Goal: Task Accomplishment & Management: Manage account settings

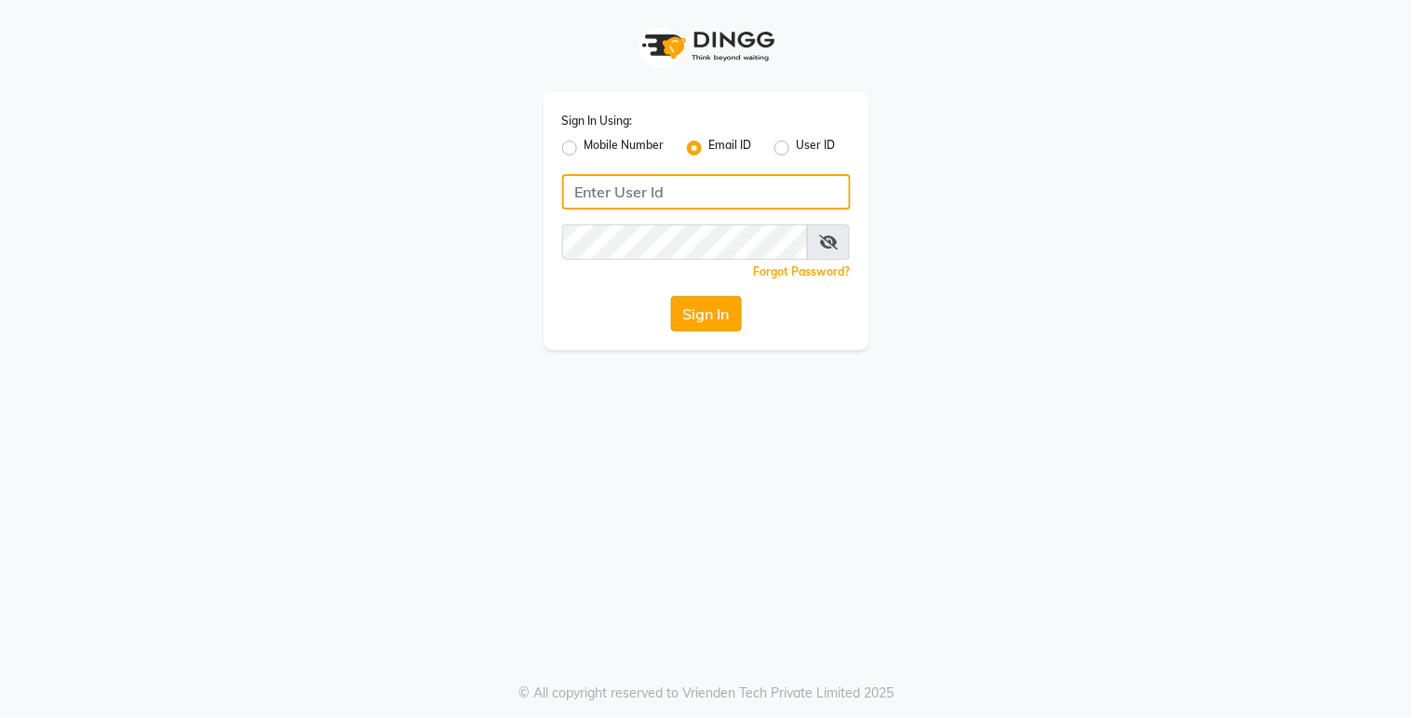
type input "[EMAIL_ADDRESS][DOMAIN_NAME]"
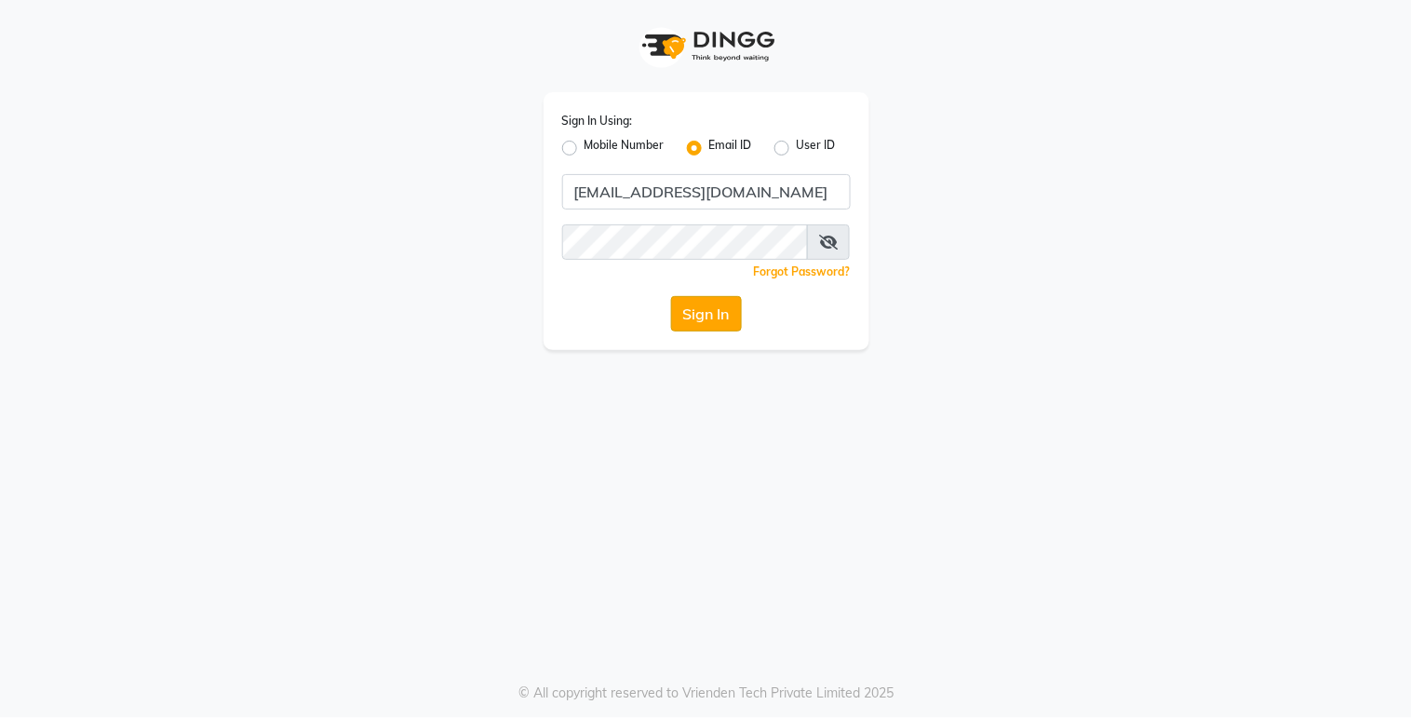
click at [722, 317] on button "Sign In" at bounding box center [706, 313] width 71 height 35
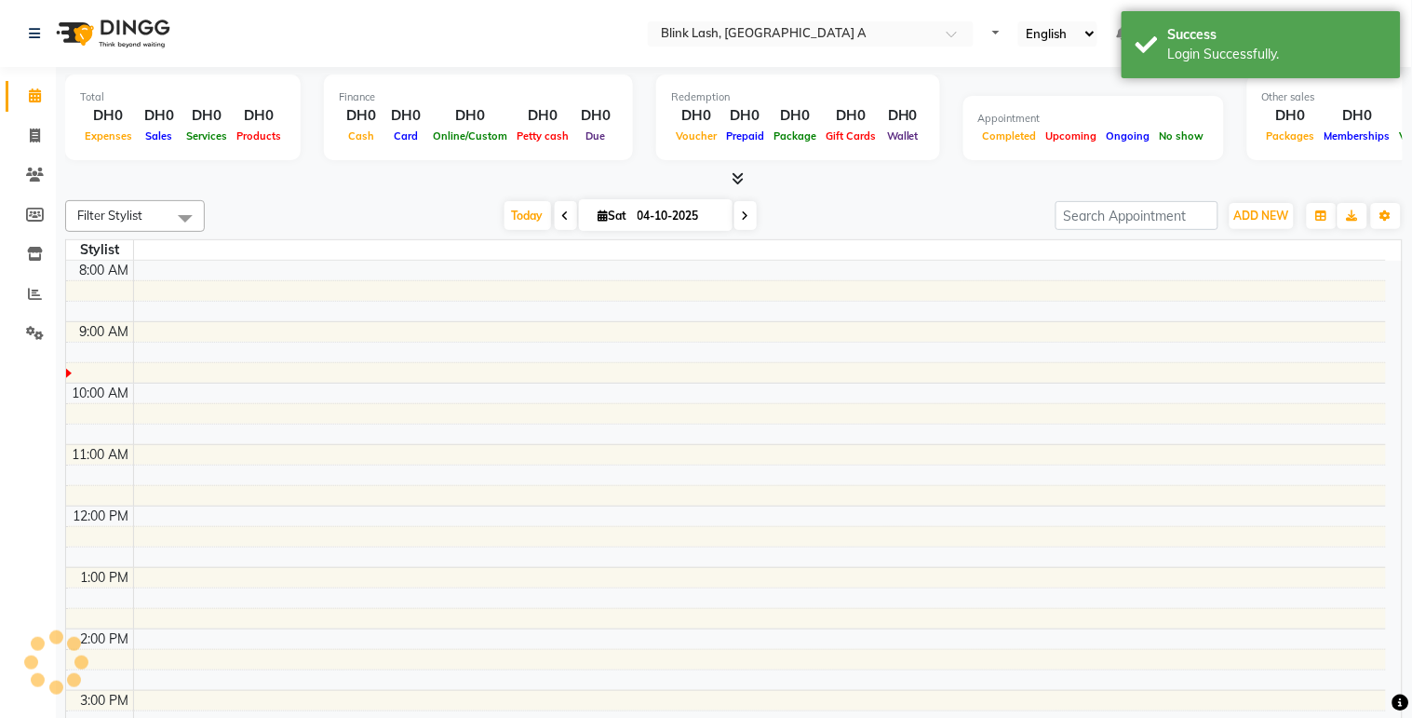
select select "en"
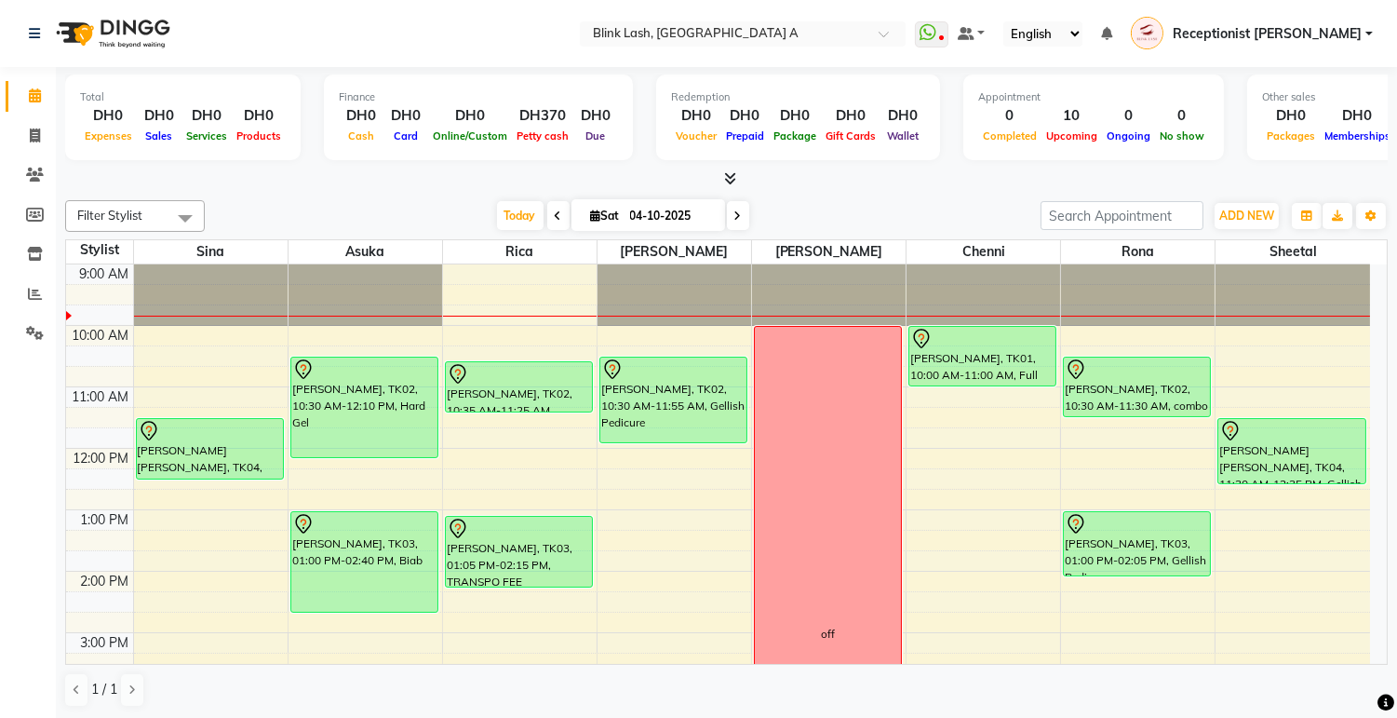
click at [735, 210] on icon at bounding box center [738, 215] width 7 height 11
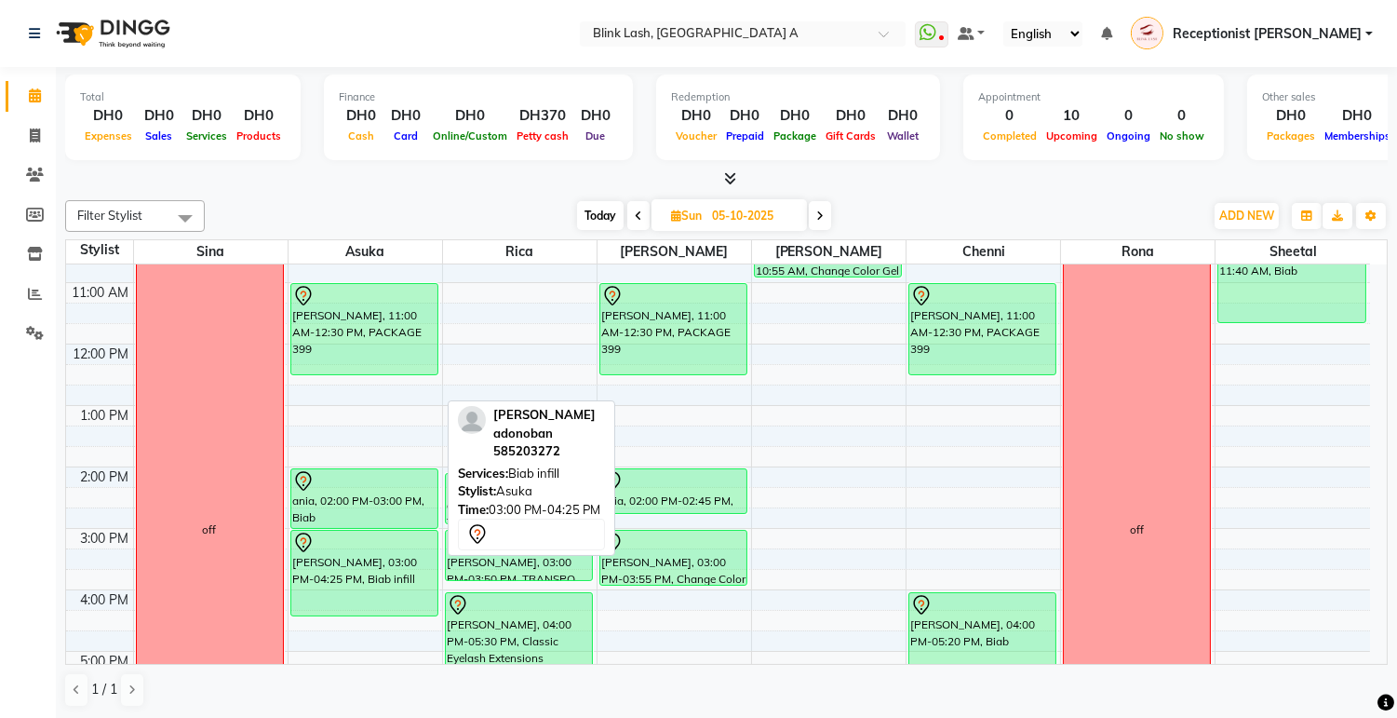
scroll to position [103, 0]
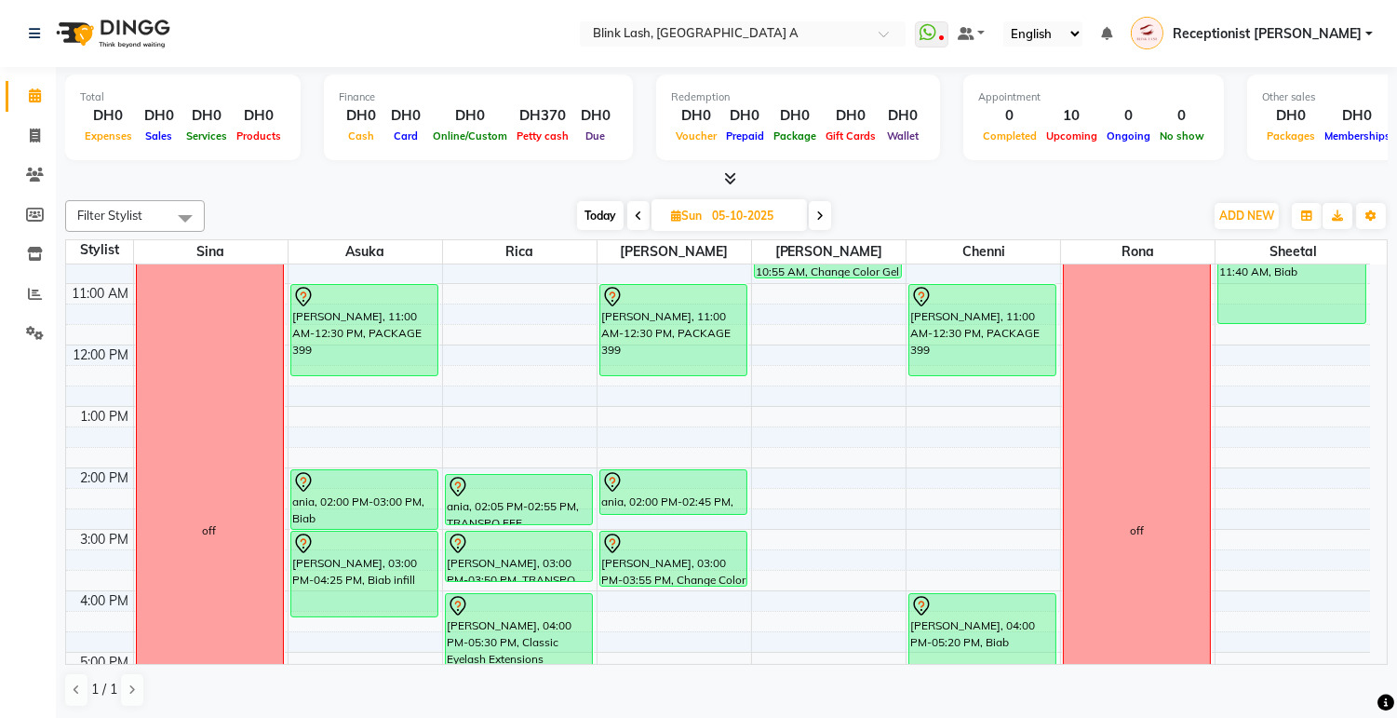
click at [820, 203] on span at bounding box center [820, 215] width 22 height 29
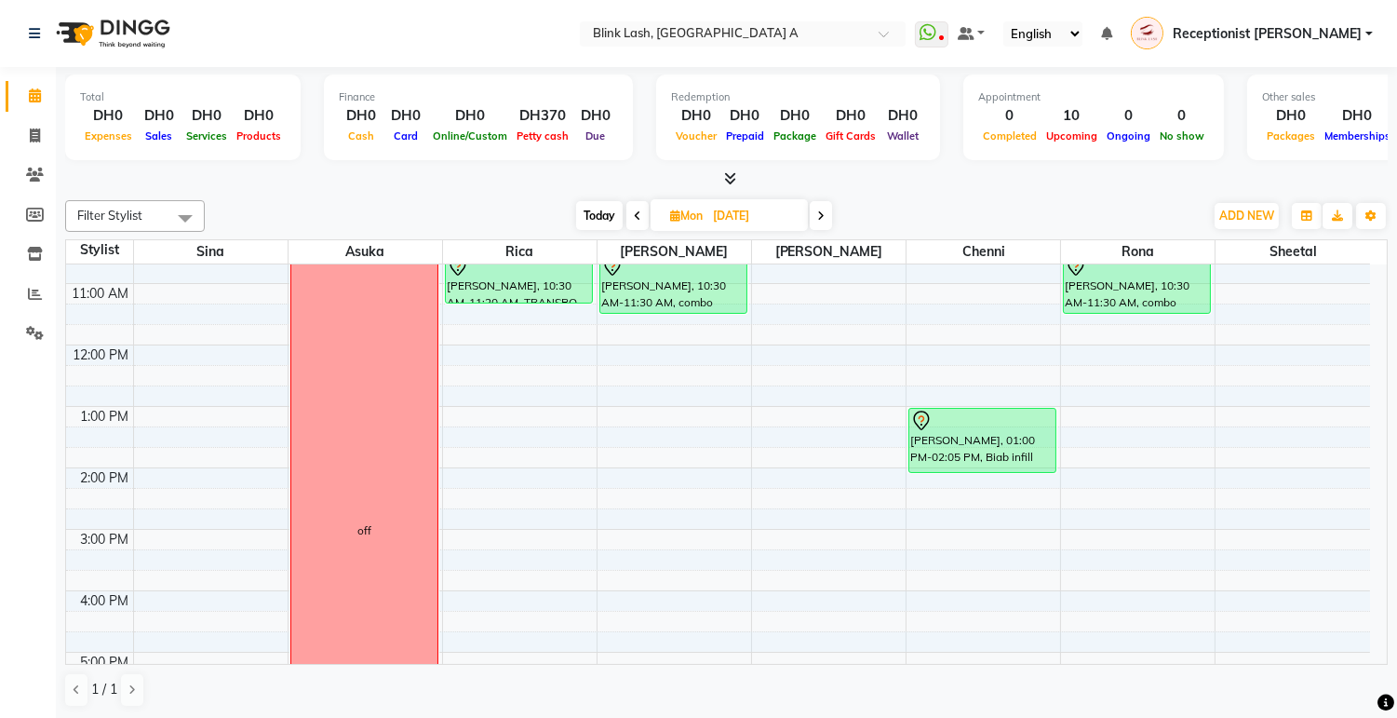
click at [603, 208] on span "Today" at bounding box center [599, 215] width 47 height 29
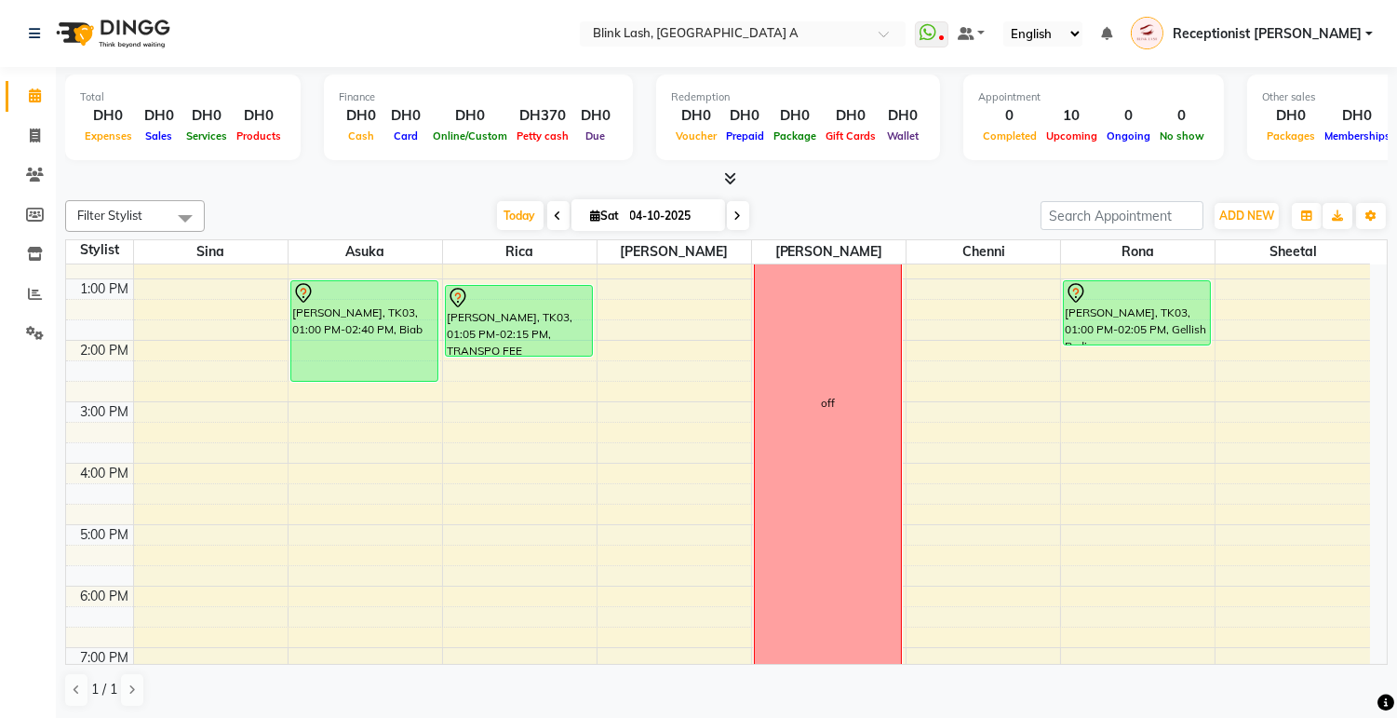
scroll to position [0, 0]
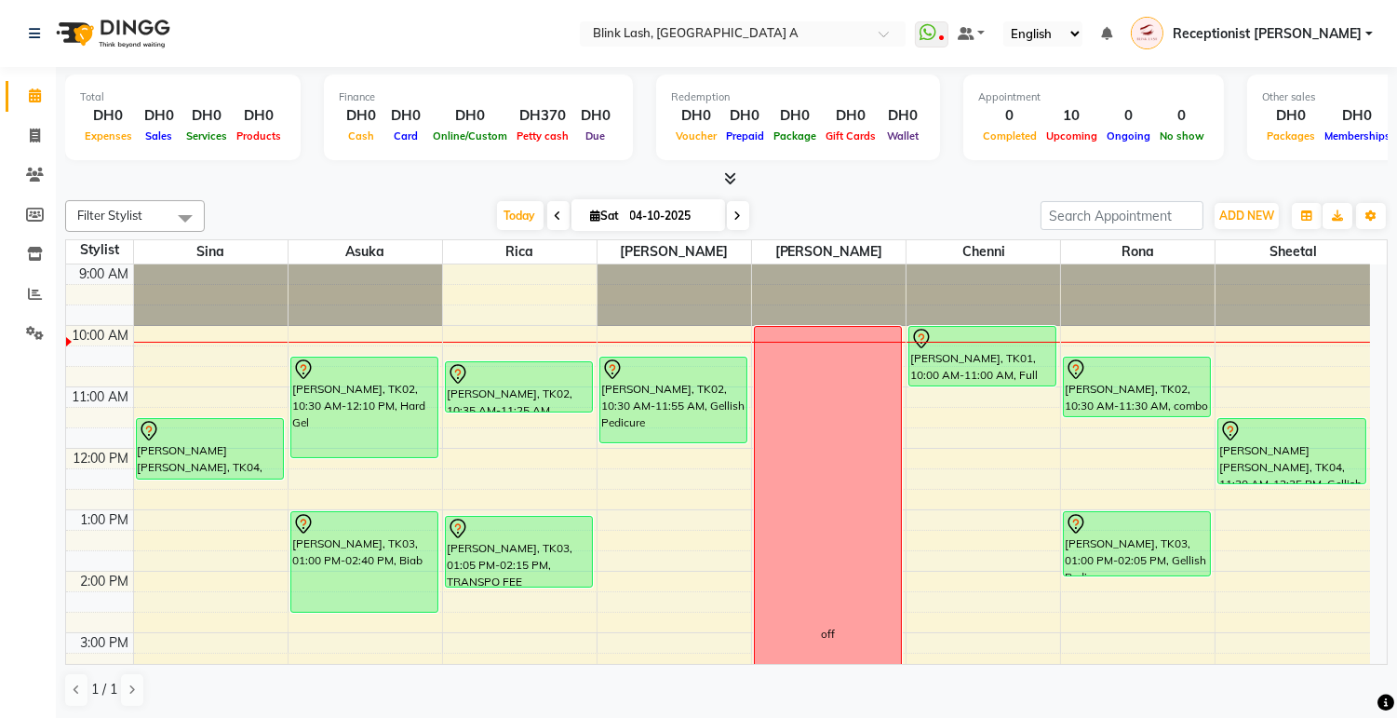
click at [735, 218] on icon at bounding box center [738, 215] width 7 height 11
type input "05-10-2025"
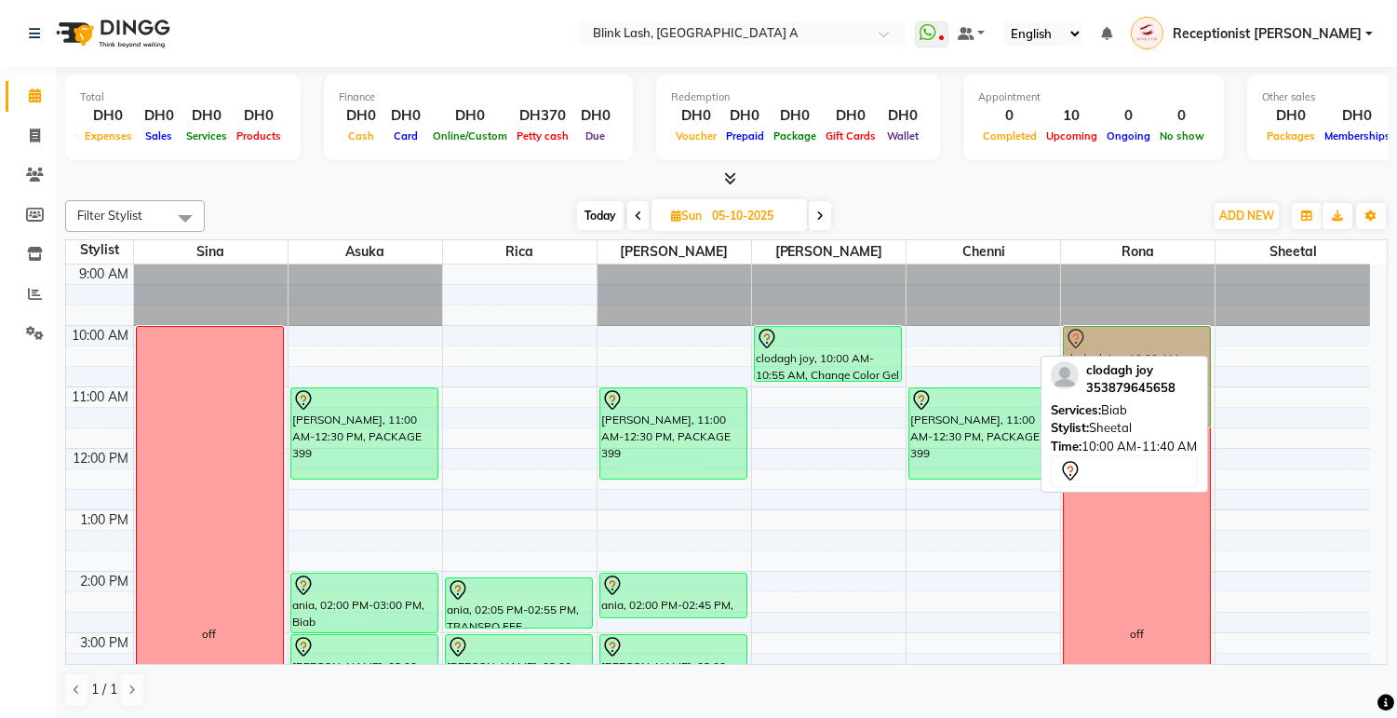
drag, startPoint x: 1313, startPoint y: 358, endPoint x: 1113, endPoint y: 358, distance: 200.2
click at [1113, 358] on div "Filter Stylist Select All Asuka chenni INGRID jumana Rica Rona sheetal Sina Tod…" at bounding box center [726, 454] width 1323 height 522
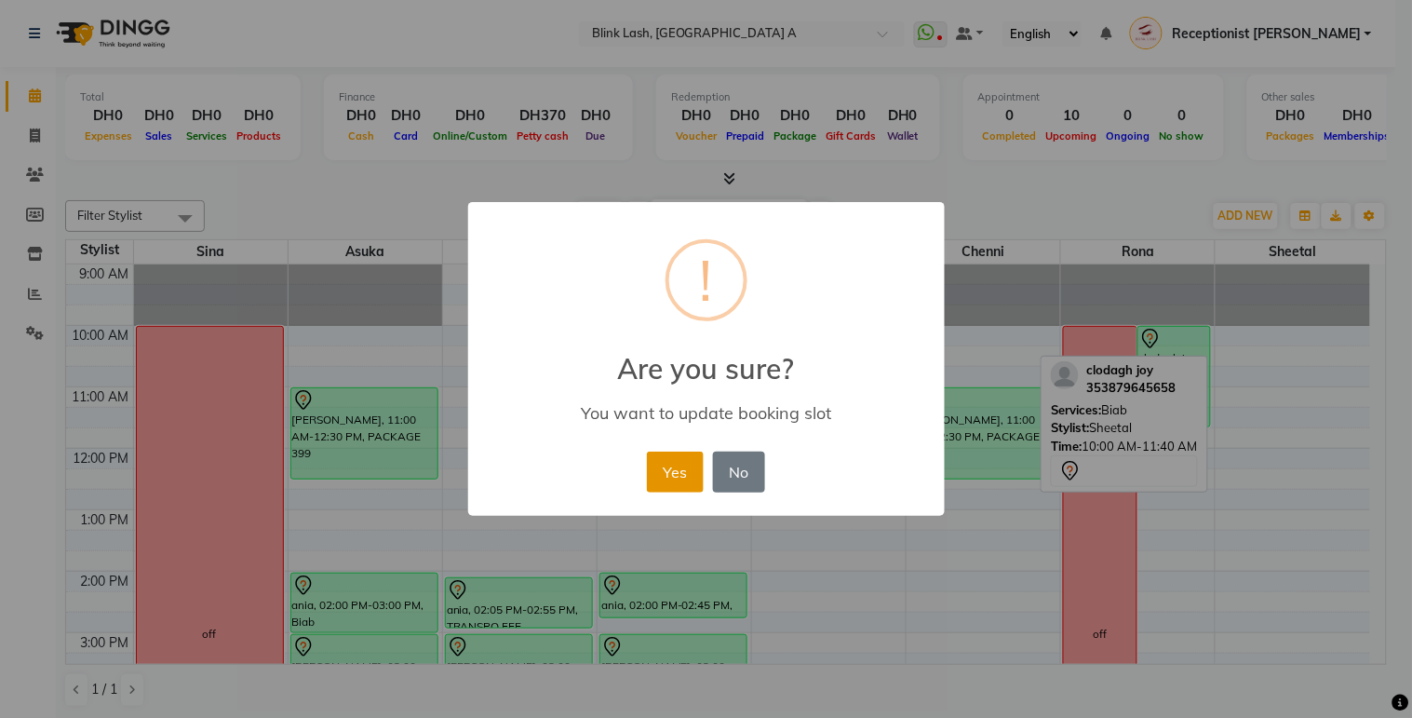
click at [676, 466] on button "Yes" at bounding box center [675, 472] width 57 height 41
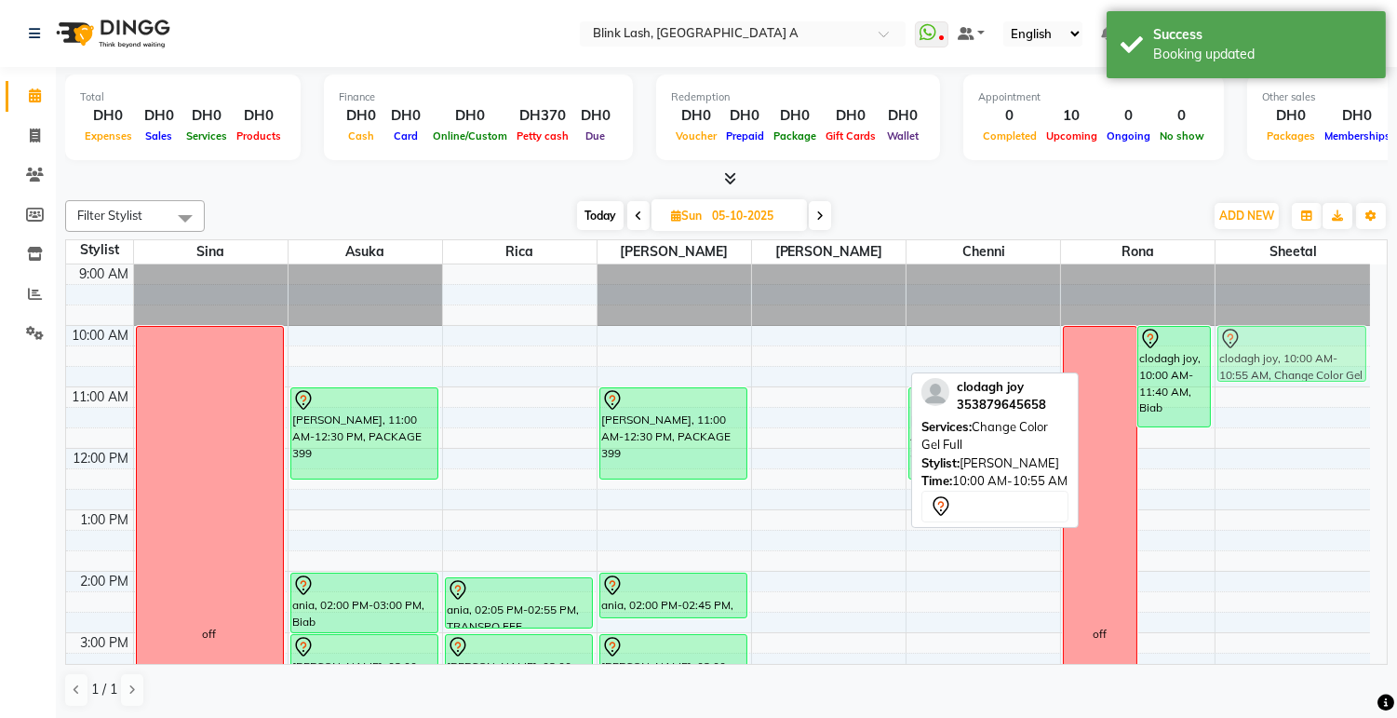
drag, startPoint x: 813, startPoint y: 357, endPoint x: 1286, endPoint y: 352, distance: 473.0
click at [1286, 352] on tr "off Michelle Schwarz, 11:00 AM-12:30 PM, PACKAGE 399 ania, 02:00 PM-03:00 PM, B…" at bounding box center [718, 724] width 1304 height 921
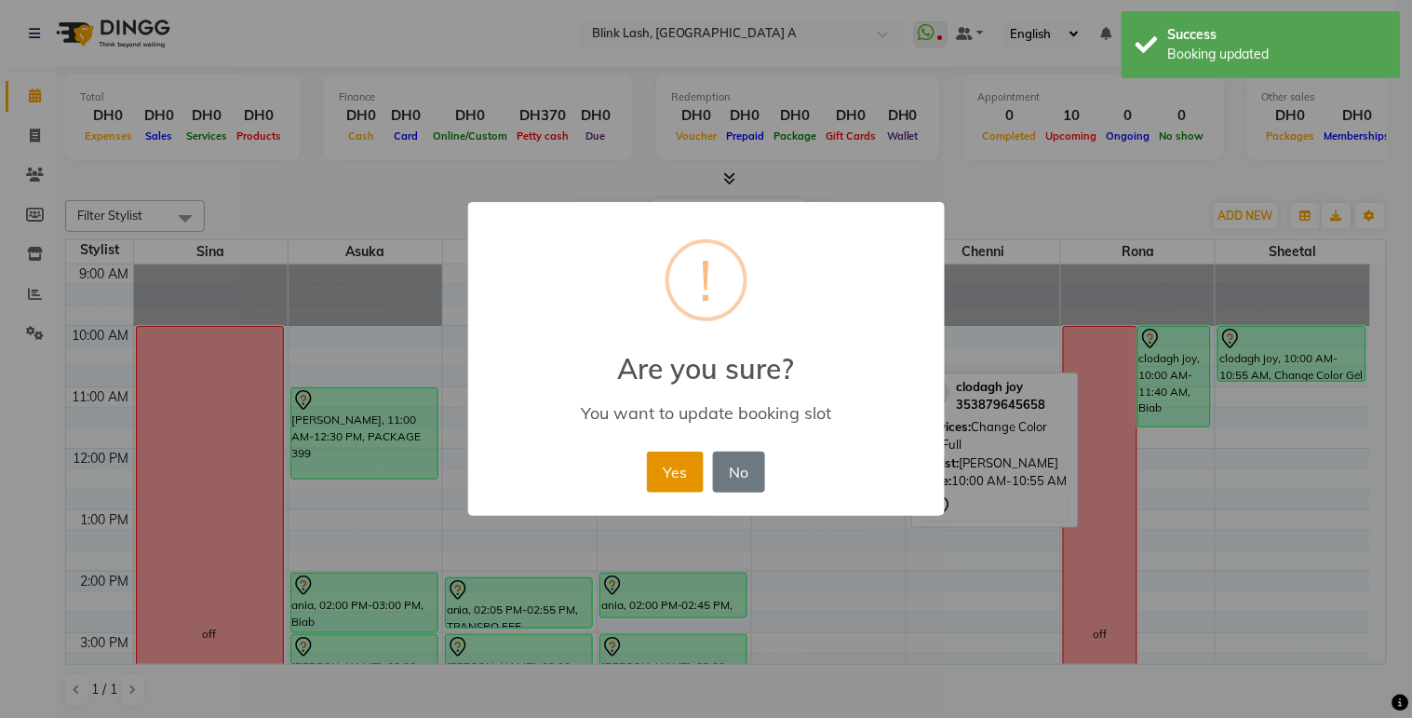
click at [689, 469] on button "Yes" at bounding box center [675, 472] width 57 height 41
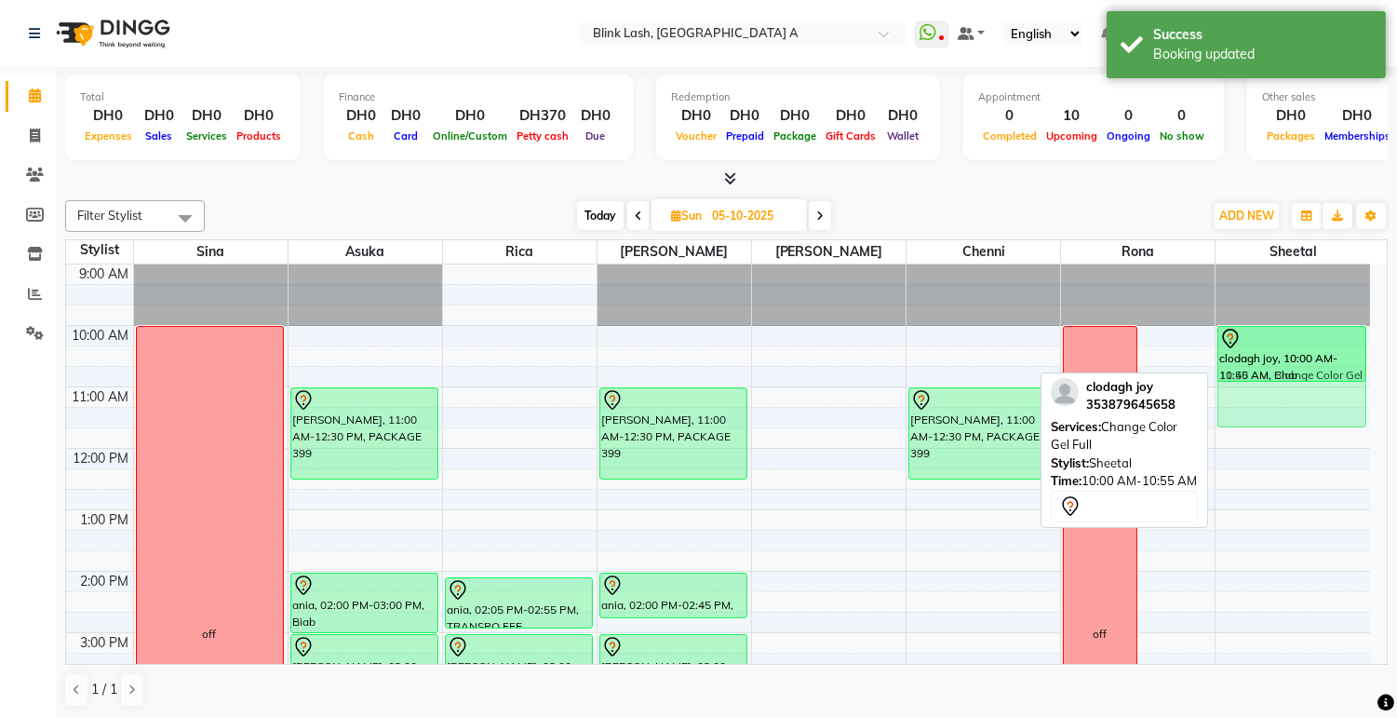
drag, startPoint x: 1169, startPoint y: 380, endPoint x: 1316, endPoint y: 385, distance: 147.2
click at [1316, 385] on tr "off Michelle Schwarz, 11:00 AM-12:30 PM, PACKAGE 399 ania, 02:00 PM-03:00 PM, B…" at bounding box center [718, 724] width 1304 height 921
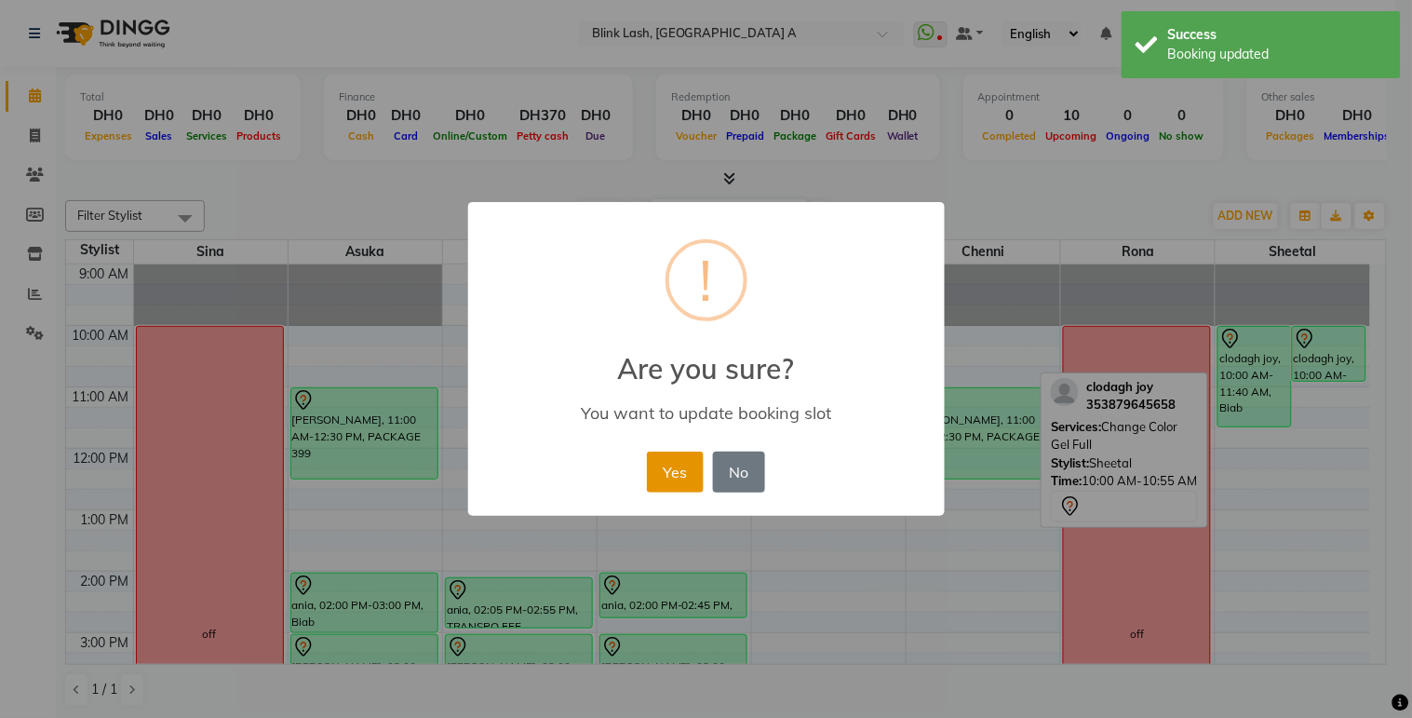
click at [666, 476] on button "Yes" at bounding box center [675, 472] width 57 height 41
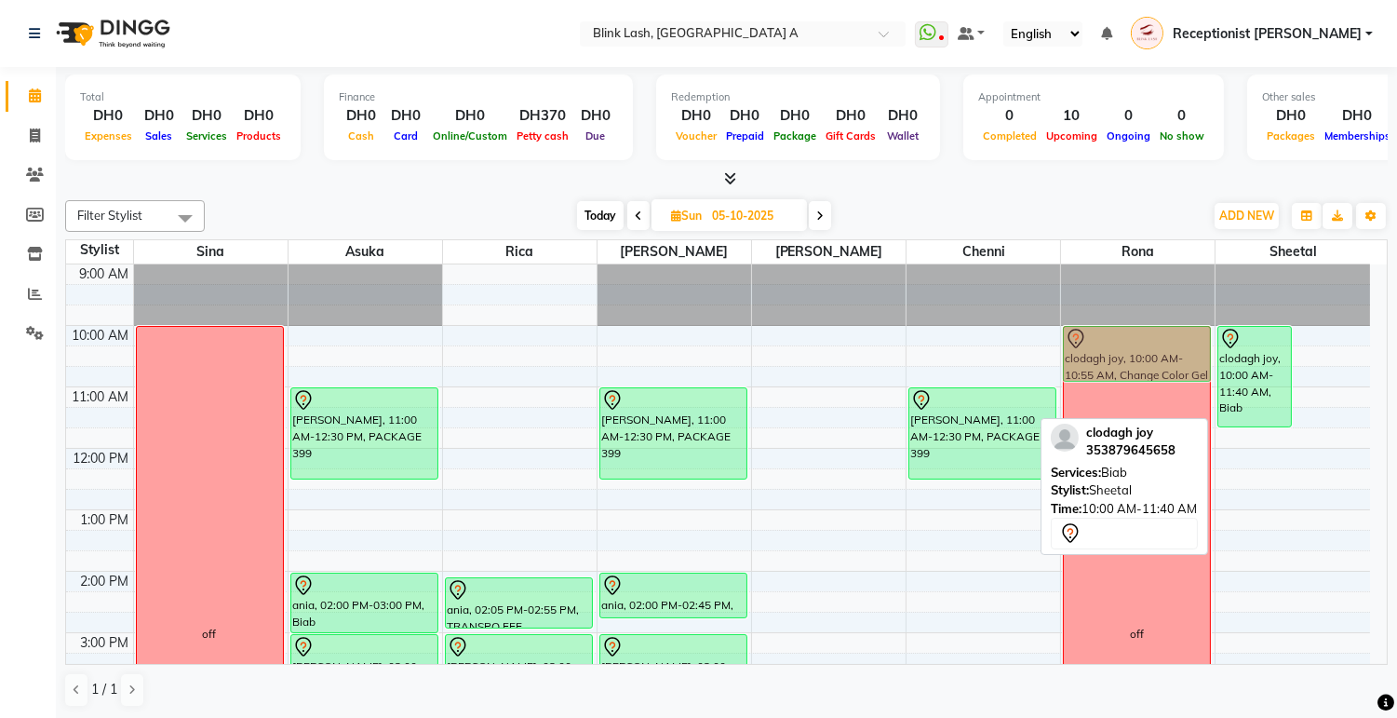
drag, startPoint x: 1319, startPoint y: 365, endPoint x: 1166, endPoint y: 374, distance: 153.9
click at [1166, 374] on tr "off Michelle Schwarz, 11:00 AM-12:30 PM, PACKAGE 399 ania, 02:00 PM-03:00 PM, B…" at bounding box center [718, 724] width 1304 height 921
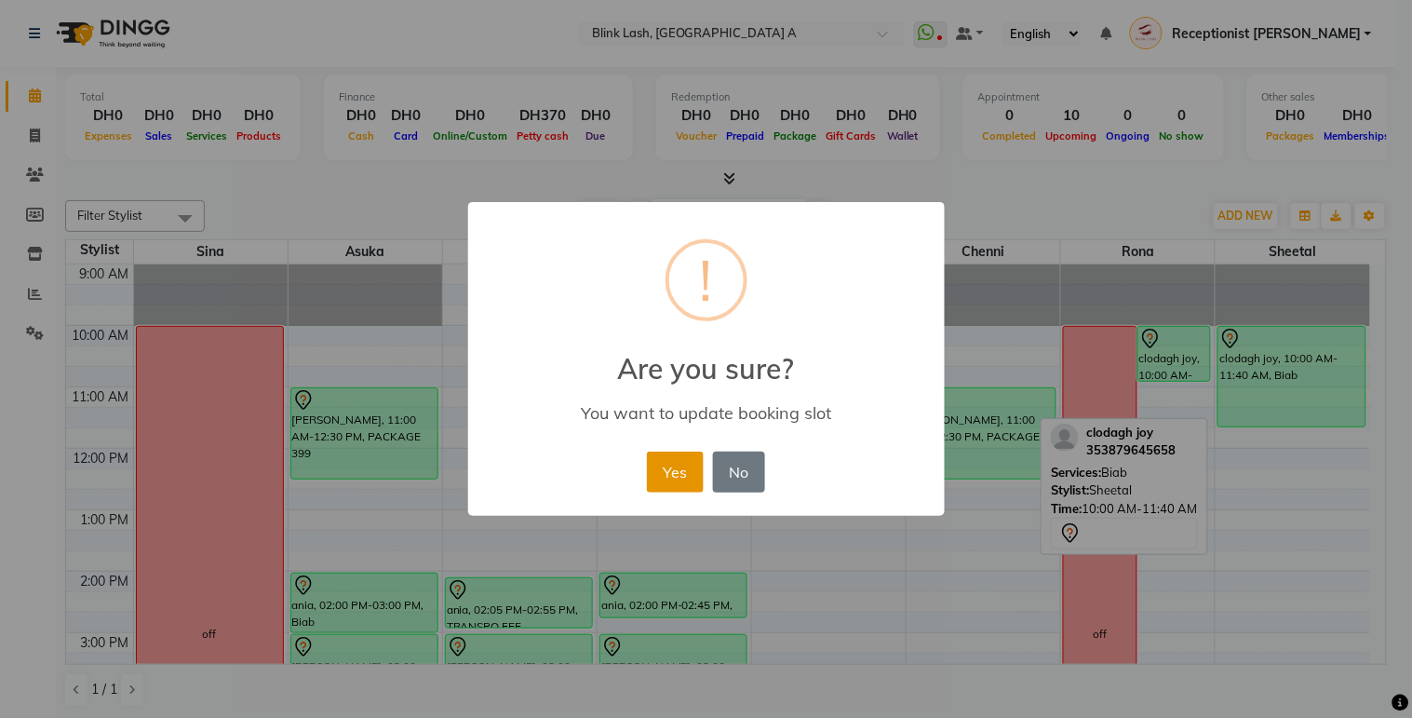
click at [657, 479] on button "Yes" at bounding box center [675, 472] width 57 height 41
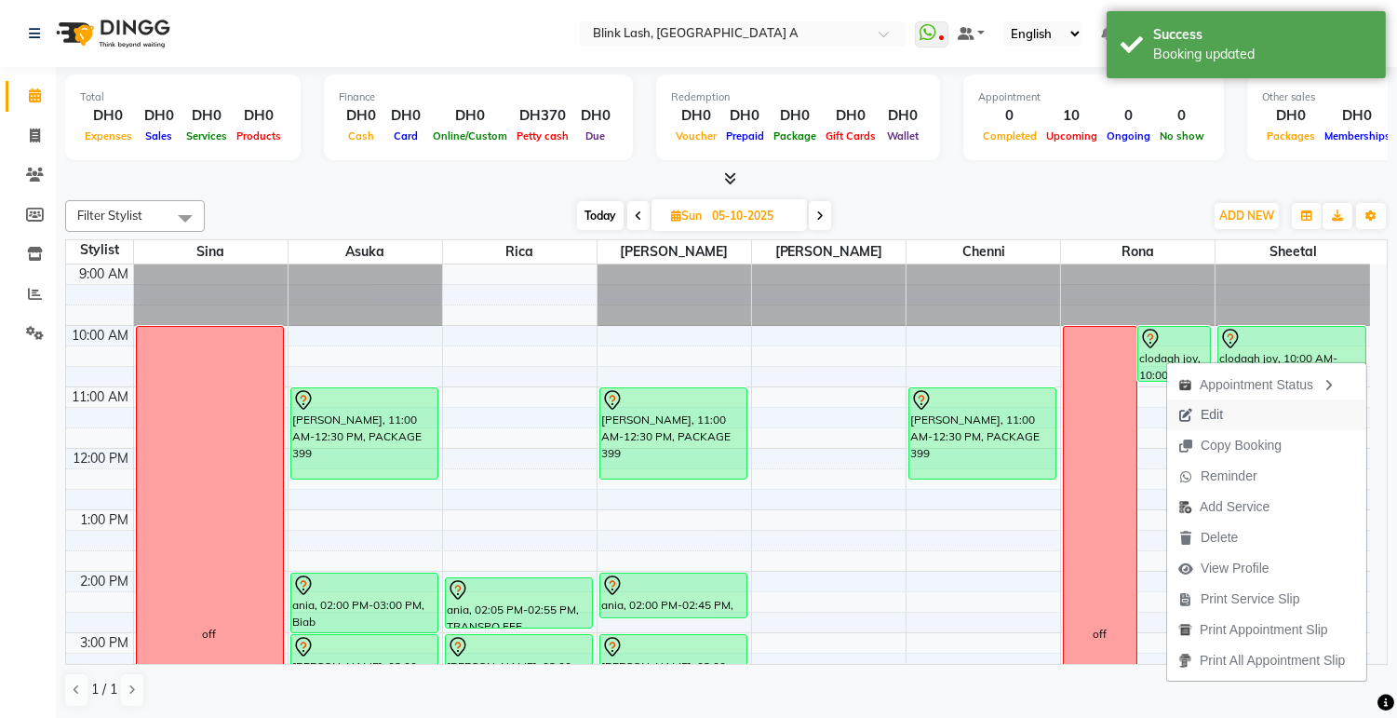
click at [1202, 410] on span "Edit" at bounding box center [1212, 415] width 22 height 20
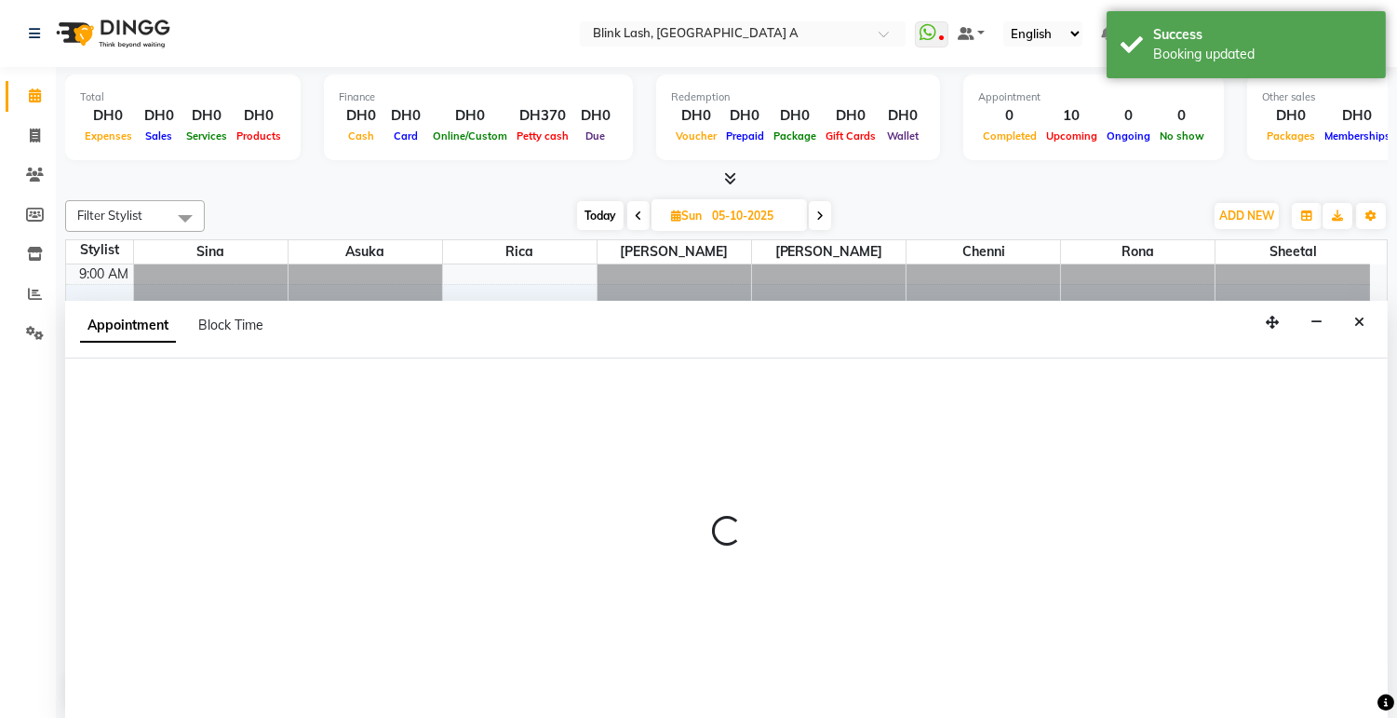
scroll to position [1, 0]
select select "tentative"
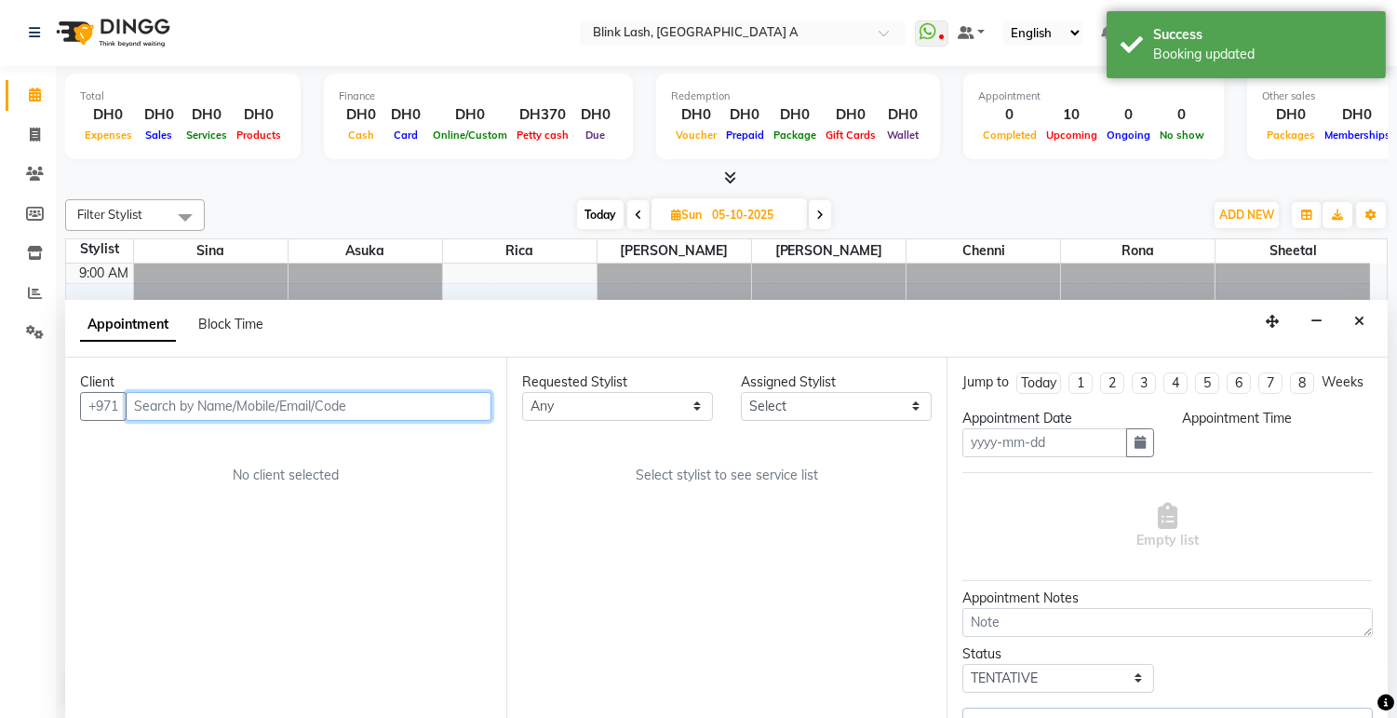
type input "05-10-2025"
select select "600"
select select "89364"
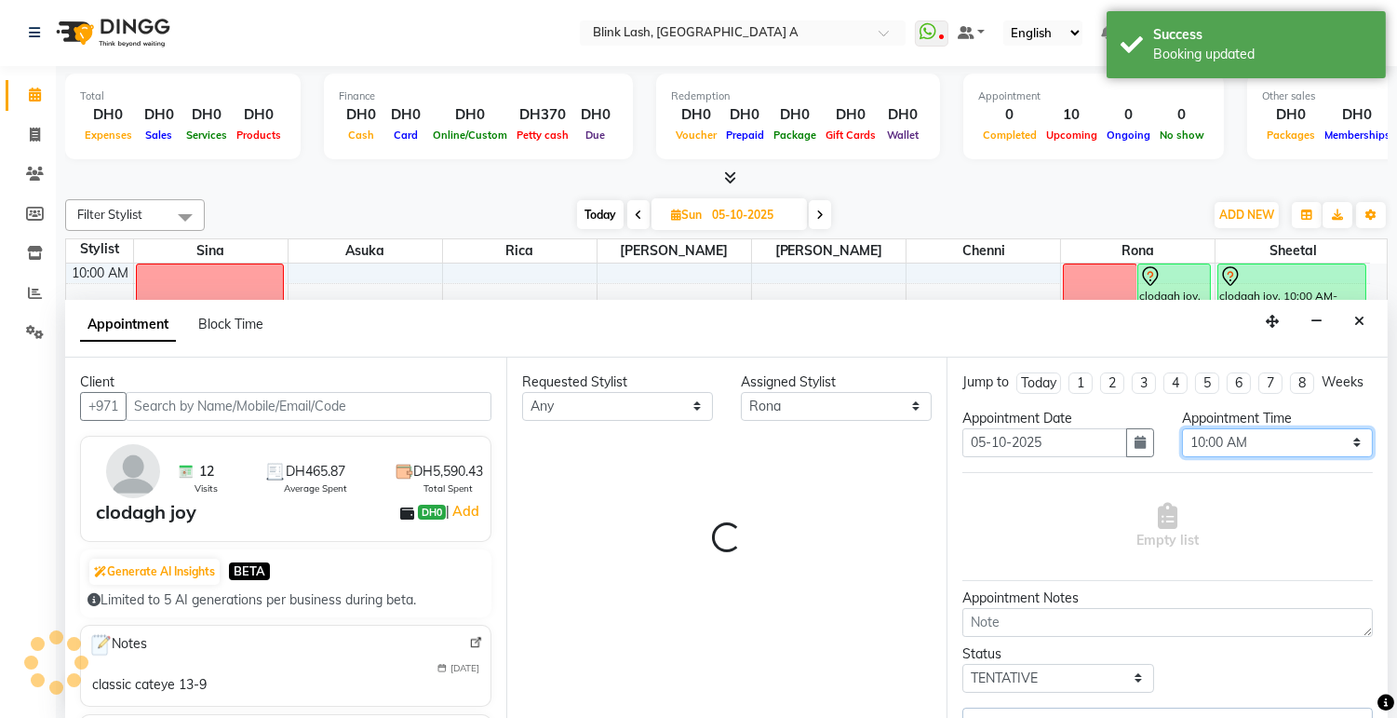
click at [1337, 456] on select "Select 10:00 AM 10:05 AM 10:10 AM 10:15 AM 10:20 AM 10:25 AM 10:30 AM 10:35 AM …" at bounding box center [1277, 442] width 191 height 29
select select "2892"
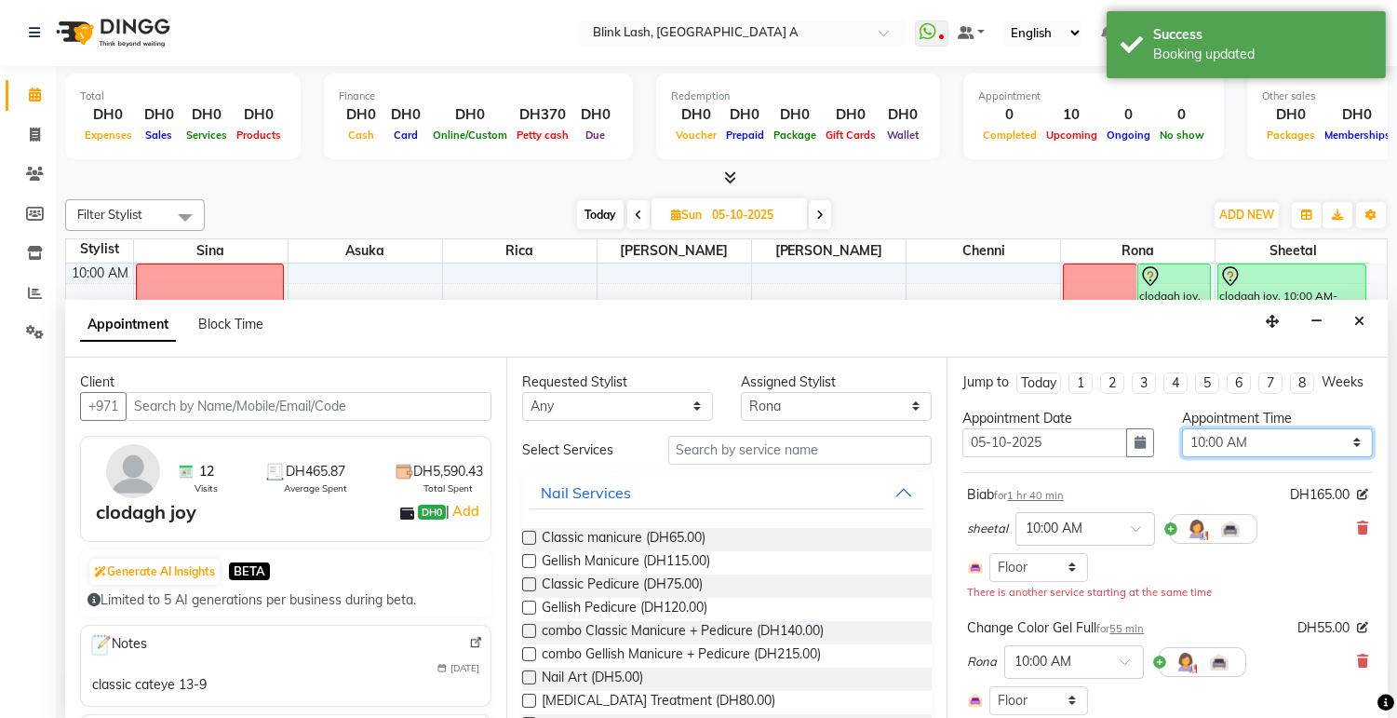
select select "900"
click at [1182, 444] on select "Select 10:00 AM 10:05 AM 10:10 AM 10:15 AM 10:20 AM 10:25 AM 10:30 AM 10:35 AM …" at bounding box center [1277, 442] width 191 height 29
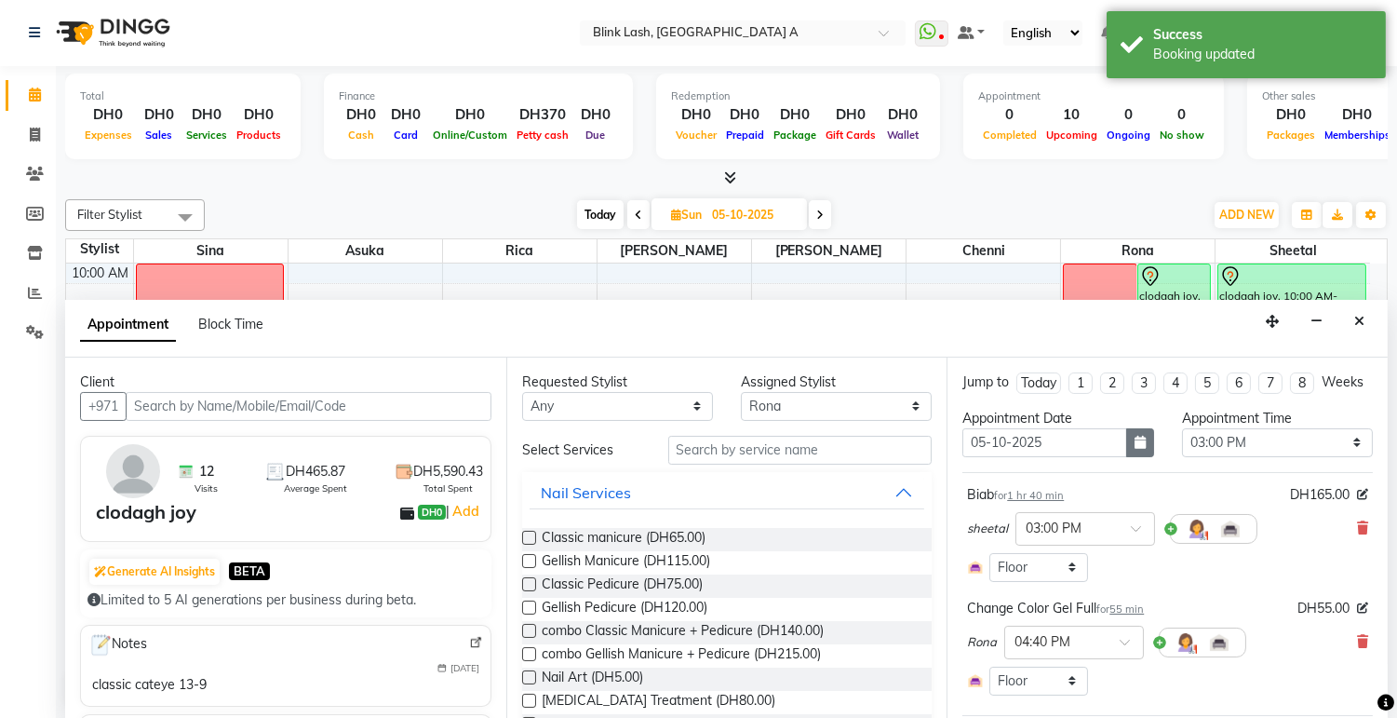
click at [1135, 449] on icon "button" at bounding box center [1140, 442] width 11 height 13
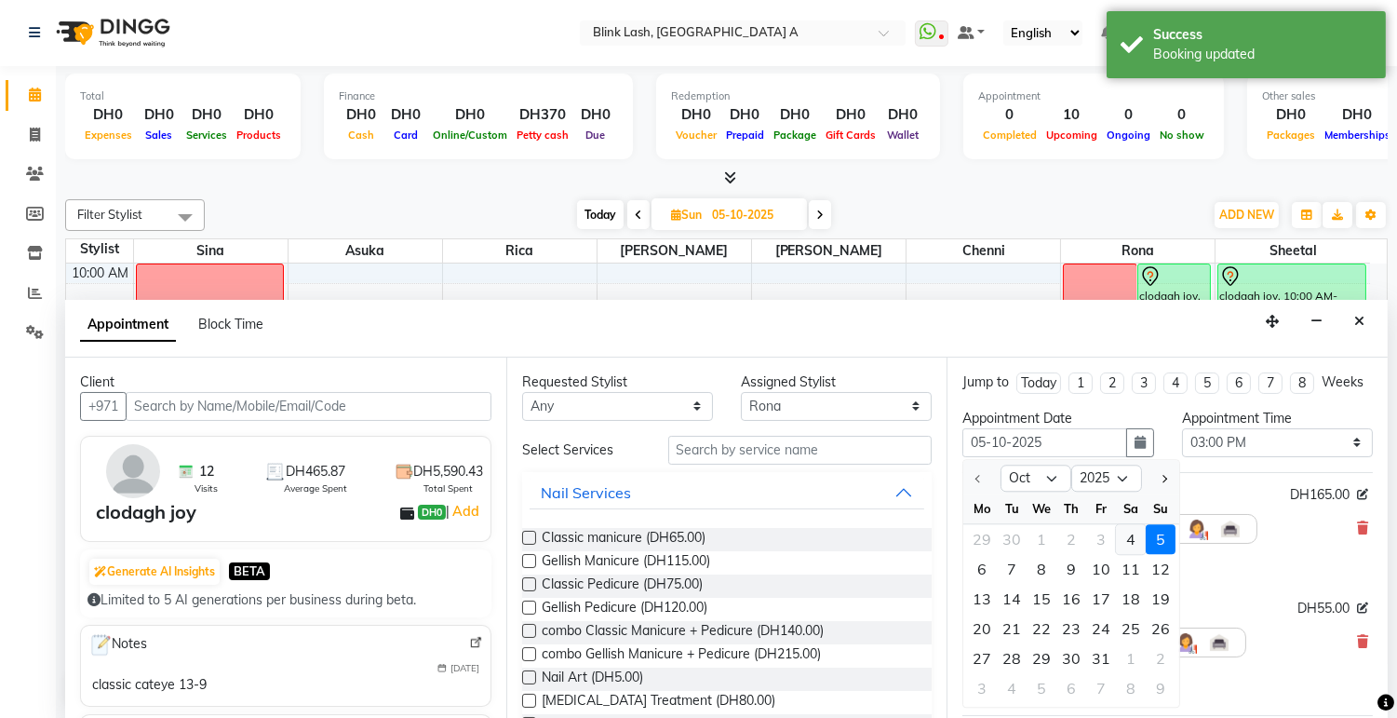
click at [1121, 554] on div "4" at bounding box center [1131, 539] width 30 height 30
type input "04-10-2025"
select select "900"
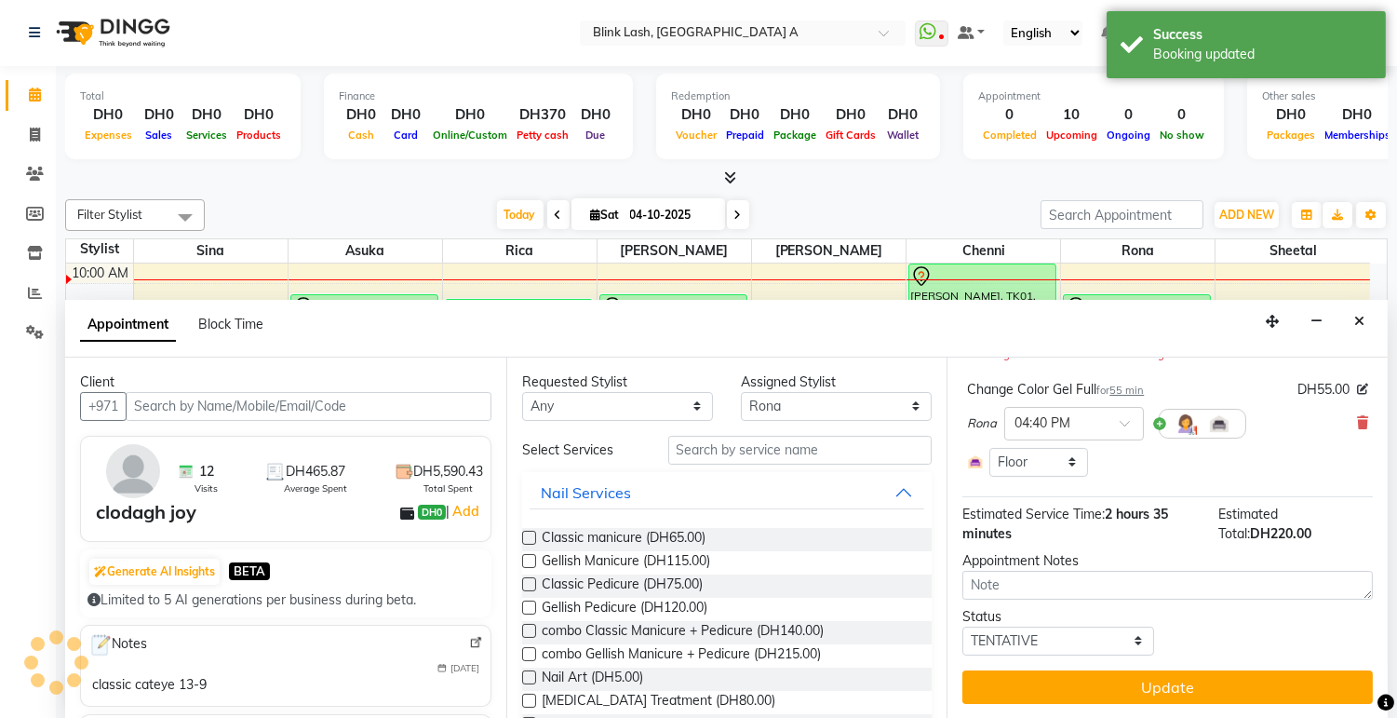
scroll to position [236, 0]
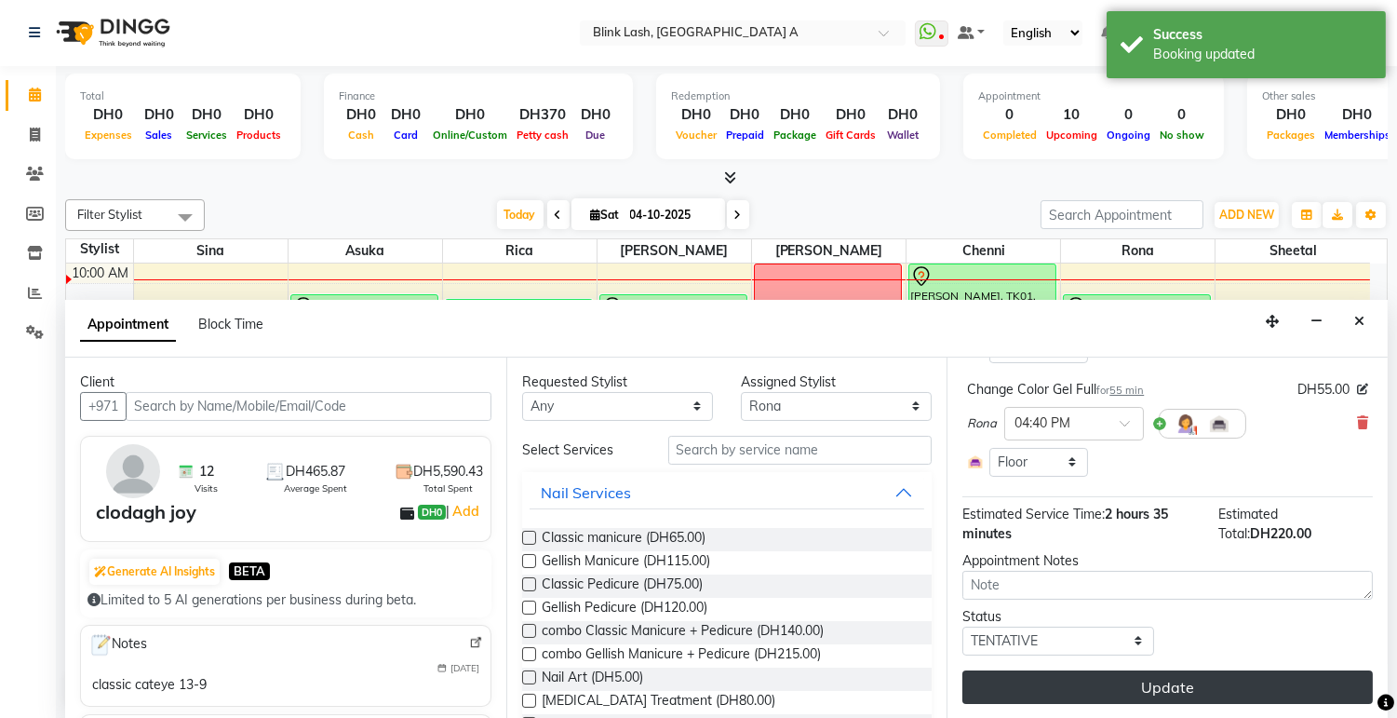
click at [1218, 676] on button "Update" at bounding box center [1168, 687] width 411 height 34
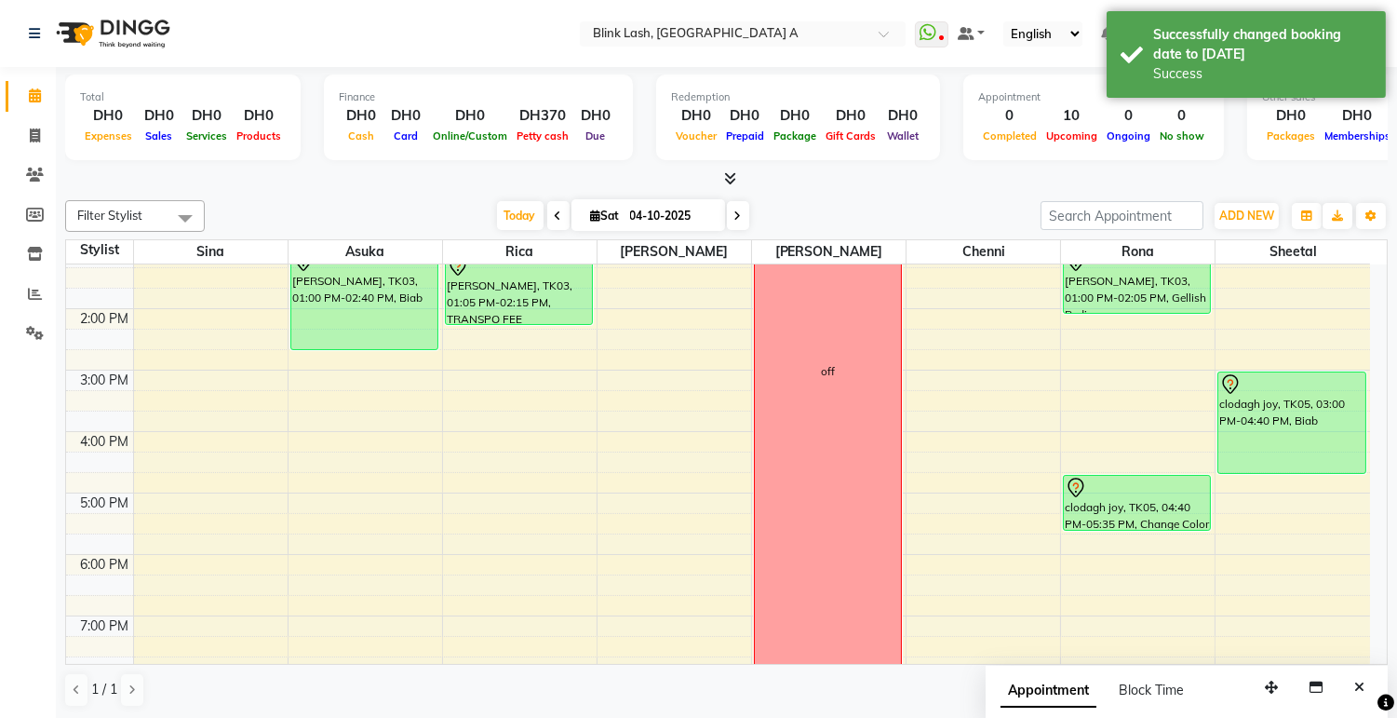
scroll to position [268, 0]
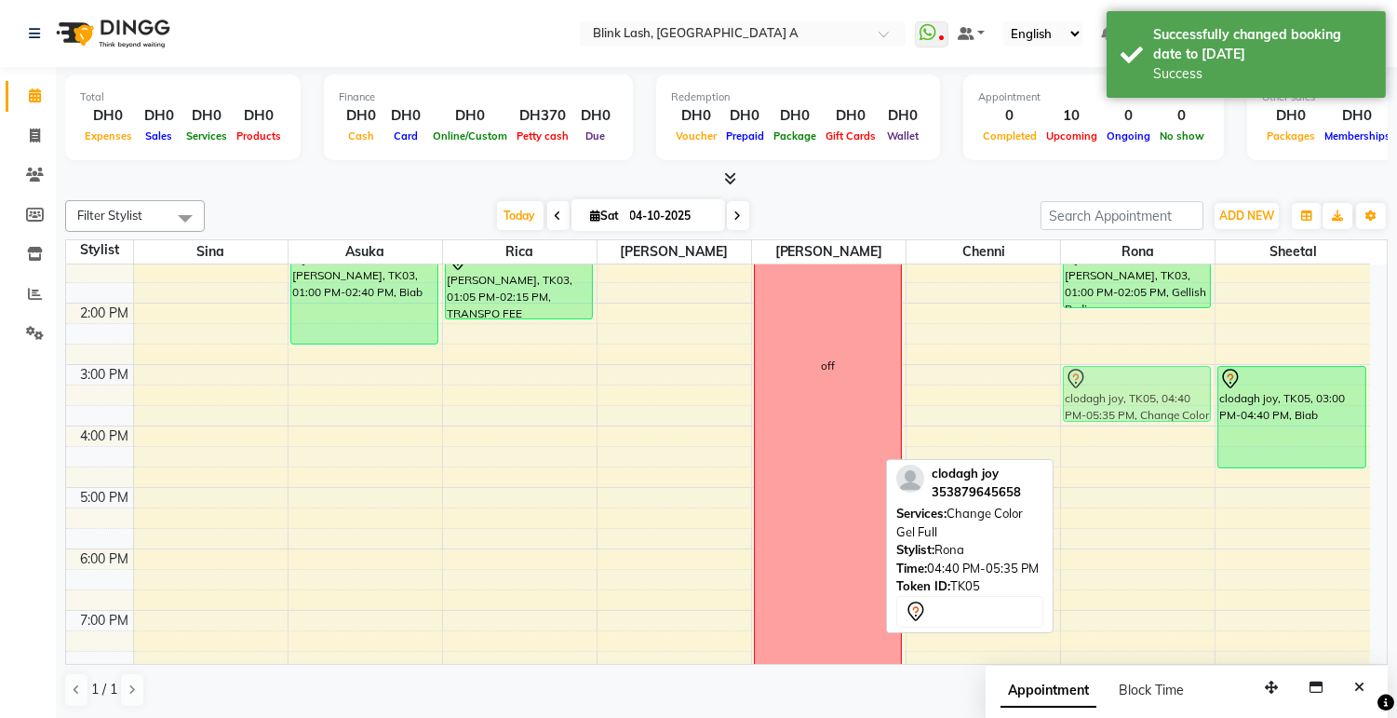
drag, startPoint x: 1160, startPoint y: 496, endPoint x: 1175, endPoint y: 401, distance: 96.1
click at [1175, 401] on div "RACHEL LEBANESE, TK02, 10:30 AM-11:30 AM, combo Gellish Manicure + Pedicure bet…" at bounding box center [1138, 456] width 154 height 921
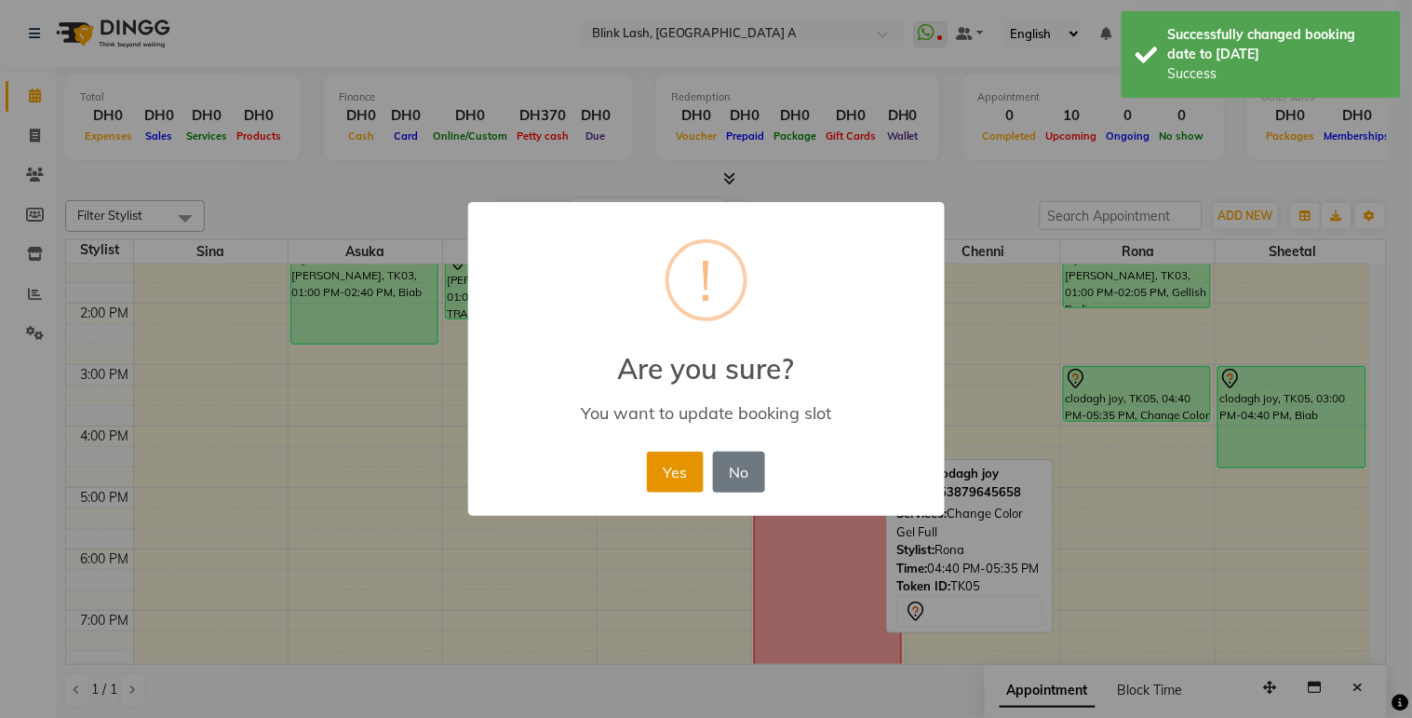
click at [695, 472] on button "Yes" at bounding box center [675, 472] width 57 height 41
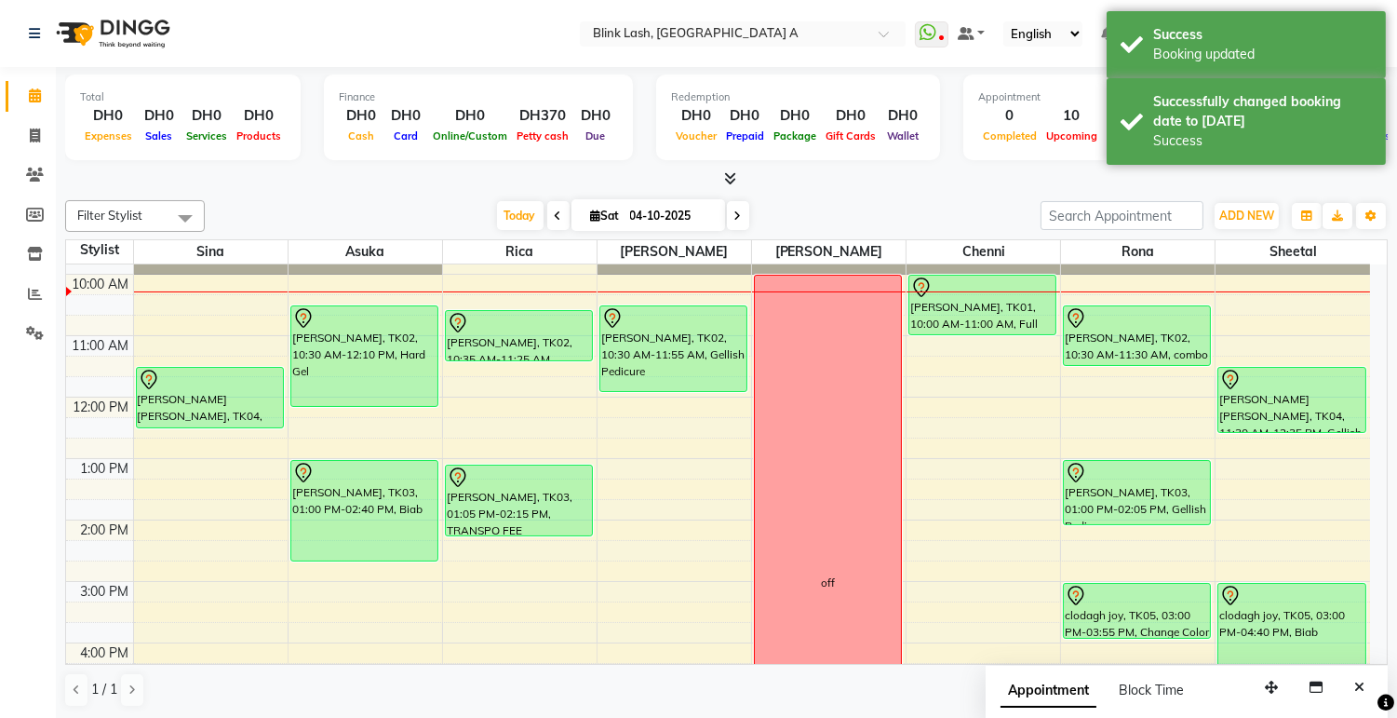
scroll to position [103, 0]
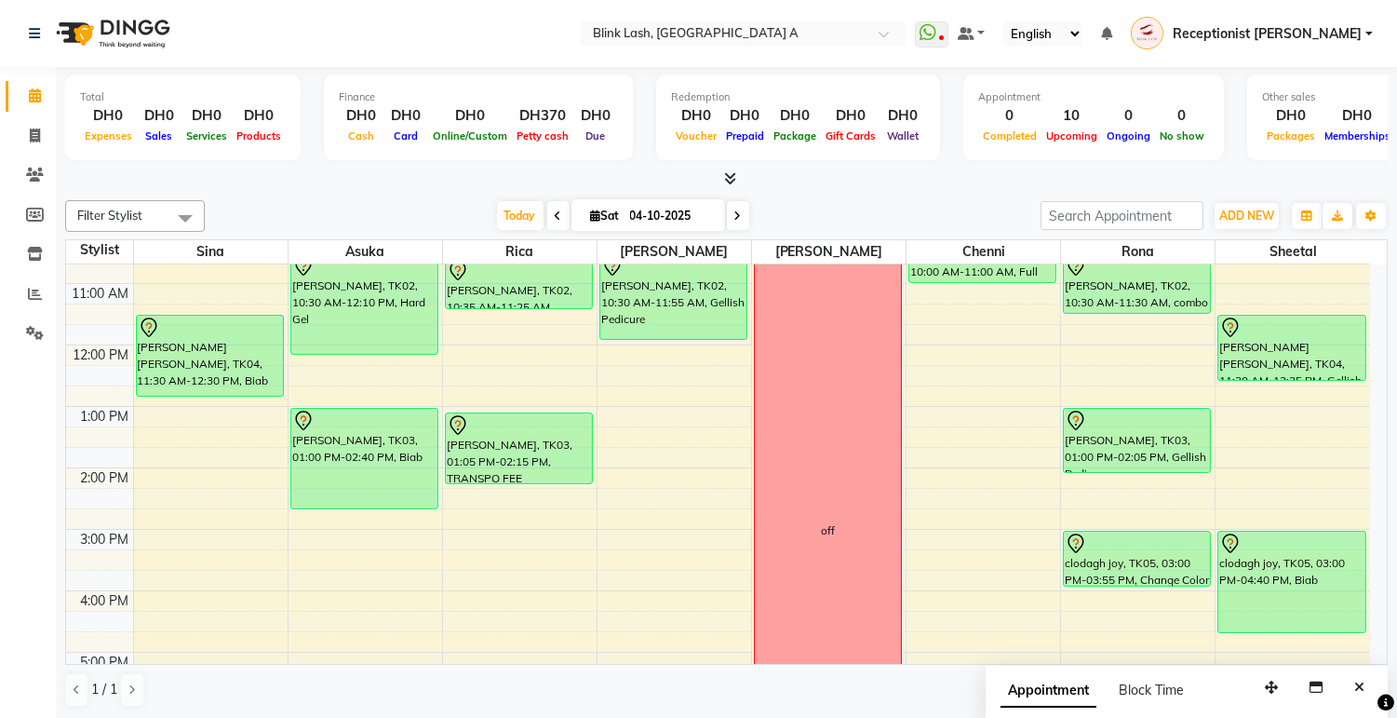
drag, startPoint x: 198, startPoint y: 371, endPoint x: 196, endPoint y: 398, distance: 28.0
click at [196, 398] on div "9:00 AM 10:00 AM 11:00 AM 12:00 PM 1:00 PM 2:00 PM 3:00 PM 4:00 PM 5:00 PM 6:00…" at bounding box center [718, 621] width 1304 height 921
drag, startPoint x: 34, startPoint y: 171, endPoint x: 97, endPoint y: 160, distance: 64.3
click at [34, 171] on icon at bounding box center [35, 175] width 18 height 14
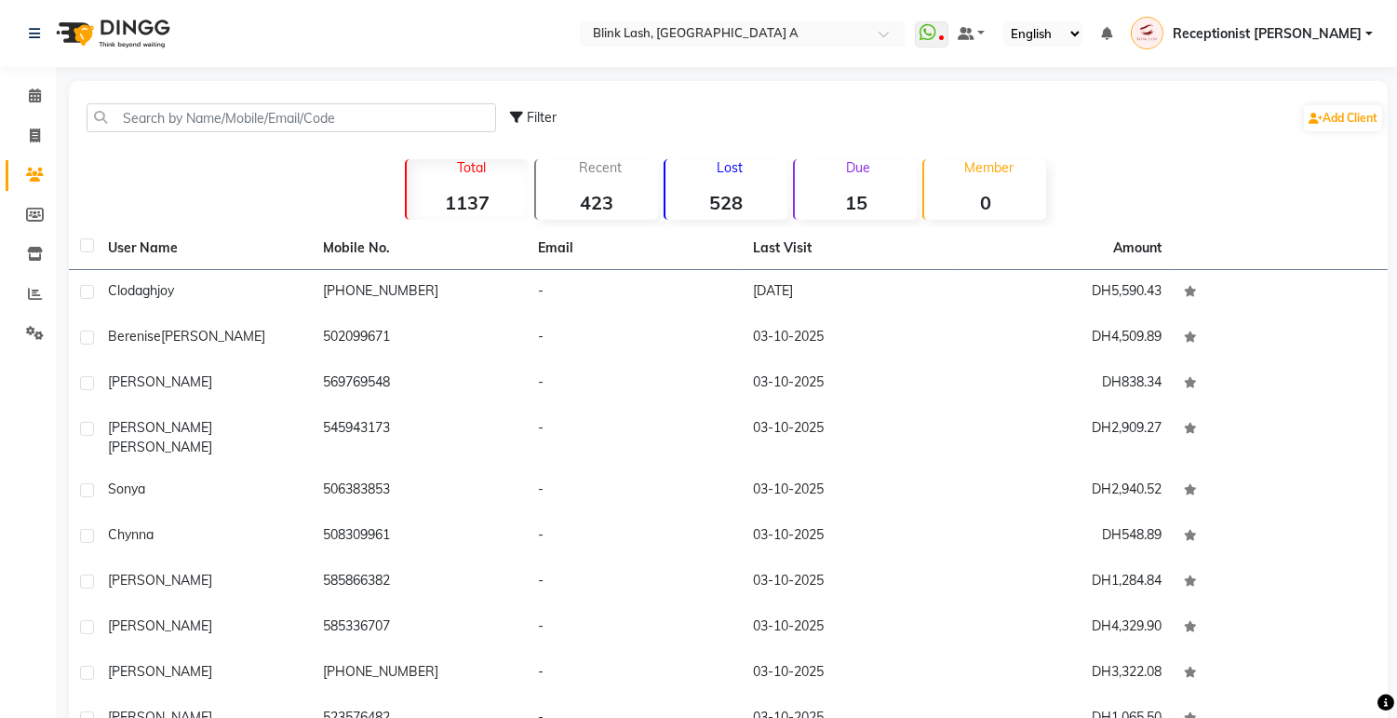
click at [881, 180] on div "Due 15" at bounding box center [855, 189] width 124 height 61
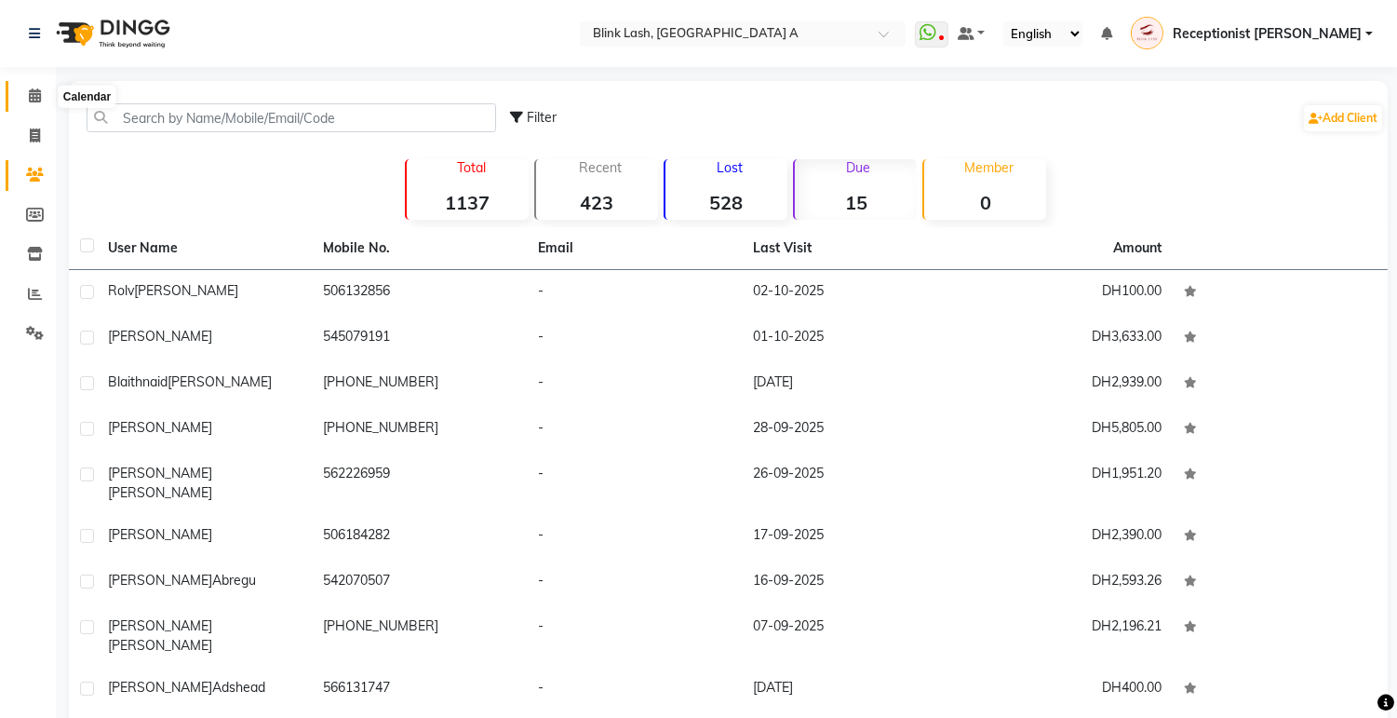
click at [34, 93] on icon at bounding box center [35, 95] width 12 height 14
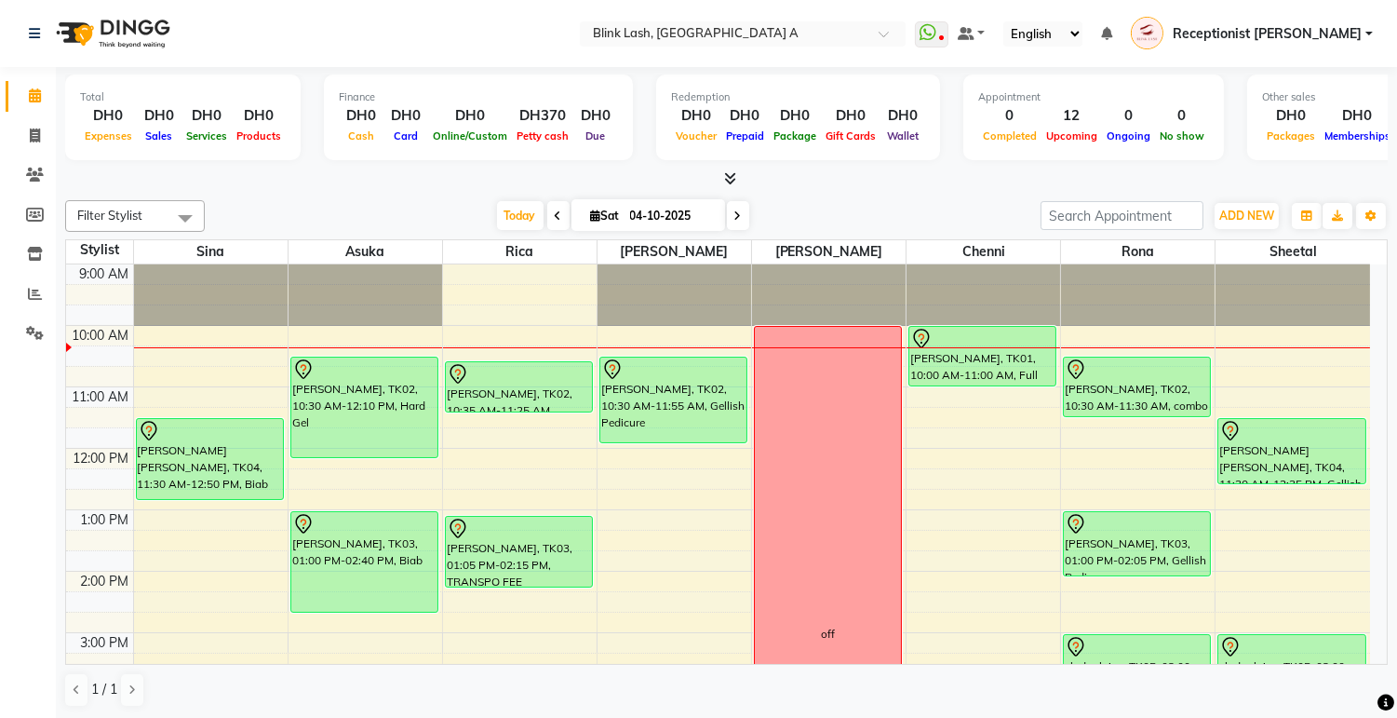
click at [899, 202] on div "[DATE] [DATE]" at bounding box center [622, 216] width 817 height 28
click at [1243, 207] on button "ADD NEW Toggle Dropdown" at bounding box center [1247, 216] width 64 height 26
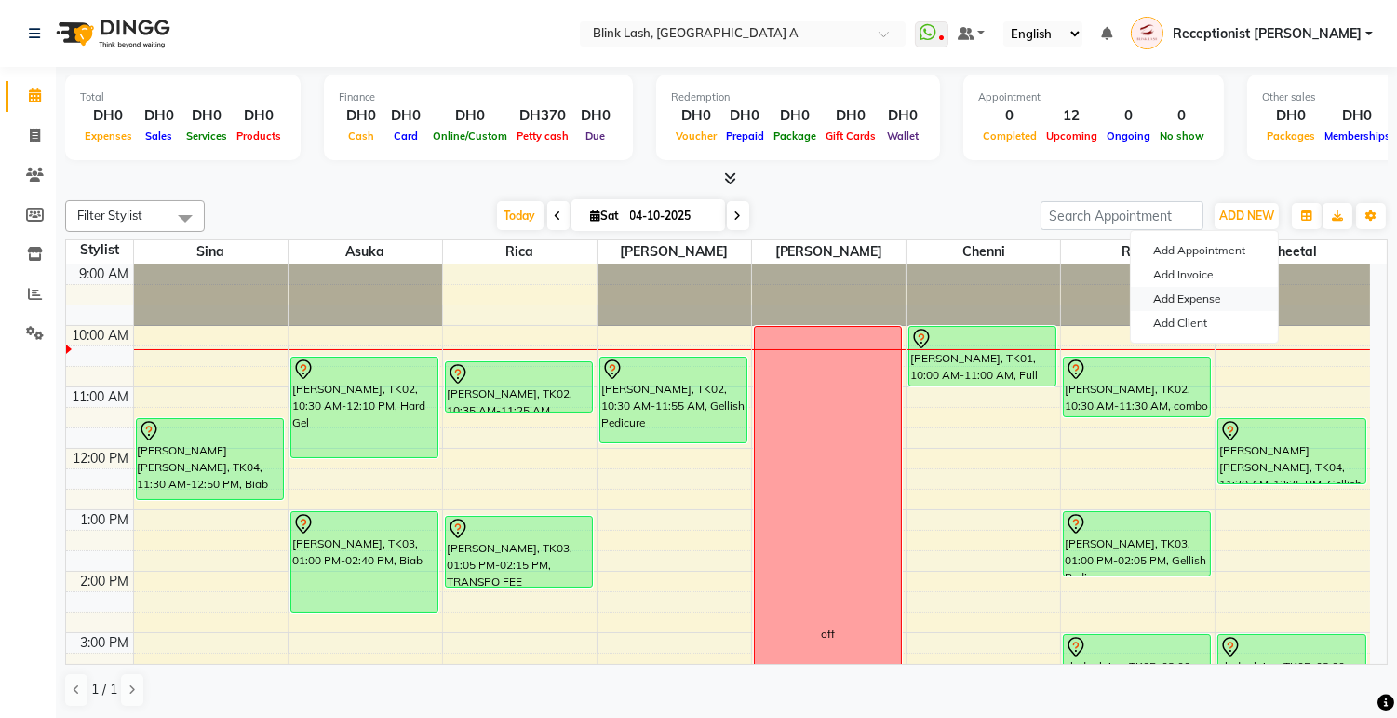
click at [1169, 289] on link "Add Expense" at bounding box center [1204, 299] width 147 height 24
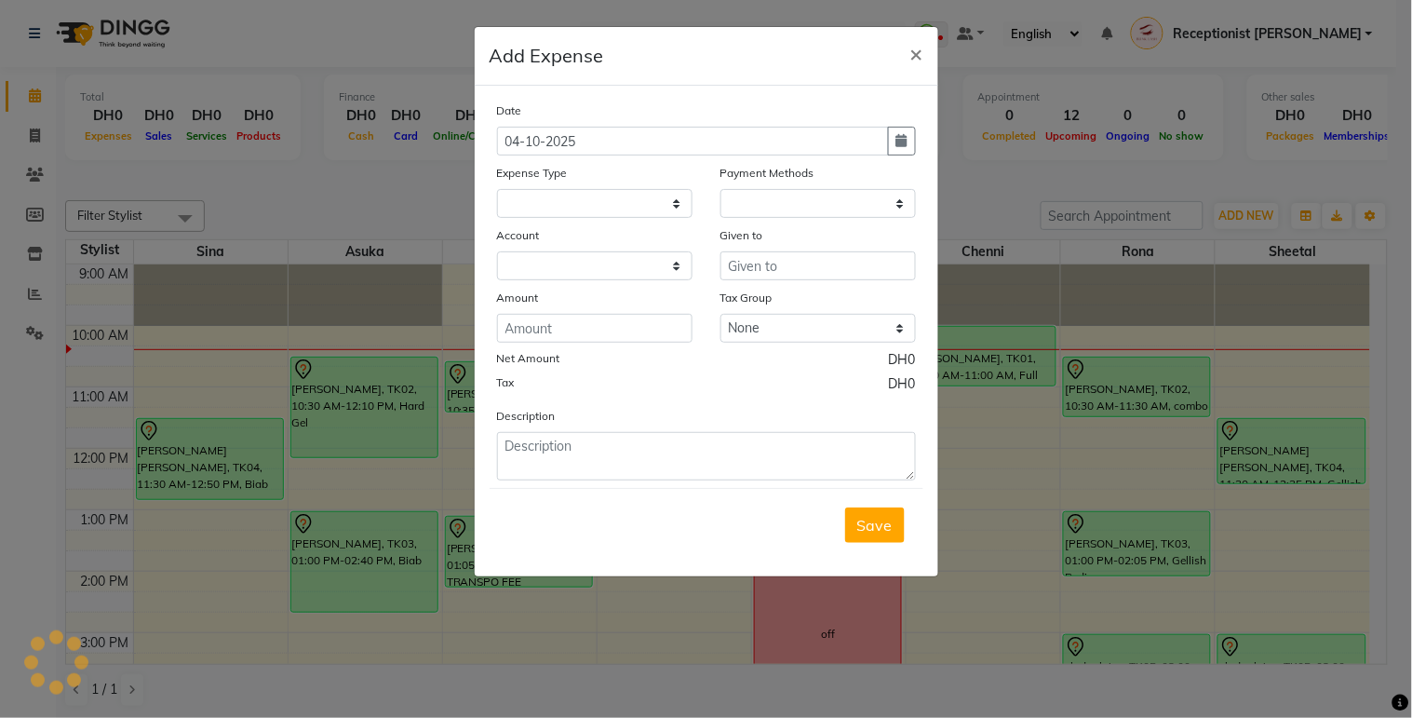
select select
select select "1"
select select "4947"
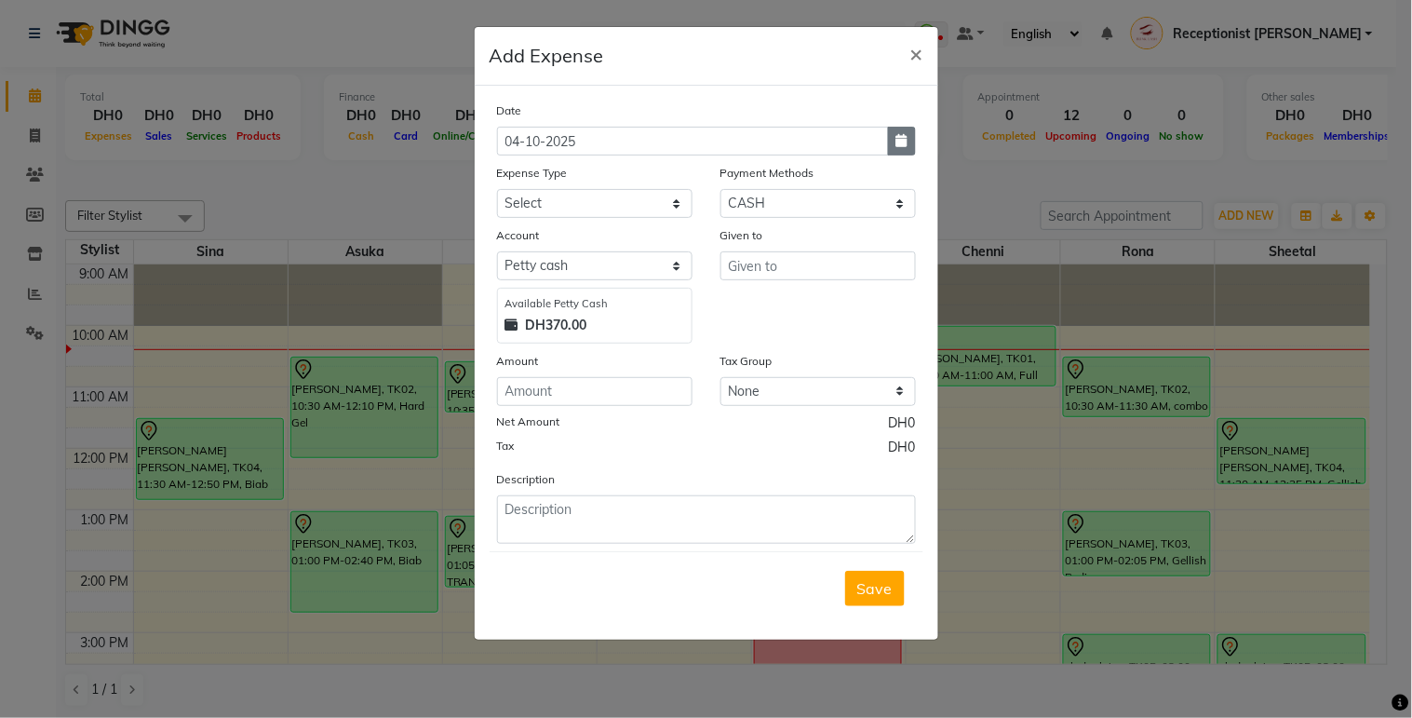
click at [907, 142] on icon "button" at bounding box center [902, 140] width 11 height 13
select select "10"
select select "2025"
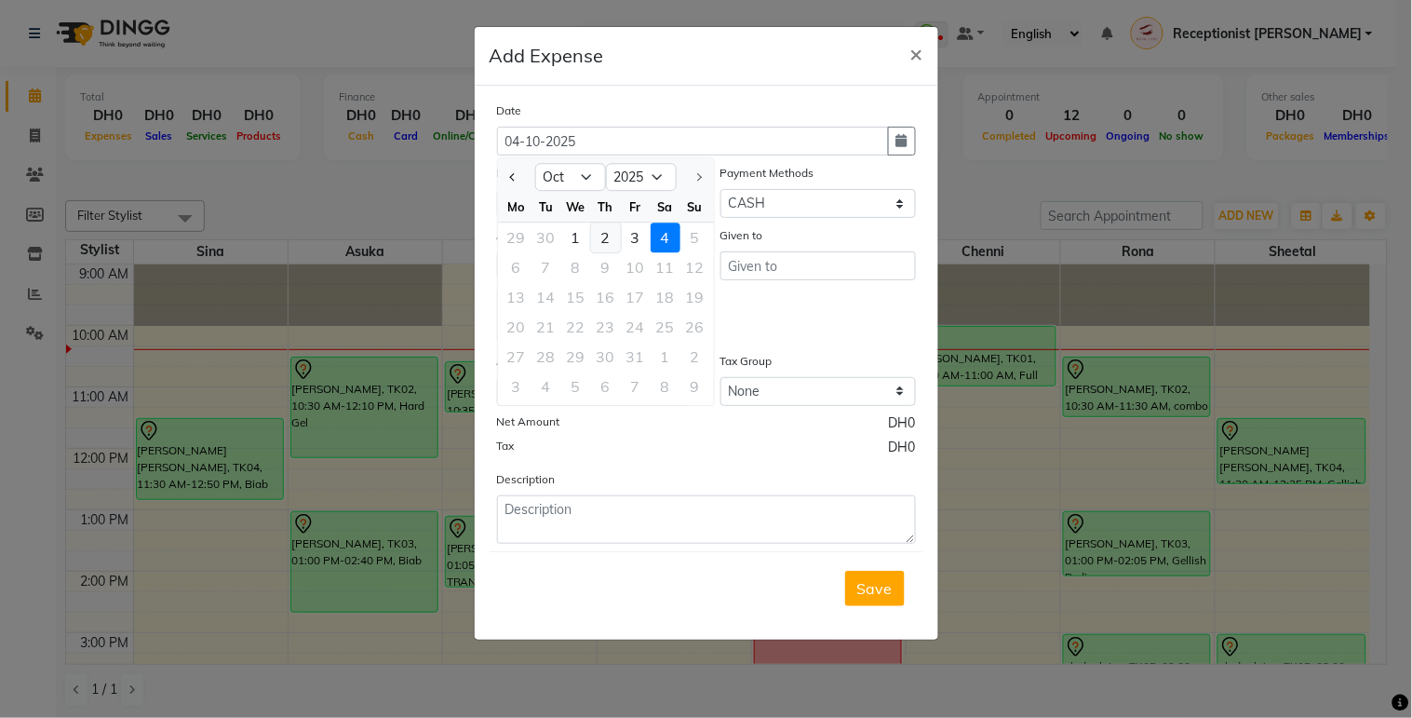
click at [596, 236] on div "2" at bounding box center [606, 238] width 30 height 30
type input "02-10-2025"
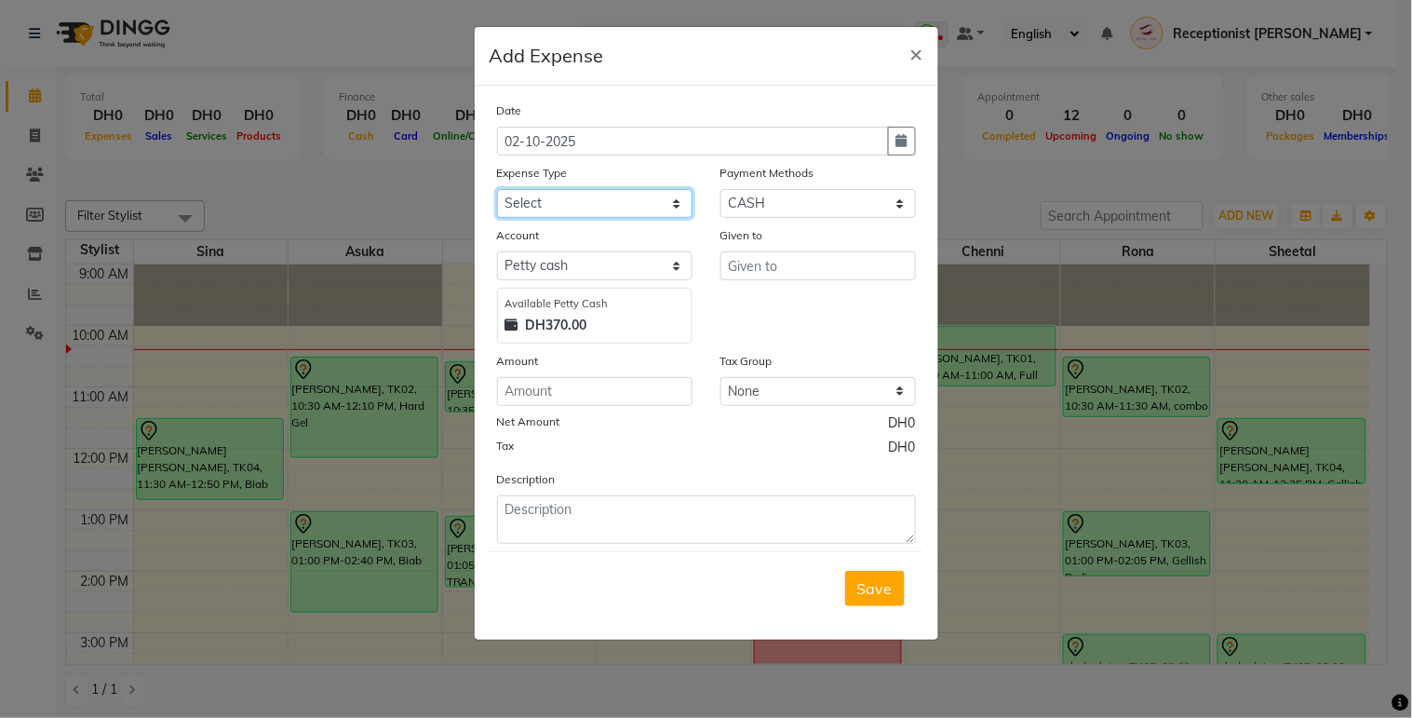
click at [652, 201] on select "Select ACCOMODATIONS RENT Advance Salary Bank charges carlift Car maintenance C…" at bounding box center [595, 203] width 196 height 29
click at [497, 189] on select "Select ACCOMODATIONS RENT Advance Salary Bank charges carlift Car maintenance C…" at bounding box center [595, 203] width 196 height 29
click at [675, 216] on select "Select ACCOMODATIONS RENT Advance Salary Bank charges carlift Car maintenance C…" at bounding box center [595, 203] width 196 height 29
select select "15305"
click at [497, 189] on select "Select ACCOMODATIONS RENT Advance Salary Bank charges carlift Car maintenance C…" at bounding box center [595, 203] width 196 height 29
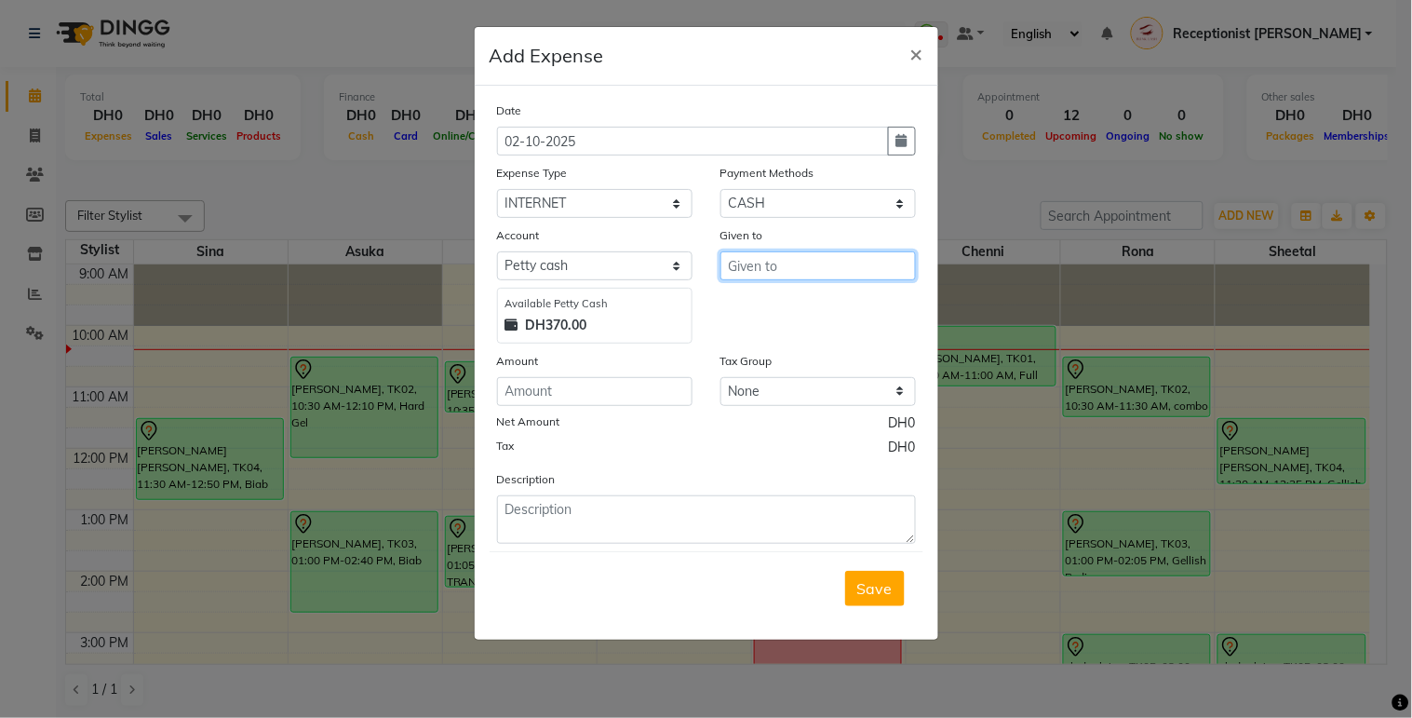
click at [796, 265] on input "text" at bounding box center [819, 265] width 196 height 29
type input "Du"
click at [650, 386] on input "number" at bounding box center [595, 391] width 196 height 29
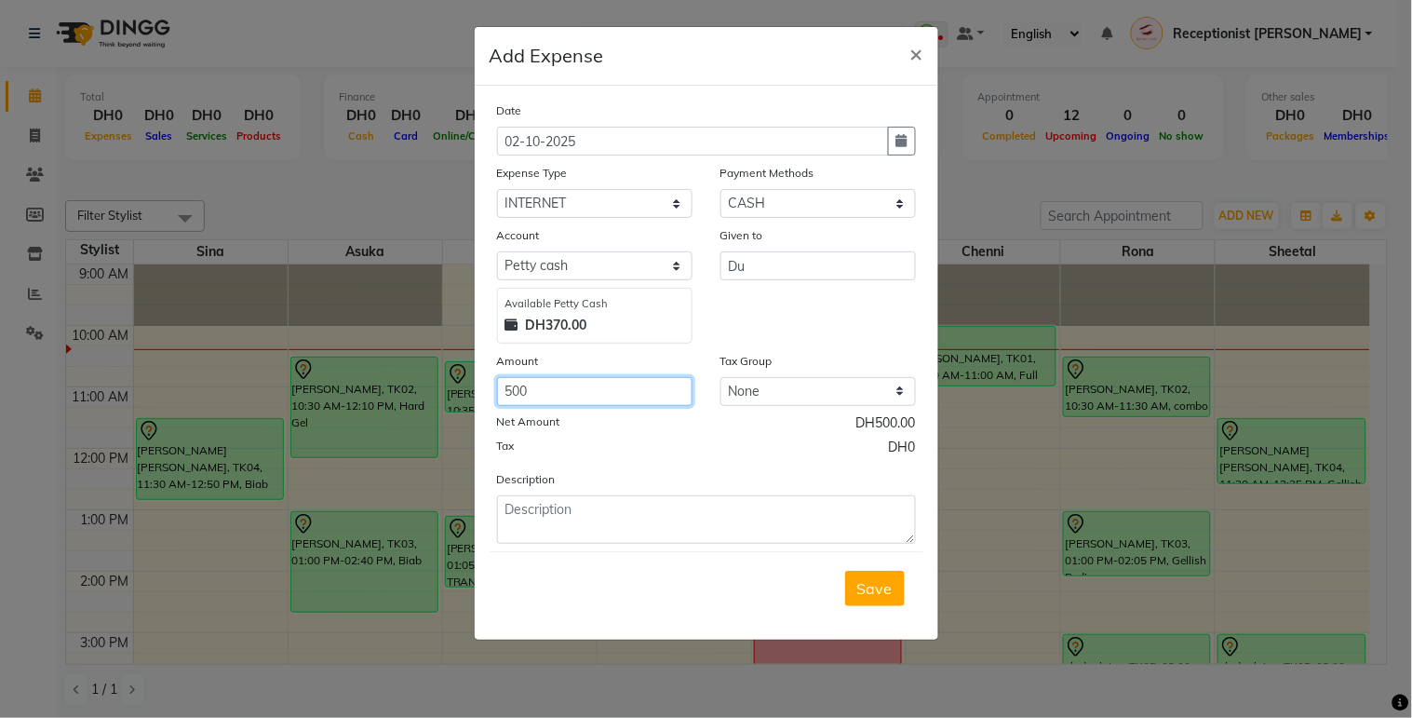
type input "500"
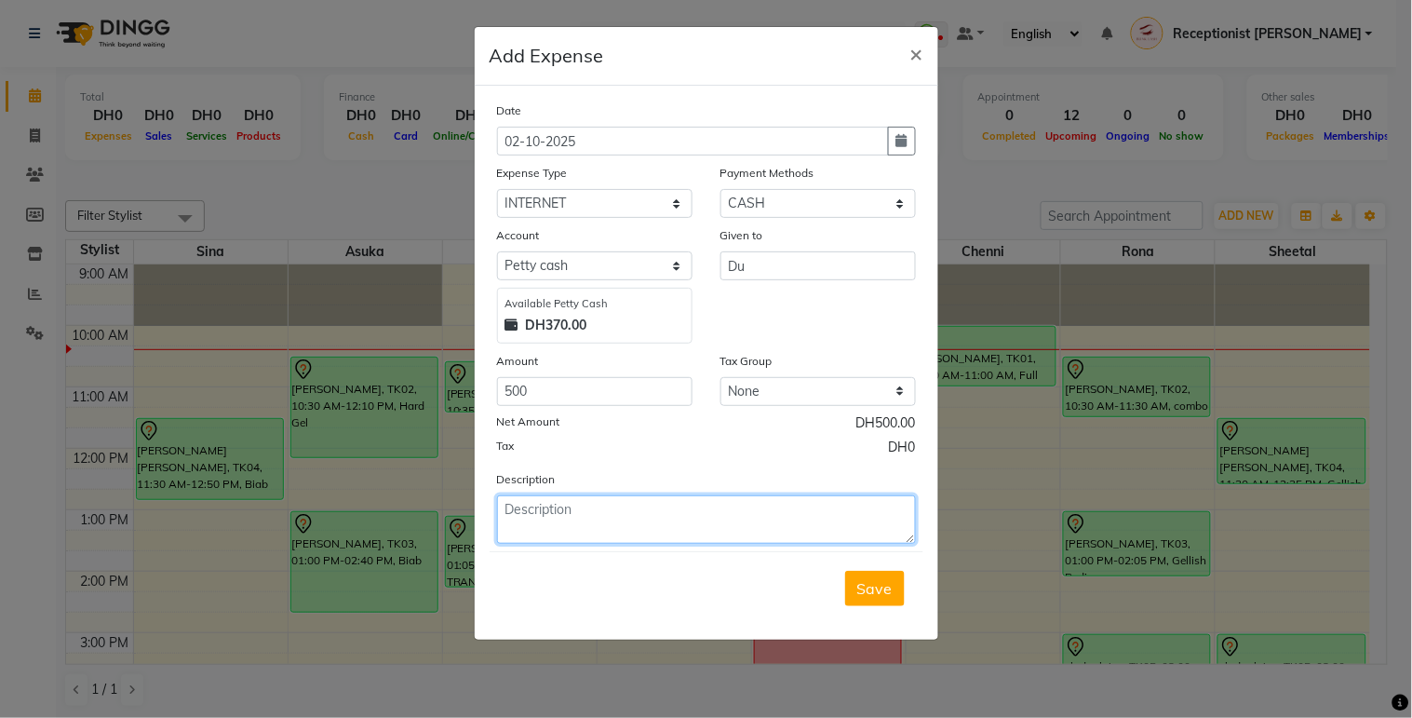
click at [704, 524] on textarea at bounding box center [706, 519] width 419 height 48
type textarea "staff's internet"
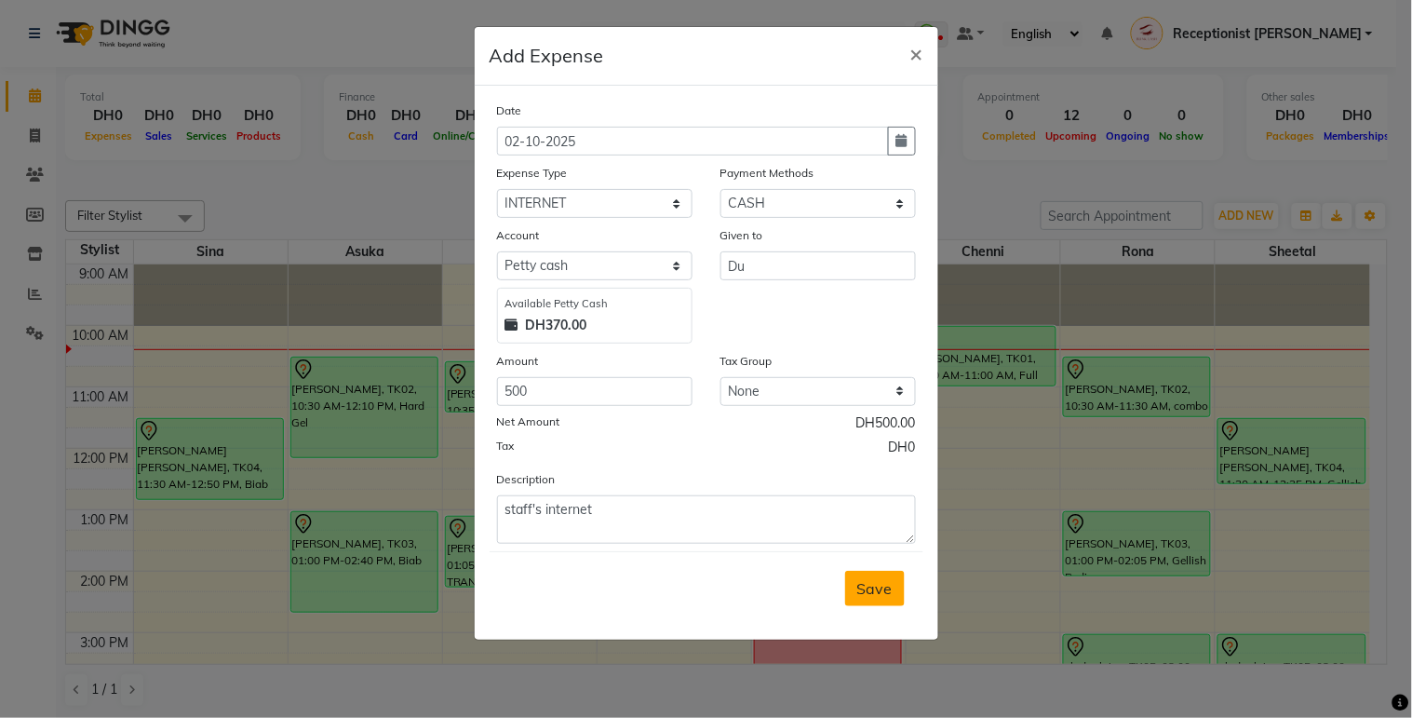
click at [899, 575] on button "Save" at bounding box center [875, 588] width 60 height 35
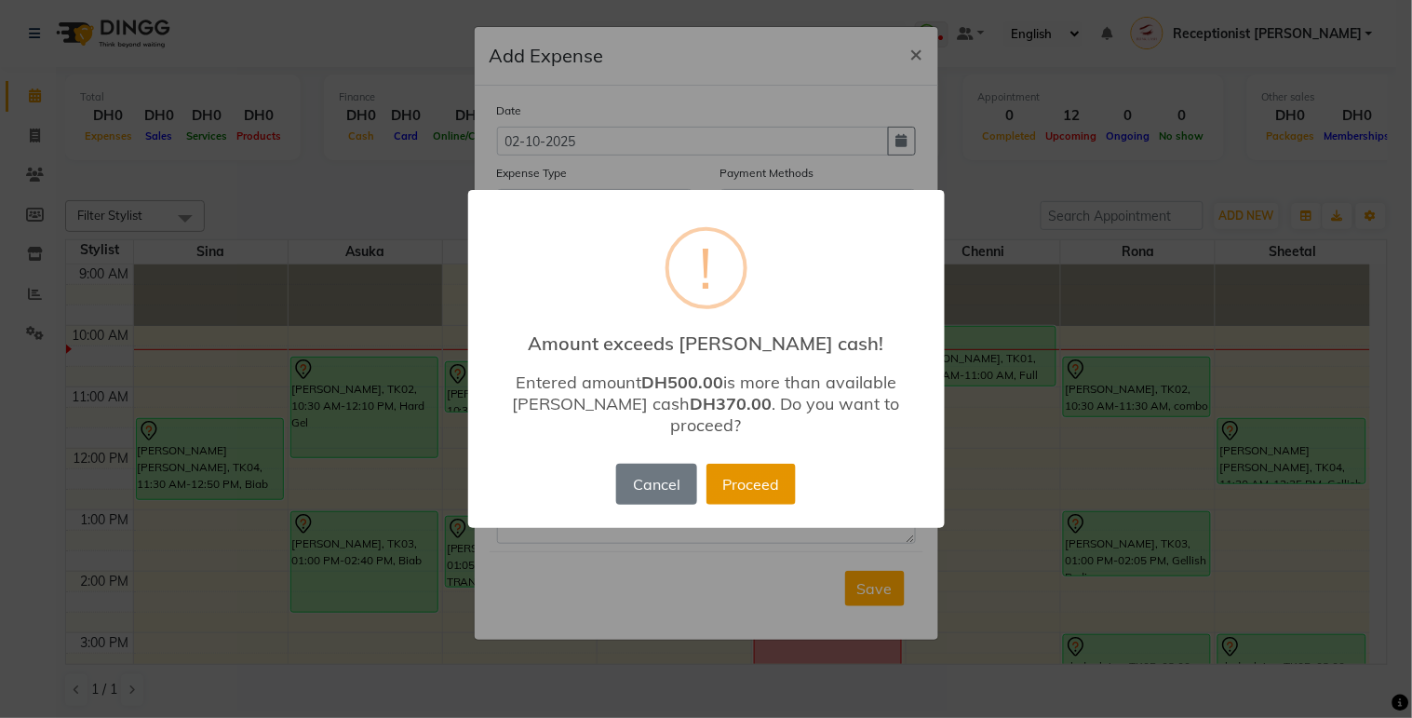
click at [763, 468] on button "Proceed" at bounding box center [751, 484] width 89 height 41
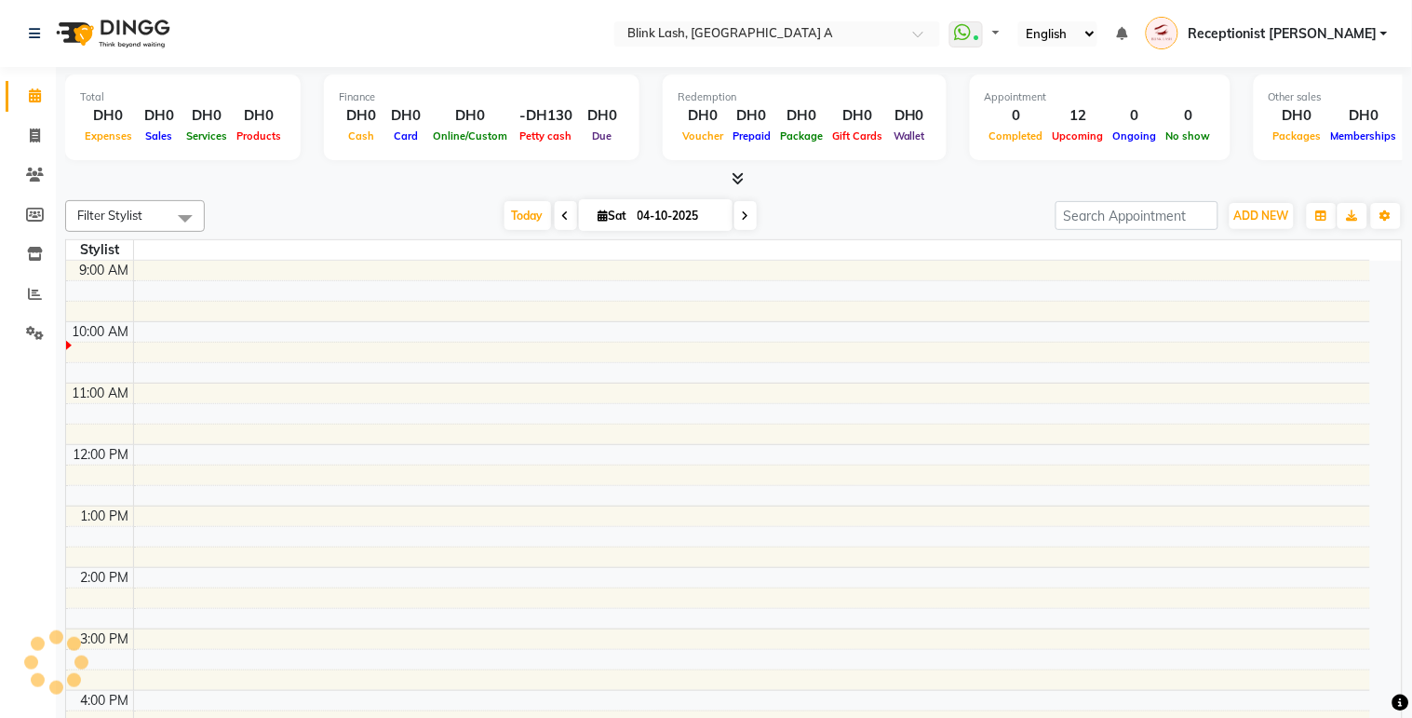
select select "en"
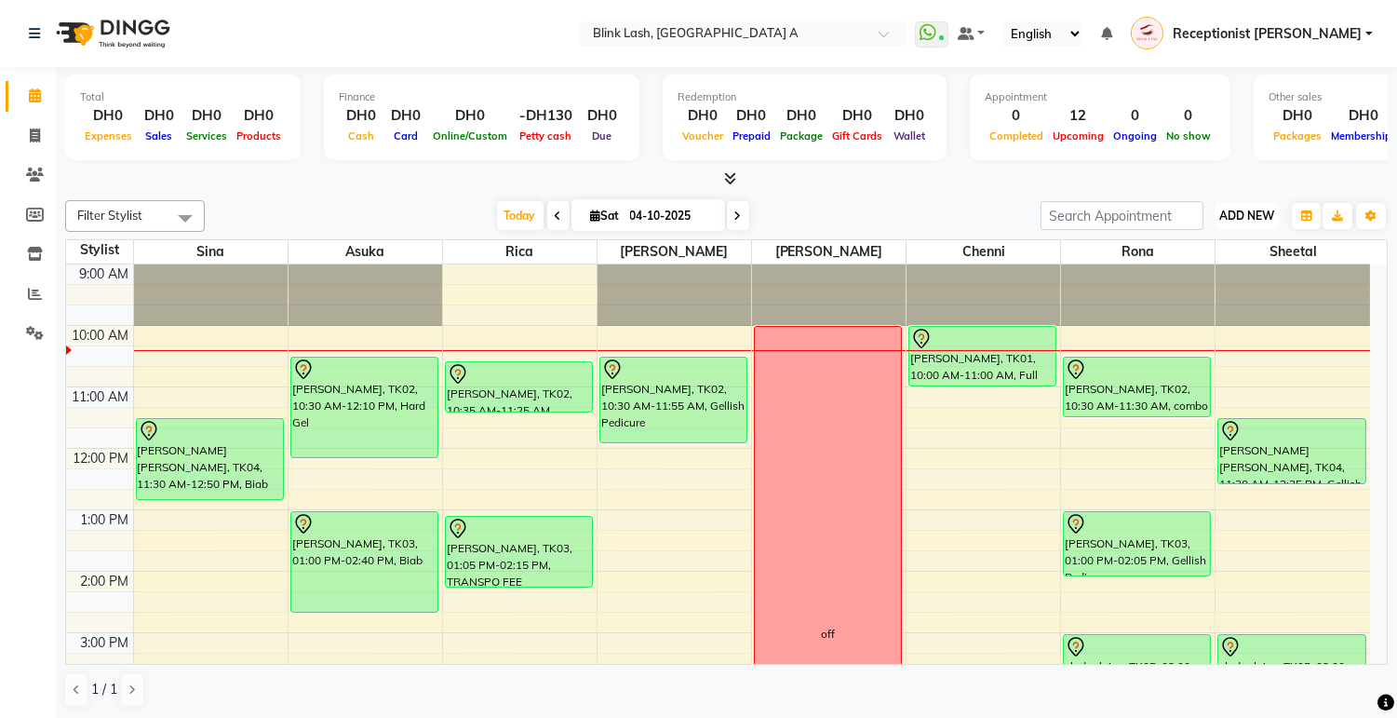
click at [1248, 206] on button "ADD NEW Toggle Dropdown" at bounding box center [1247, 216] width 64 height 26
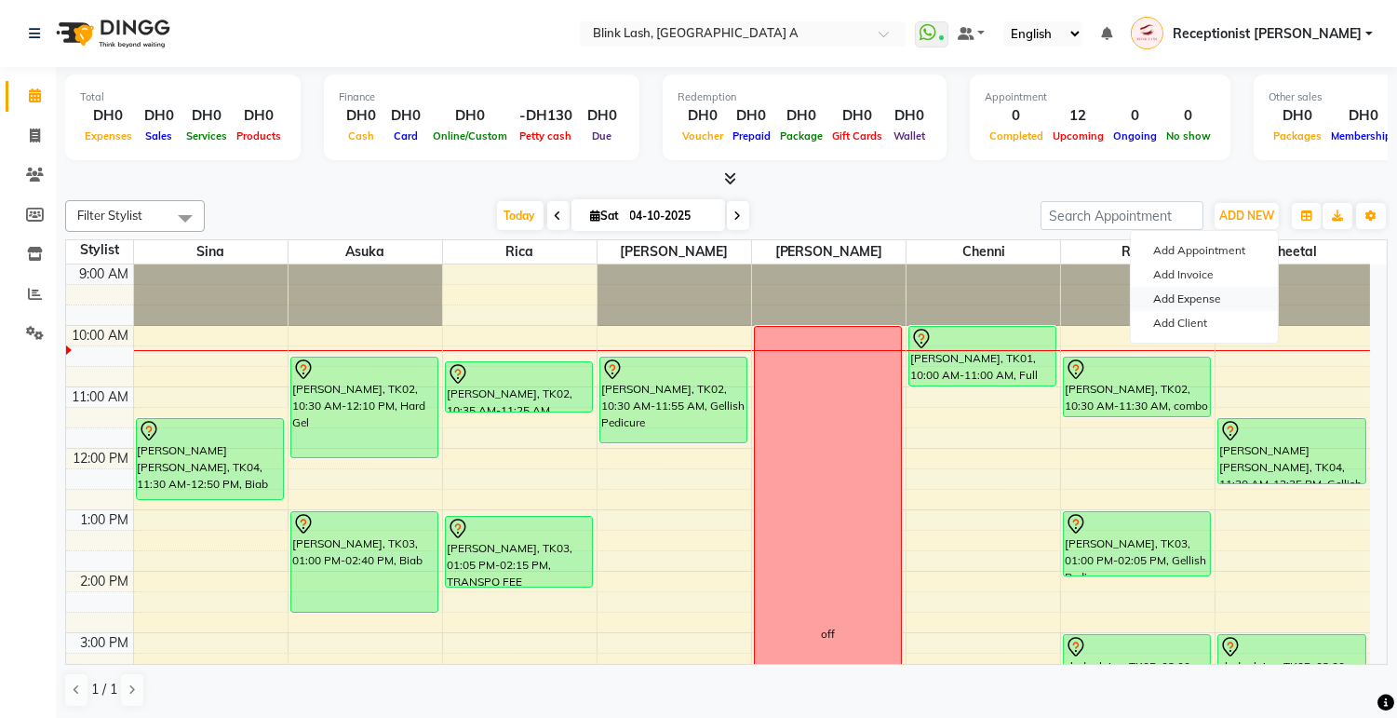
click at [1197, 303] on link "Add Expense" at bounding box center [1204, 299] width 147 height 24
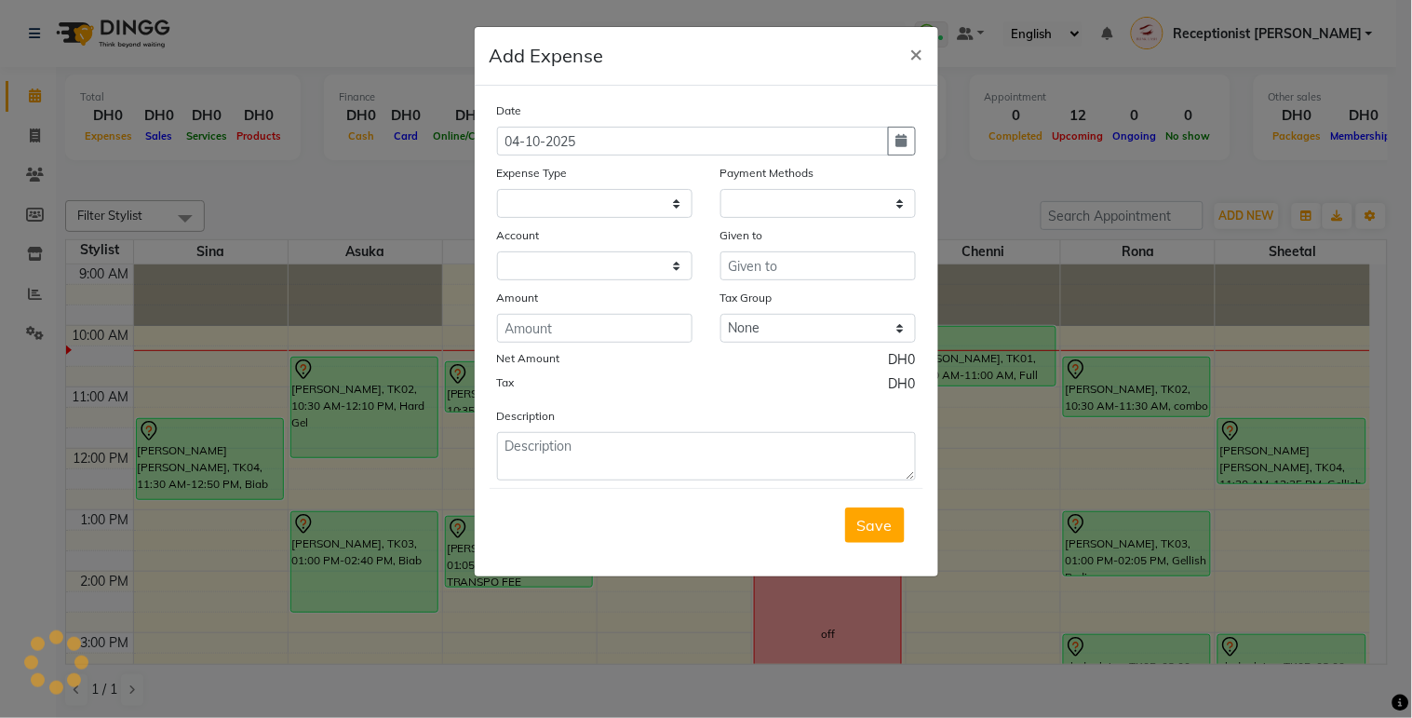
select select
select select "1"
select select "4947"
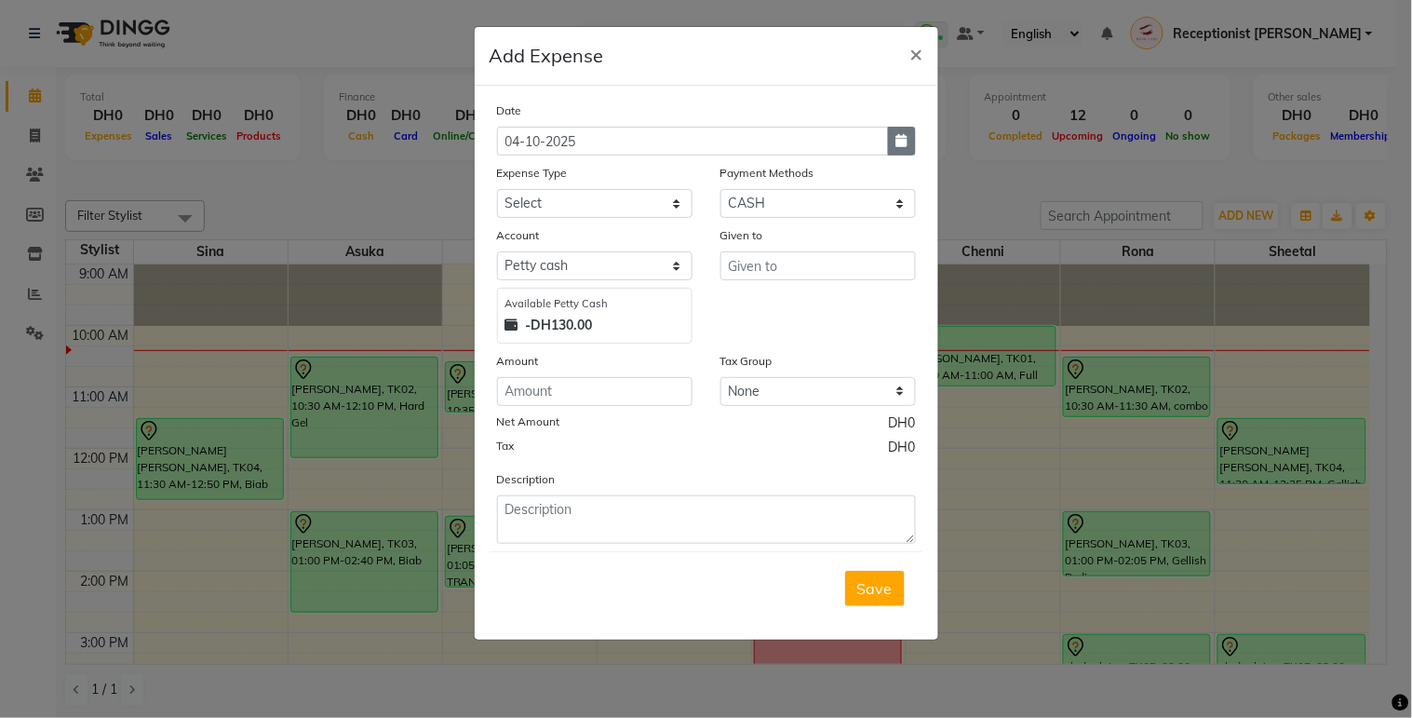
click at [904, 149] on button "button" at bounding box center [902, 141] width 28 height 29
select select "10"
select select "2025"
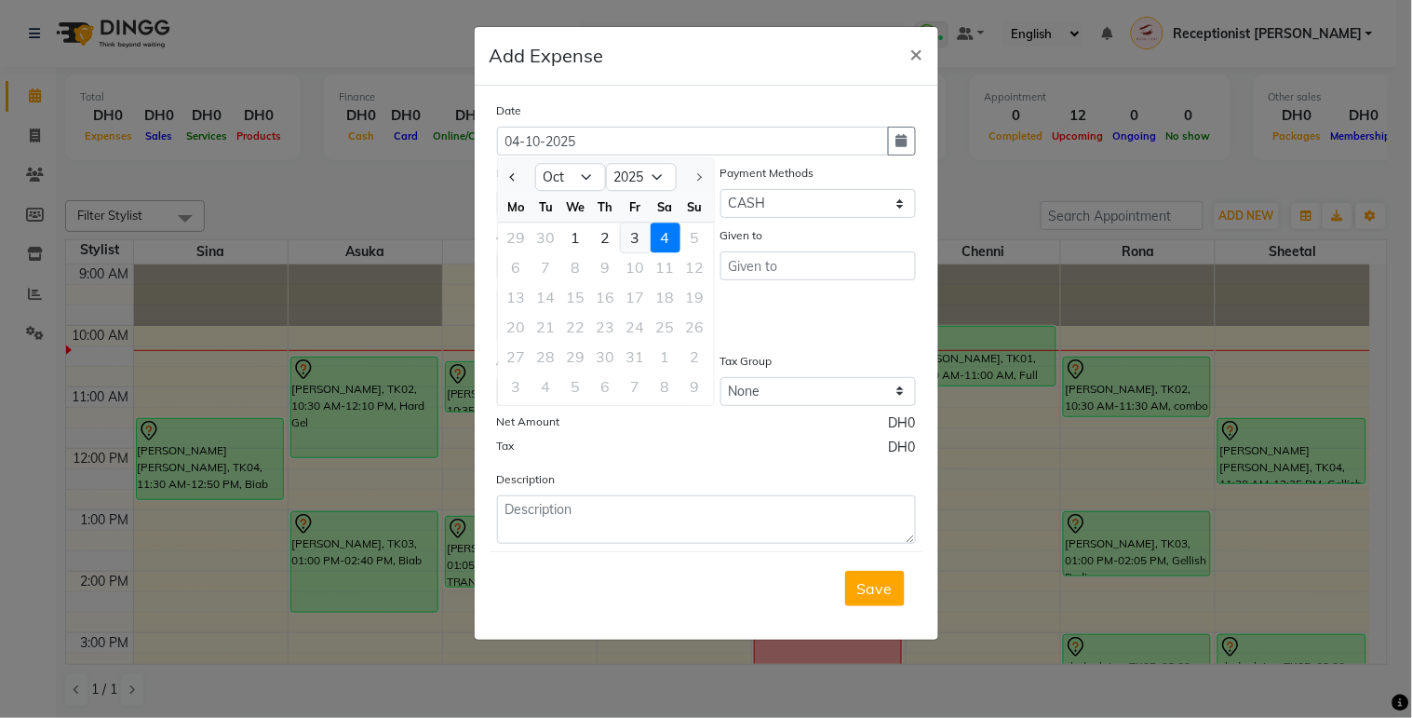
click at [644, 237] on div "3" at bounding box center [636, 238] width 30 height 30
type input "03-10-2025"
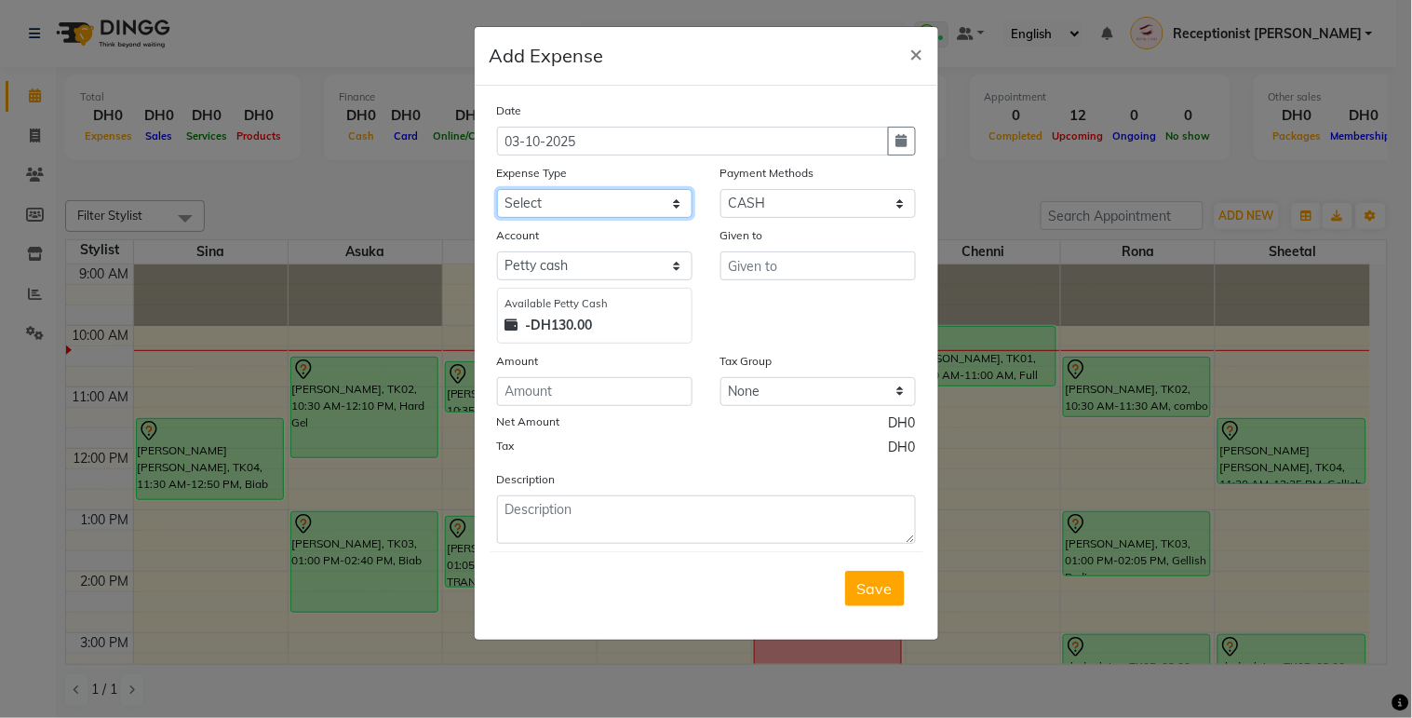
click at [634, 207] on select "Select ACCOMODATIONS RENT Advance Salary Bank charges carlift Car maintenance C…" at bounding box center [595, 203] width 196 height 29
select select "13429"
click at [497, 189] on select "Select ACCOMODATIONS RENT Advance Salary Bank charges carlift Car maintenance C…" at bounding box center [595, 203] width 196 height 29
click at [764, 276] on input "text" at bounding box center [819, 265] width 196 height 29
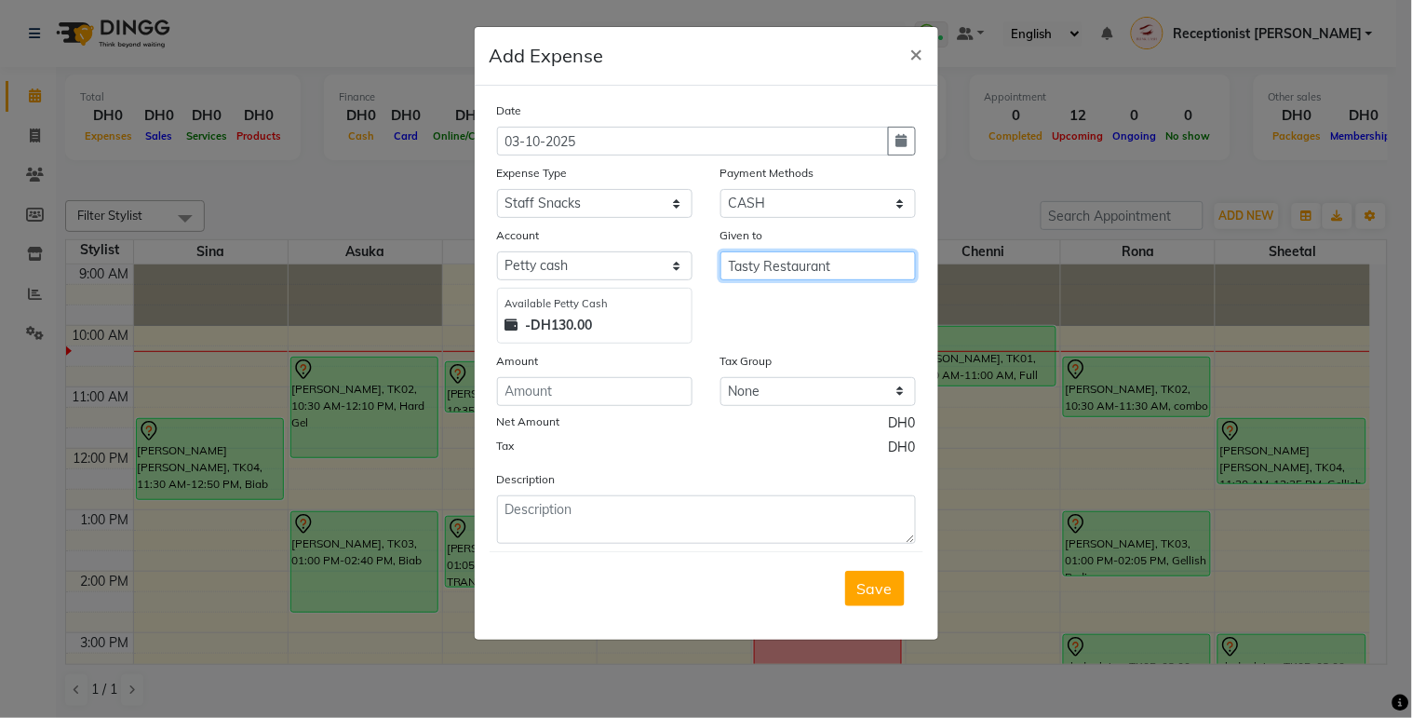
type input "Tasty Restaurant"
click at [646, 387] on input "number" at bounding box center [595, 391] width 196 height 29
type input "139.50"
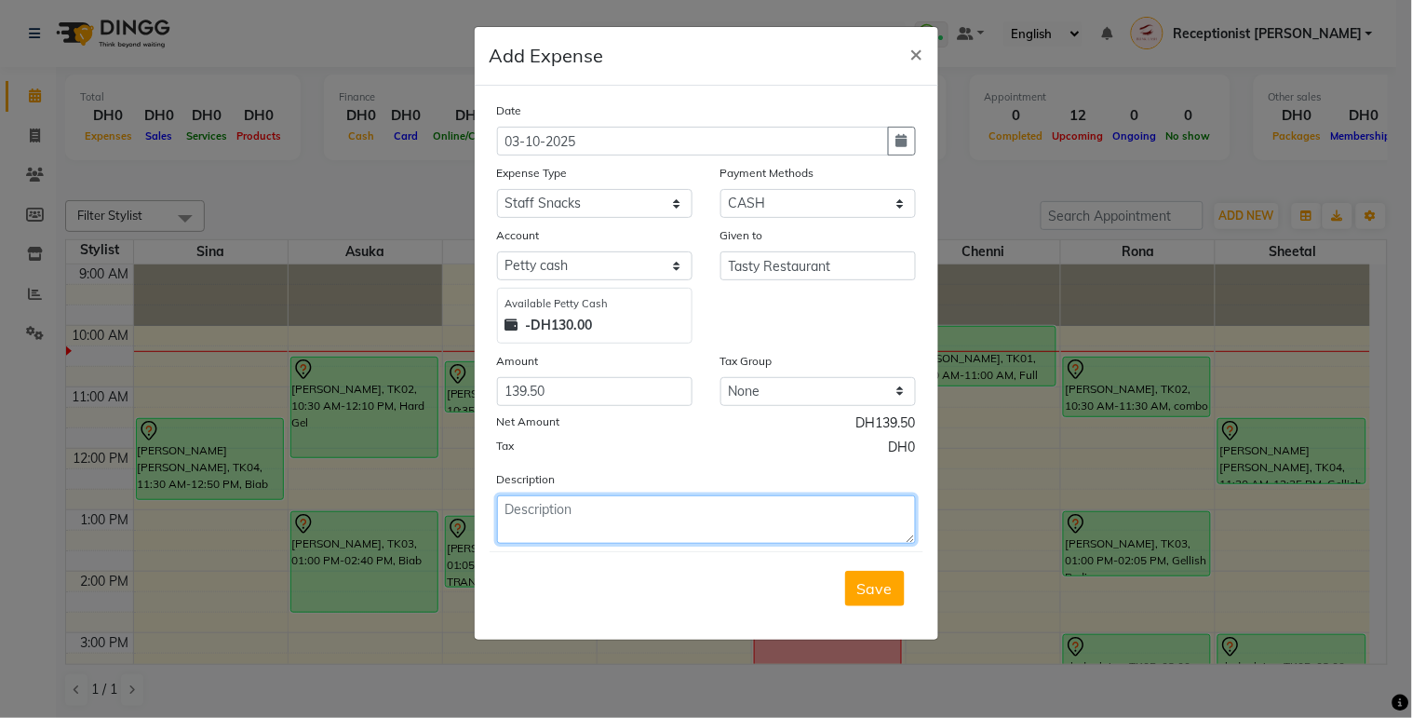
click at [662, 515] on textarea at bounding box center [706, 519] width 419 height 48
type textarea "biryani for staffs"
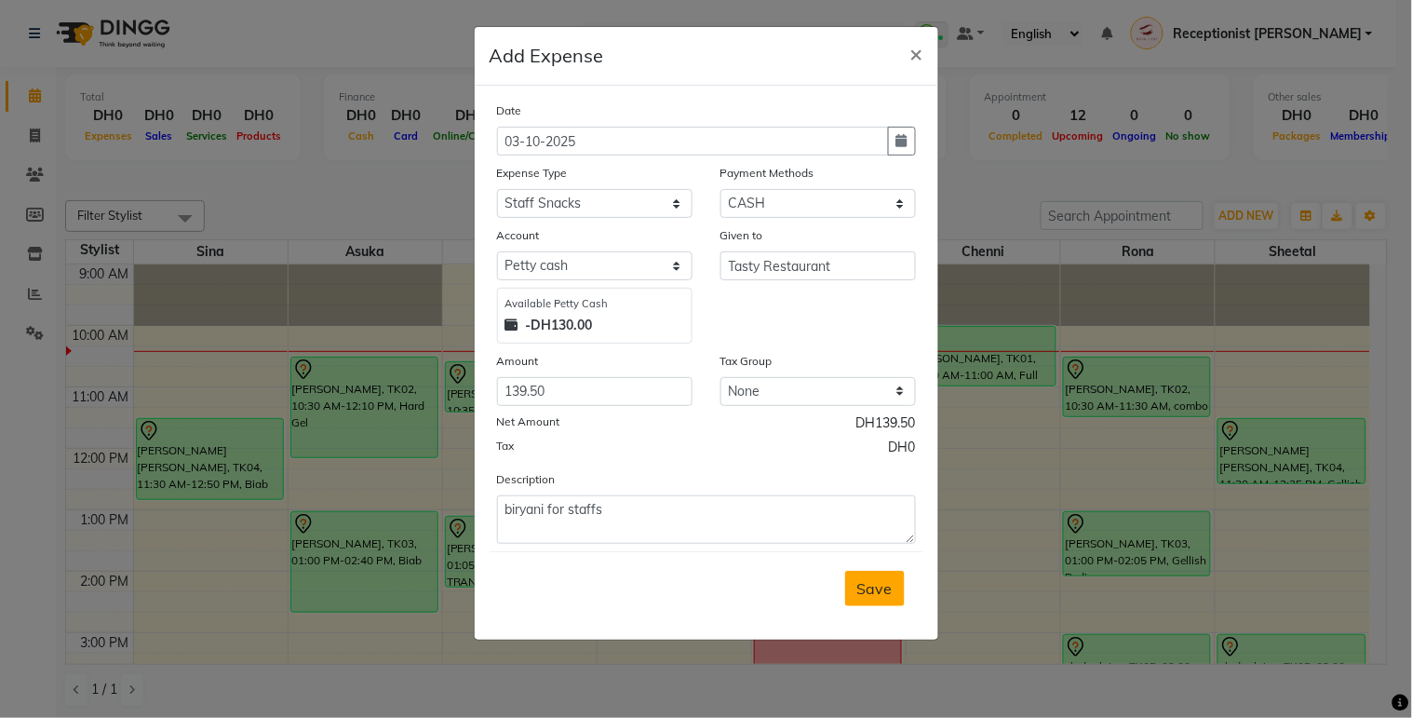
click at [860, 592] on span "Save" at bounding box center [874, 588] width 35 height 19
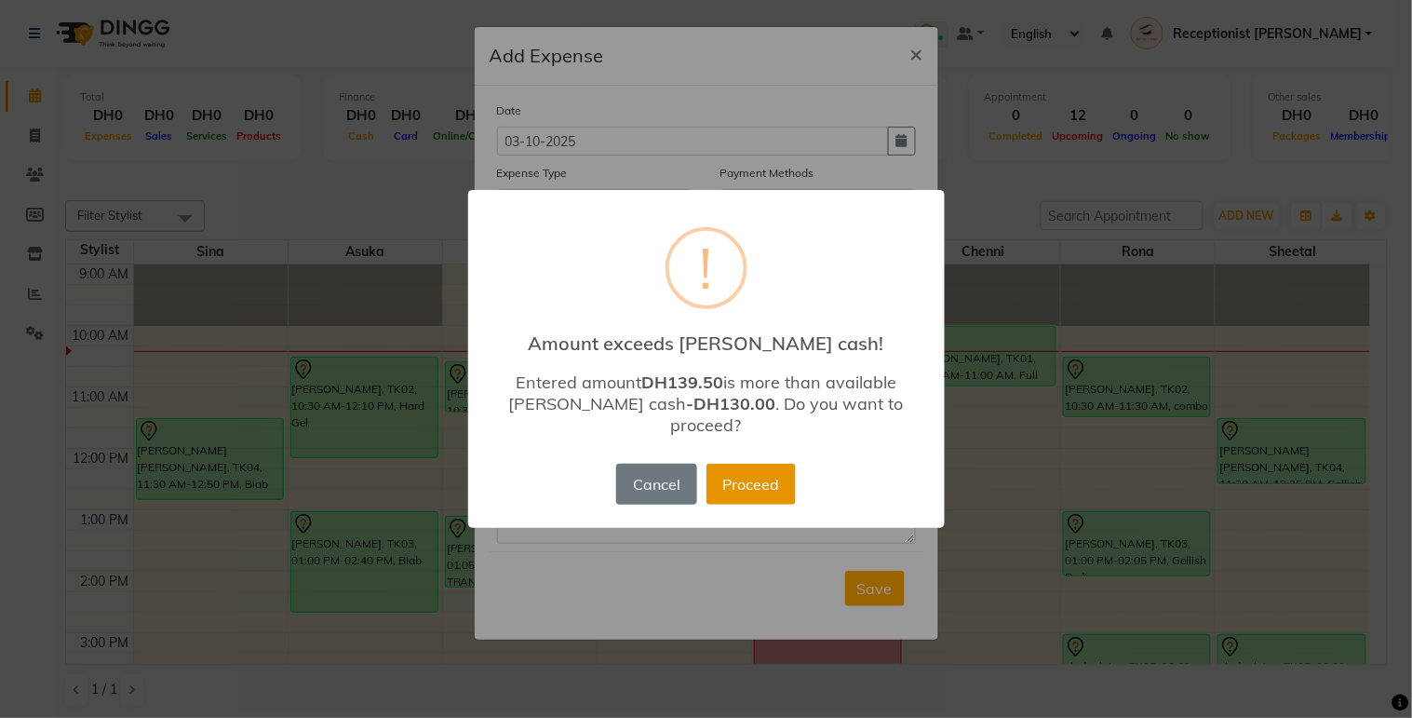
click at [776, 478] on button "Proceed" at bounding box center [751, 484] width 89 height 41
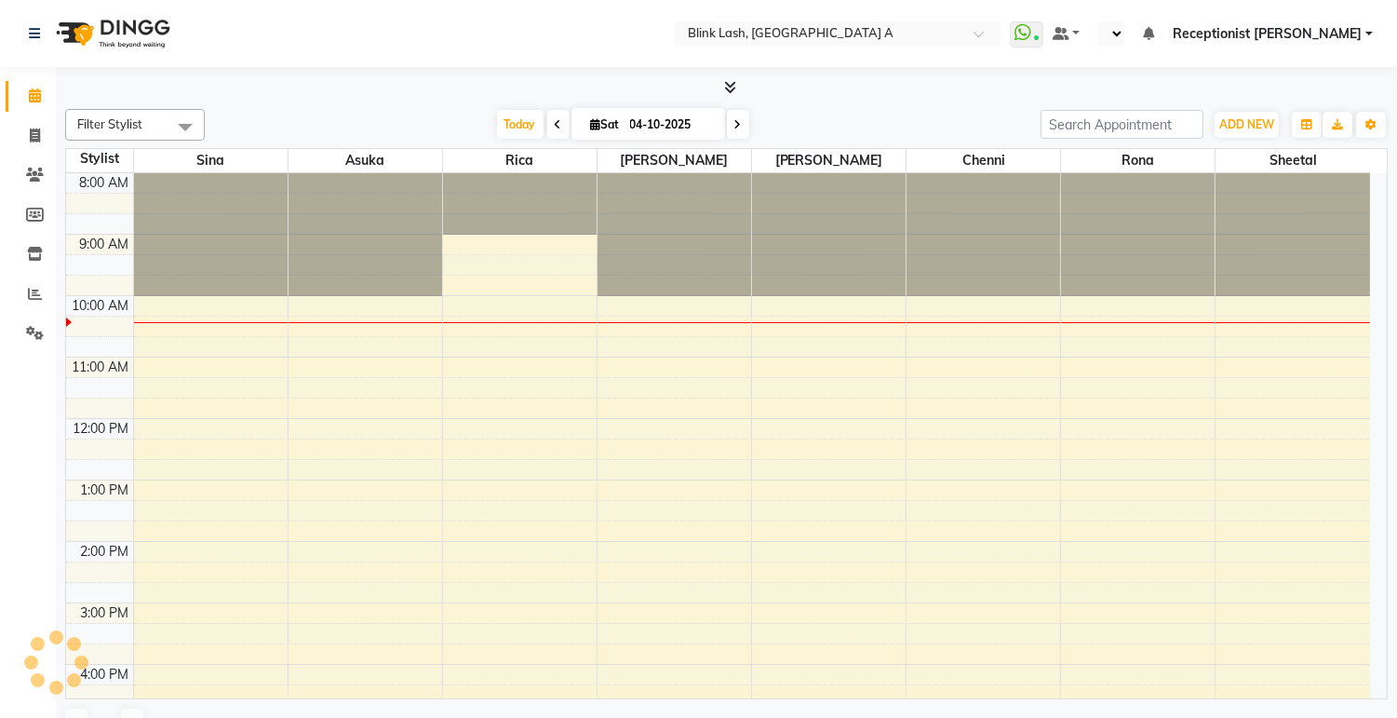
scroll to position [125, 0]
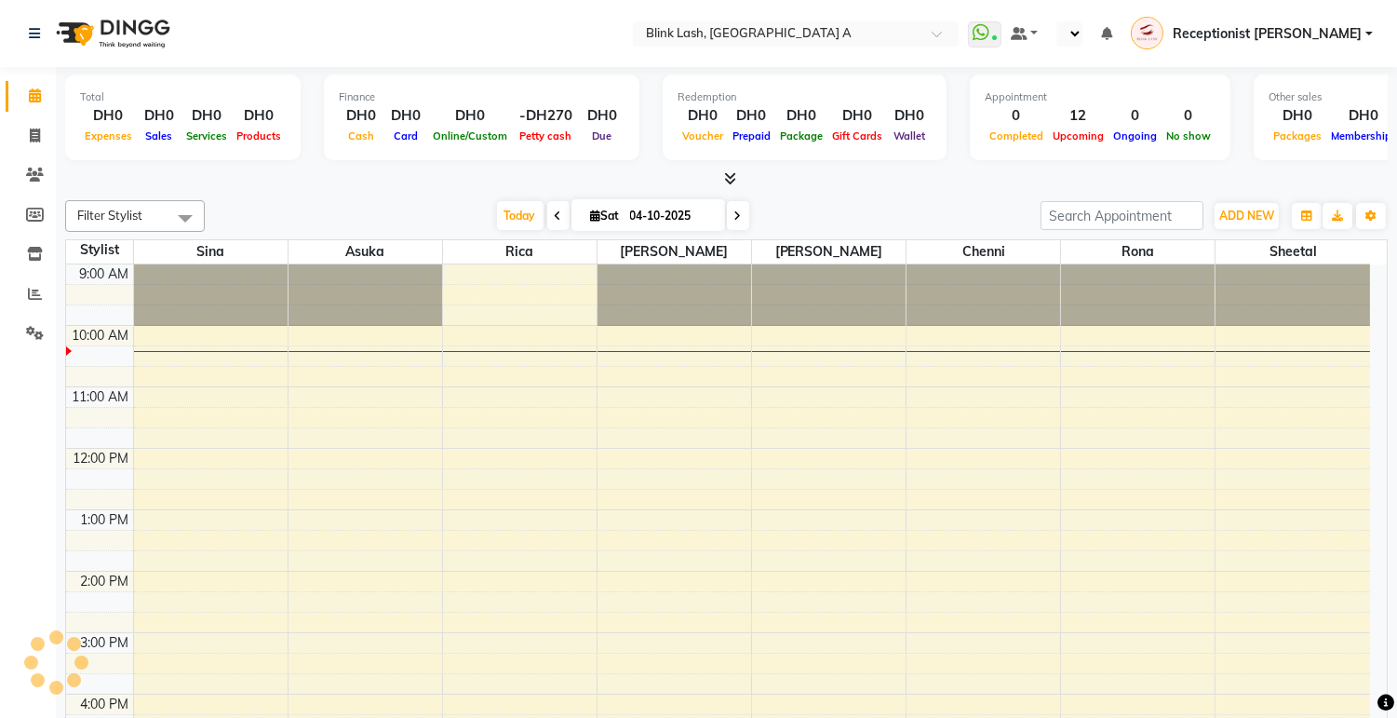
select select "en"
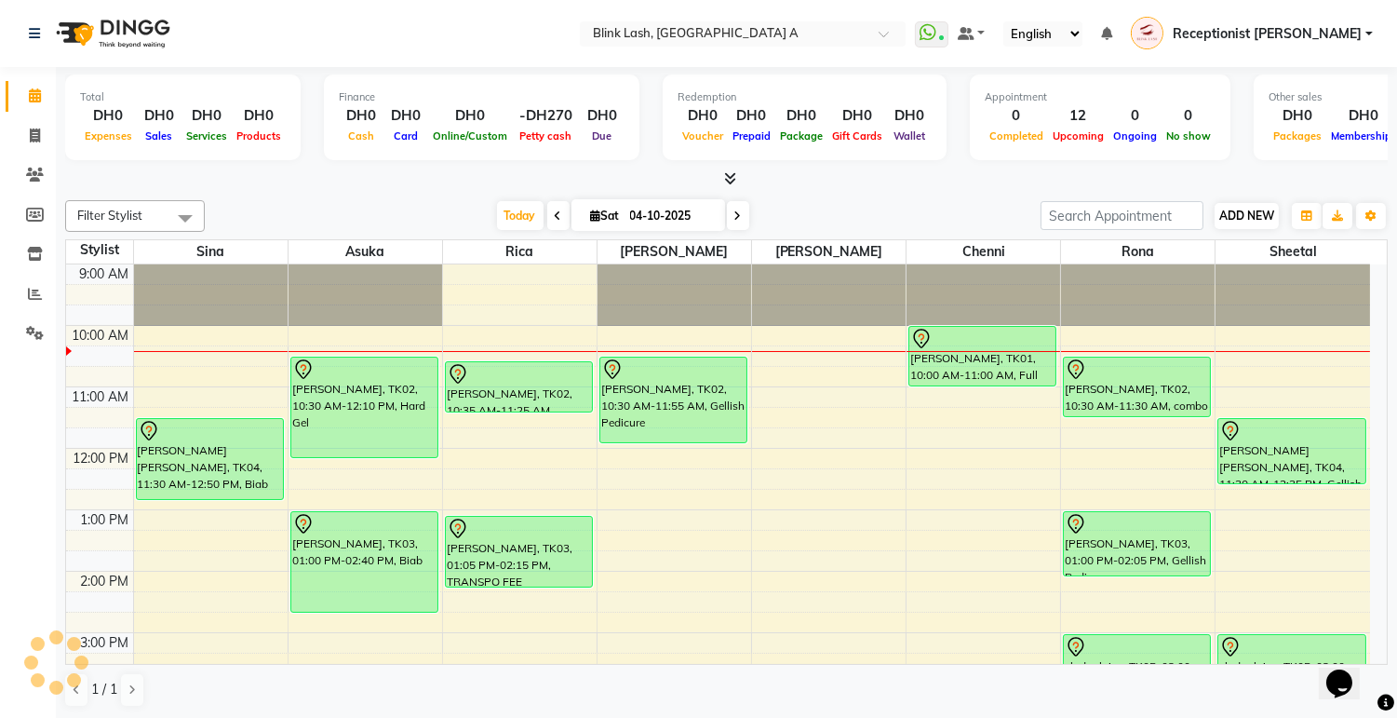
scroll to position [0, 0]
click at [1217, 205] on button "ADD NEW Toggle Dropdown" at bounding box center [1247, 216] width 64 height 26
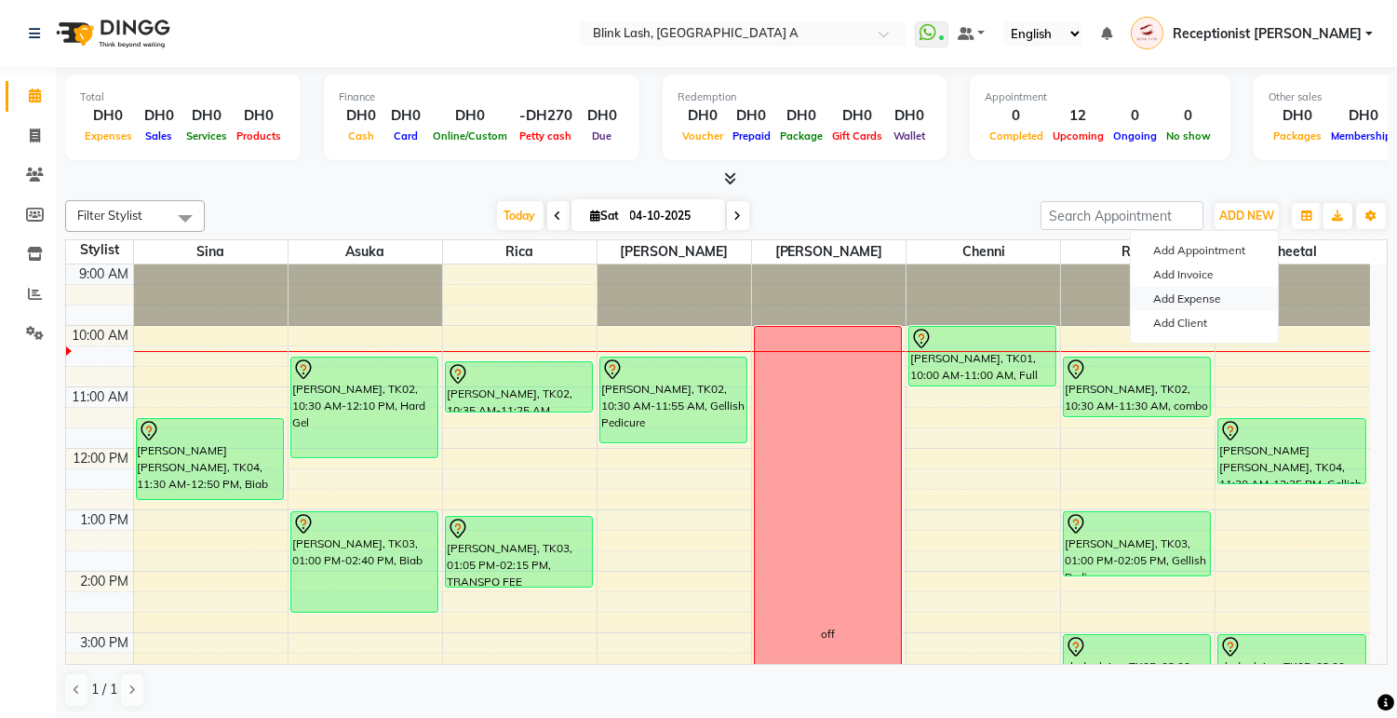
click at [1185, 299] on link "Add Expense" at bounding box center [1204, 299] width 147 height 24
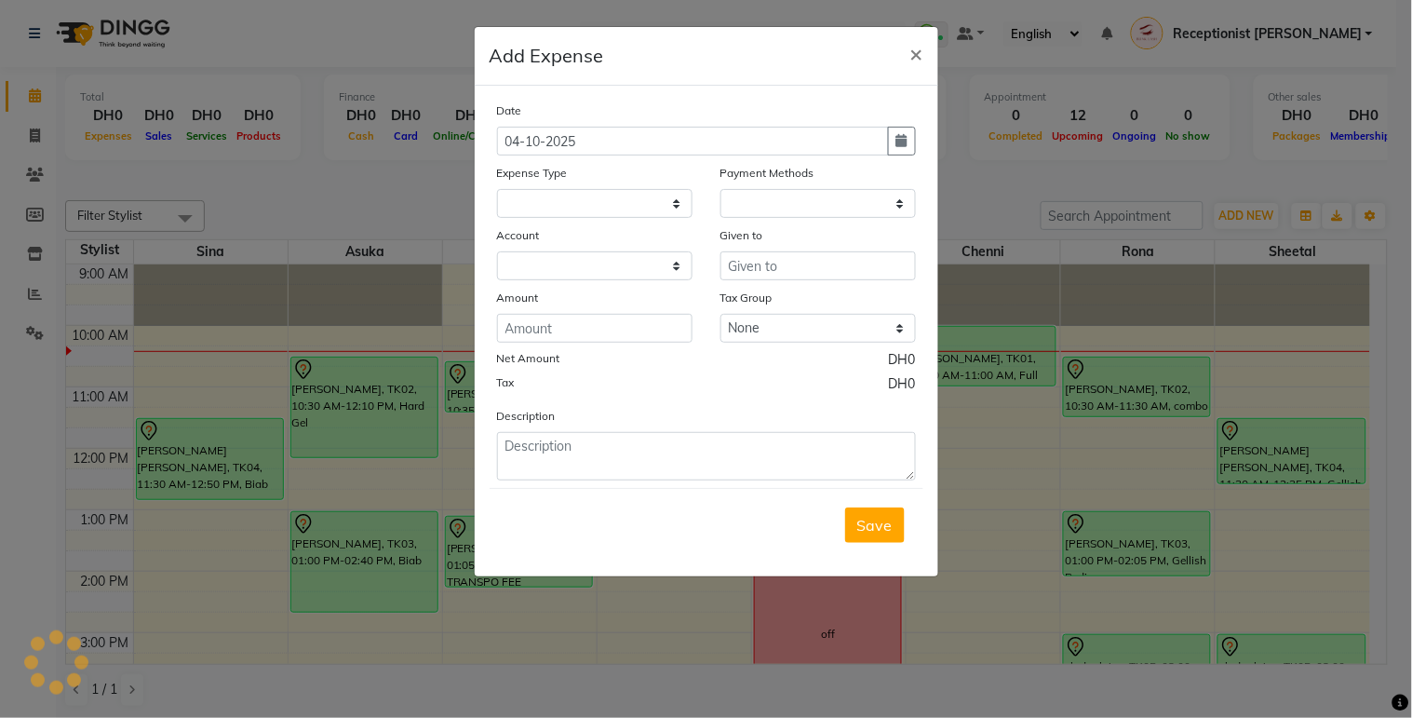
select select
select select "1"
select select "4947"
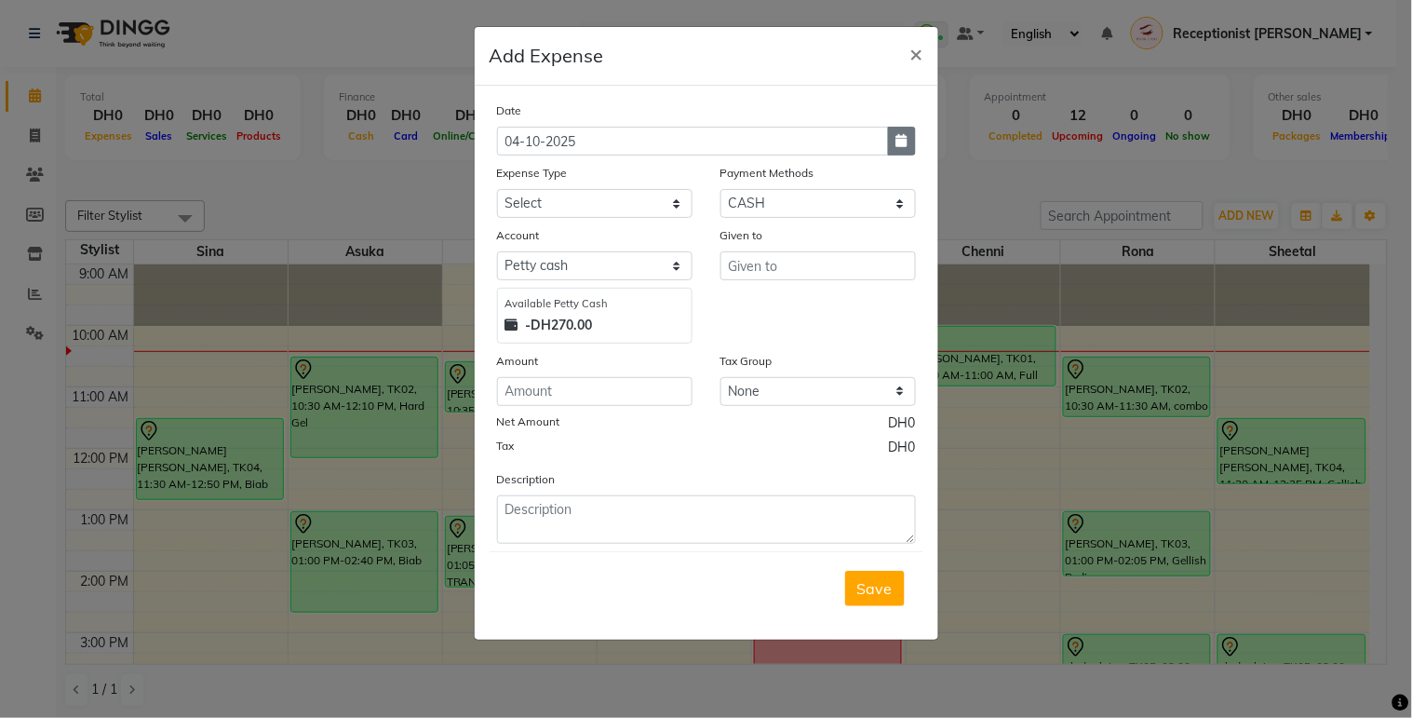
click at [908, 137] on button "button" at bounding box center [902, 141] width 28 height 29
select select "10"
select select "2025"
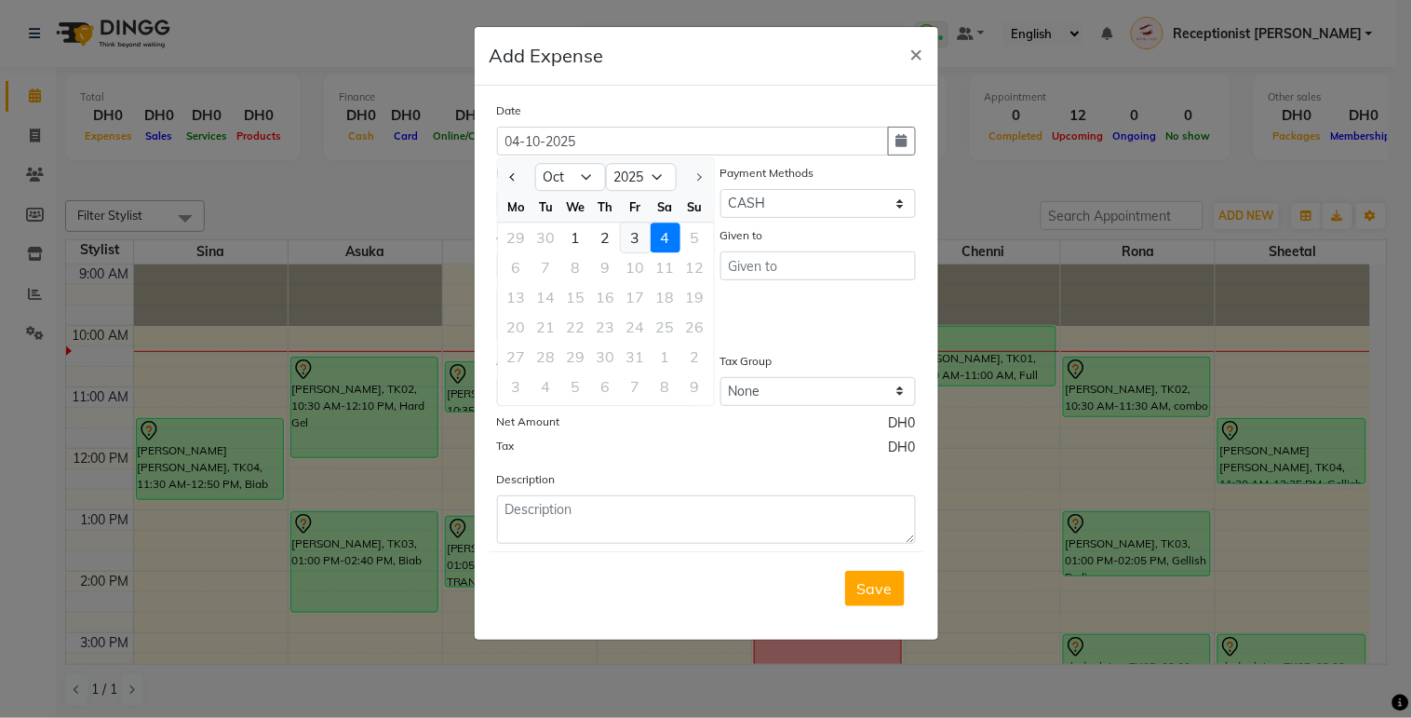
click at [634, 225] on div "3" at bounding box center [636, 238] width 30 height 30
type input "03-10-2025"
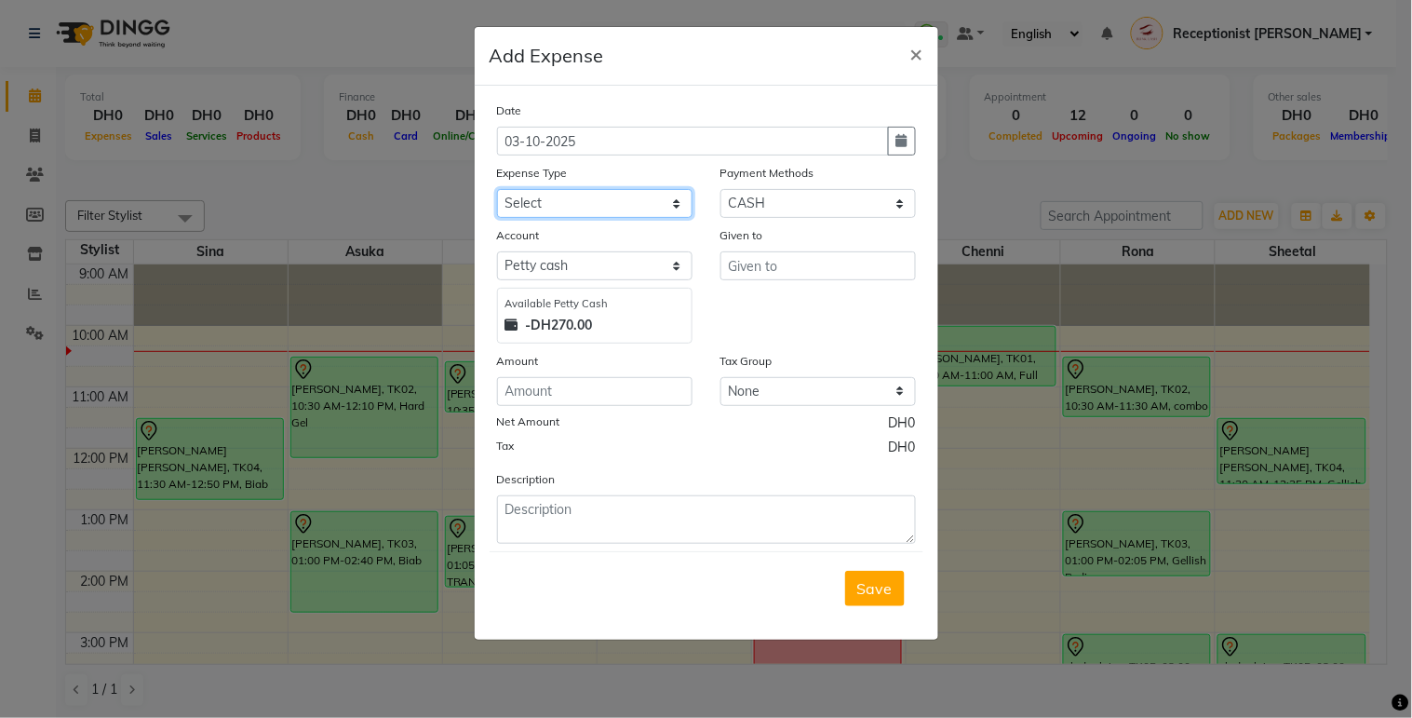
click at [631, 209] on select "Select ACCOMODATIONS RENT Advance Salary Bank charges carlift Car maintenance C…" at bounding box center [595, 203] width 196 height 29
select select "13429"
click at [497, 189] on select "Select ACCOMODATIONS RENT Advance Salary Bank charges carlift Car maintenance C…" at bounding box center [595, 203] width 196 height 29
click at [778, 275] on input "text" at bounding box center [819, 265] width 196 height 29
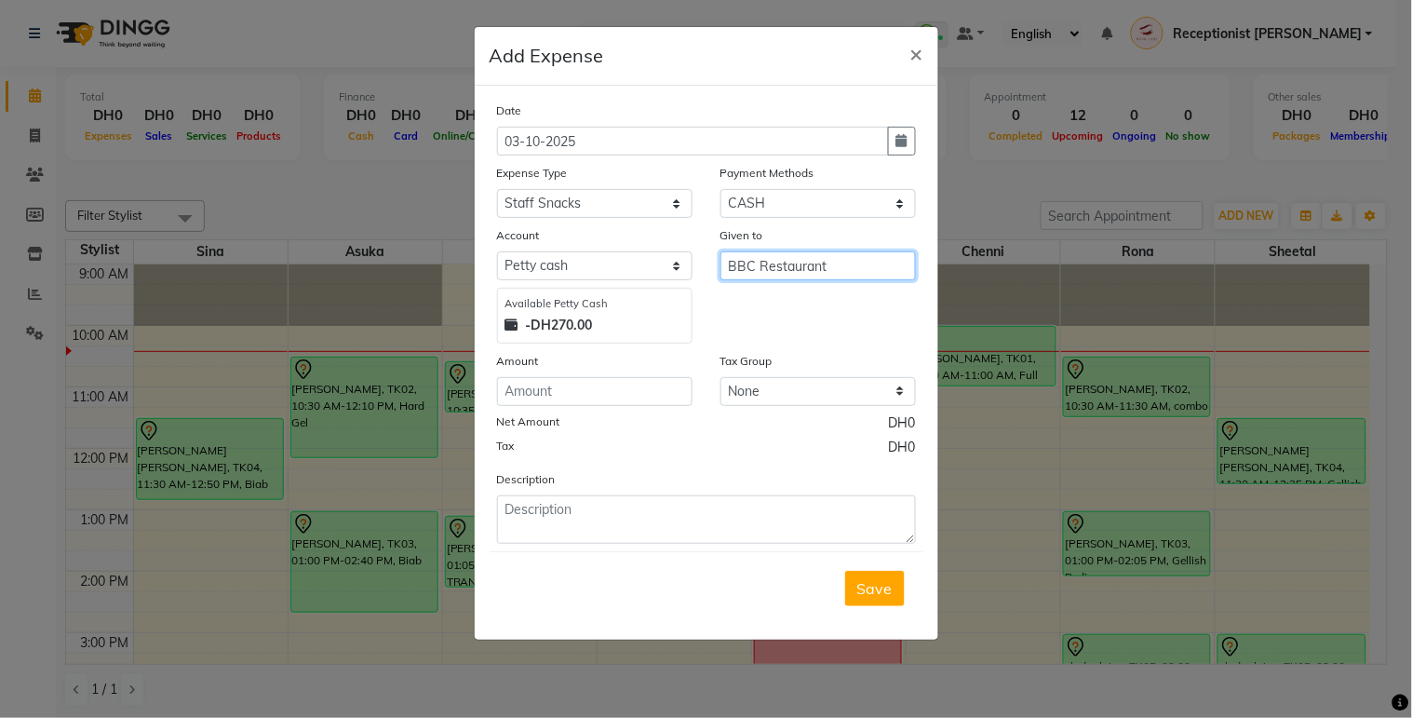
type input "BBC Restaurant"
click at [634, 393] on input "number" at bounding box center [595, 391] width 196 height 29
type input "45"
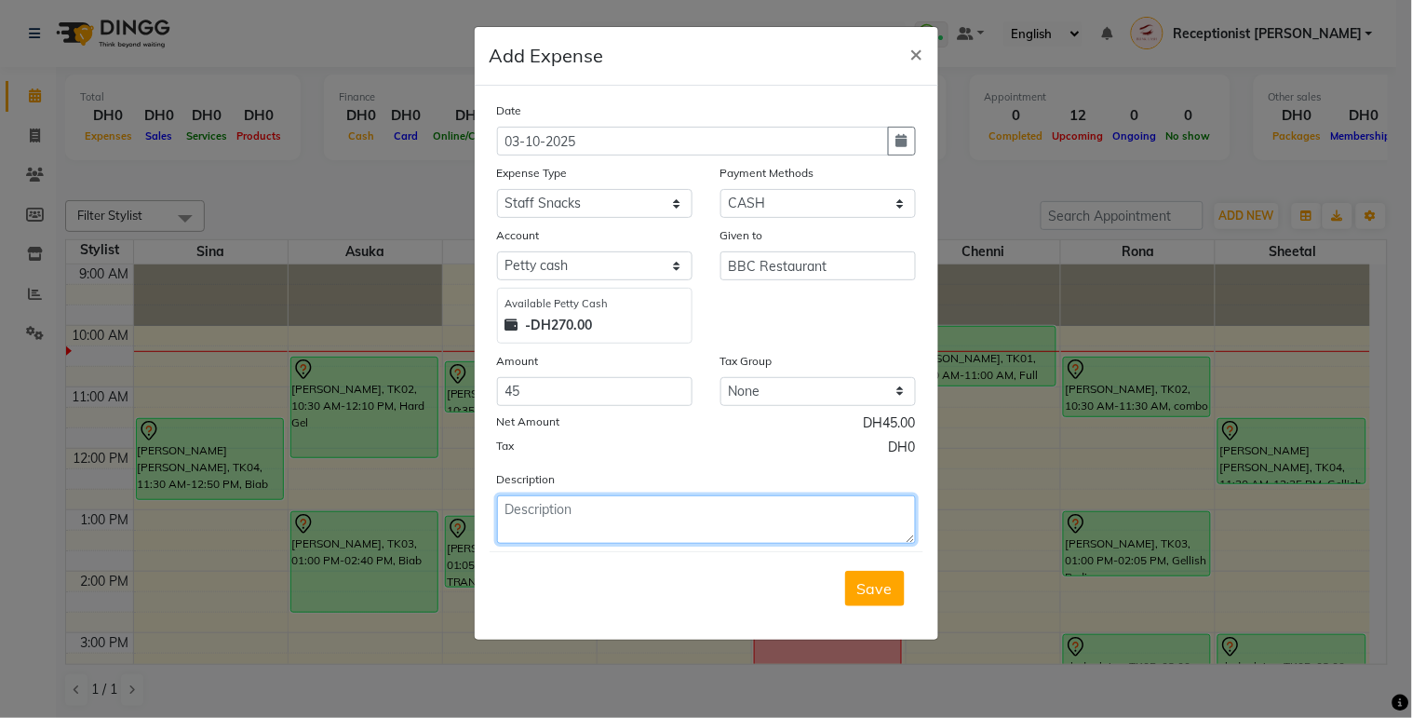
click at [621, 517] on textarea at bounding box center [706, 519] width 419 height 48
type textarea "p"
type textarea "egg parata"
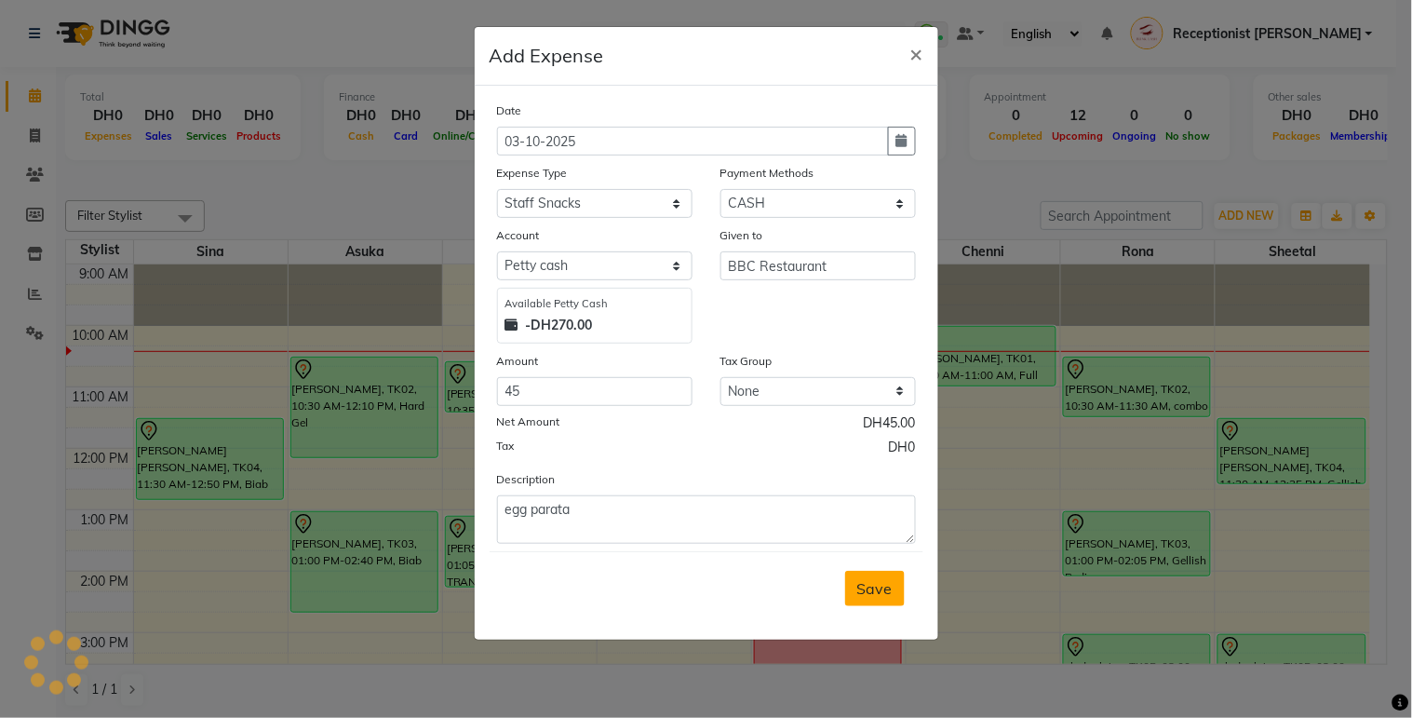
click at [877, 598] on button "Save" at bounding box center [875, 588] width 60 height 35
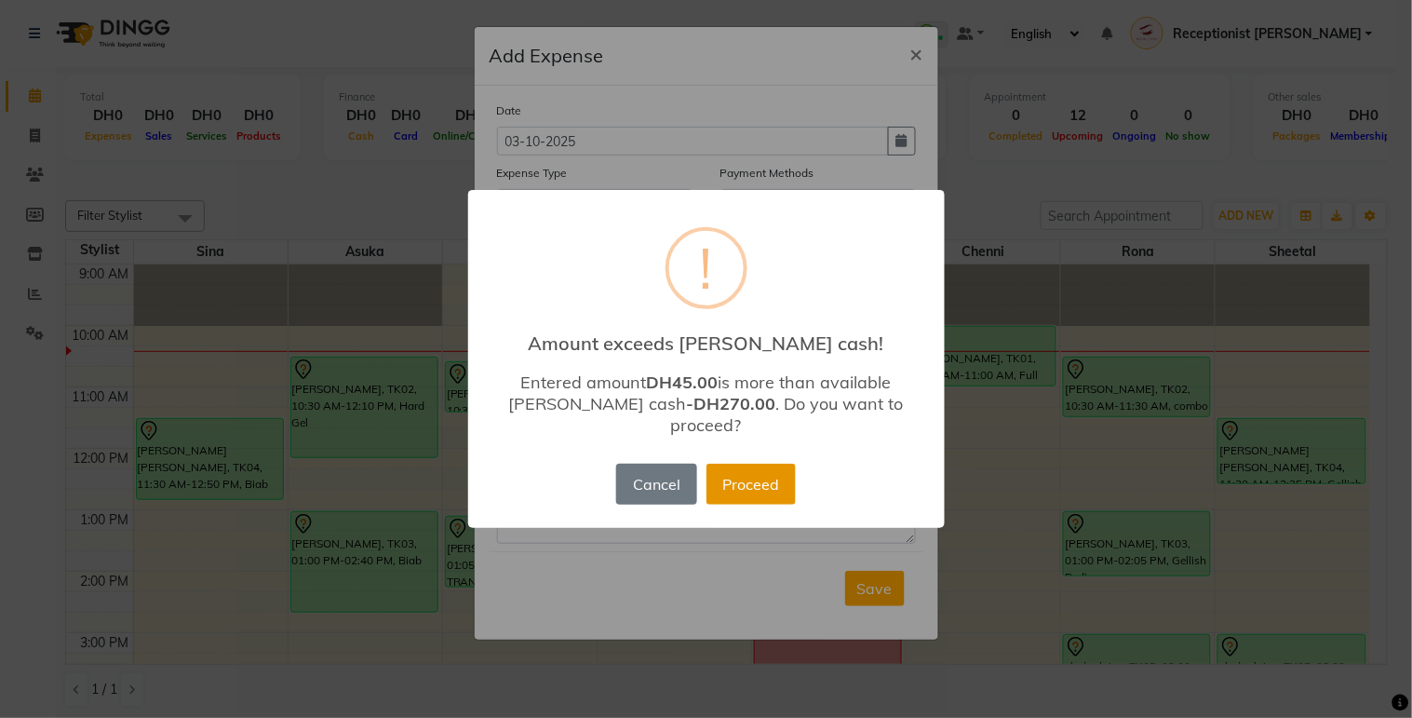
click at [779, 469] on button "Proceed" at bounding box center [751, 484] width 89 height 41
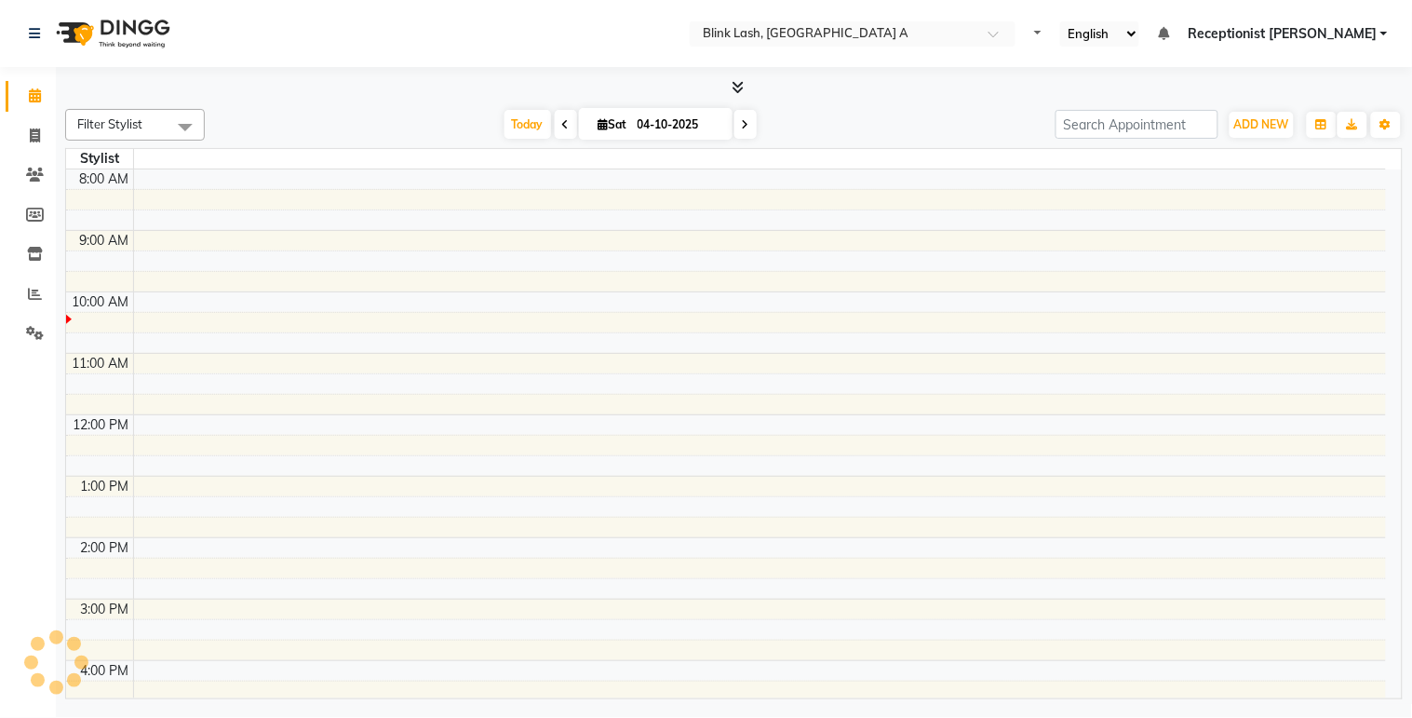
select select "en"
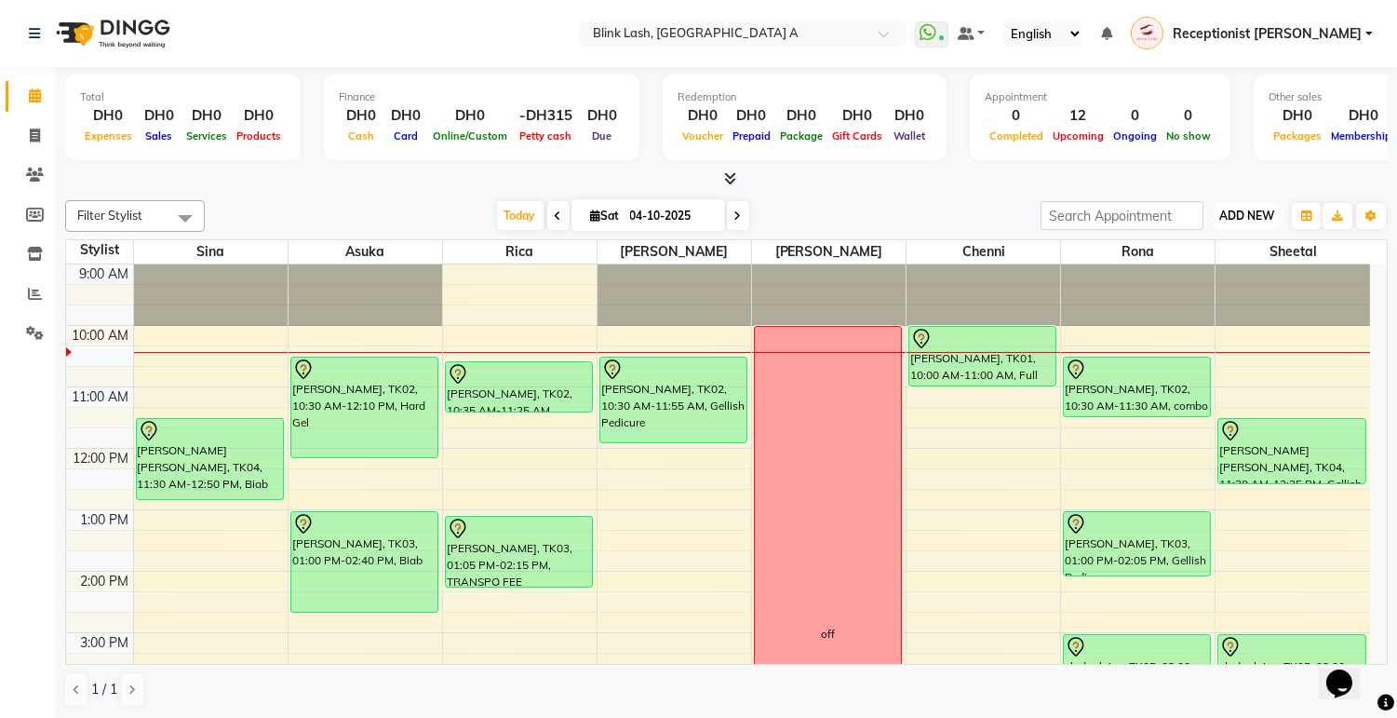
click at [1236, 219] on span "ADD NEW" at bounding box center [1247, 216] width 55 height 14
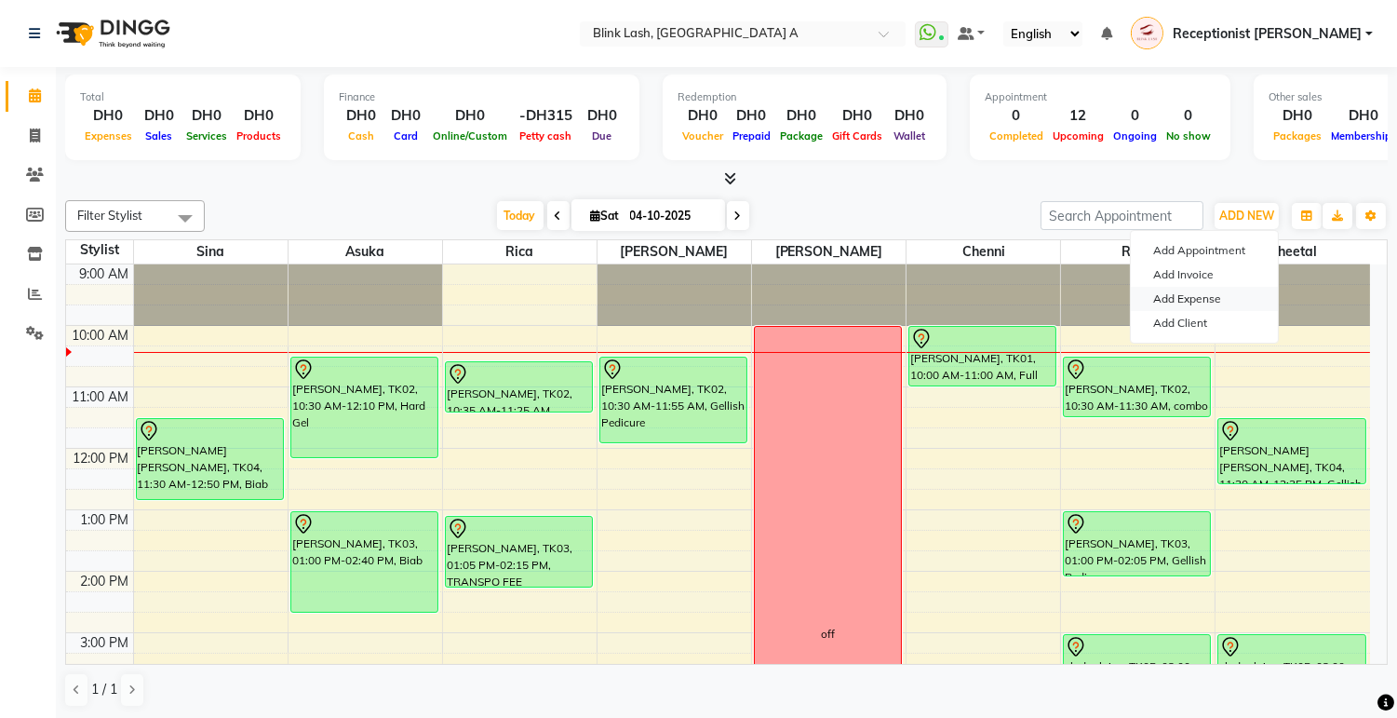
click at [1212, 300] on link "Add Expense" at bounding box center [1204, 299] width 147 height 24
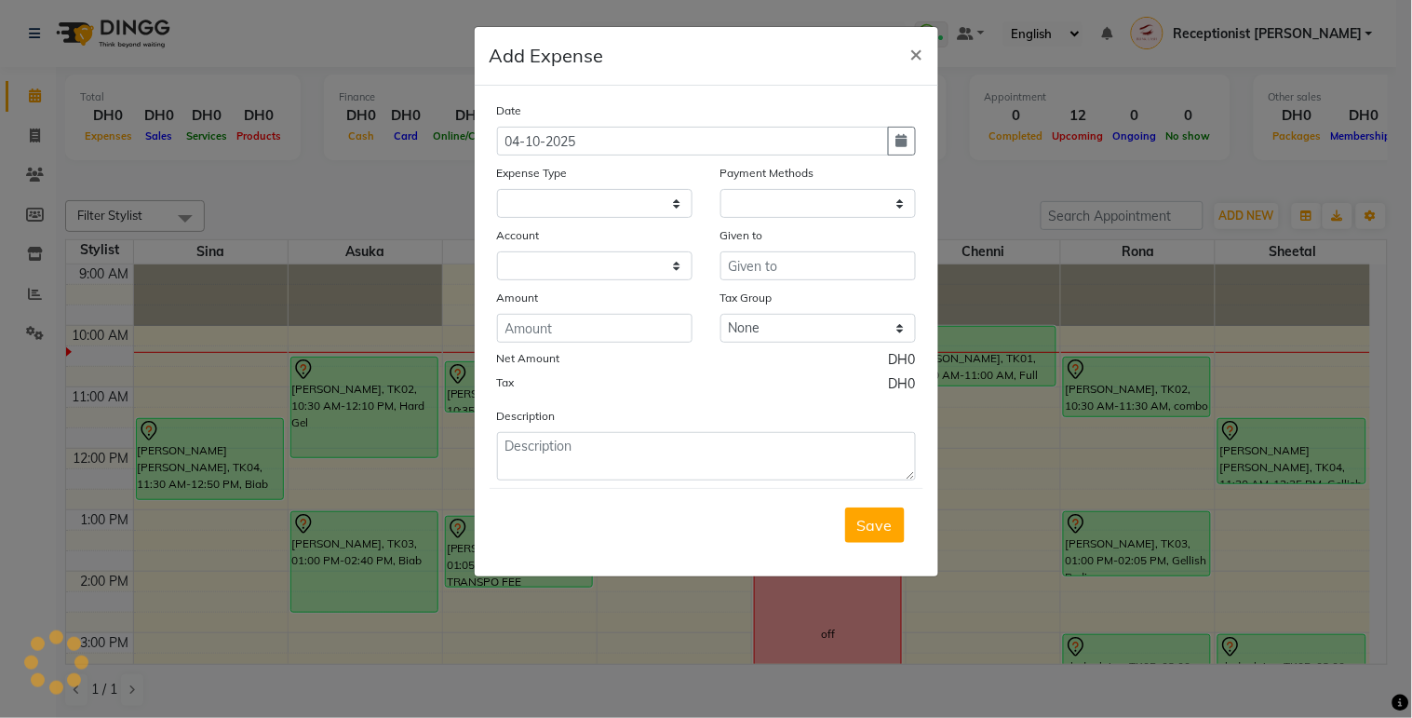
select select "1"
select select "4947"
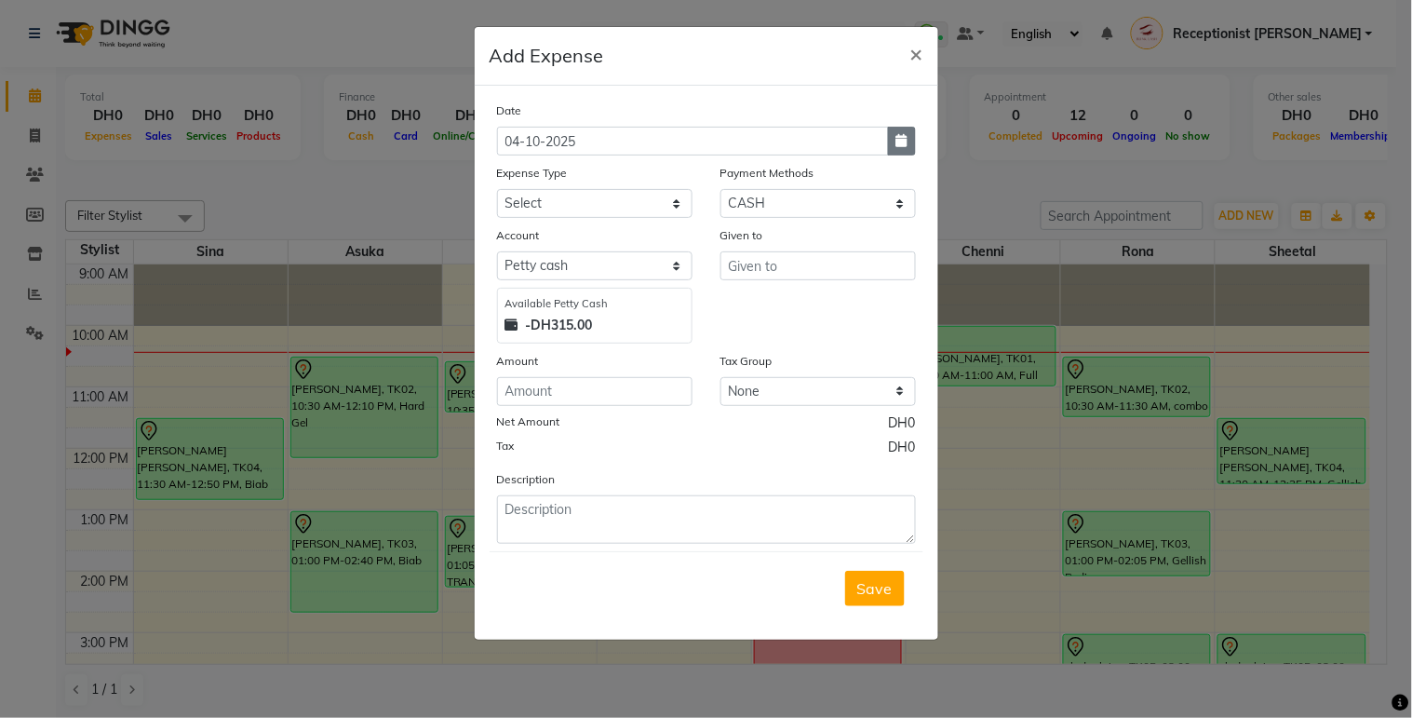
click at [906, 133] on button "button" at bounding box center [902, 141] width 28 height 29
select select "10"
select select "2025"
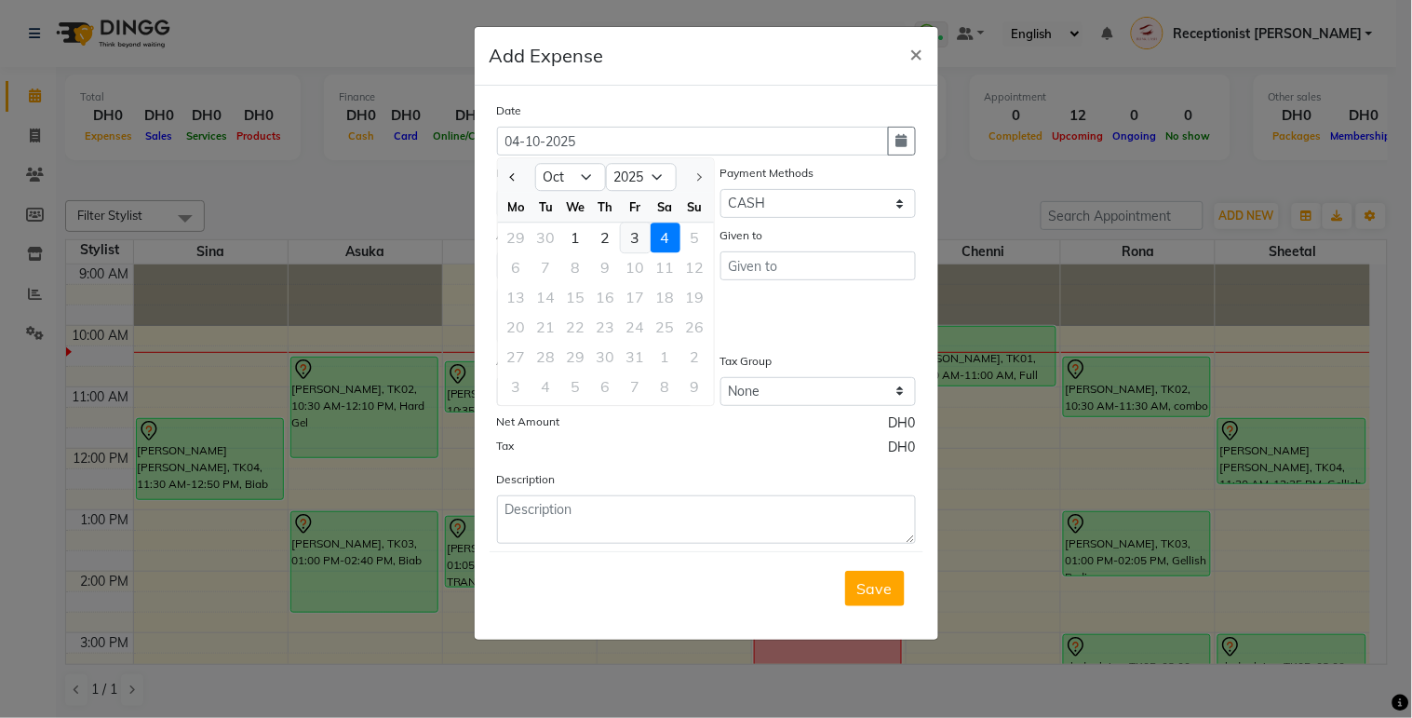
click at [636, 238] on div "3" at bounding box center [636, 238] width 30 height 30
type input "03-10-2025"
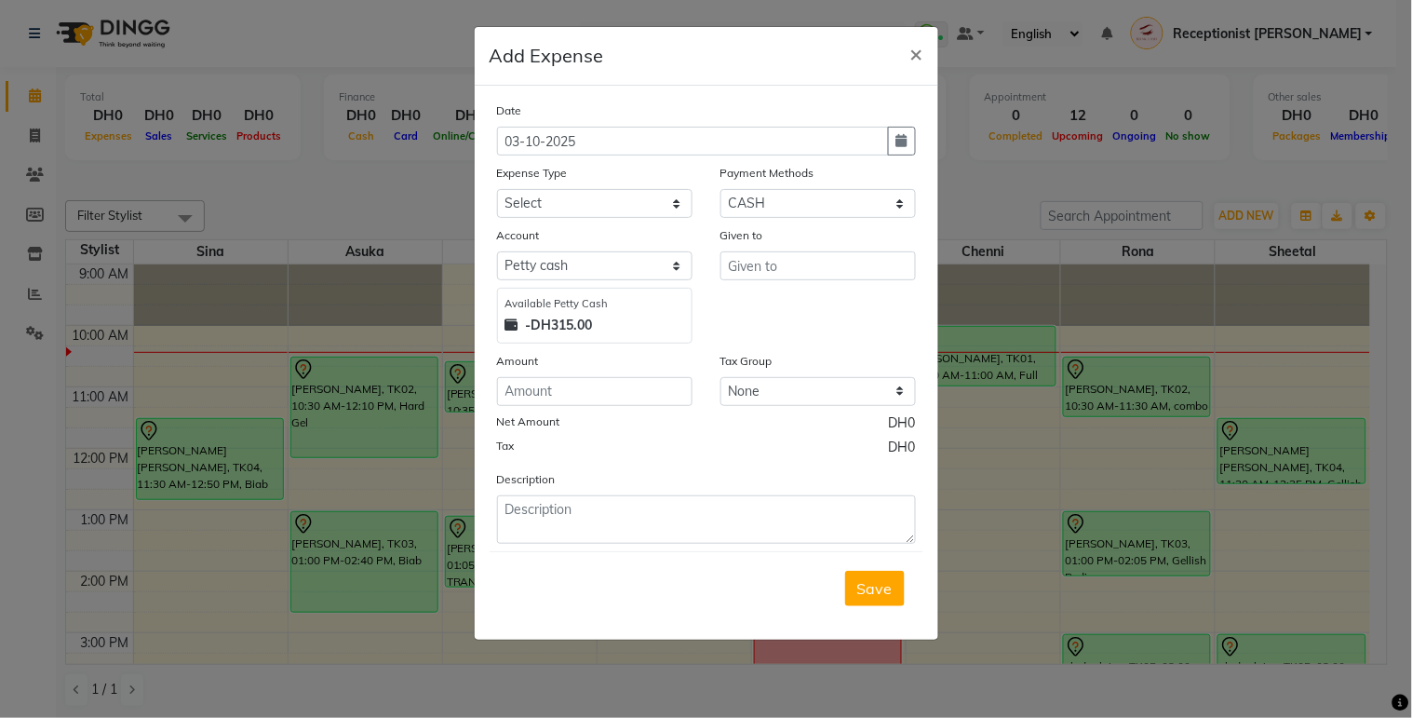
click at [642, 219] on div "Date 03-10-2025 Expense Type Select ACCOMODATIONS RENT Advance Salary Bank char…" at bounding box center [706, 322] width 419 height 443
click at [656, 203] on select "Select ACCOMODATIONS RENT Advance Salary Bank charges carlift Car maintenance C…" at bounding box center [595, 203] width 196 height 29
select select "13429"
click at [497, 189] on select "Select ACCOMODATIONS RENT Advance Salary Bank charges carlift Car maintenance C…" at bounding box center [595, 203] width 196 height 29
click at [756, 263] on input "text" at bounding box center [819, 265] width 196 height 29
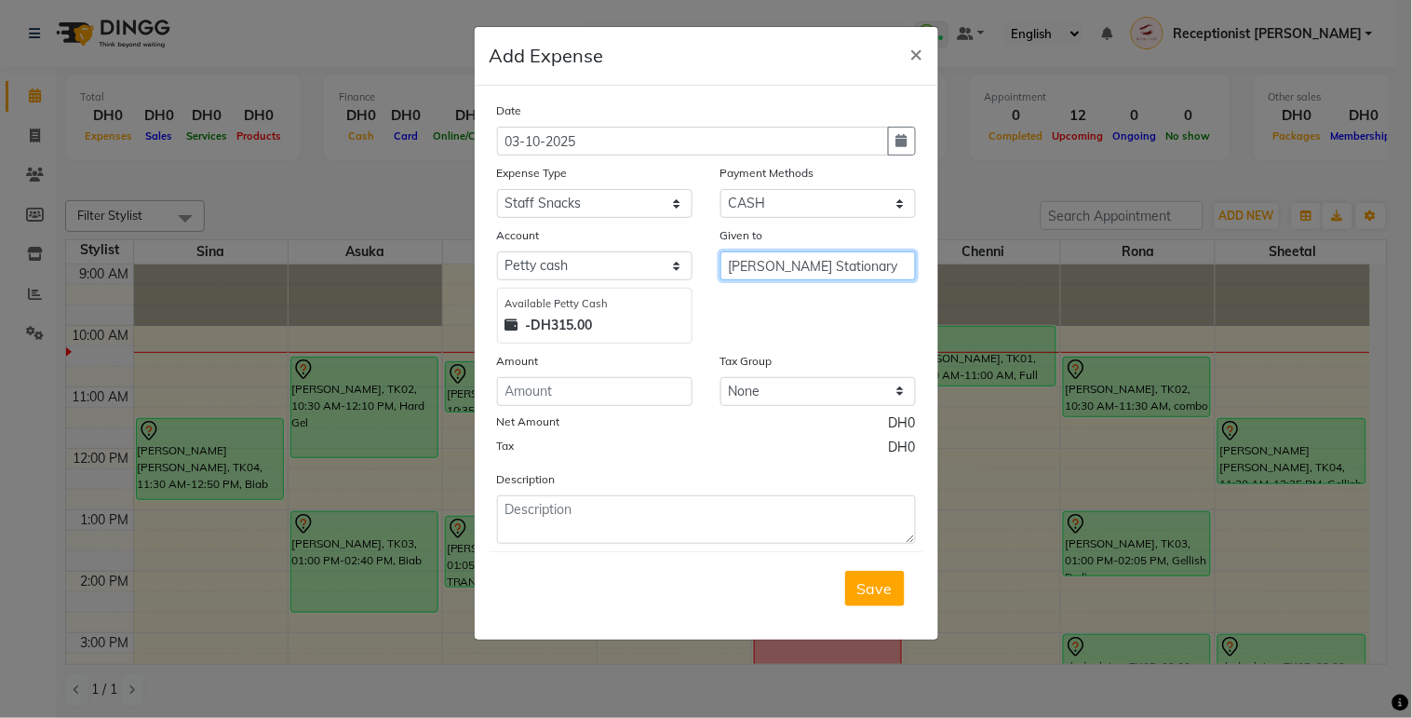
type input "Najma Stationary"
click at [664, 385] on input "number" at bounding box center [595, 391] width 196 height 29
type input "5"
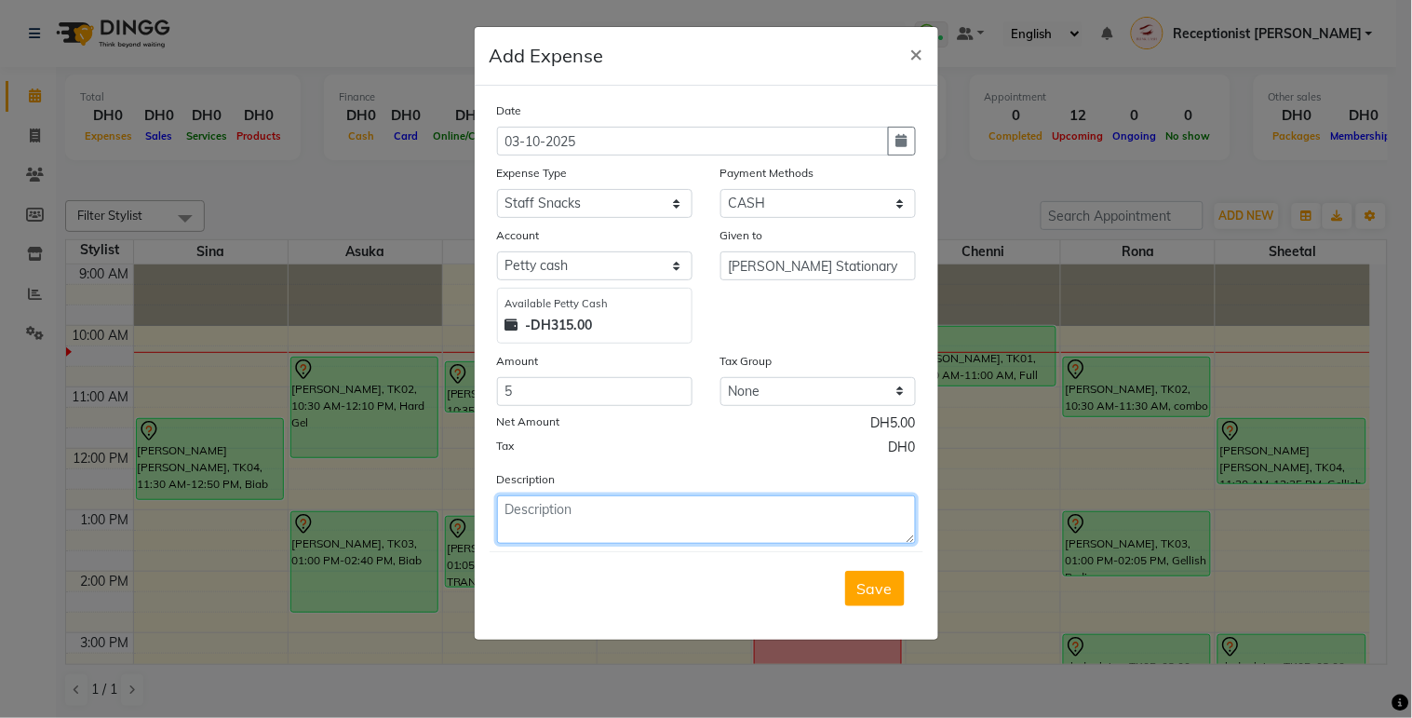
click at [694, 497] on textarea at bounding box center [706, 519] width 419 height 48
type textarea "envelope for voucher"
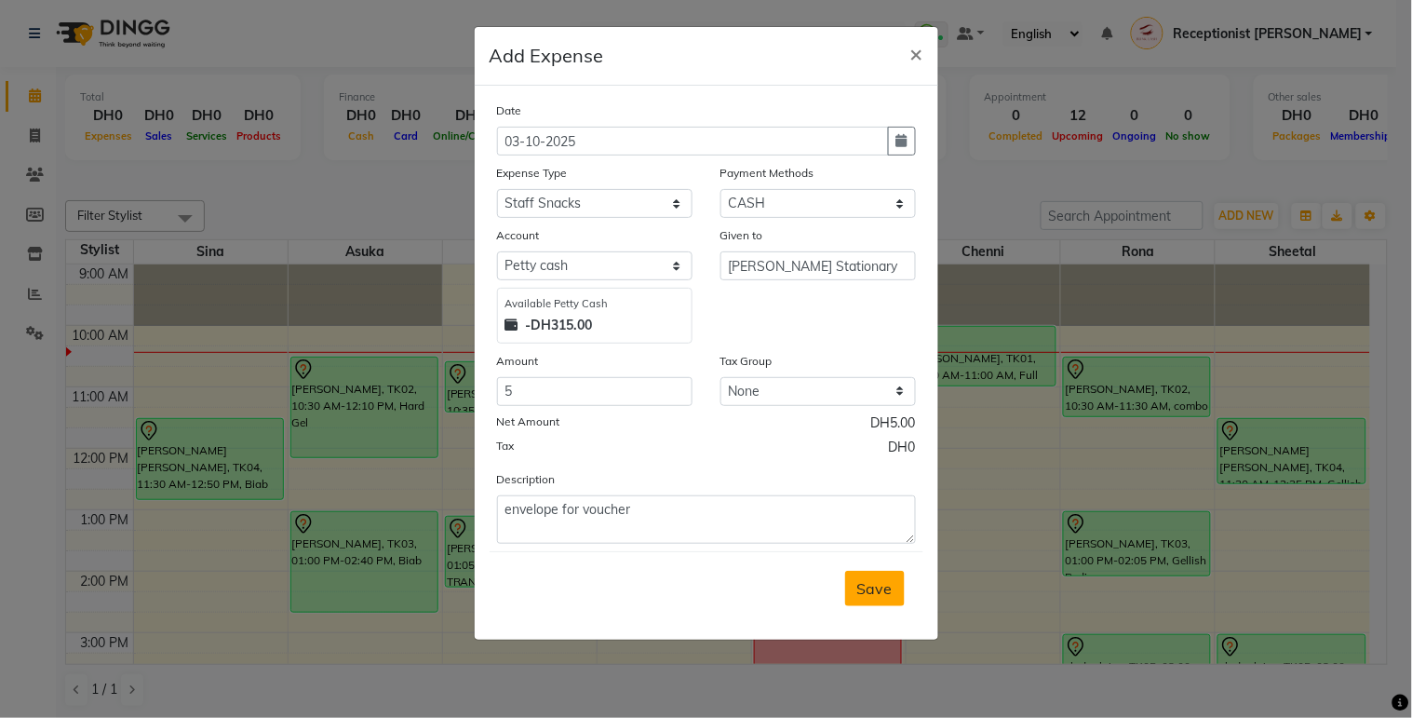
click at [862, 574] on button "Save" at bounding box center [875, 588] width 60 height 35
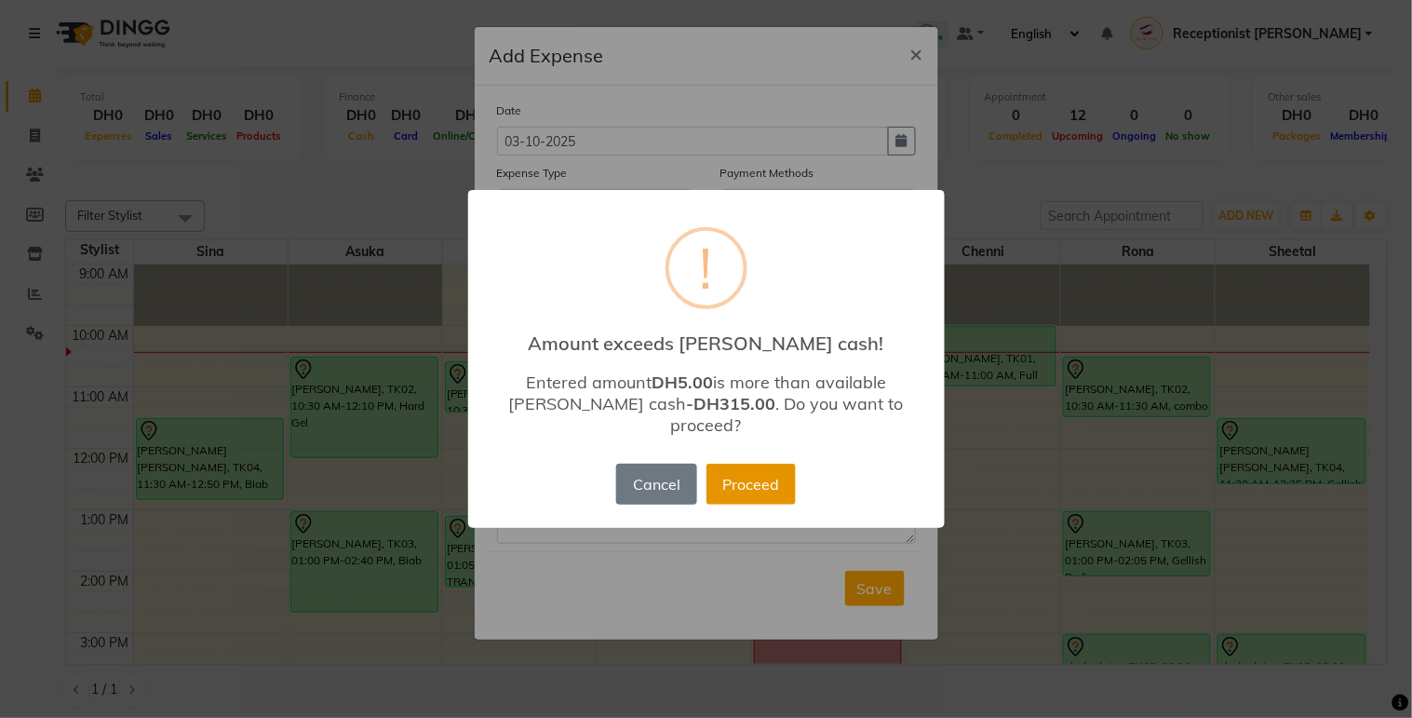
click at [787, 466] on button "Proceed" at bounding box center [751, 484] width 89 height 41
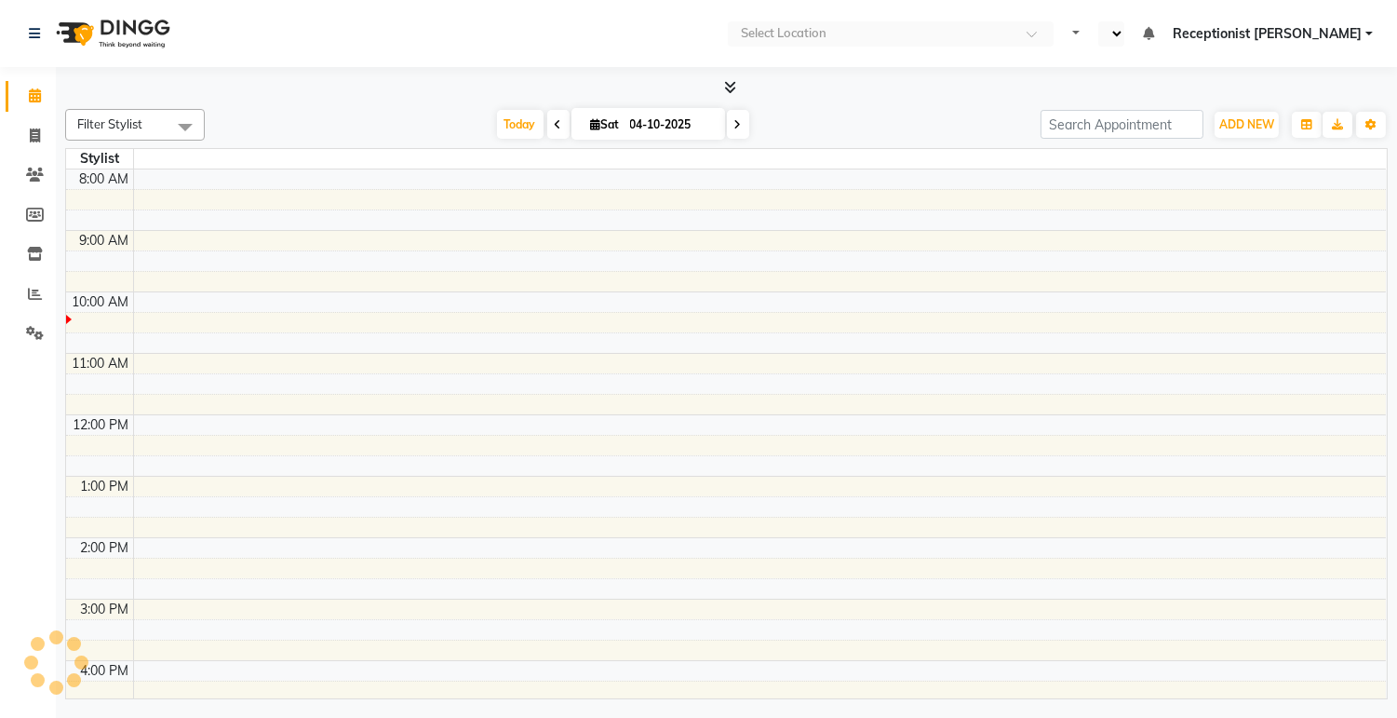
select select "en"
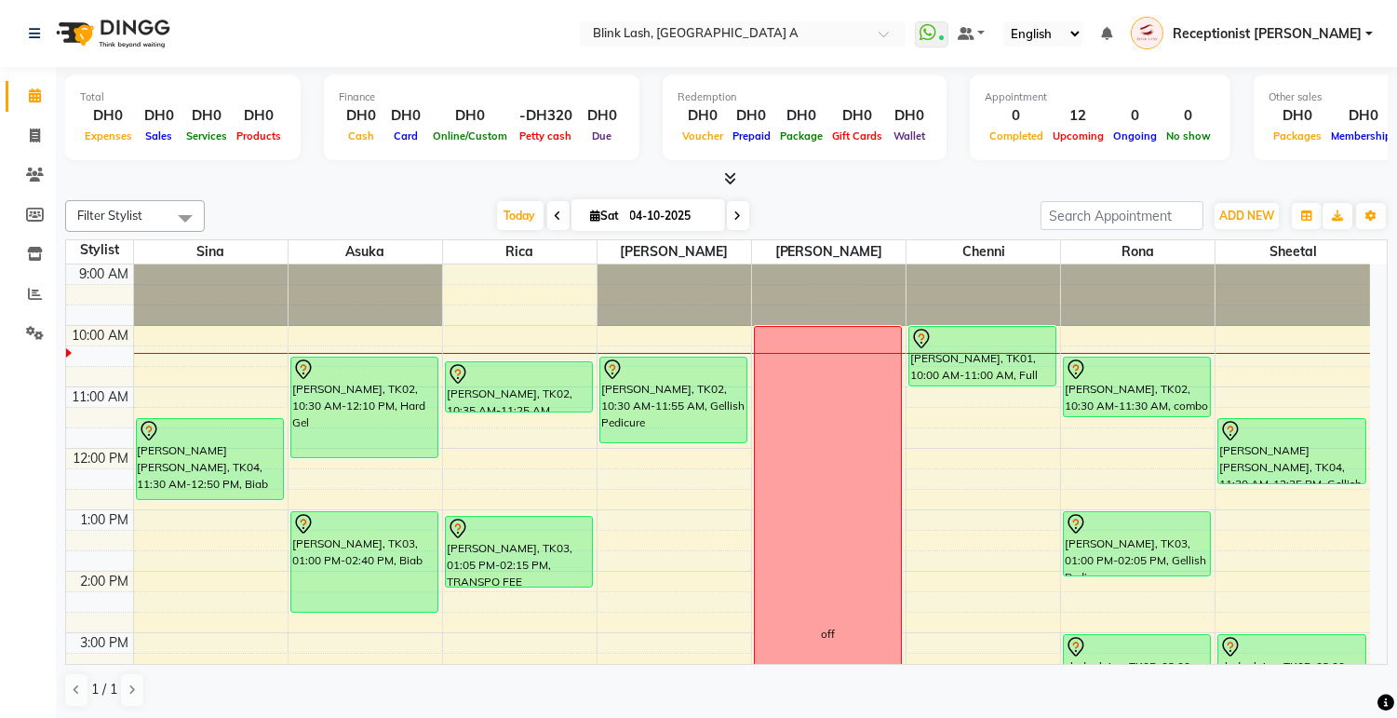
click at [2, 355] on li "Completed InProgress Upcoming Dropped Tentative Check-In Confirm" at bounding box center [28, 358] width 56 height 9
click at [743, 215] on div "[DATE] [DATE]" at bounding box center [623, 216] width 256 height 28
click at [740, 216] on span at bounding box center [738, 215] width 22 height 29
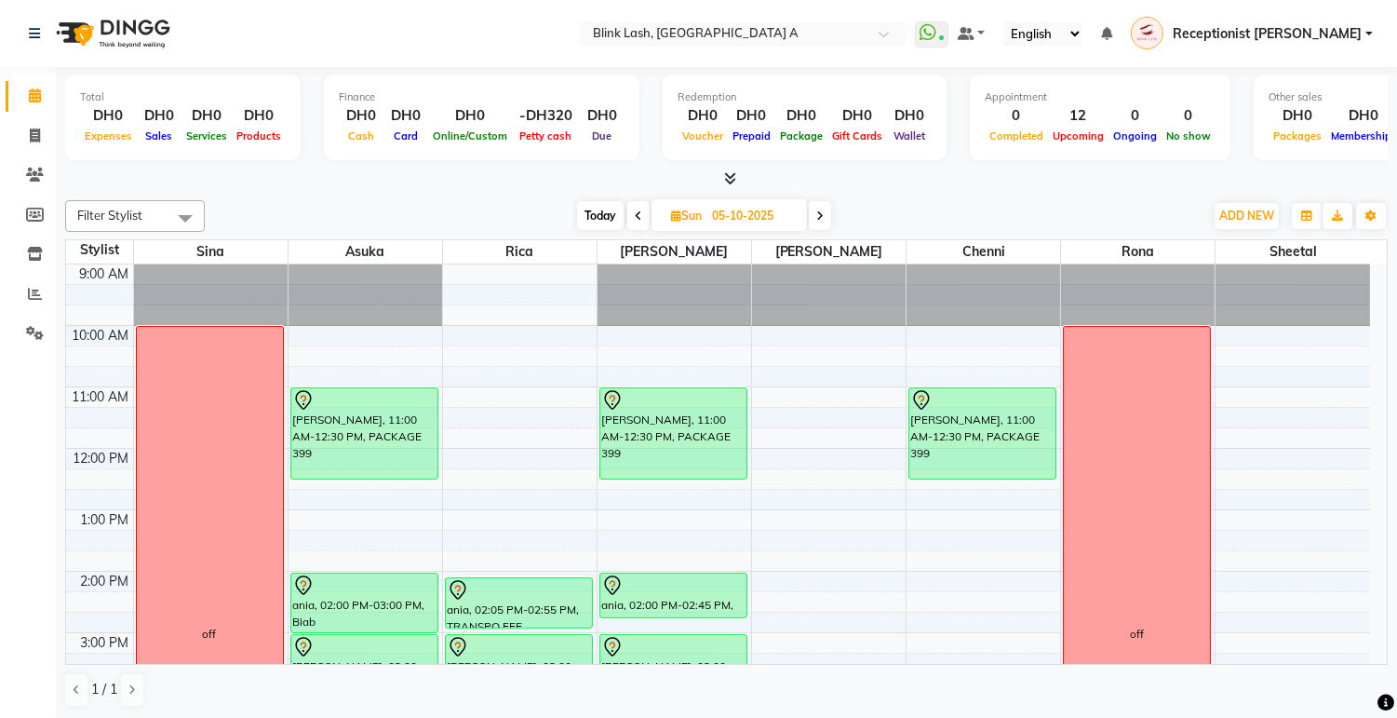
click at [816, 211] on span at bounding box center [820, 215] width 22 height 29
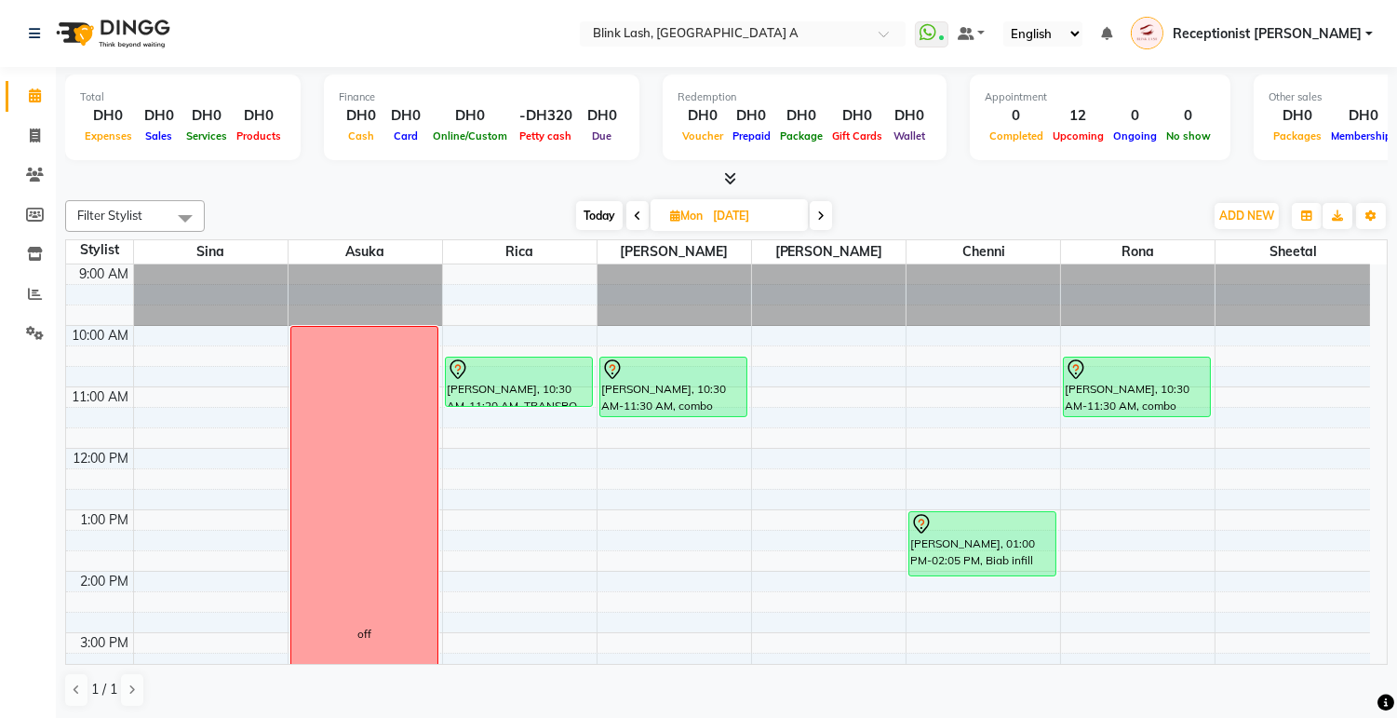
click at [601, 203] on span "Today" at bounding box center [599, 215] width 47 height 29
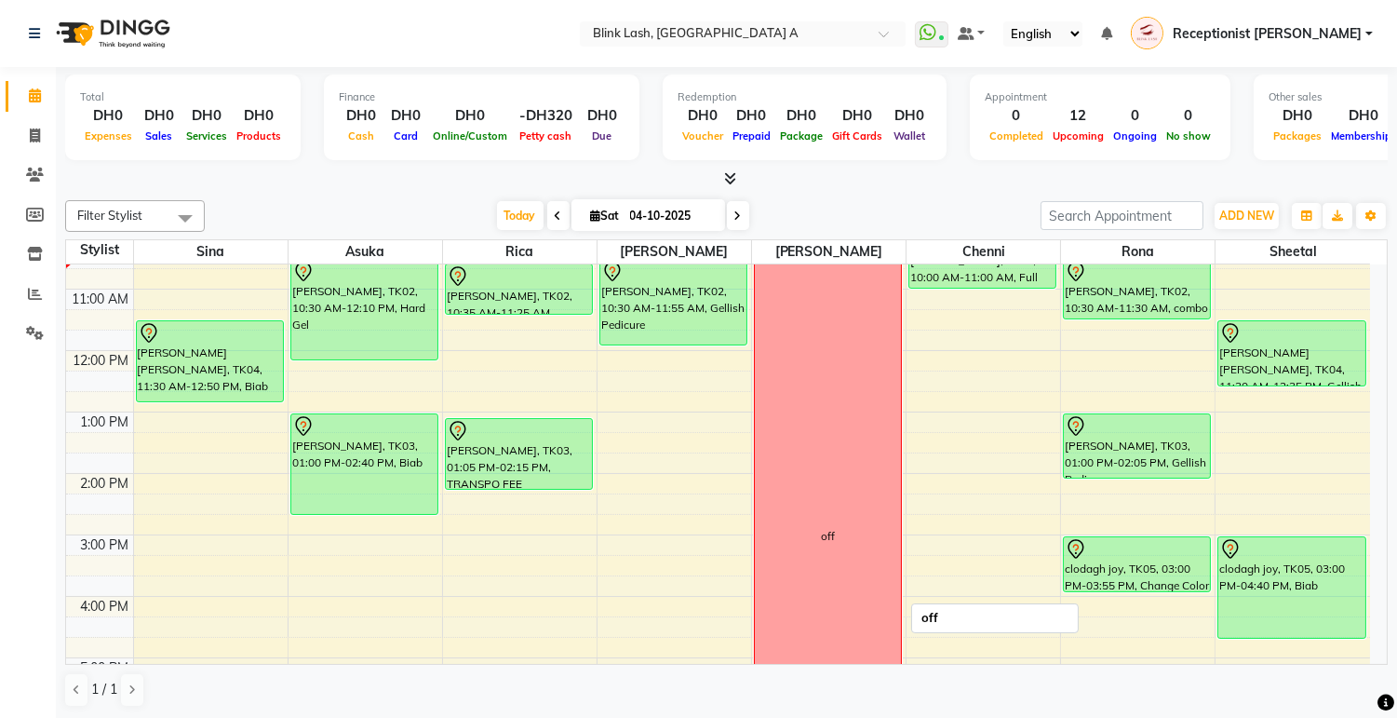
scroll to position [61, 0]
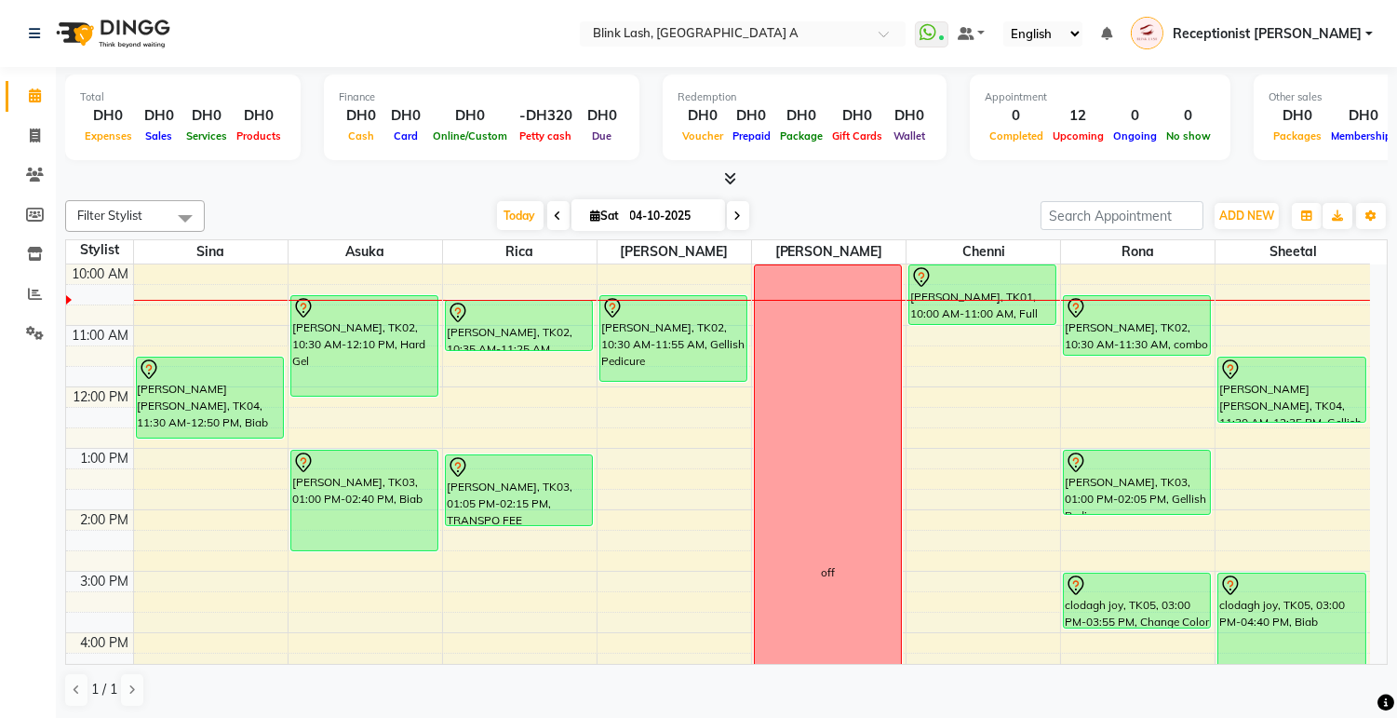
click at [742, 216] on span at bounding box center [738, 215] width 22 height 29
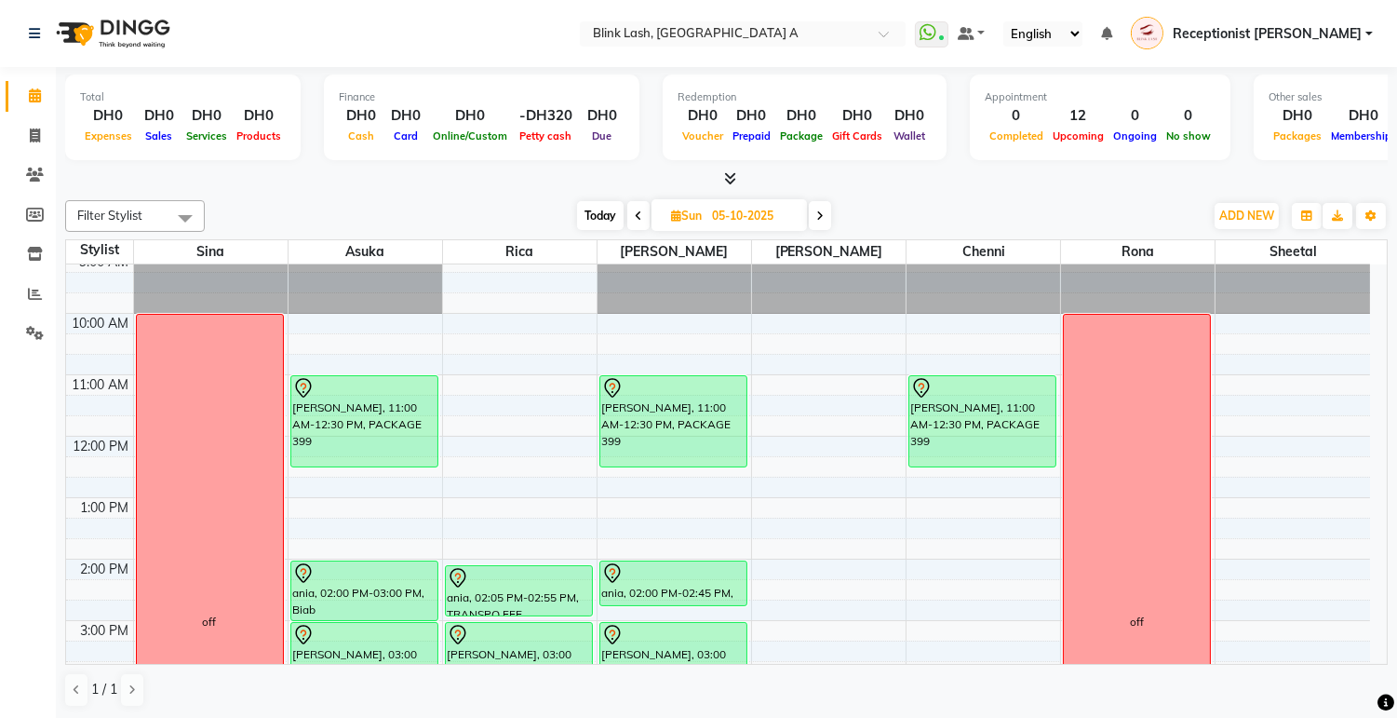
scroll to position [0, 0]
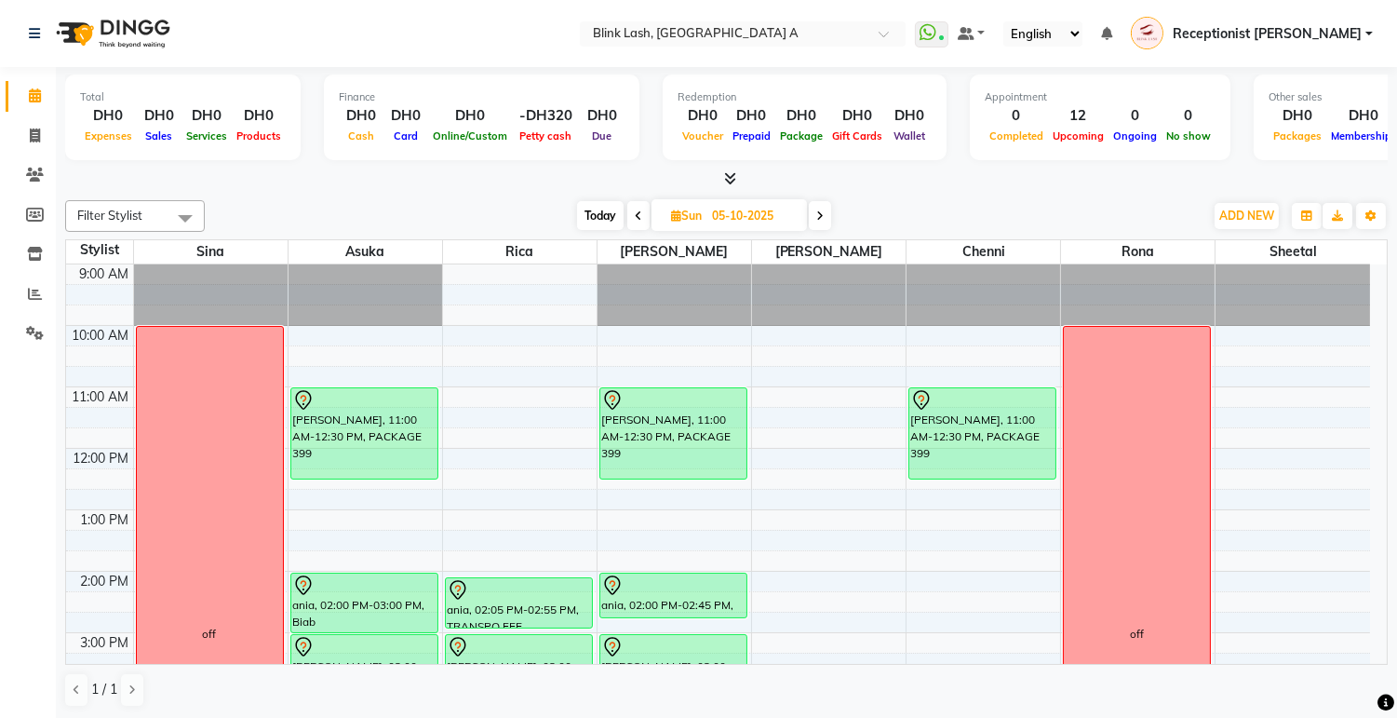
click at [587, 223] on span "Today" at bounding box center [600, 215] width 47 height 29
type input "04-10-2025"
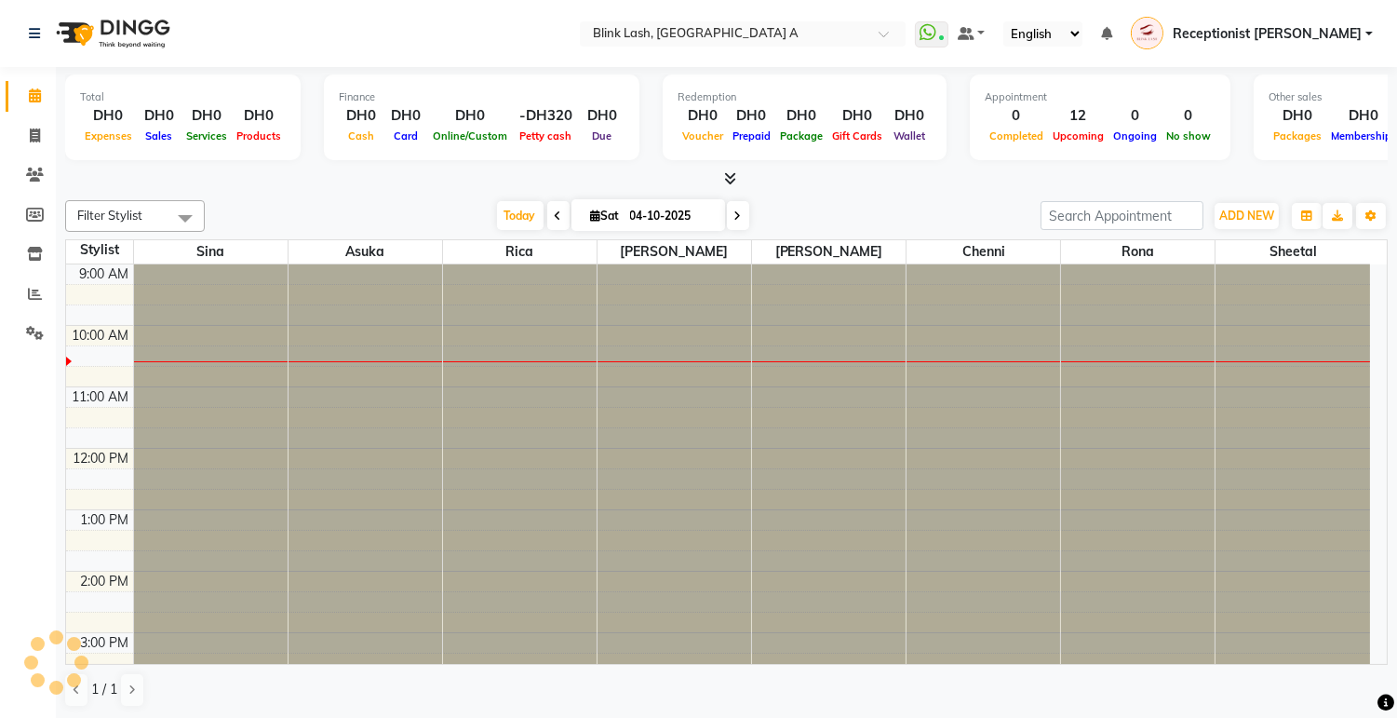
scroll to position [61, 0]
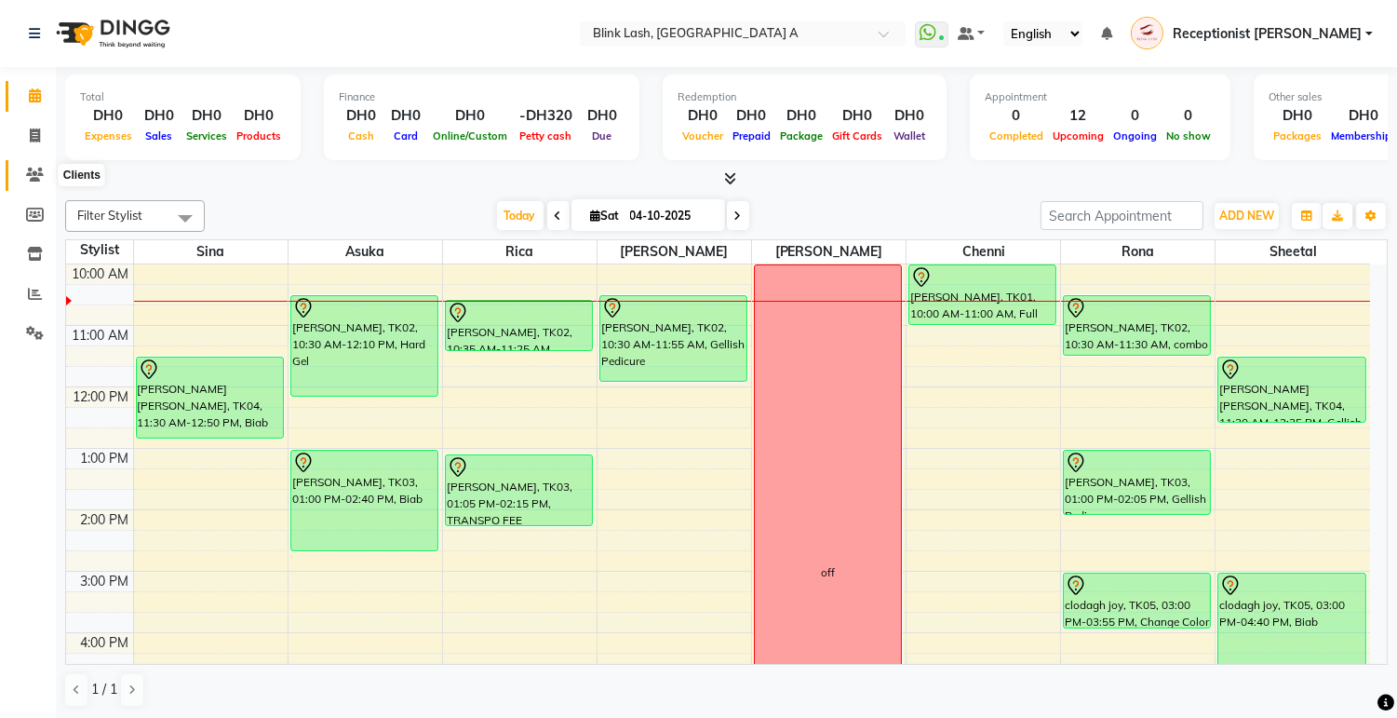
click at [26, 173] on icon at bounding box center [35, 175] width 18 height 14
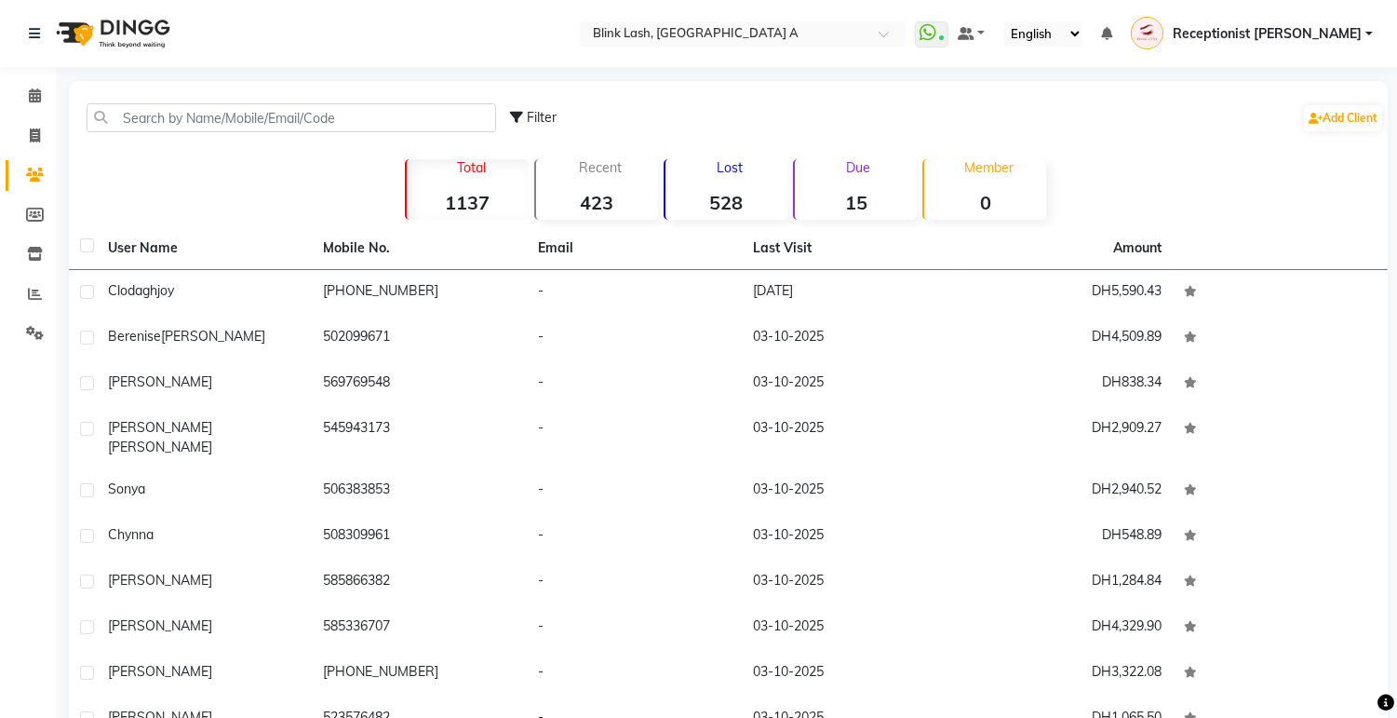
click at [860, 187] on div "Due 15" at bounding box center [855, 189] width 124 height 61
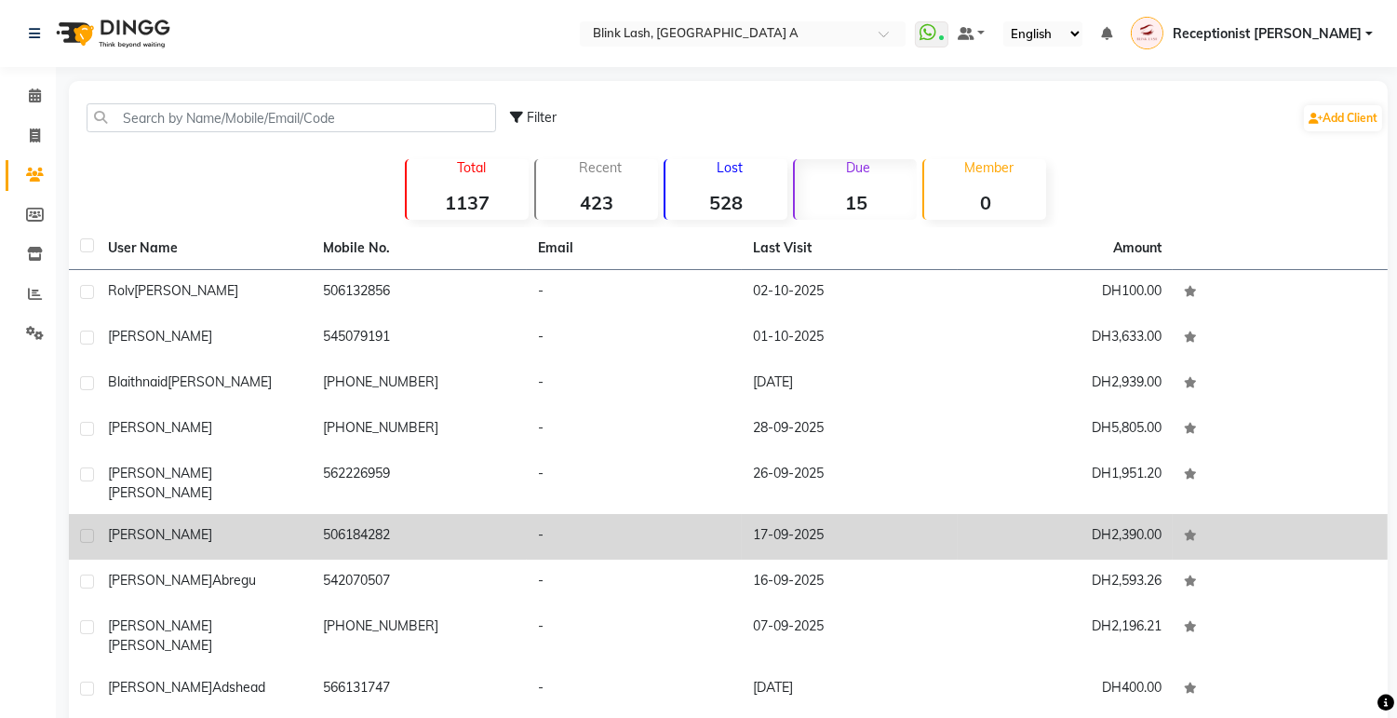
click at [188, 514] on td "[PERSON_NAME]" at bounding box center [204, 537] width 215 height 46
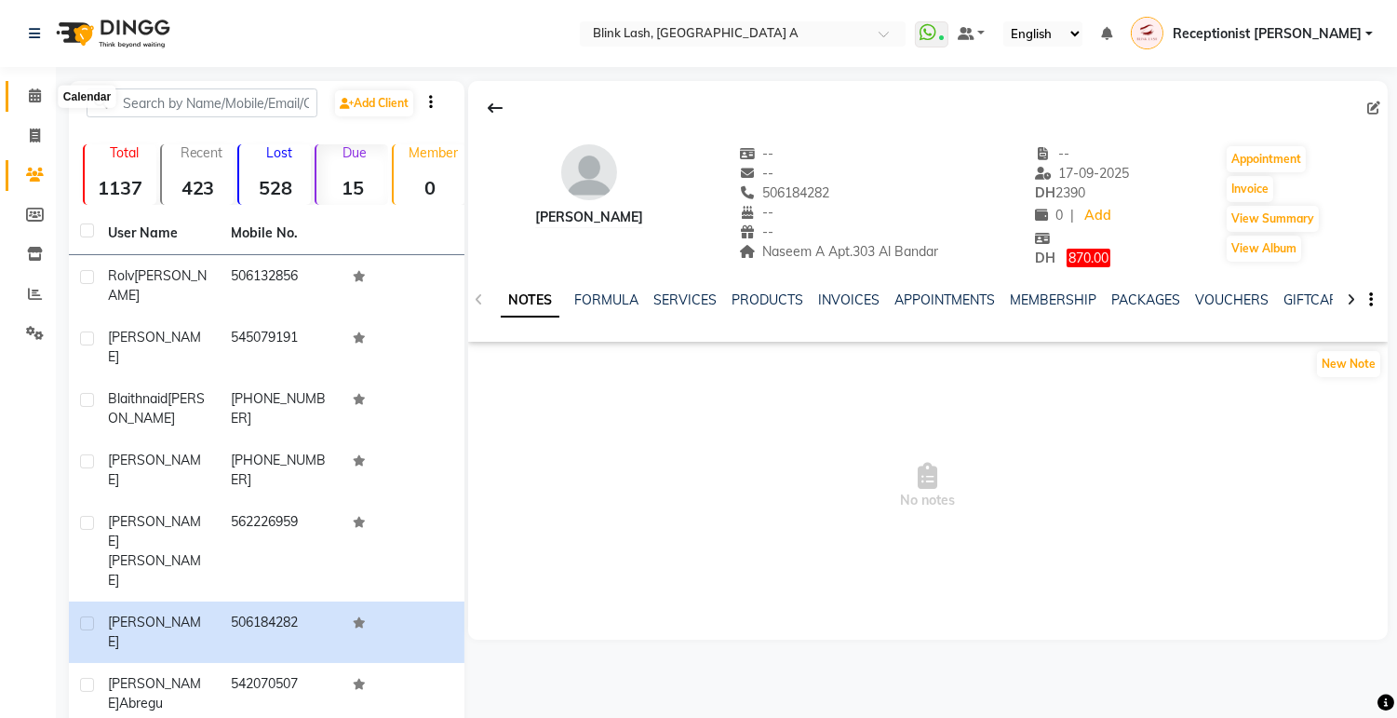
click at [31, 95] on icon at bounding box center [35, 95] width 12 height 14
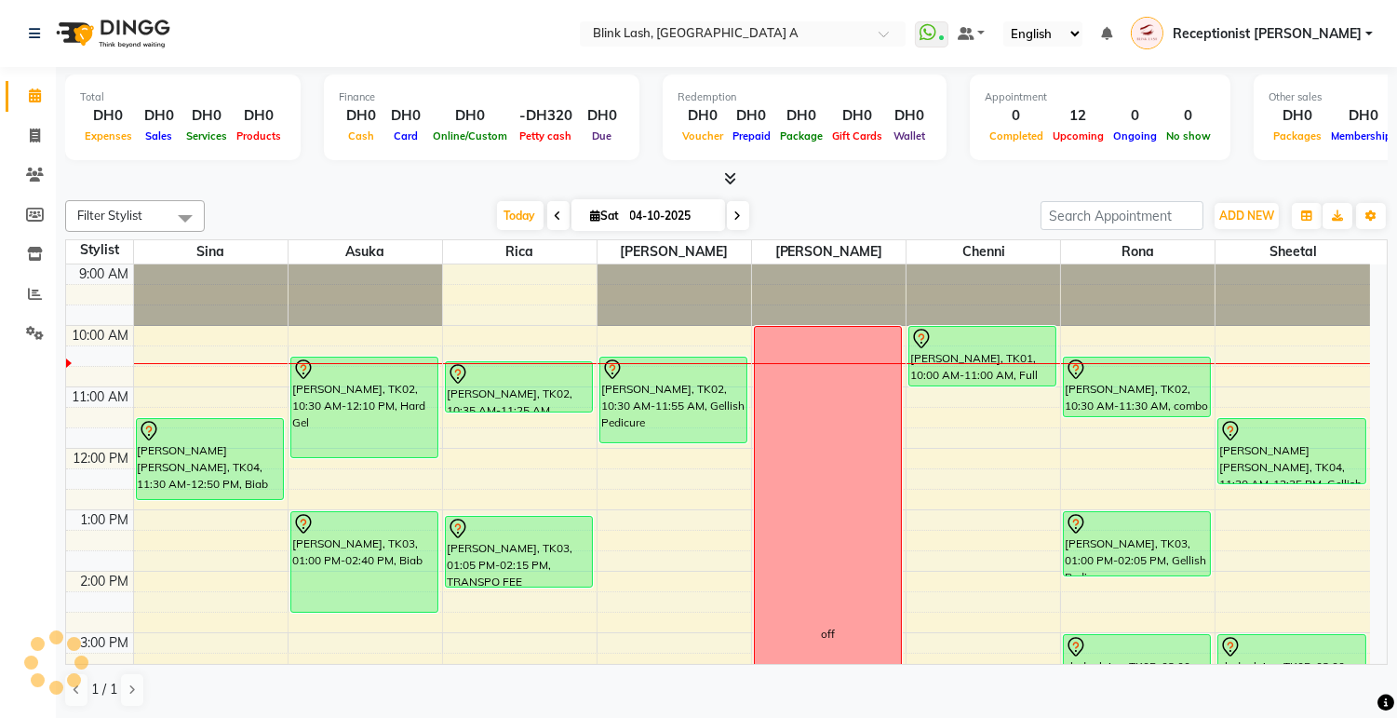
click at [591, 211] on icon at bounding box center [596, 215] width 10 height 12
select select "10"
select select "2025"
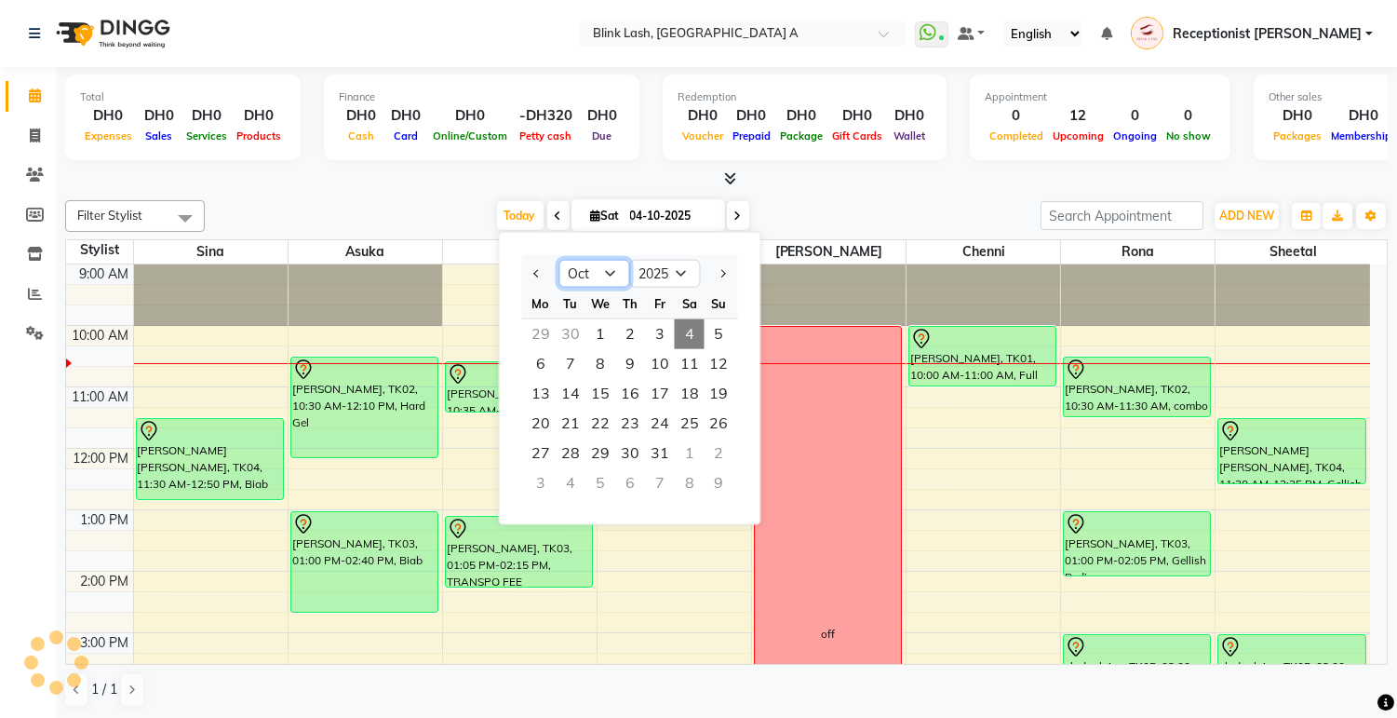
drag, startPoint x: 588, startPoint y: 267, endPoint x: 589, endPoint y: 277, distance: 9.4
click at [589, 267] on select "Jan Feb Mar Apr May Jun [DATE] Aug Sep Oct Nov Dec" at bounding box center [595, 274] width 71 height 28
select select "9"
click at [560, 260] on select "Jan Feb Mar Apr May Jun [DATE] Aug Sep Oct Nov Dec" at bounding box center [595, 274] width 71 height 28
click at [577, 412] on span "23" at bounding box center [571, 424] width 30 height 30
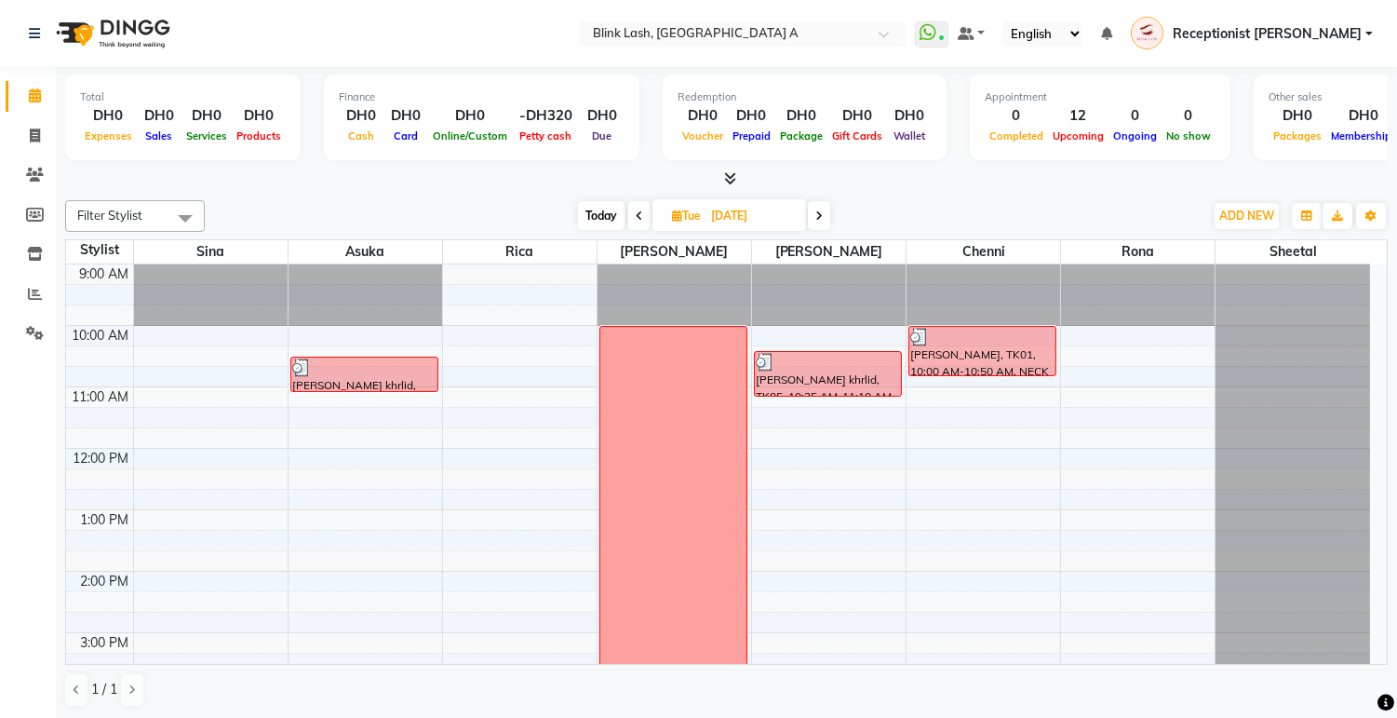
click at [610, 222] on span "Today" at bounding box center [601, 215] width 47 height 29
type input "04-10-2025"
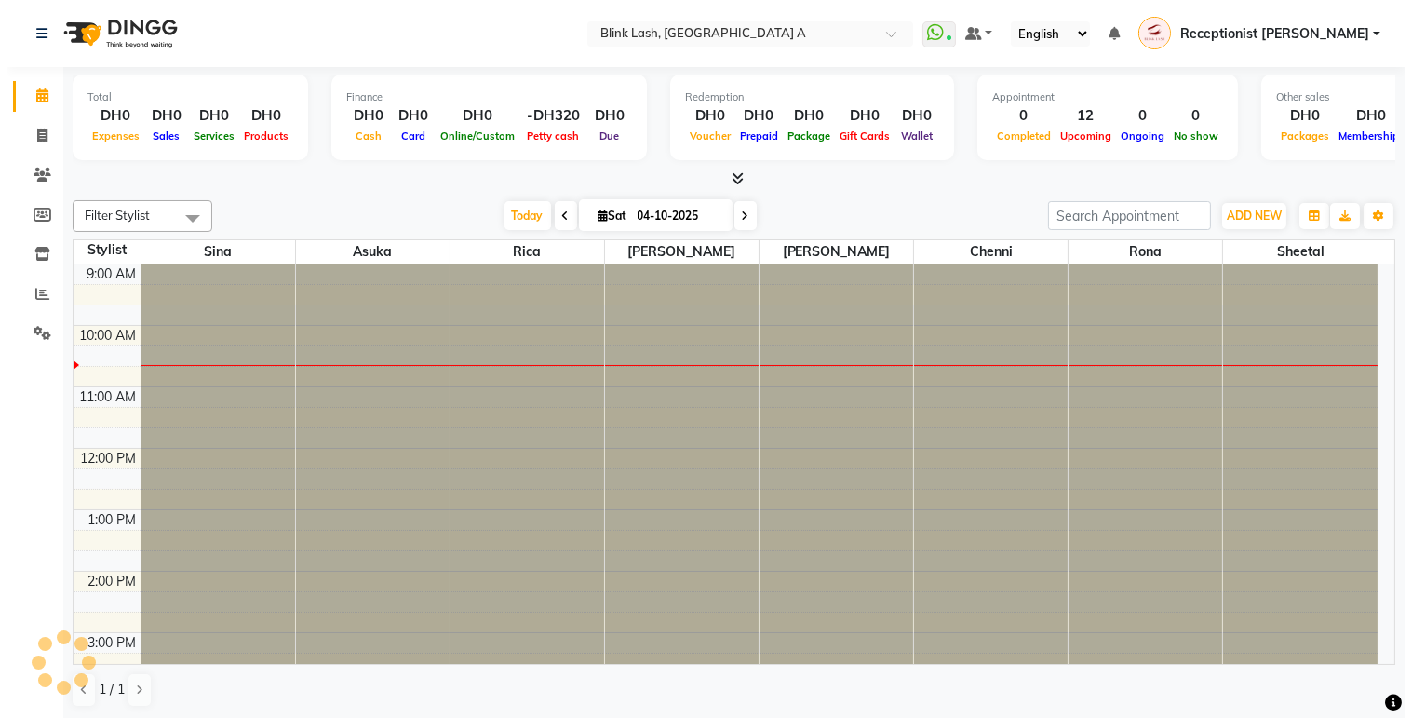
scroll to position [61, 0]
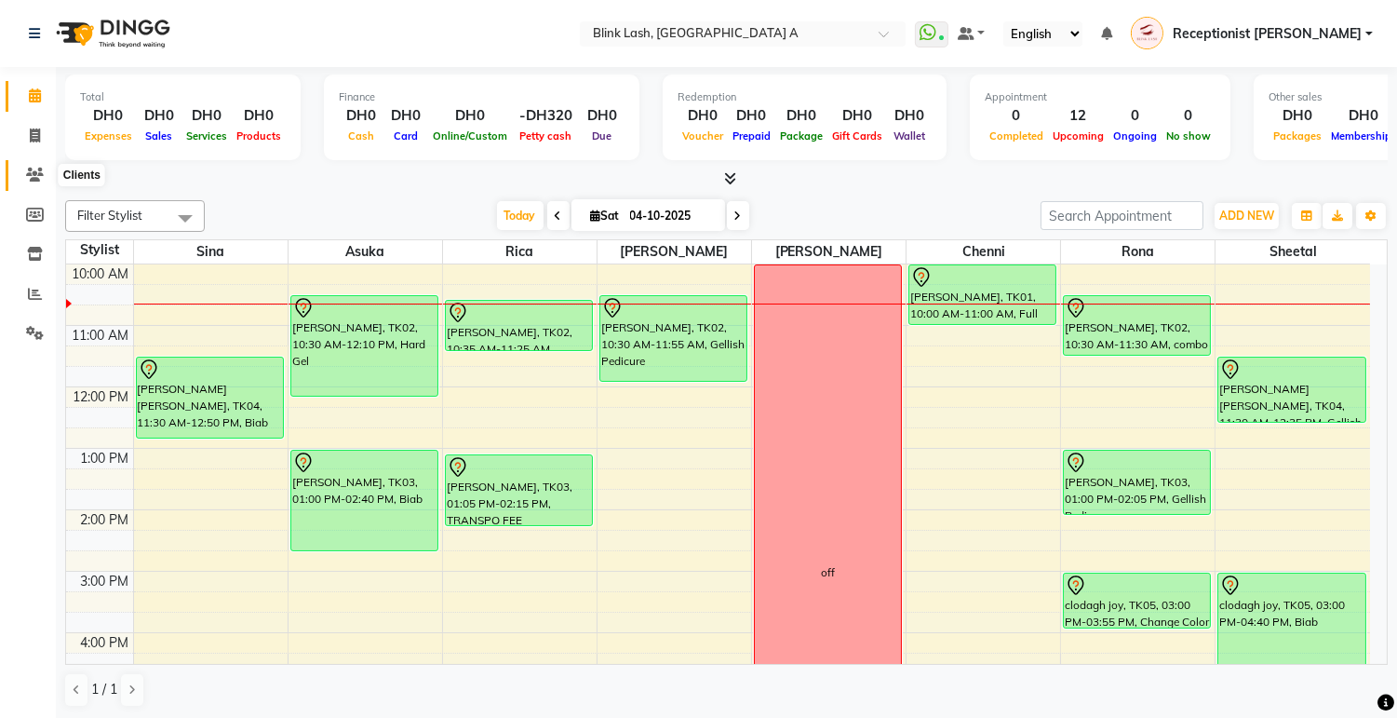
drag, startPoint x: 31, startPoint y: 182, endPoint x: 49, endPoint y: 171, distance: 21.3
click at [31, 182] on icon at bounding box center [35, 175] width 18 height 14
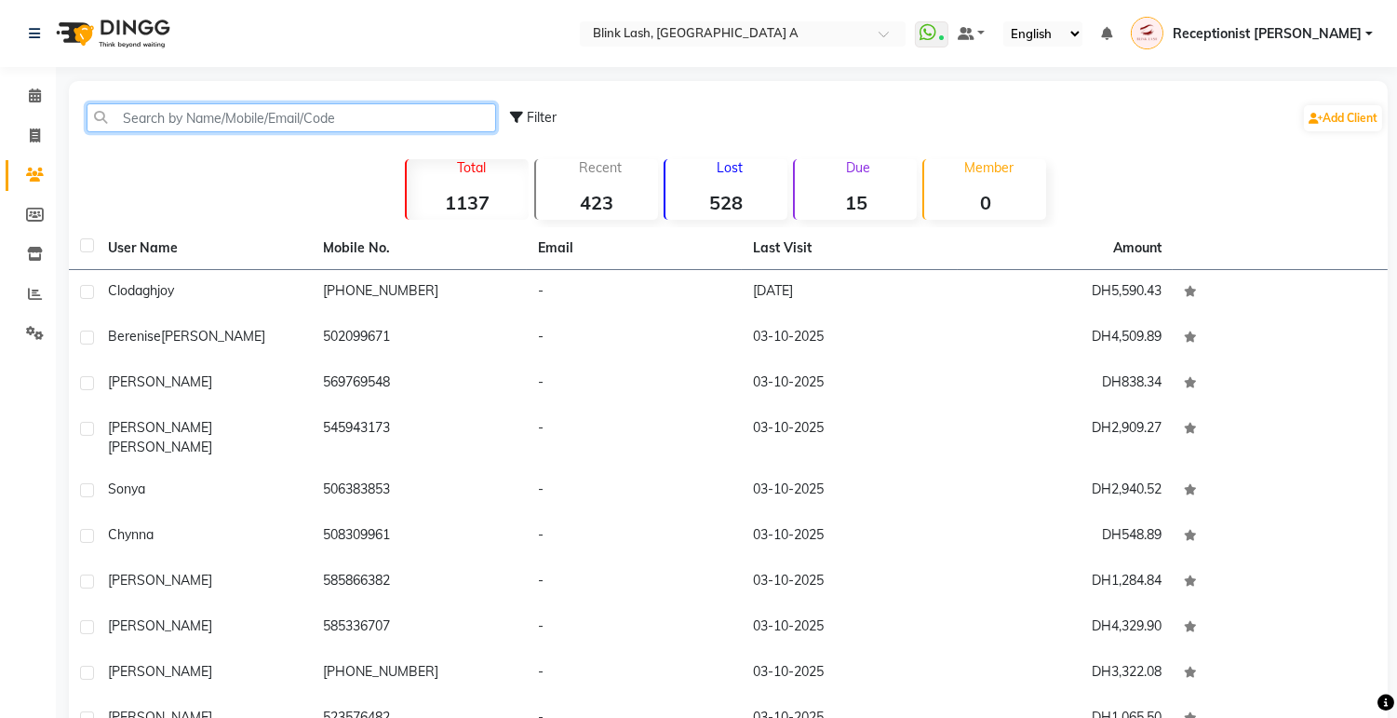
click at [183, 109] on input "text" at bounding box center [292, 117] width 410 height 29
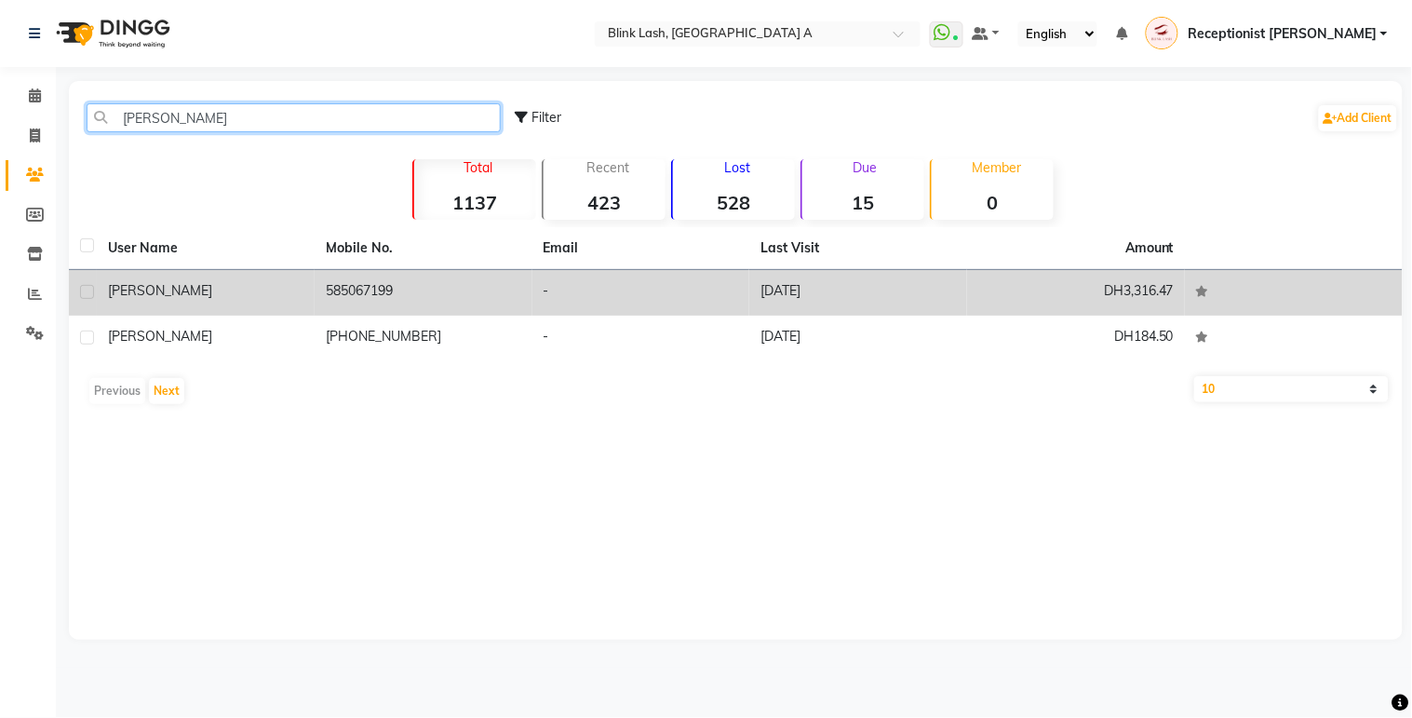
type input "[PERSON_NAME]"
click at [122, 298] on span "[PERSON_NAME]" at bounding box center [160, 290] width 104 height 17
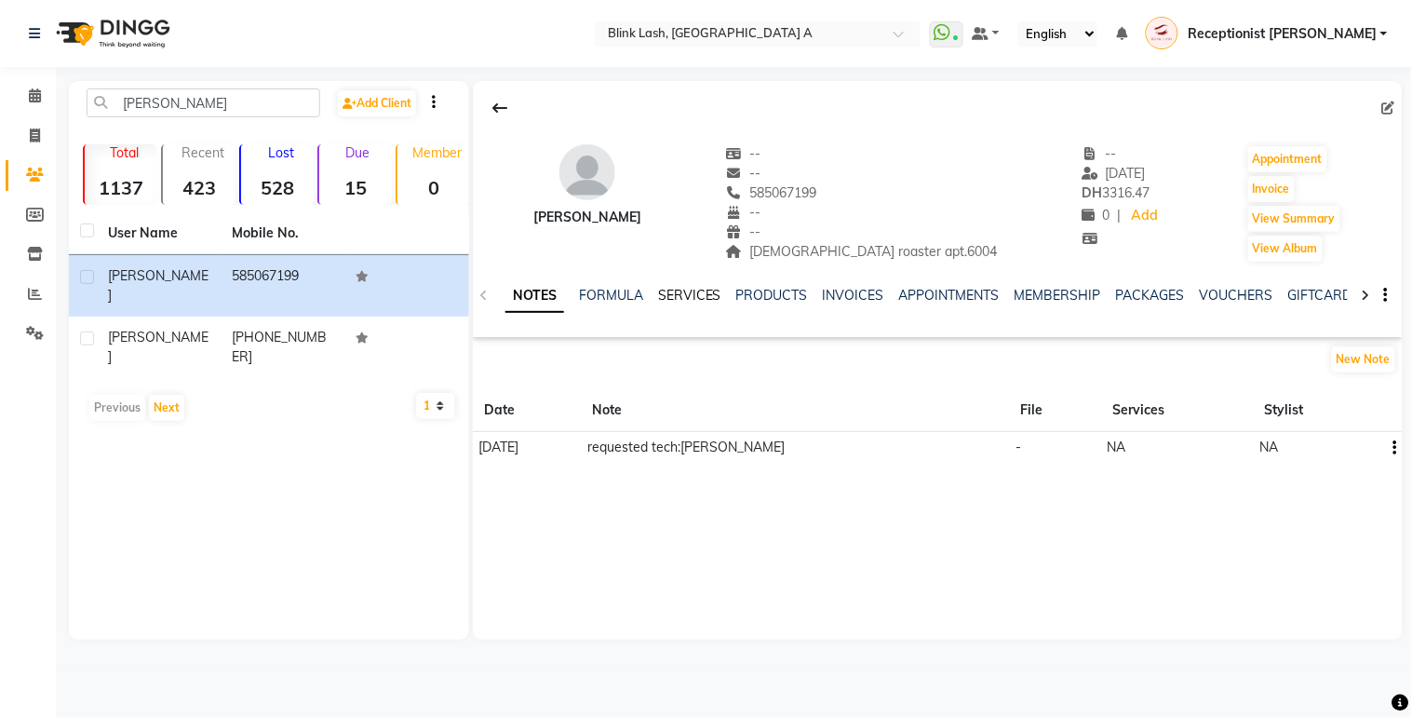
click at [685, 292] on link "SERVICES" at bounding box center [689, 295] width 63 height 17
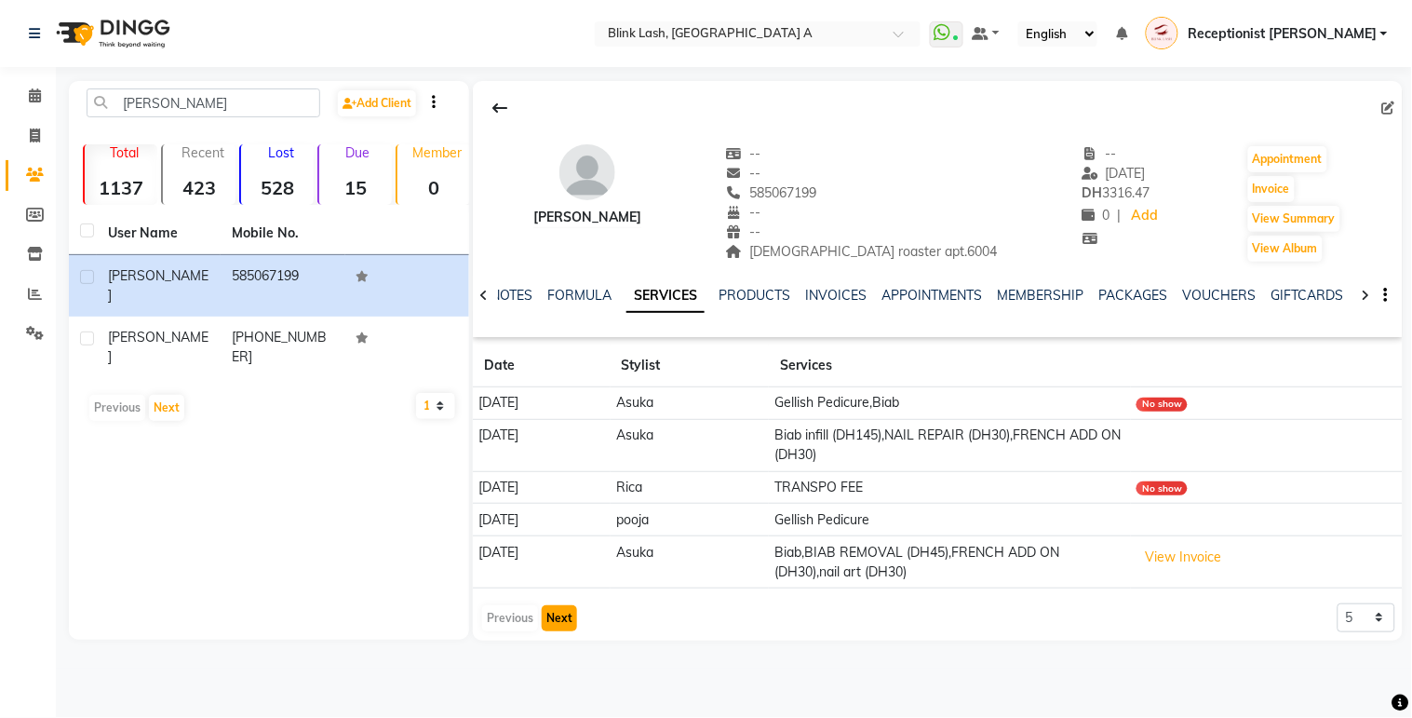
click at [563, 617] on button "Next" at bounding box center [559, 618] width 35 height 26
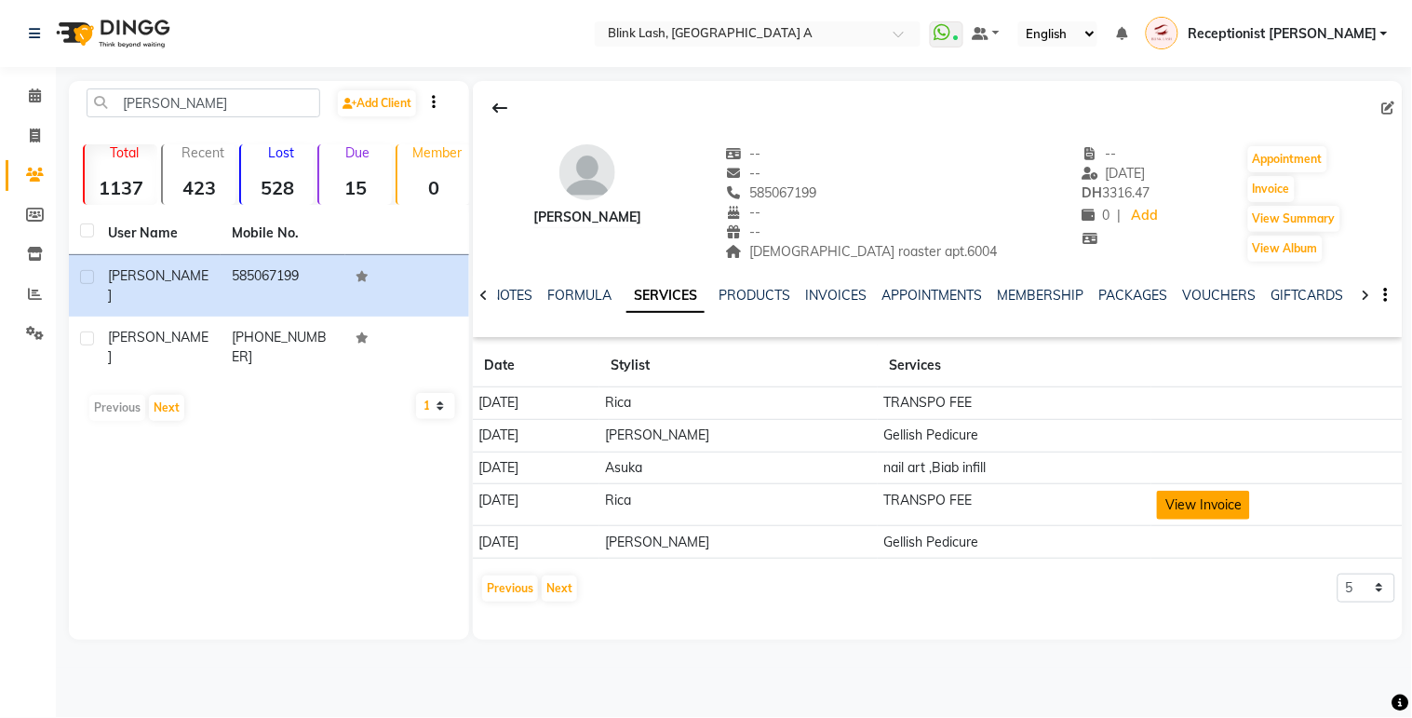
click at [1203, 506] on button "View Invoice" at bounding box center [1203, 505] width 93 height 29
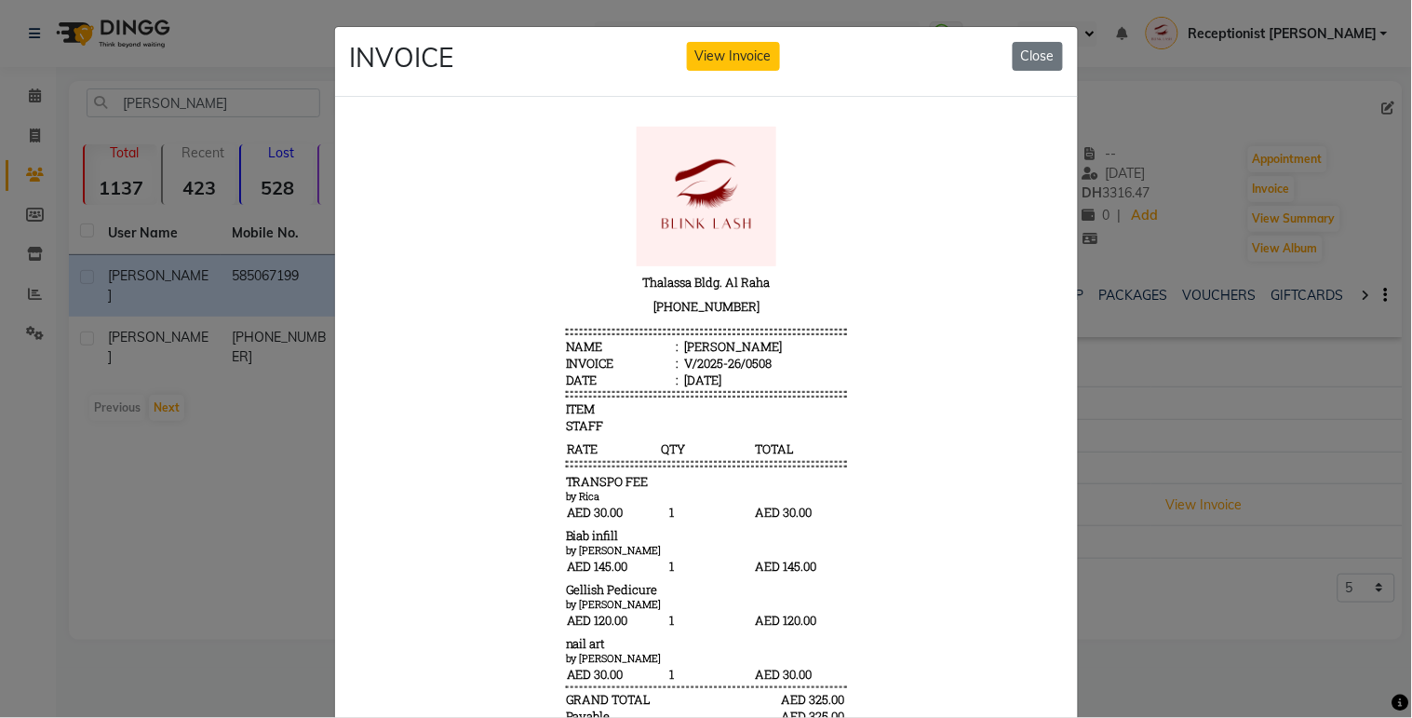
scroll to position [14, 0]
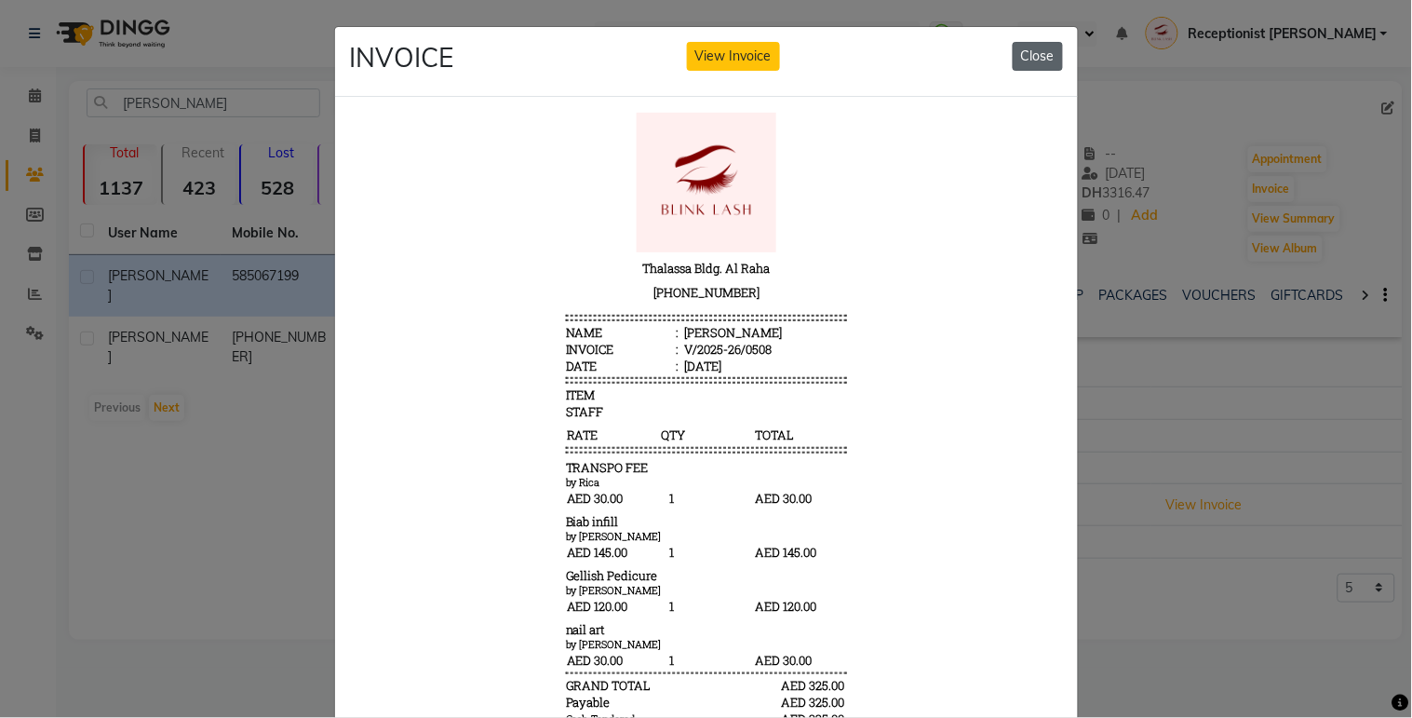
click at [1033, 69] on button "Close" at bounding box center [1038, 56] width 50 height 29
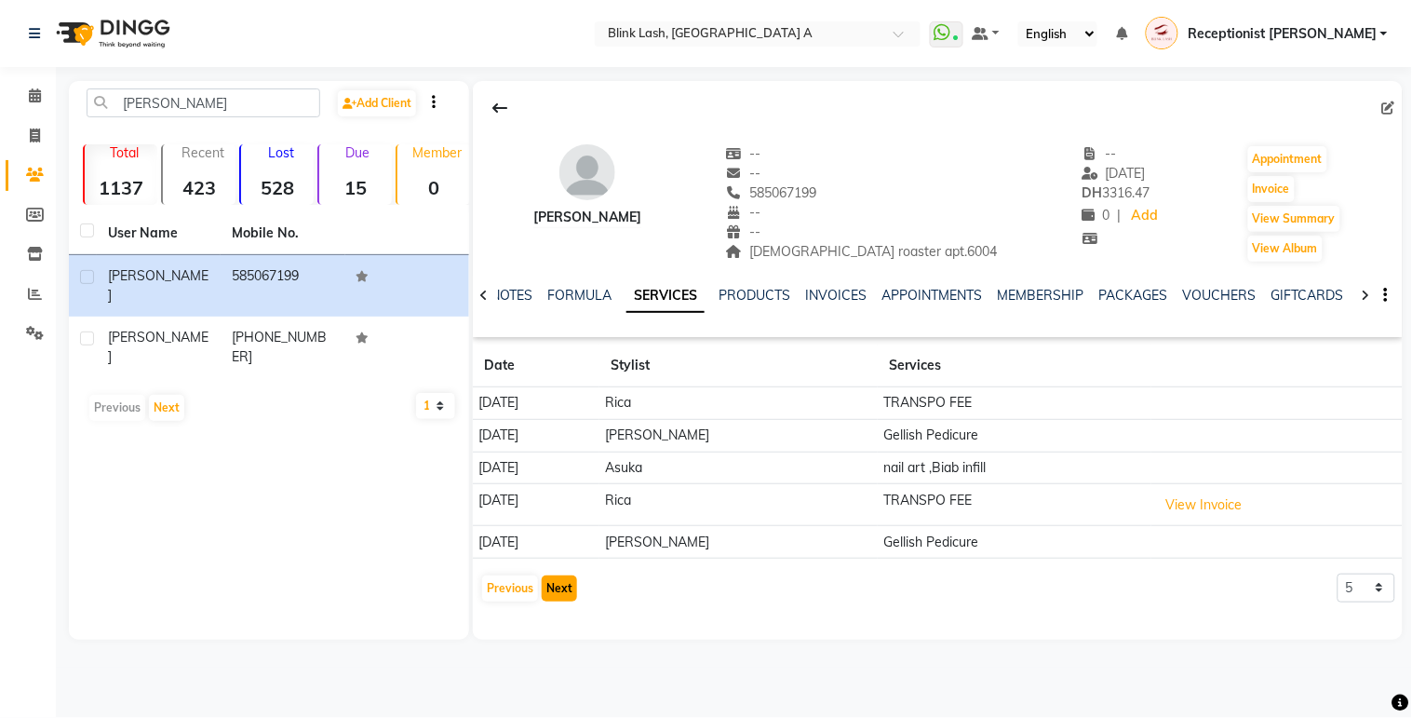
click at [554, 587] on button "Next" at bounding box center [559, 588] width 35 height 26
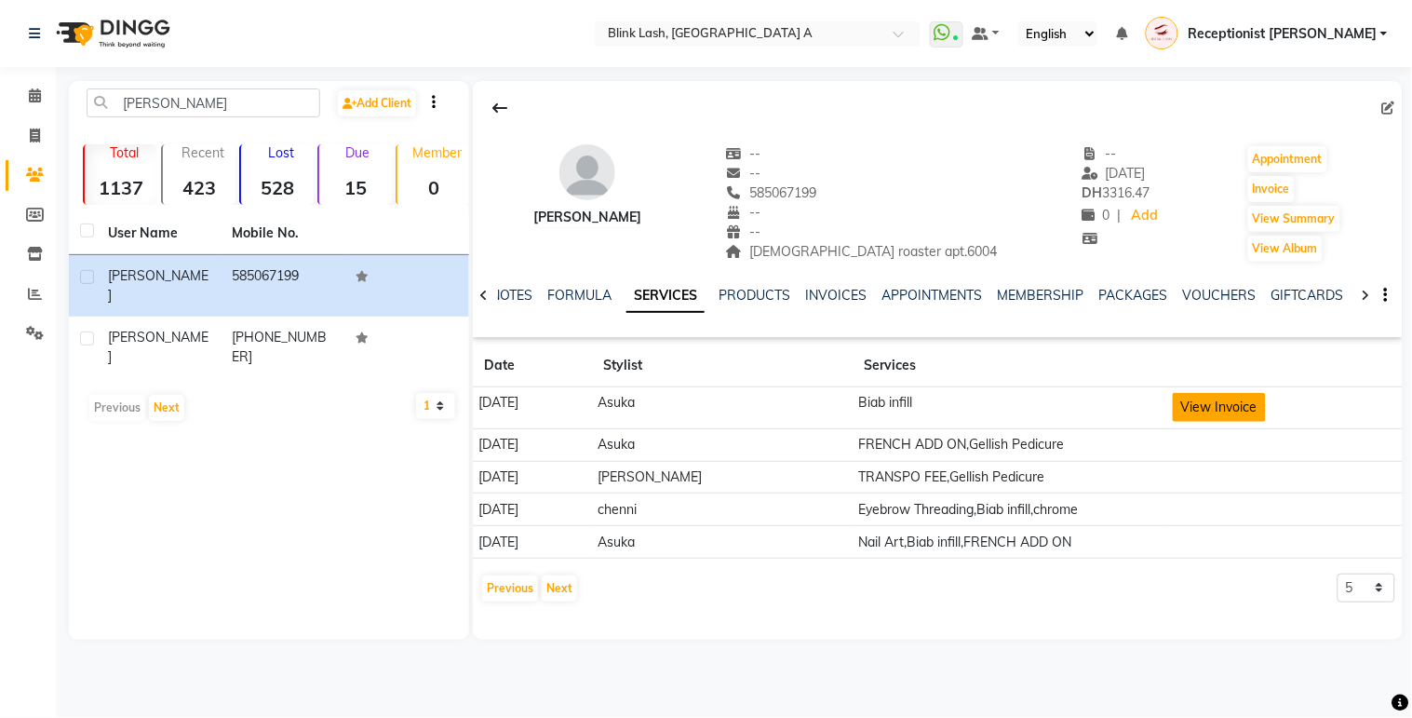
click at [1179, 408] on button "View Invoice" at bounding box center [1219, 407] width 93 height 29
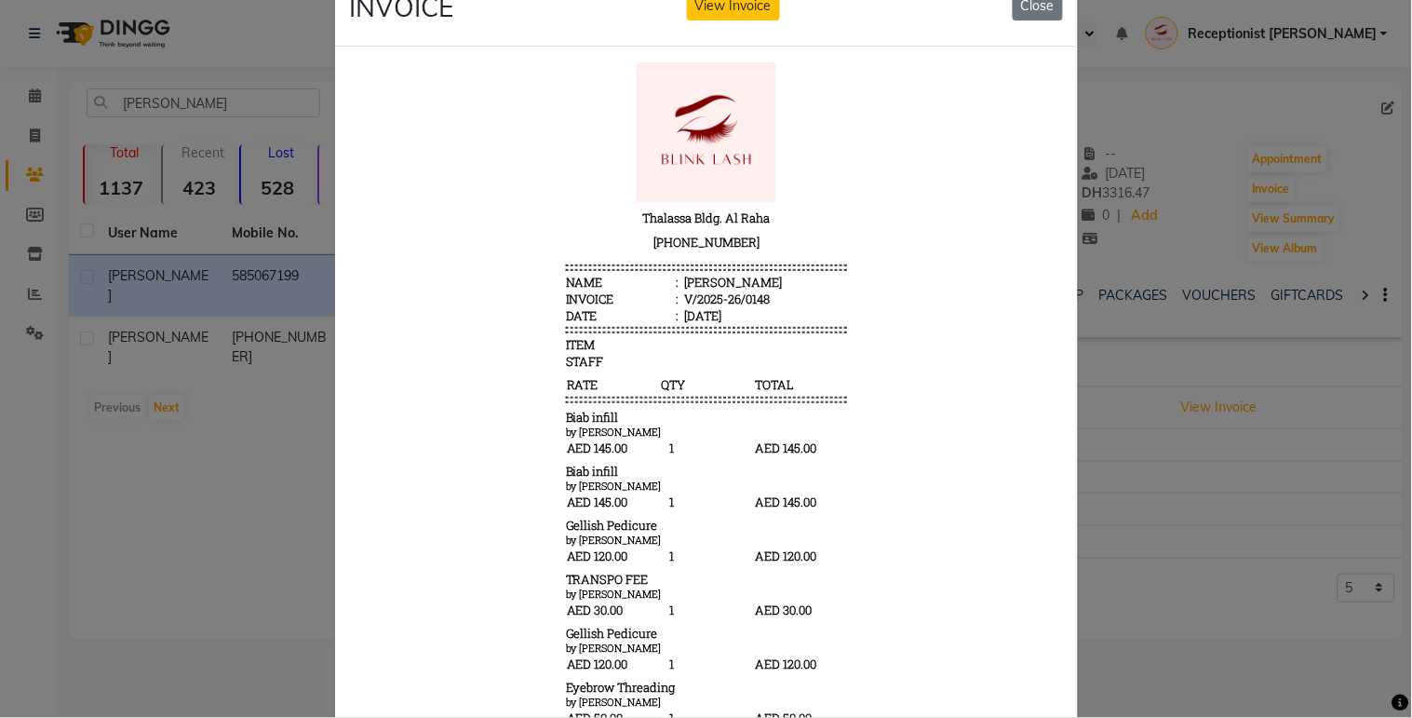
scroll to position [0, 0]
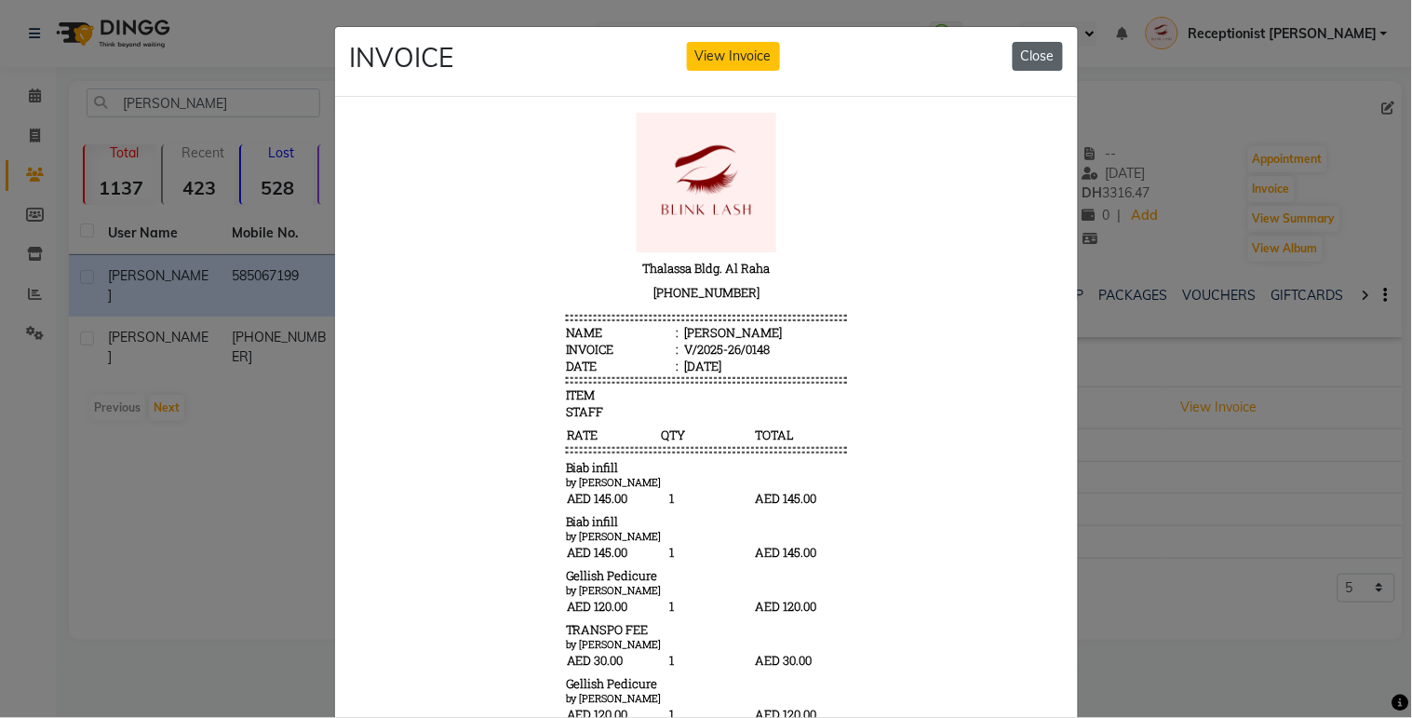
click at [1052, 48] on button "Close" at bounding box center [1038, 56] width 50 height 29
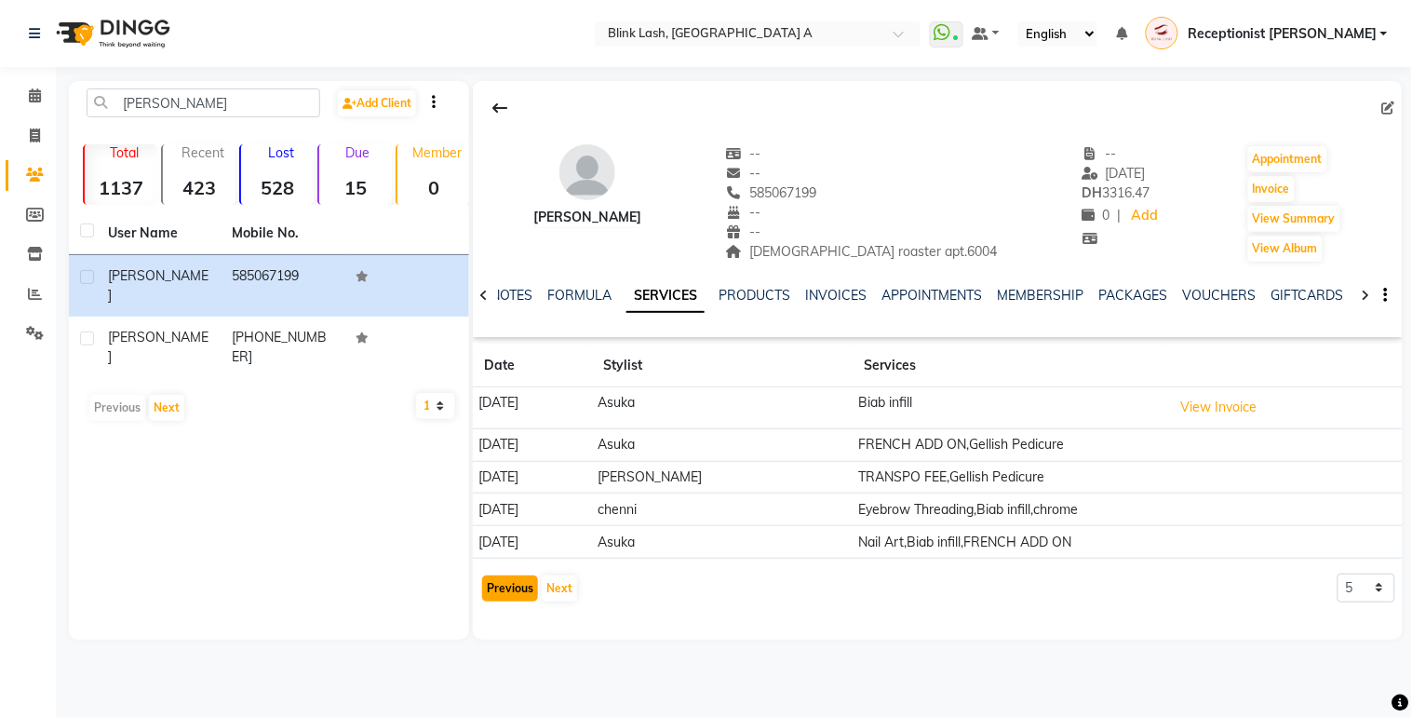
click at [513, 590] on button "Previous" at bounding box center [510, 588] width 56 height 26
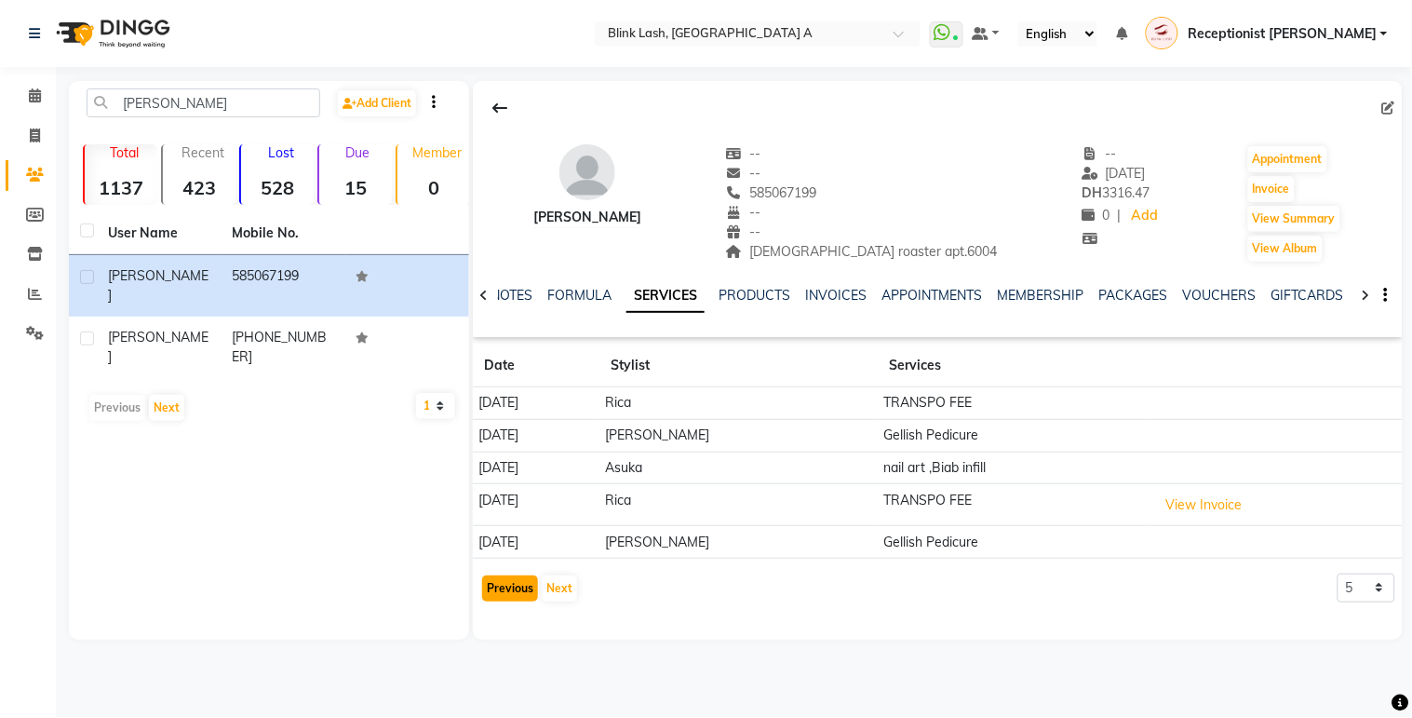
click at [513, 590] on button "Previous" at bounding box center [510, 588] width 56 height 26
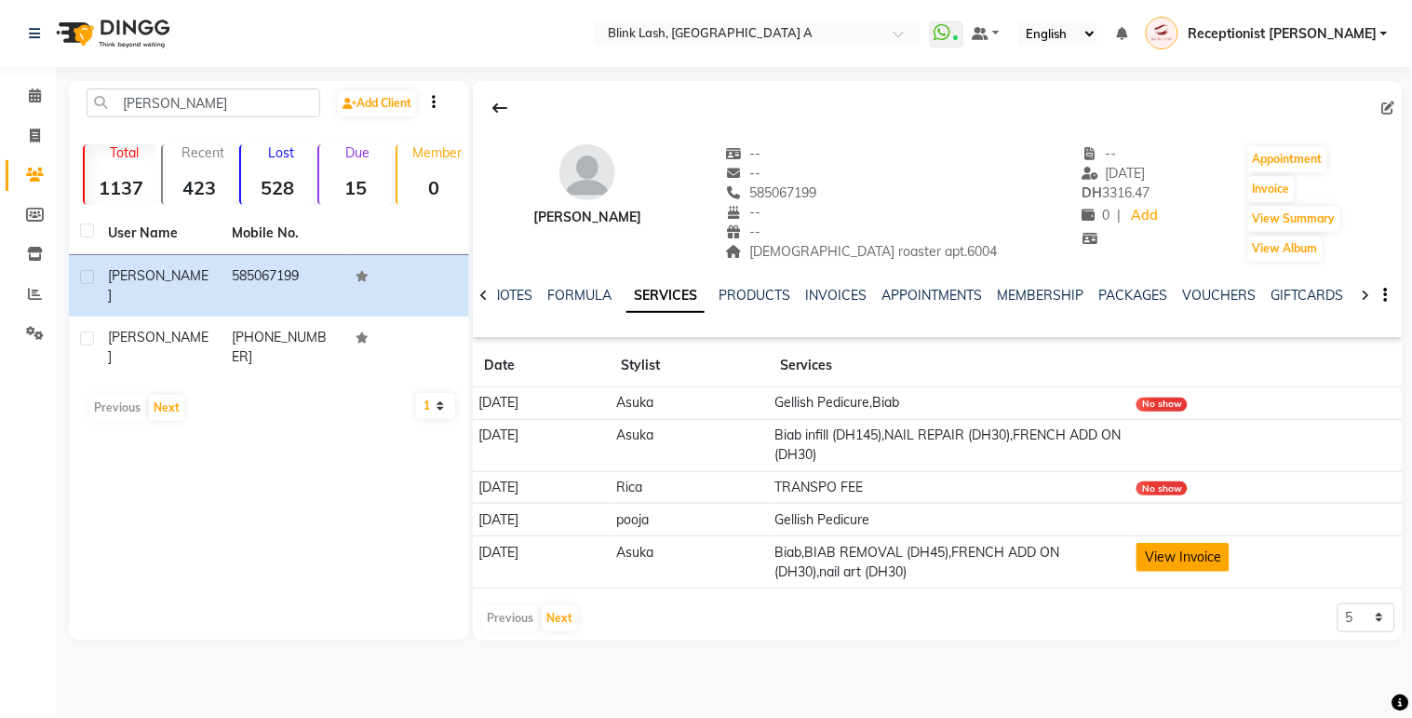
click at [1207, 550] on button "View Invoice" at bounding box center [1183, 557] width 93 height 29
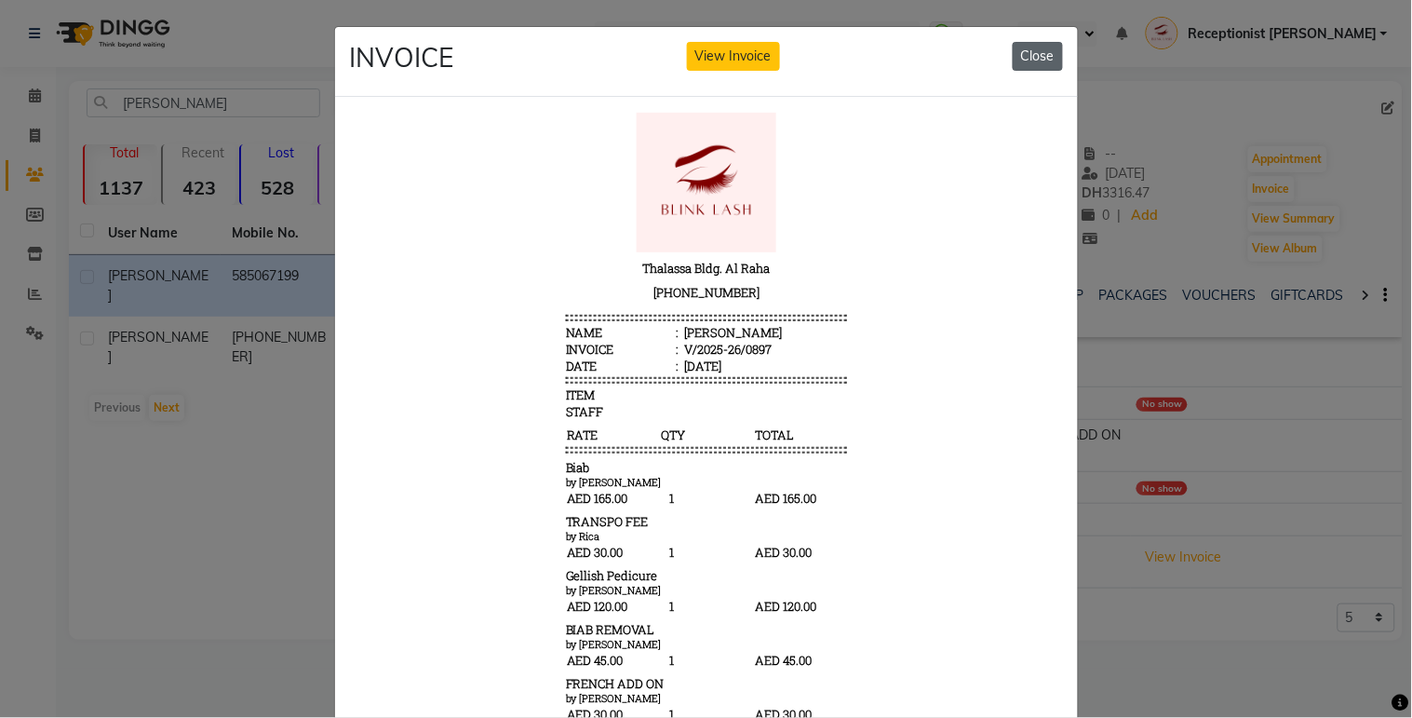
click at [1038, 51] on button "Close" at bounding box center [1038, 56] width 50 height 29
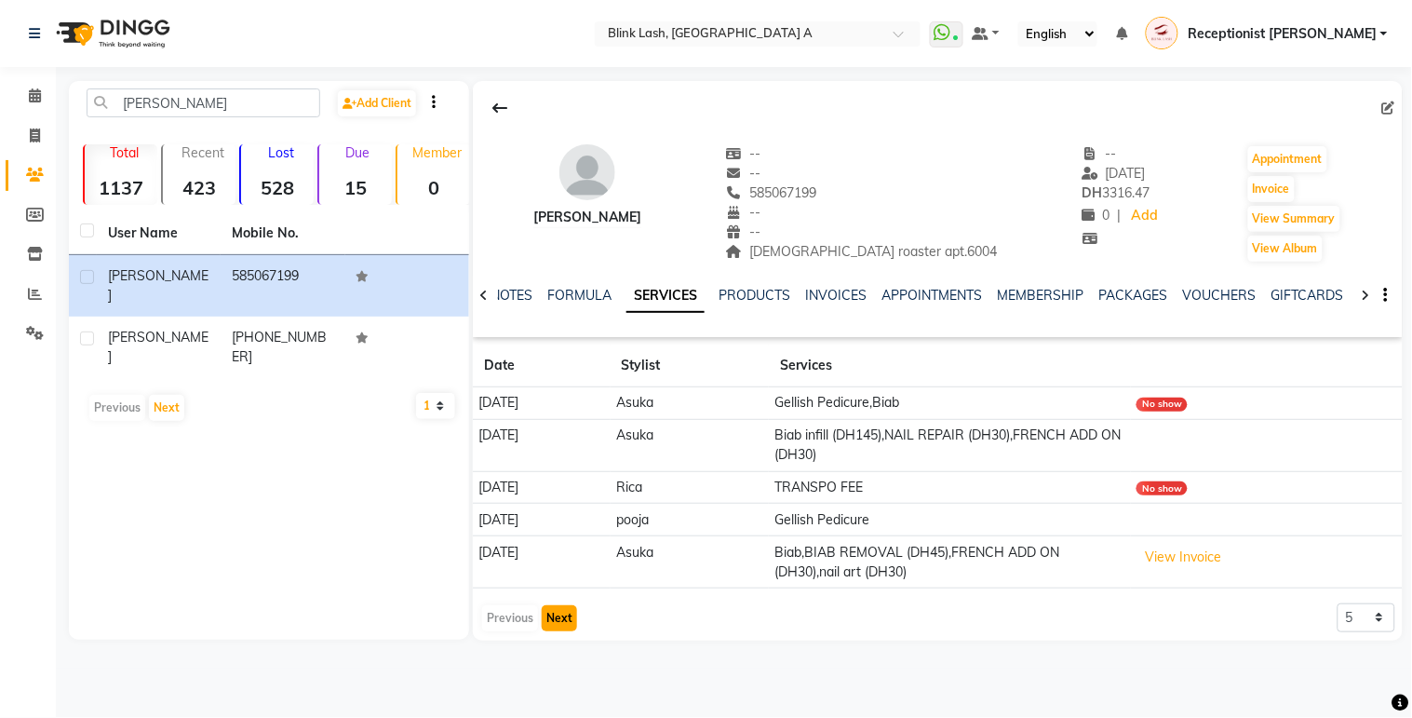
click at [565, 628] on button "Next" at bounding box center [559, 618] width 35 height 26
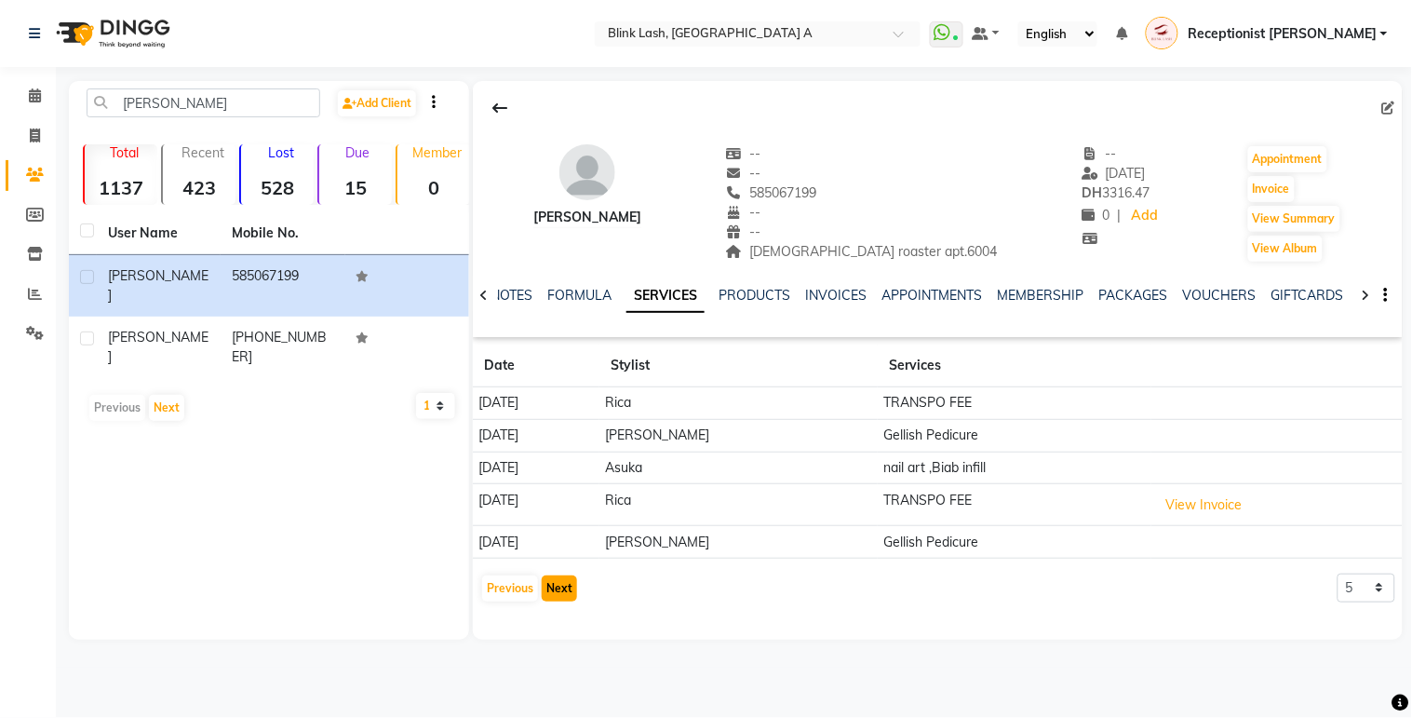
click at [555, 588] on button "Next" at bounding box center [559, 588] width 35 height 26
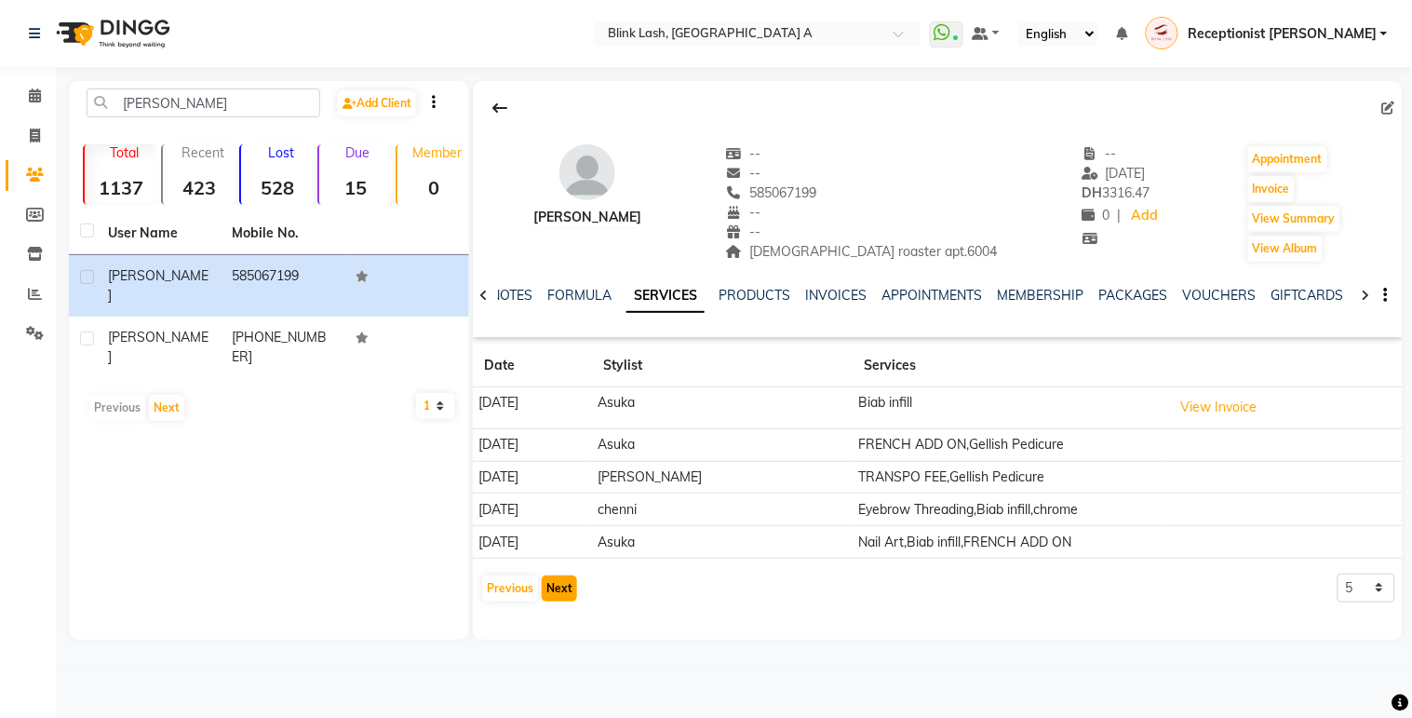
click at [555, 597] on button "Next" at bounding box center [559, 588] width 35 height 26
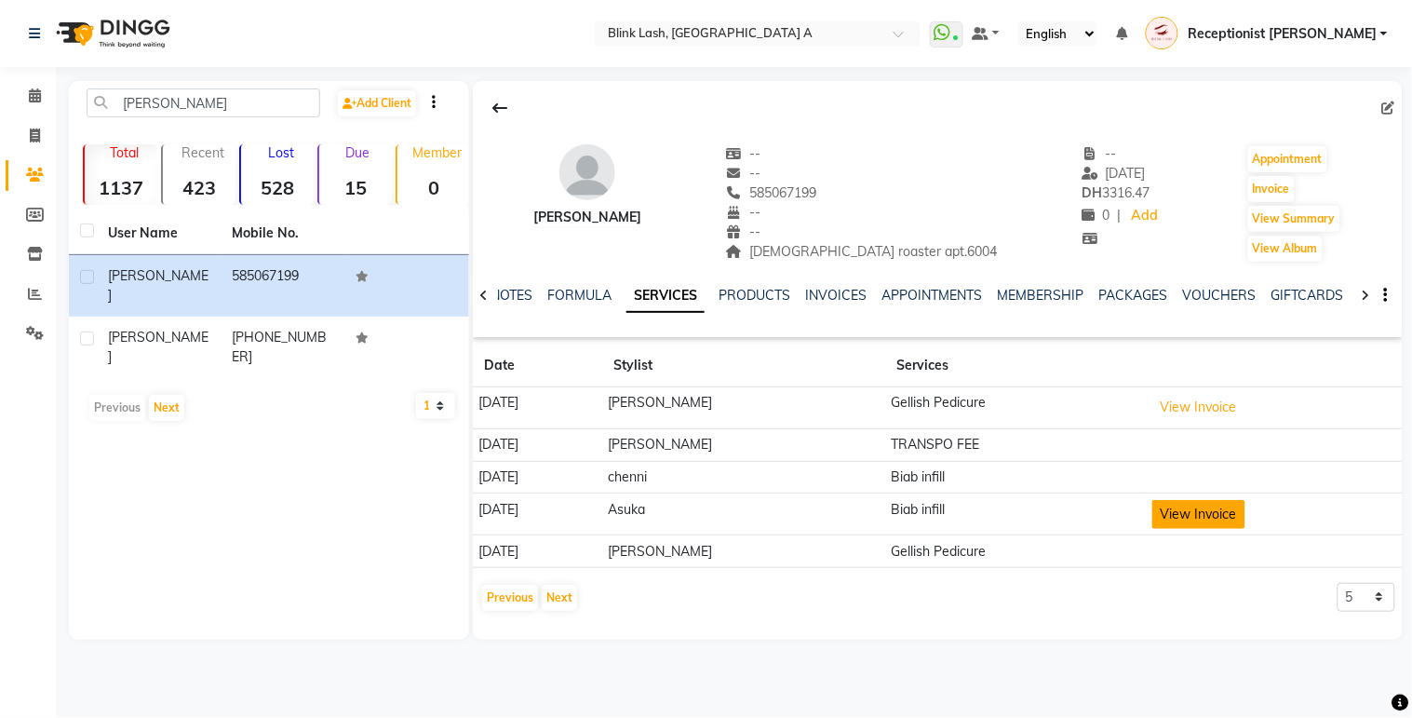
click at [1193, 507] on button "View Invoice" at bounding box center [1199, 514] width 93 height 29
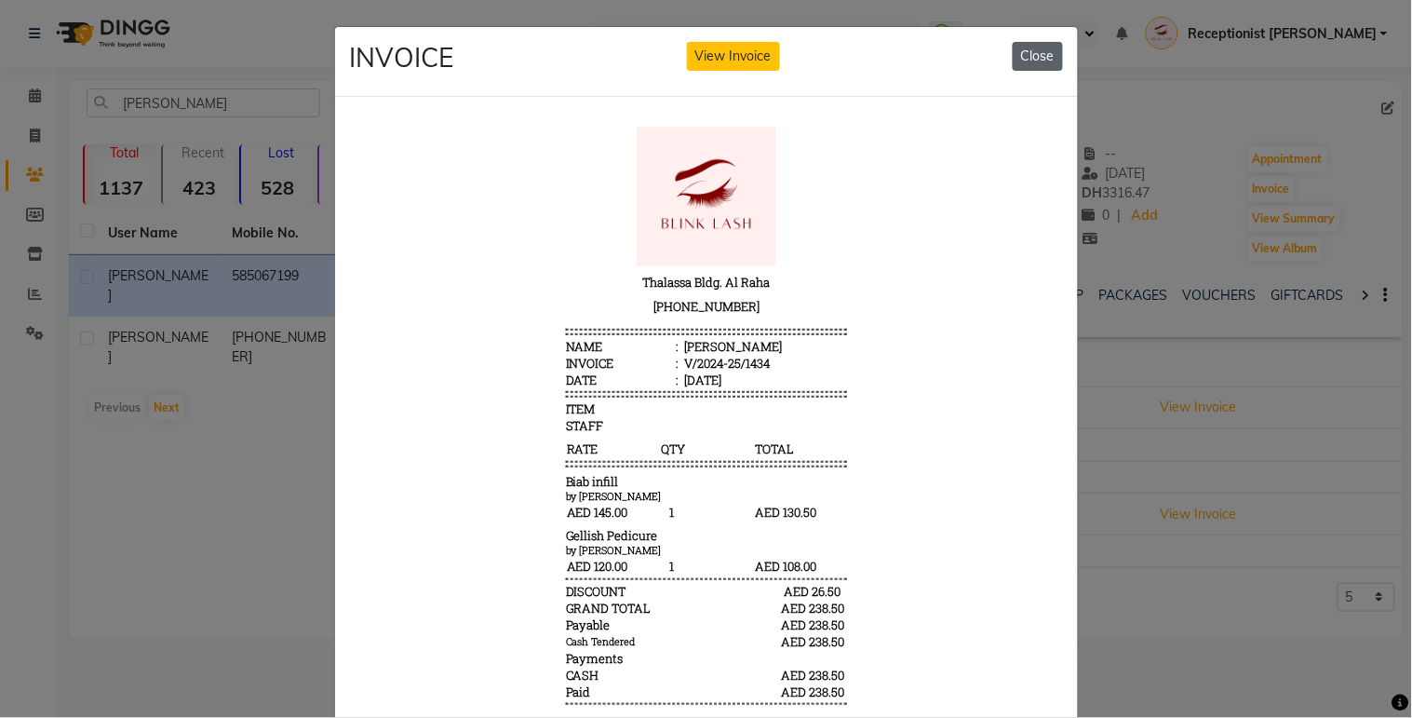
click at [1031, 42] on button "Close" at bounding box center [1038, 56] width 50 height 29
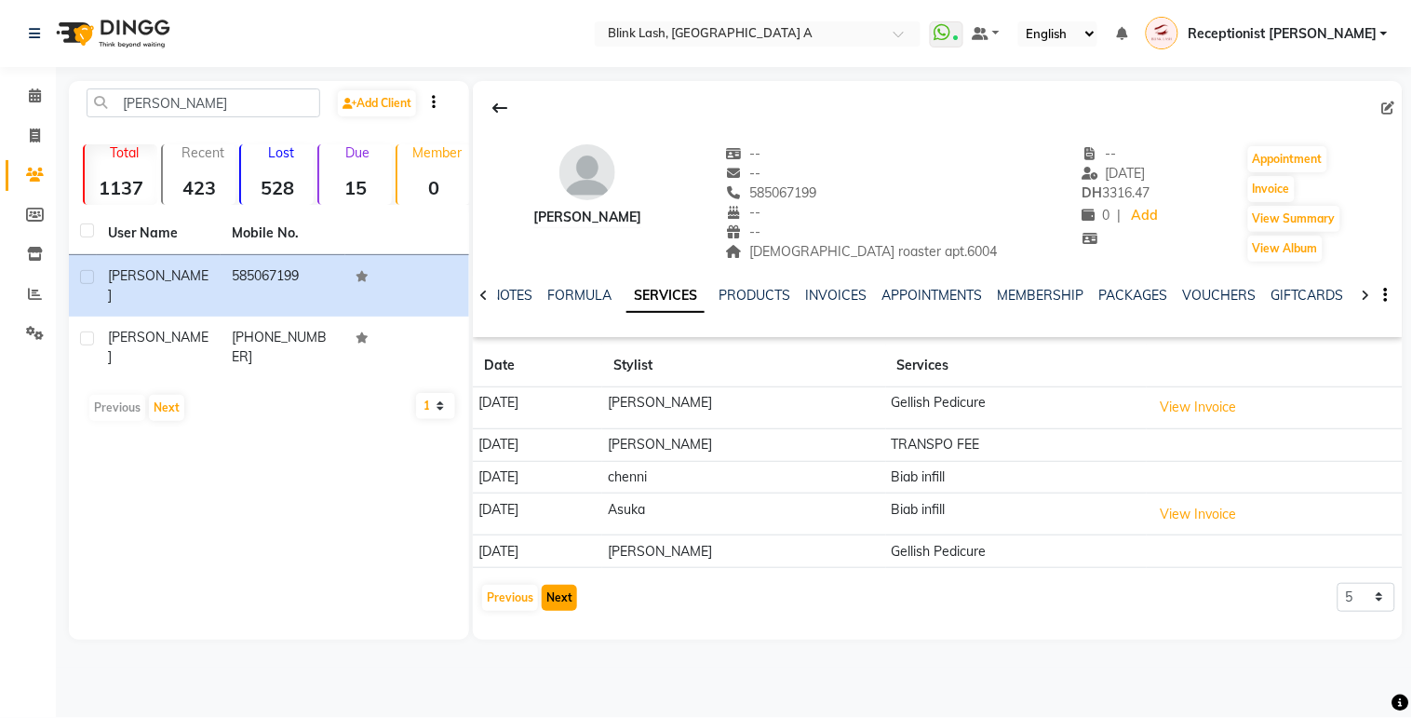
click at [569, 597] on button "Next" at bounding box center [559, 598] width 35 height 26
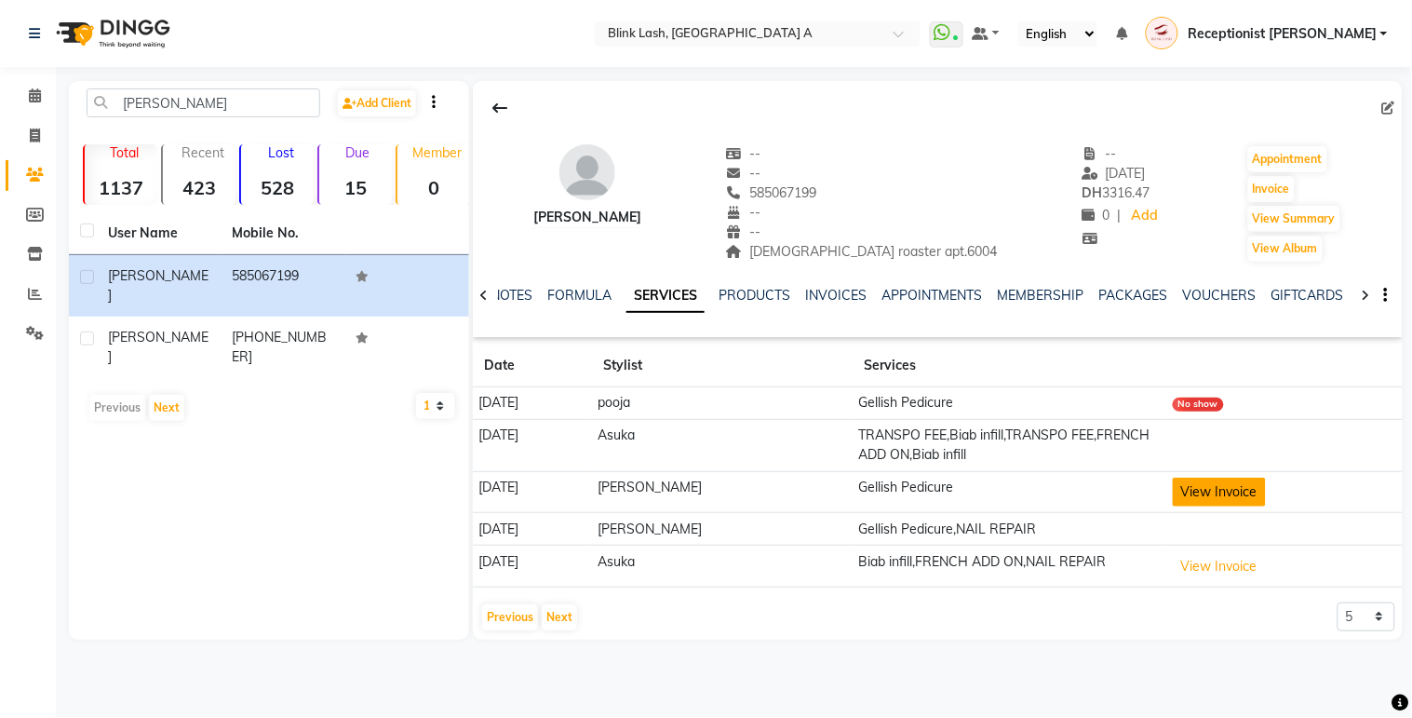
click at [1220, 491] on button "View Invoice" at bounding box center [1219, 492] width 93 height 29
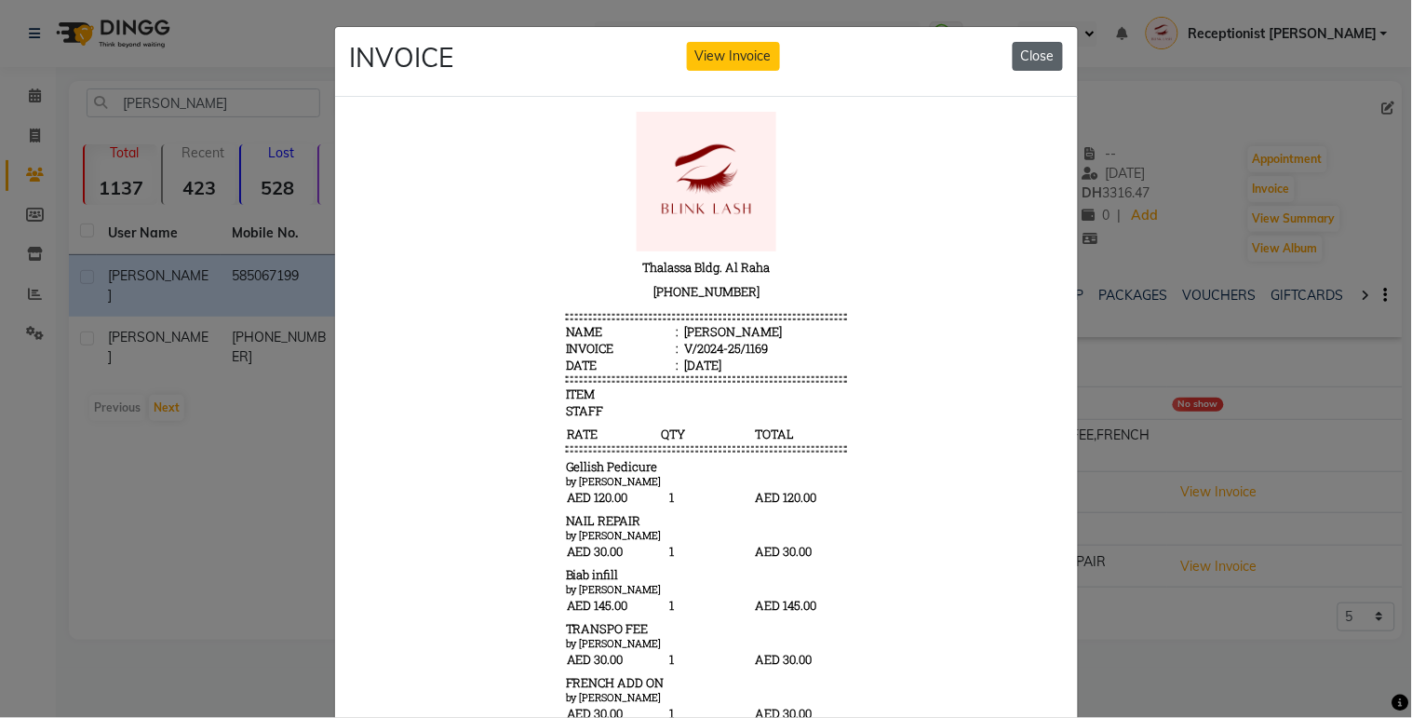
click at [1048, 59] on button "Close" at bounding box center [1038, 56] width 50 height 29
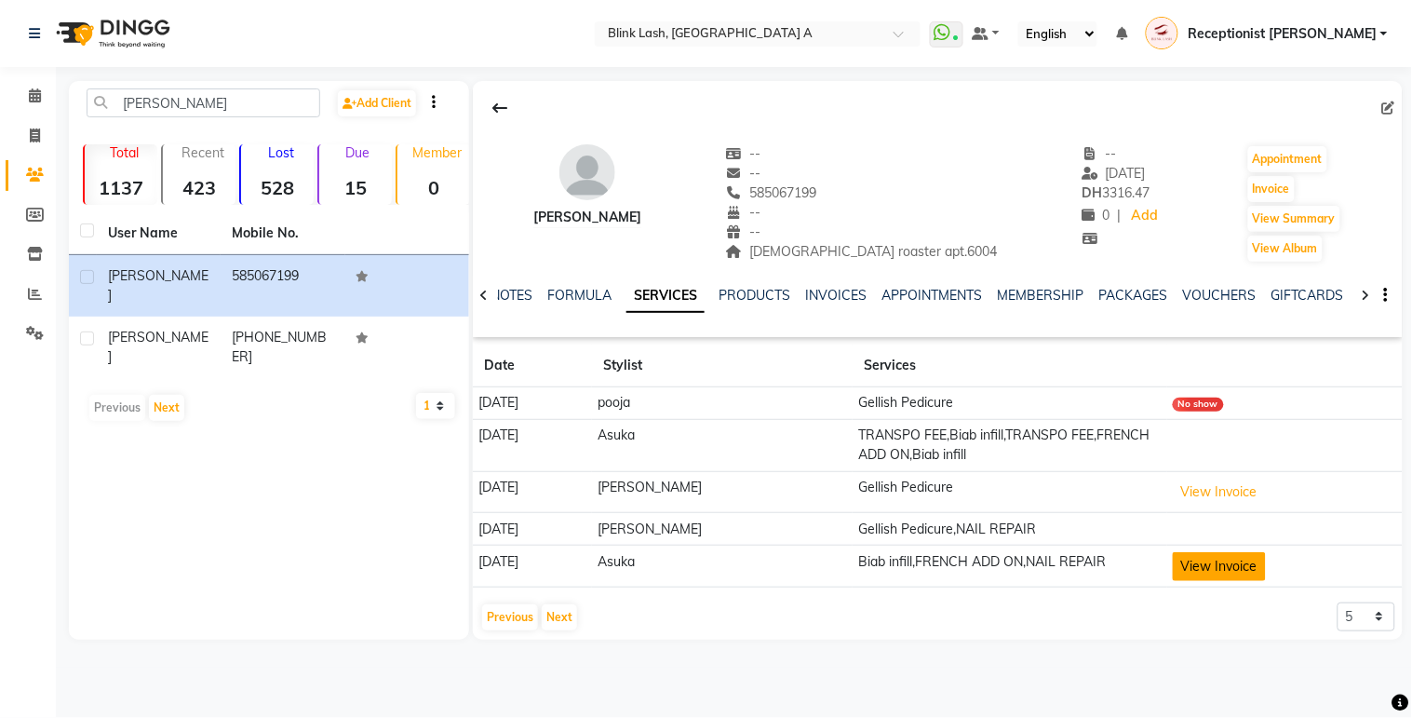
click at [1182, 557] on button "View Invoice" at bounding box center [1219, 566] width 93 height 29
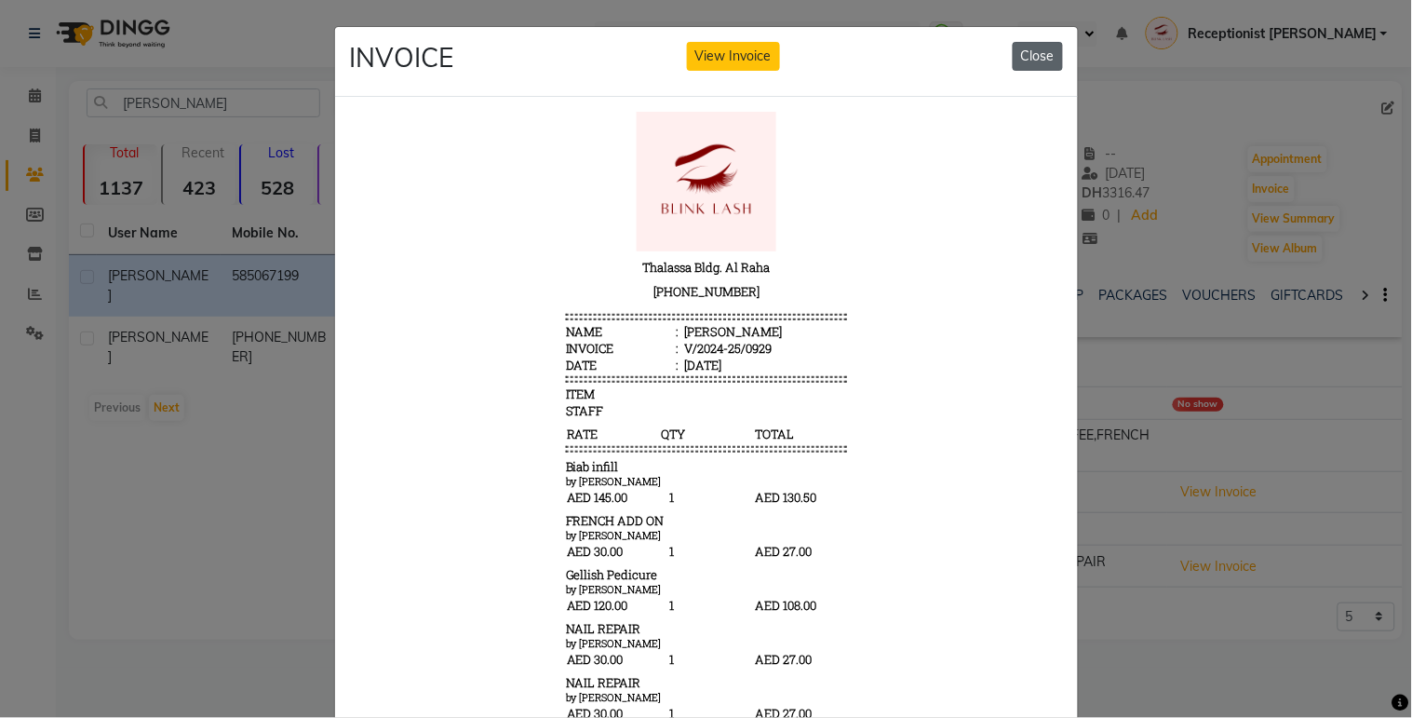
click at [1022, 66] on button "Close" at bounding box center [1038, 56] width 50 height 29
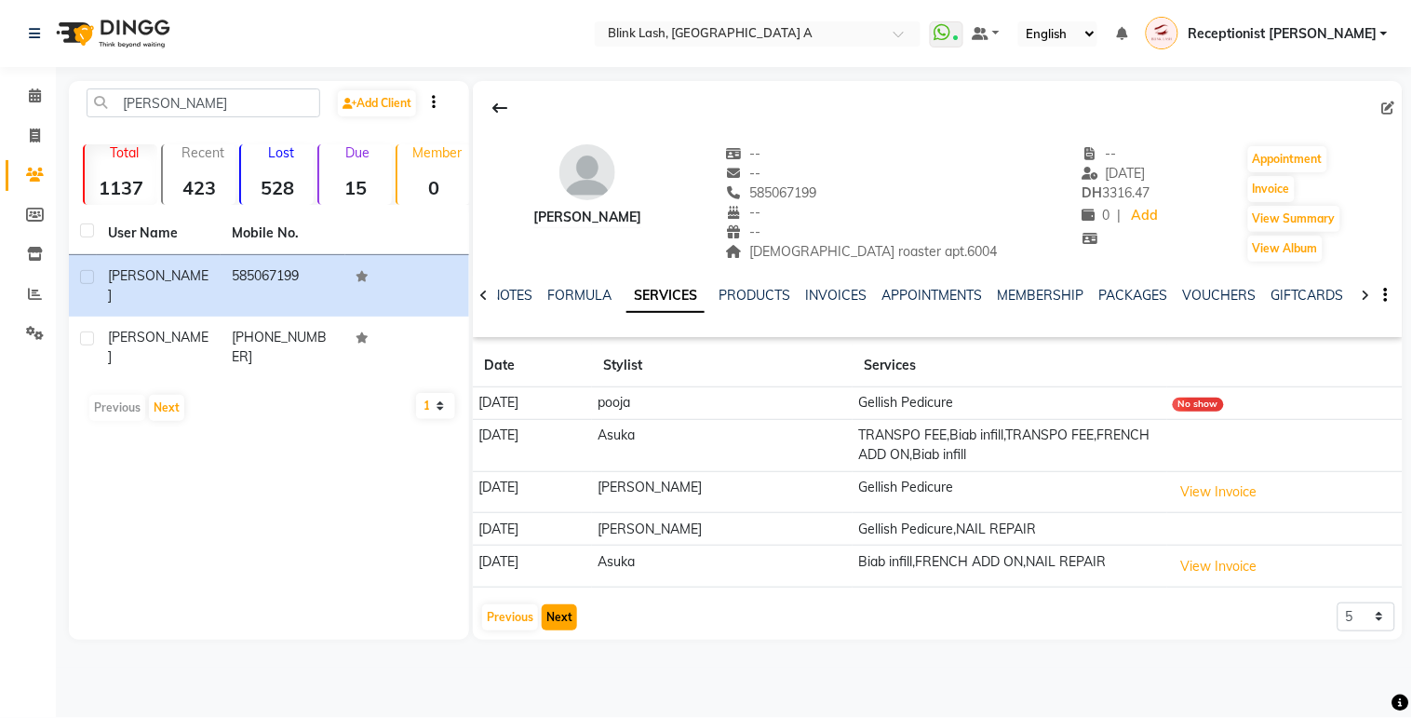
click at [547, 609] on button "Next" at bounding box center [559, 617] width 35 height 26
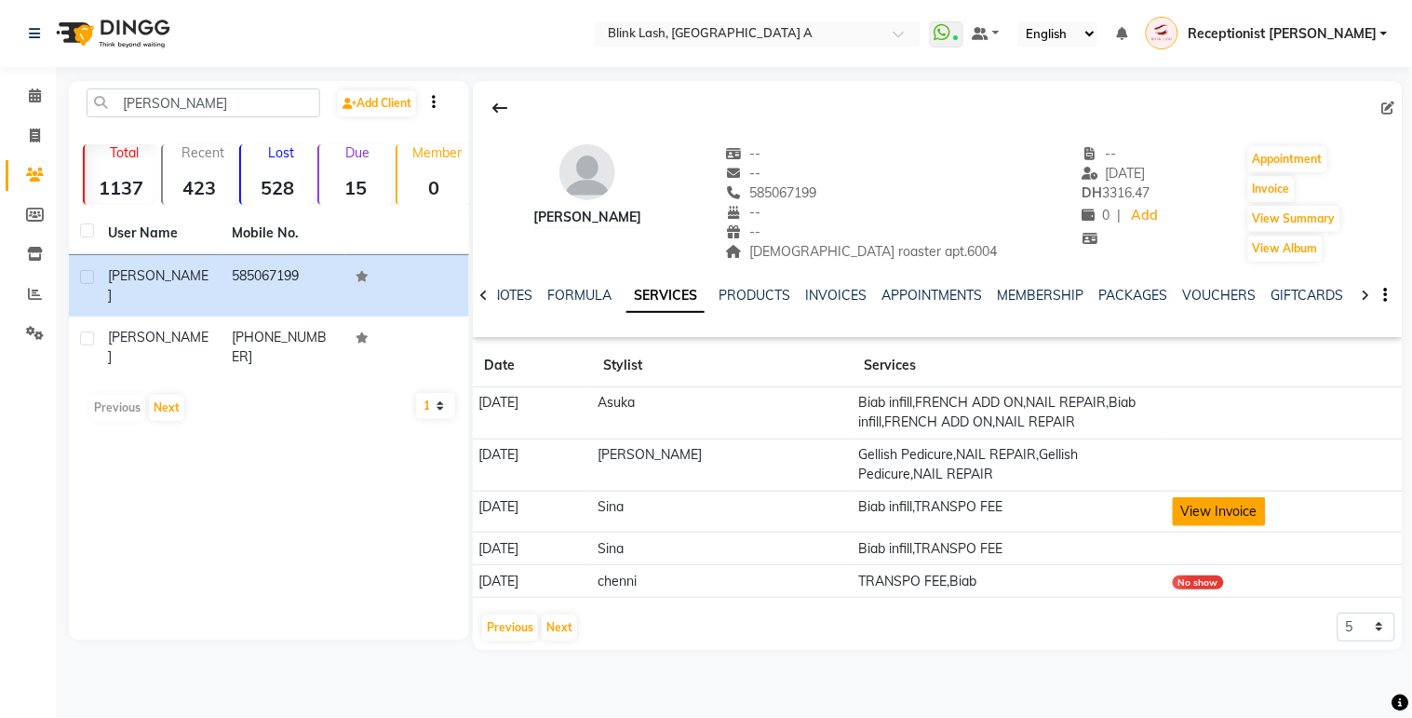
click at [1213, 512] on button "View Invoice" at bounding box center [1219, 511] width 93 height 29
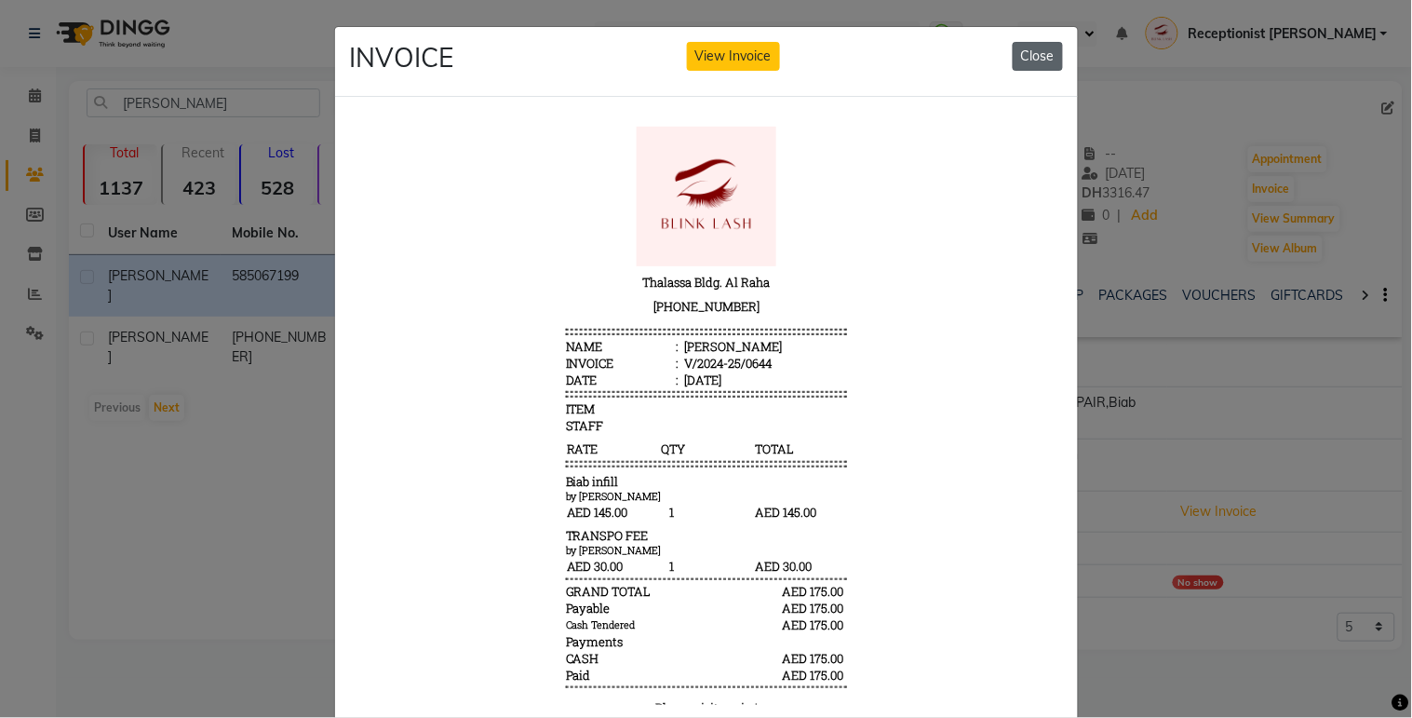
click at [1021, 45] on button "Close" at bounding box center [1038, 56] width 50 height 29
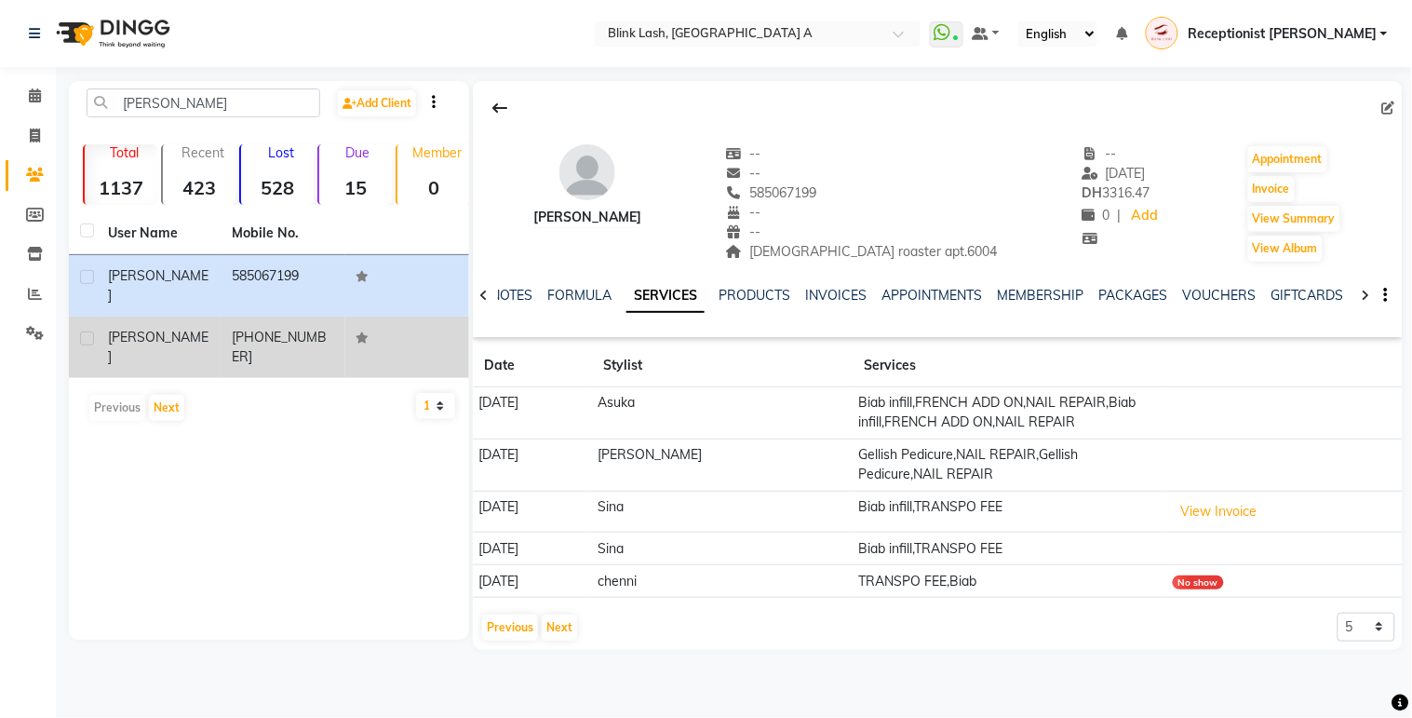
click at [227, 317] on td "[PHONE_NUMBER]" at bounding box center [283, 347] width 124 height 61
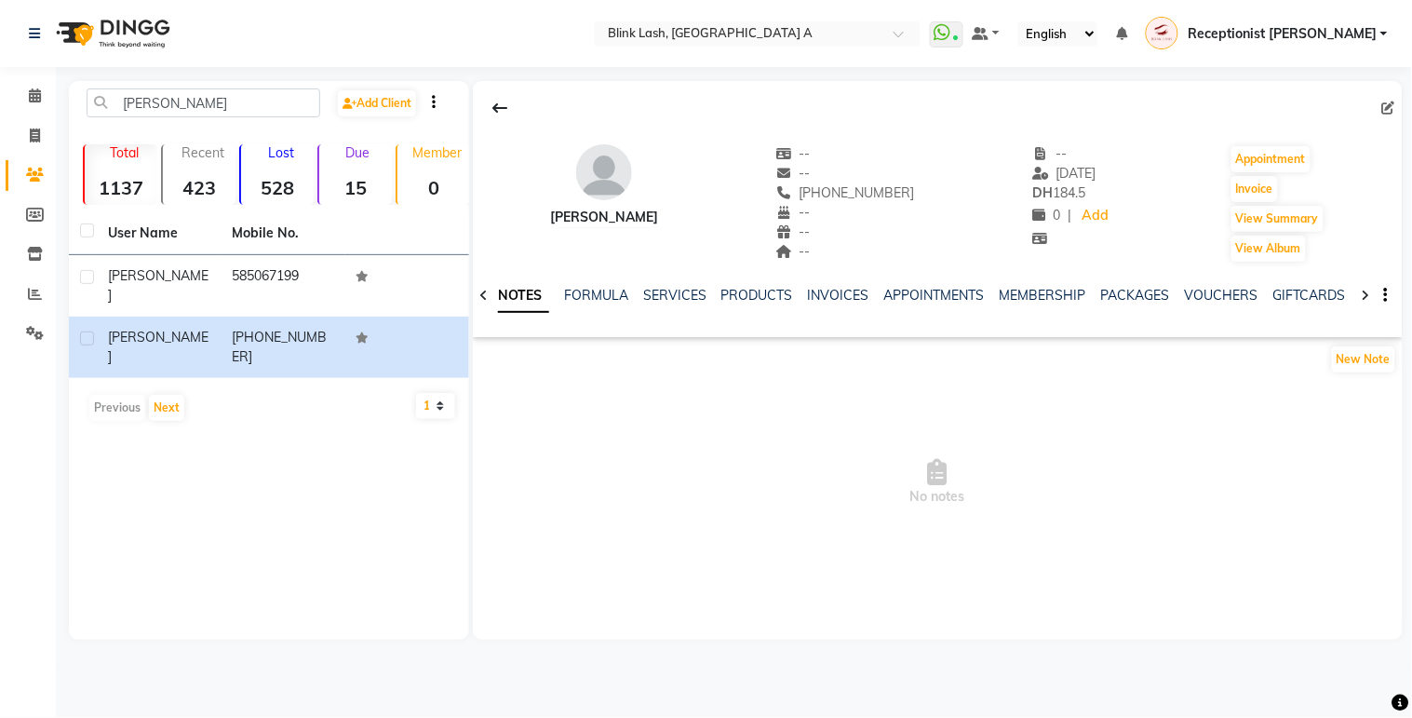
click at [664, 284] on div "NOTES FORMULA SERVICES PRODUCTS INVOICES APPOINTMENTS MEMBERSHIP PACKAGES VOUCH…" at bounding box center [938, 295] width 930 height 64
click at [662, 299] on link "SERVICES" at bounding box center [674, 295] width 63 height 17
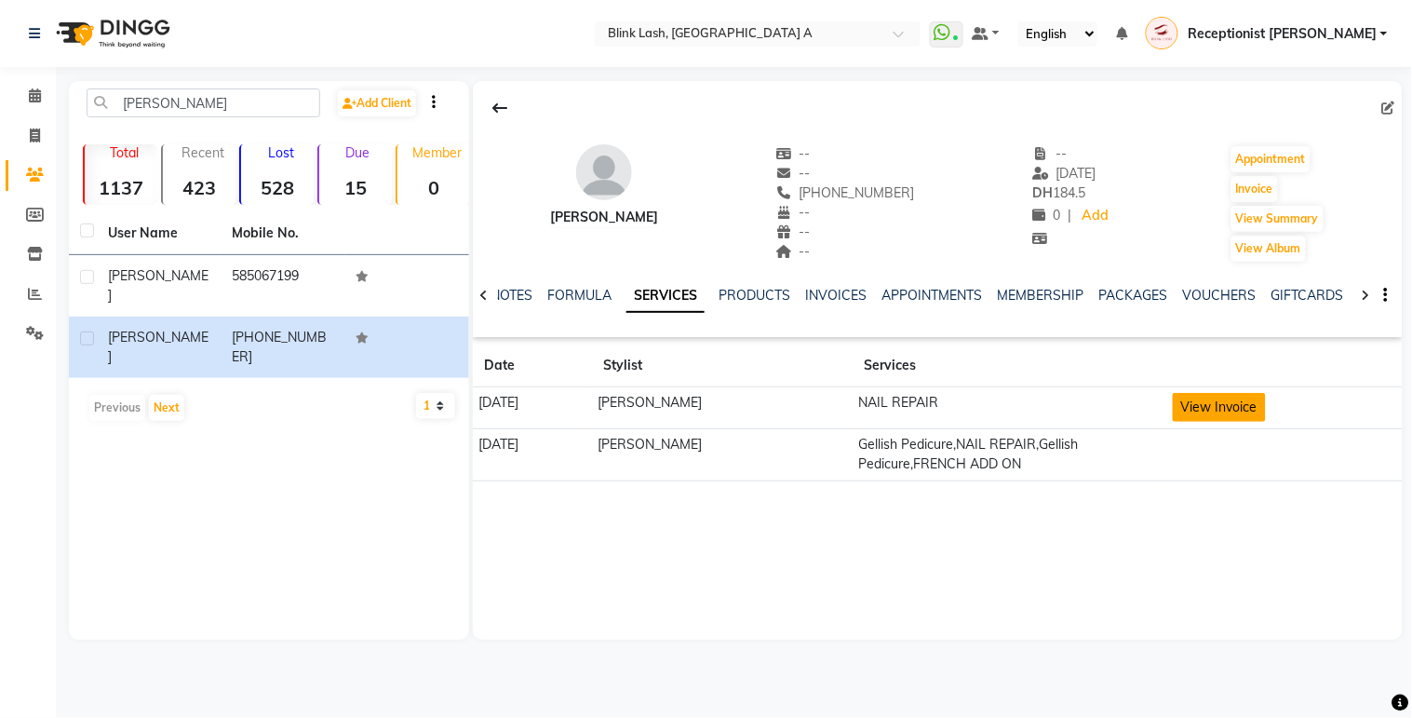
click at [1197, 403] on button "View Invoice" at bounding box center [1219, 407] width 93 height 29
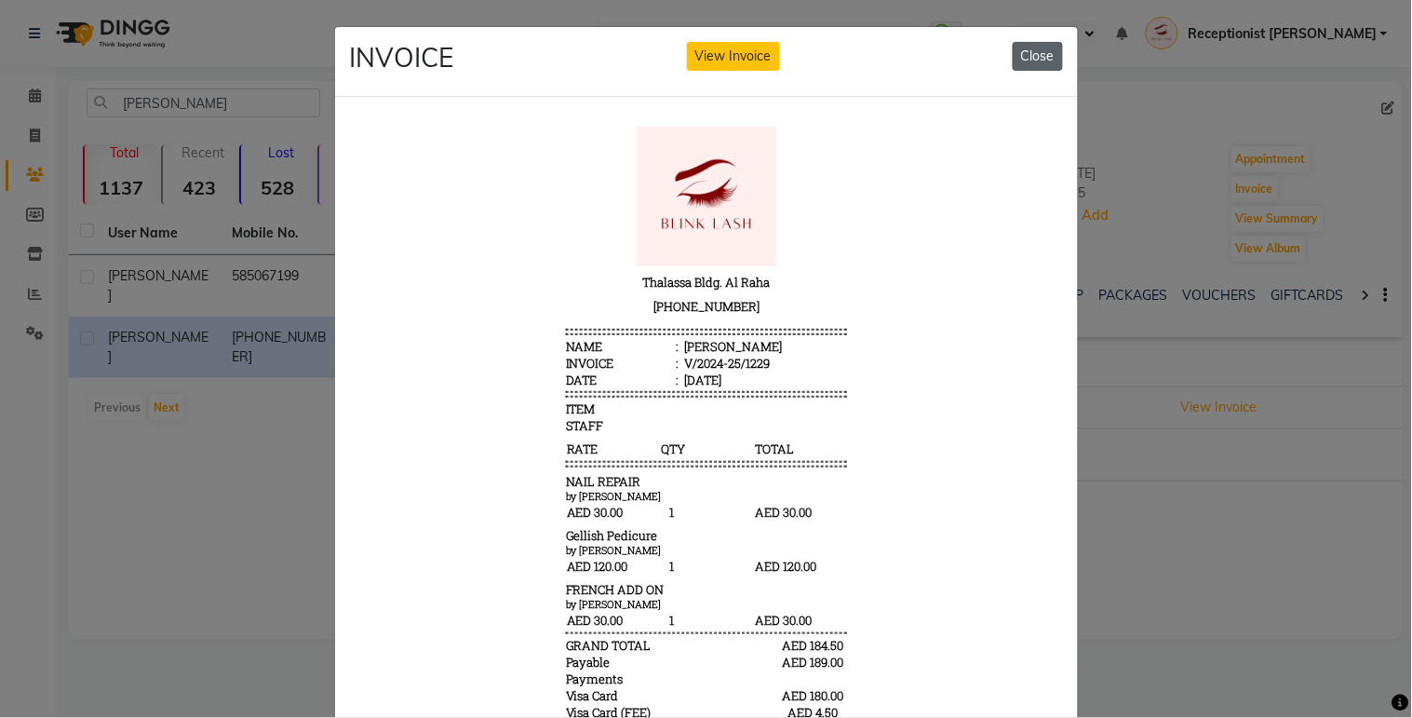
click at [1031, 65] on button "Close" at bounding box center [1038, 56] width 50 height 29
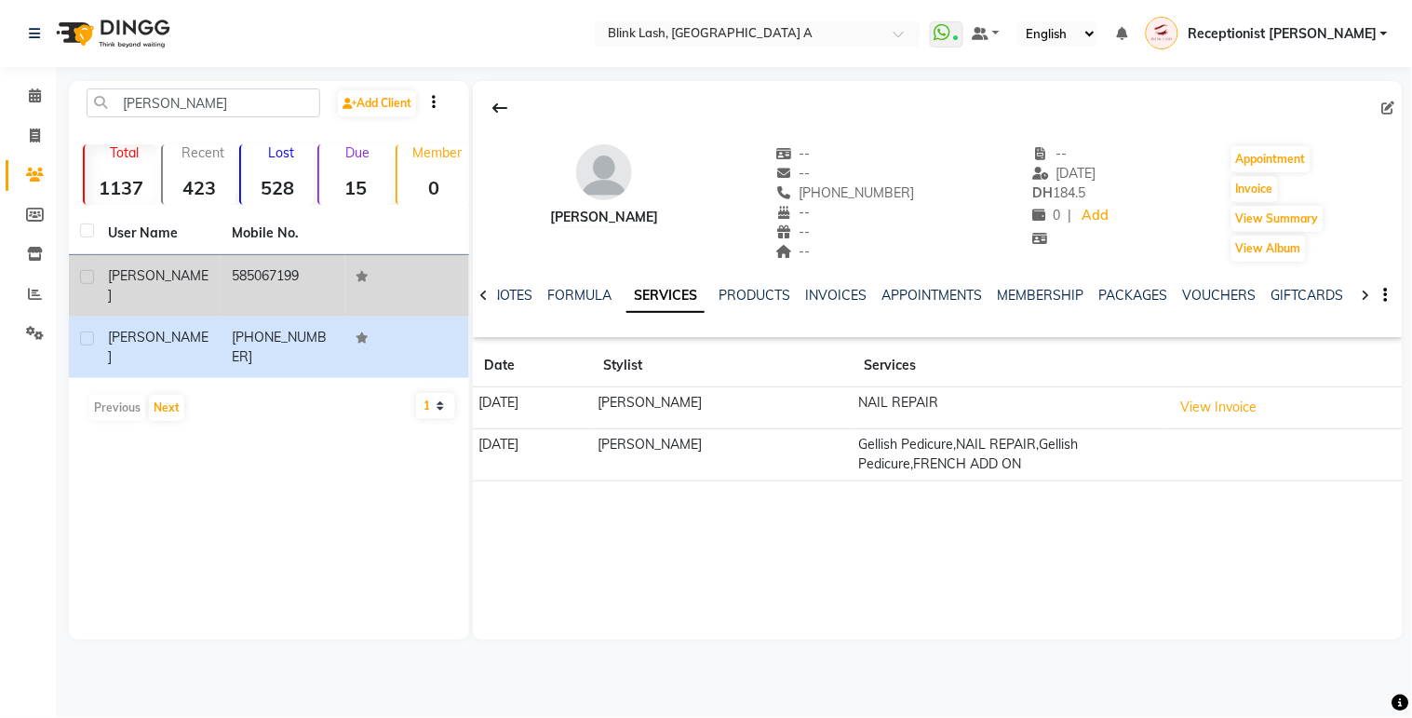
click at [214, 281] on td "[PERSON_NAME]" at bounding box center [159, 285] width 124 height 61
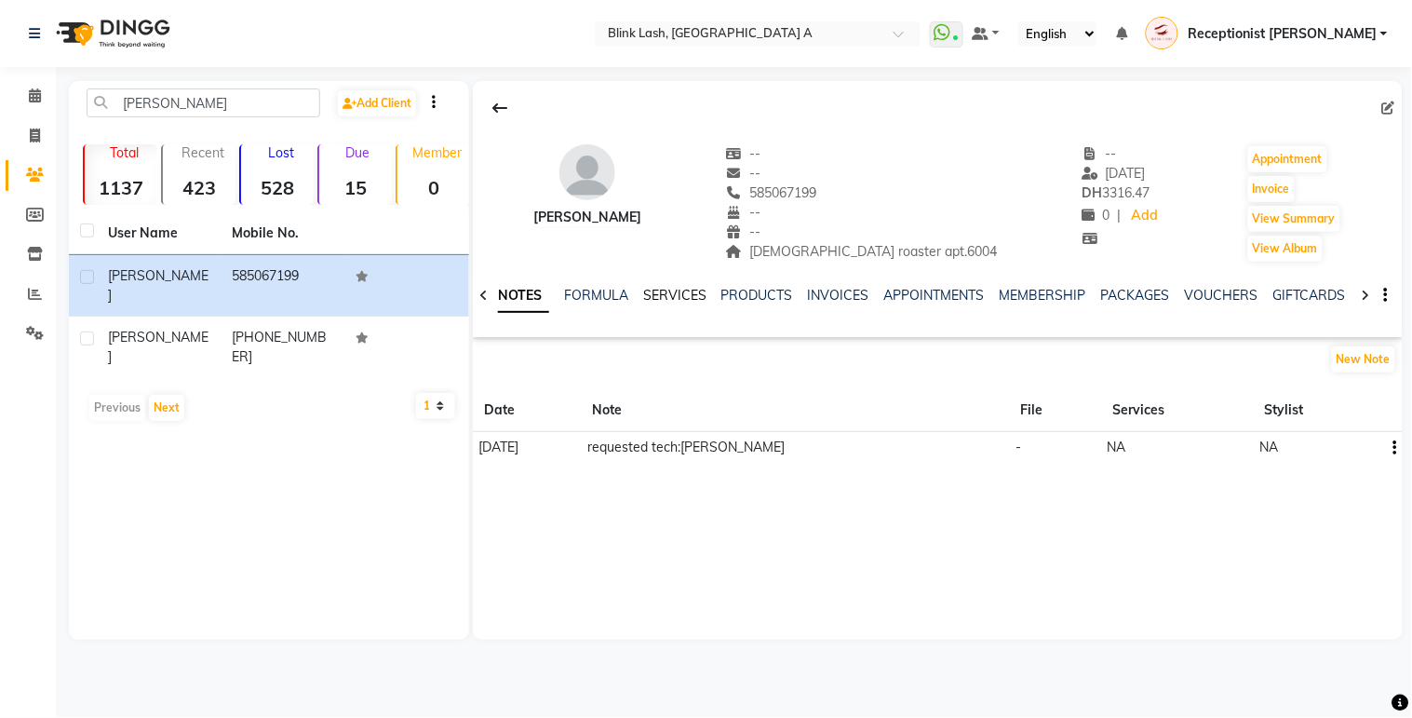
click at [689, 293] on link "SERVICES" at bounding box center [674, 295] width 63 height 17
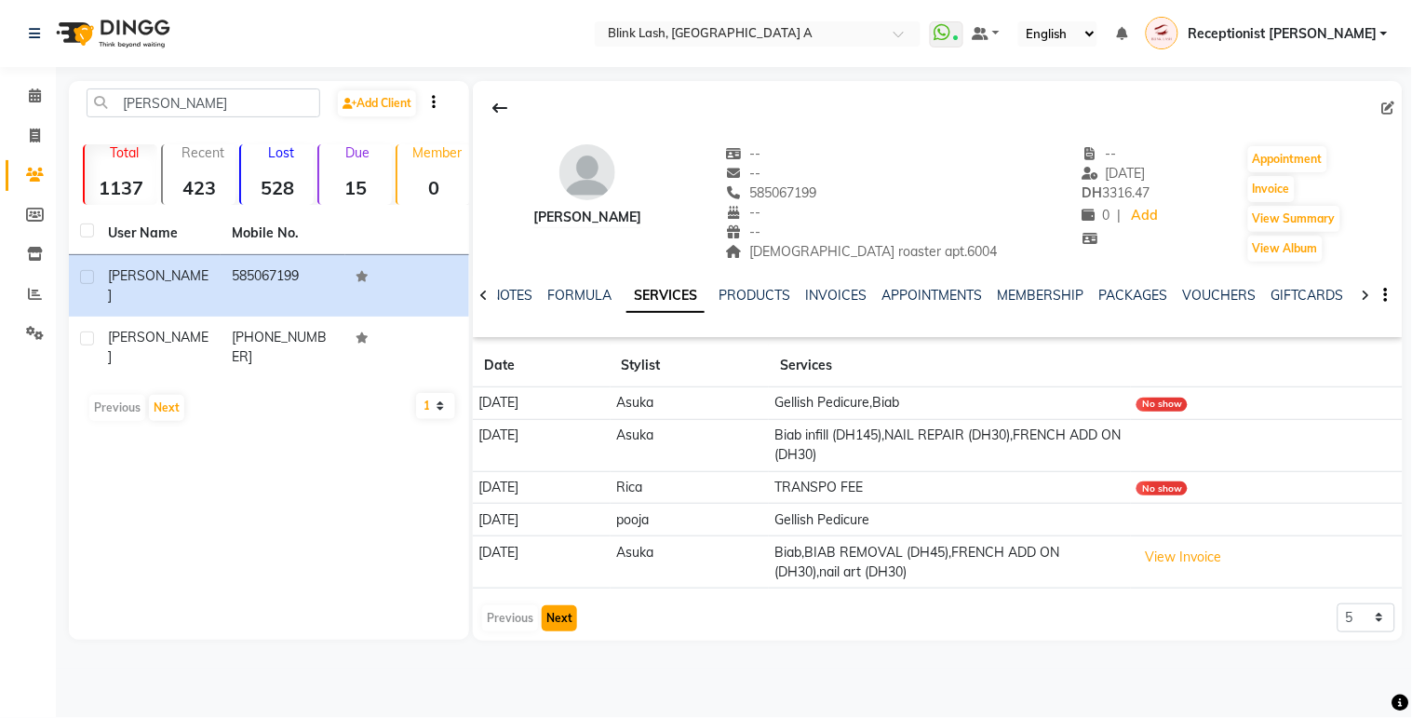
click at [553, 615] on button "Next" at bounding box center [559, 618] width 35 height 26
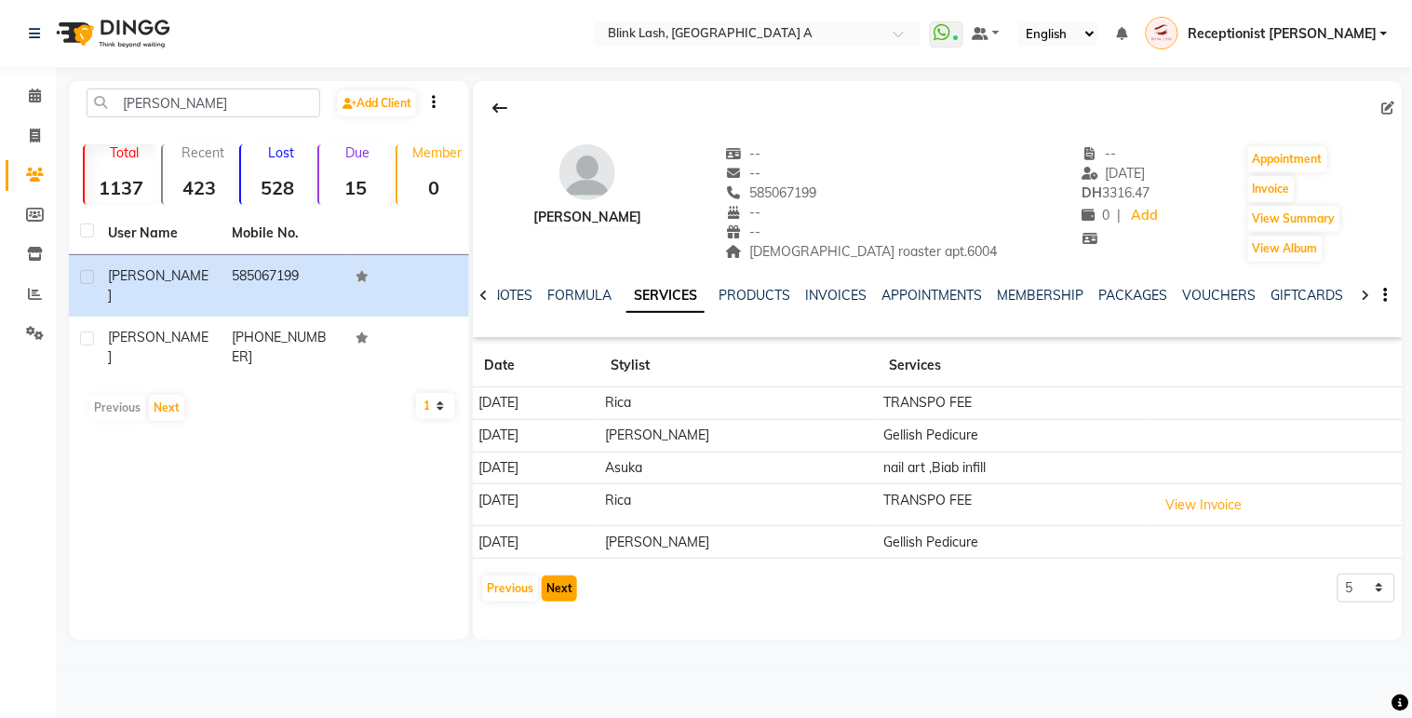
click at [565, 589] on button "Next" at bounding box center [559, 588] width 35 height 26
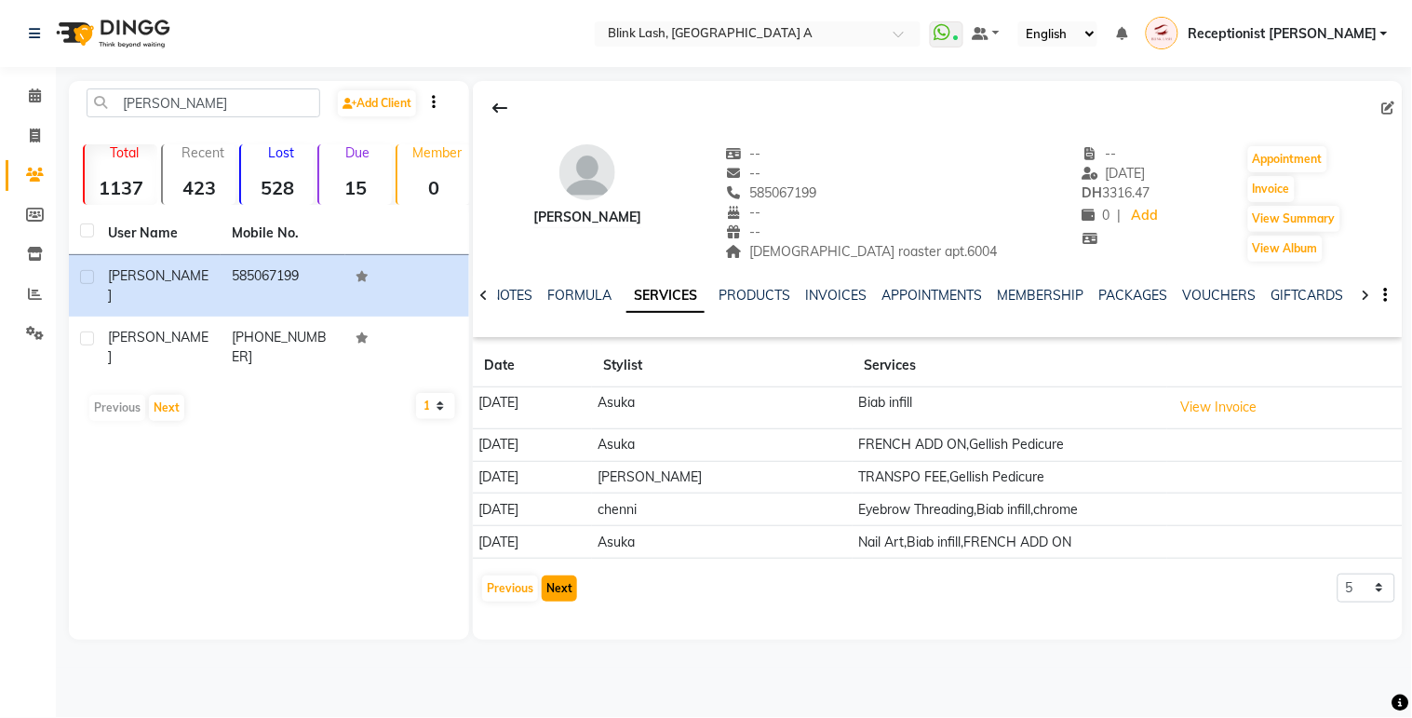
click at [572, 583] on button "Next" at bounding box center [559, 588] width 35 height 26
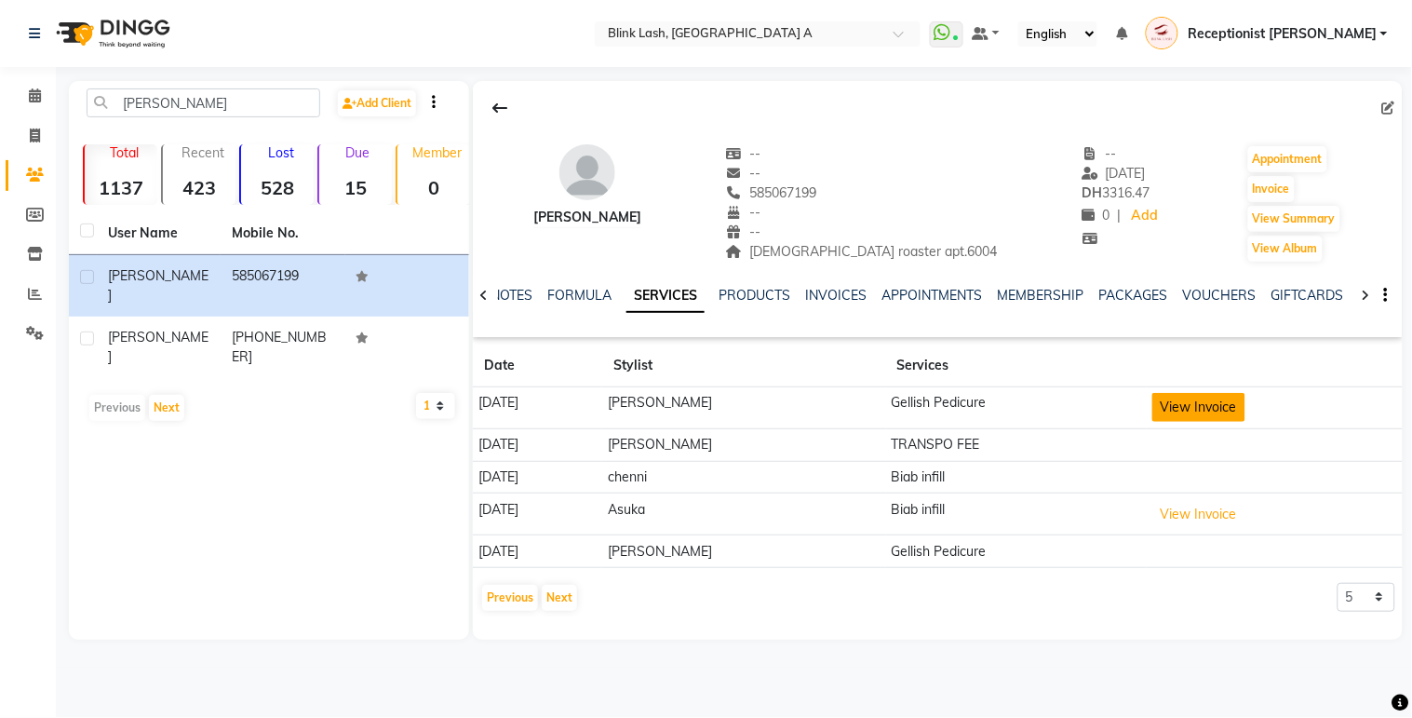
click at [1166, 398] on button "View Invoice" at bounding box center [1199, 407] width 93 height 29
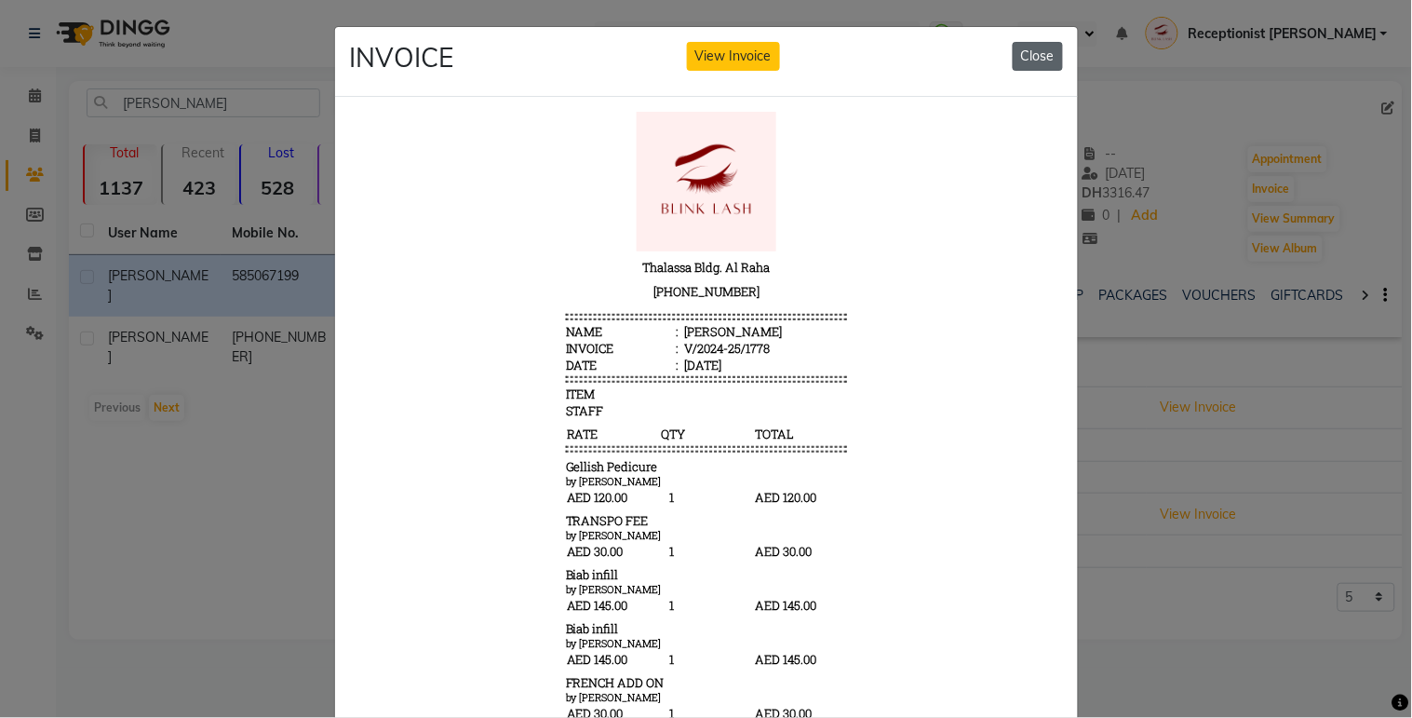
click at [1038, 54] on button "Close" at bounding box center [1038, 56] width 50 height 29
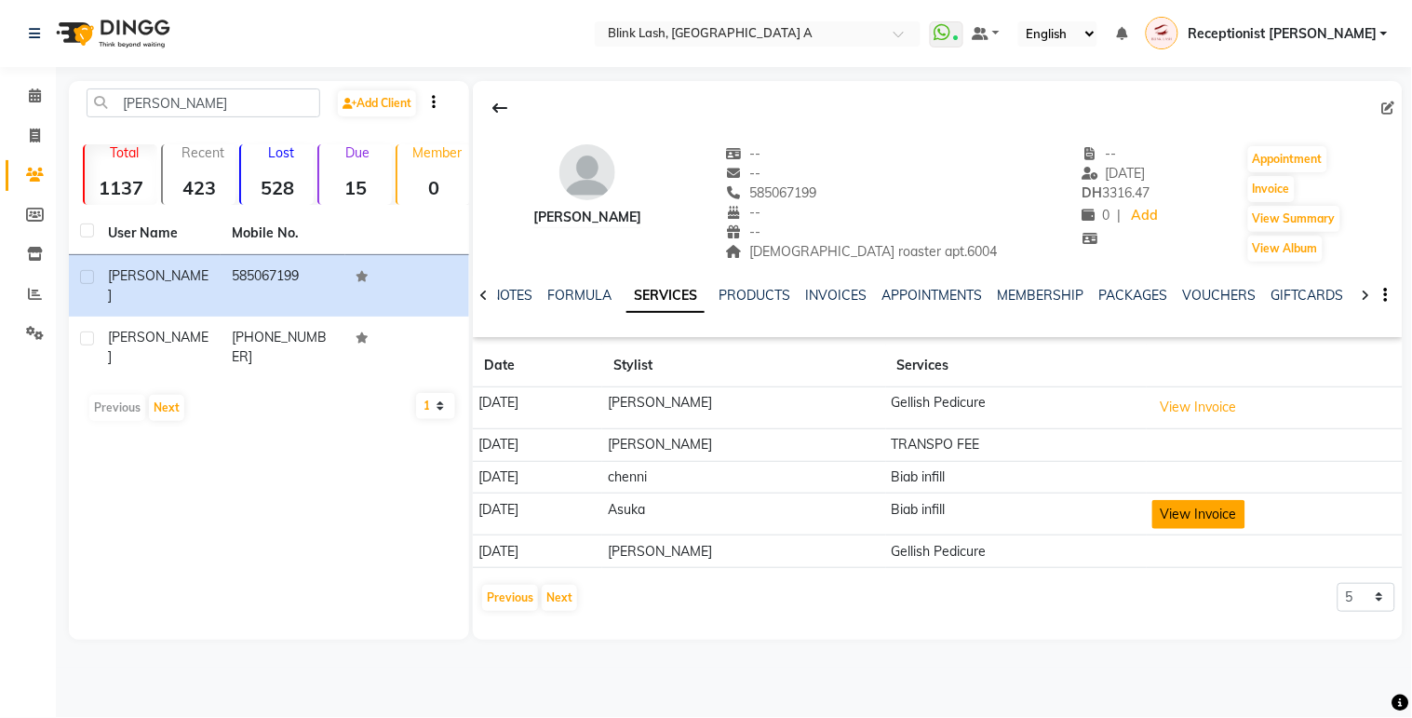
click at [1153, 509] on button "View Invoice" at bounding box center [1199, 514] width 93 height 29
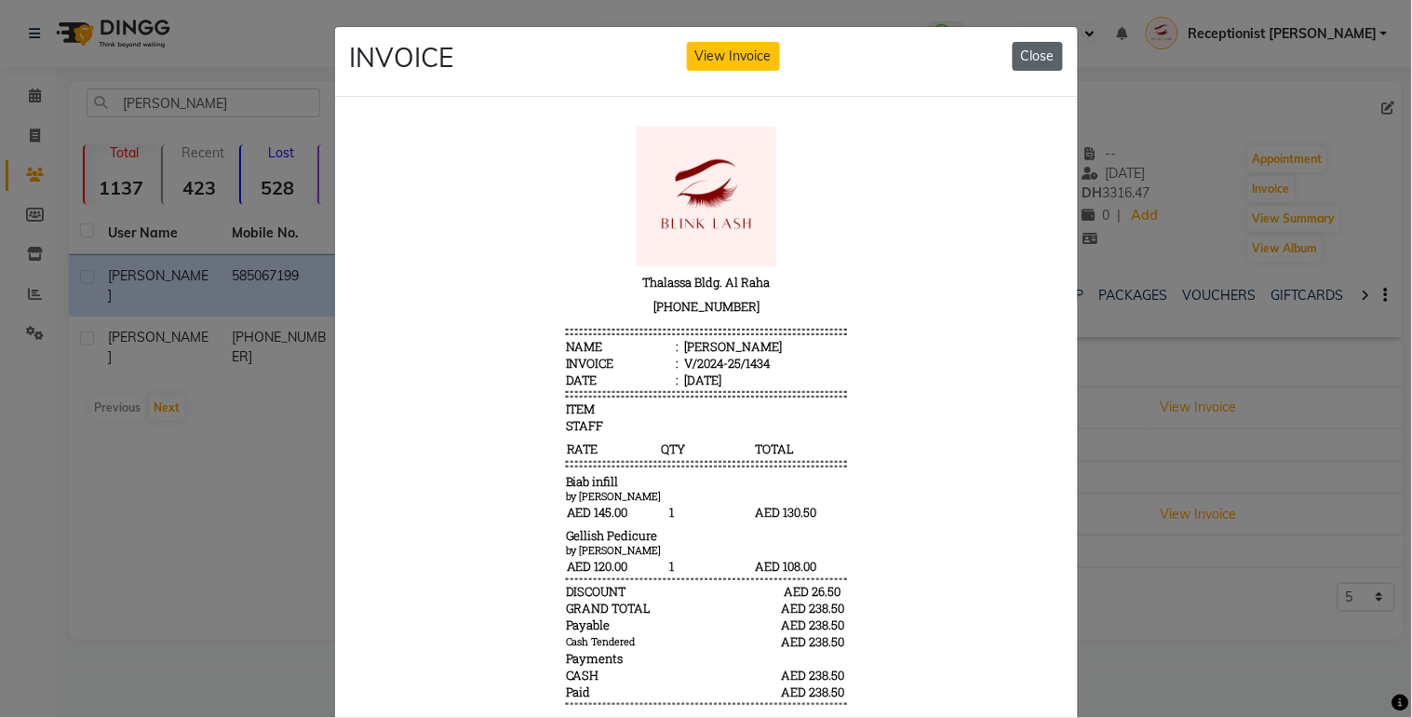
click at [1033, 52] on button "Close" at bounding box center [1038, 56] width 50 height 29
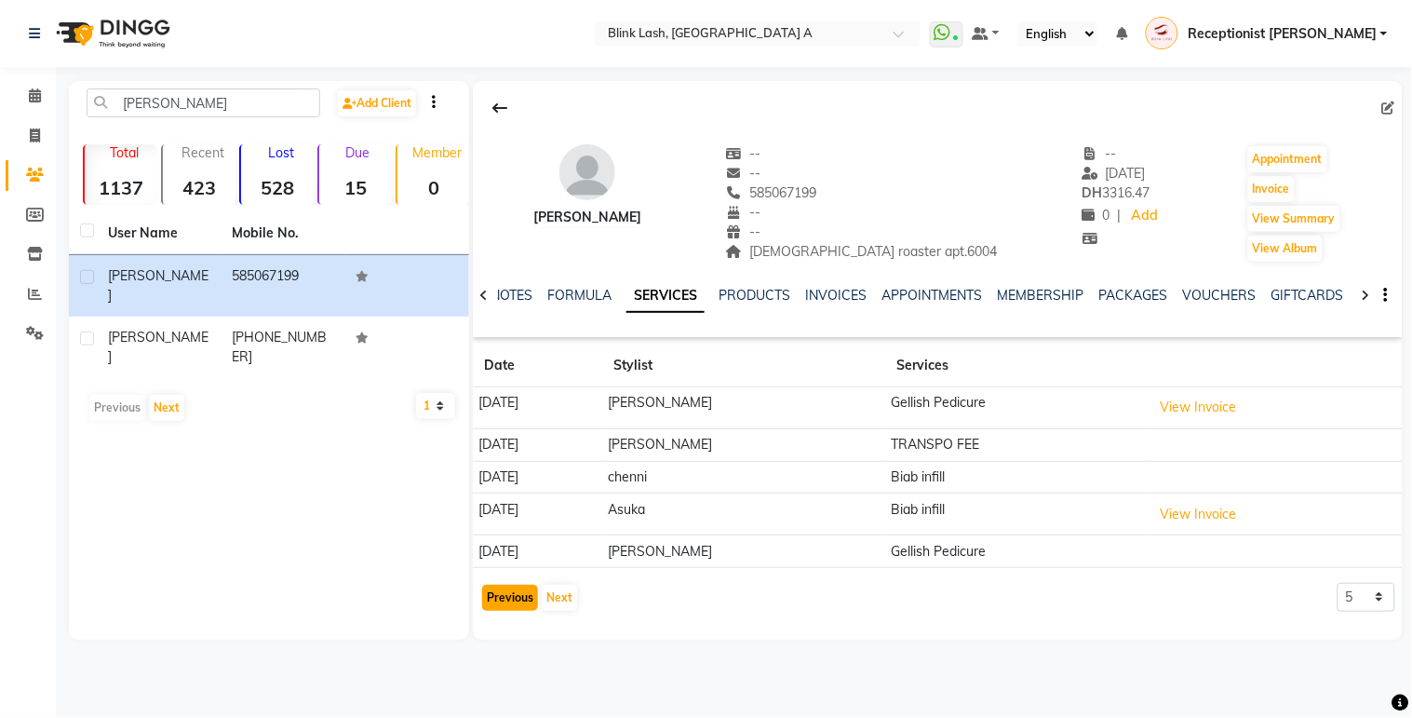
click at [515, 593] on button "Previous" at bounding box center [510, 598] width 56 height 26
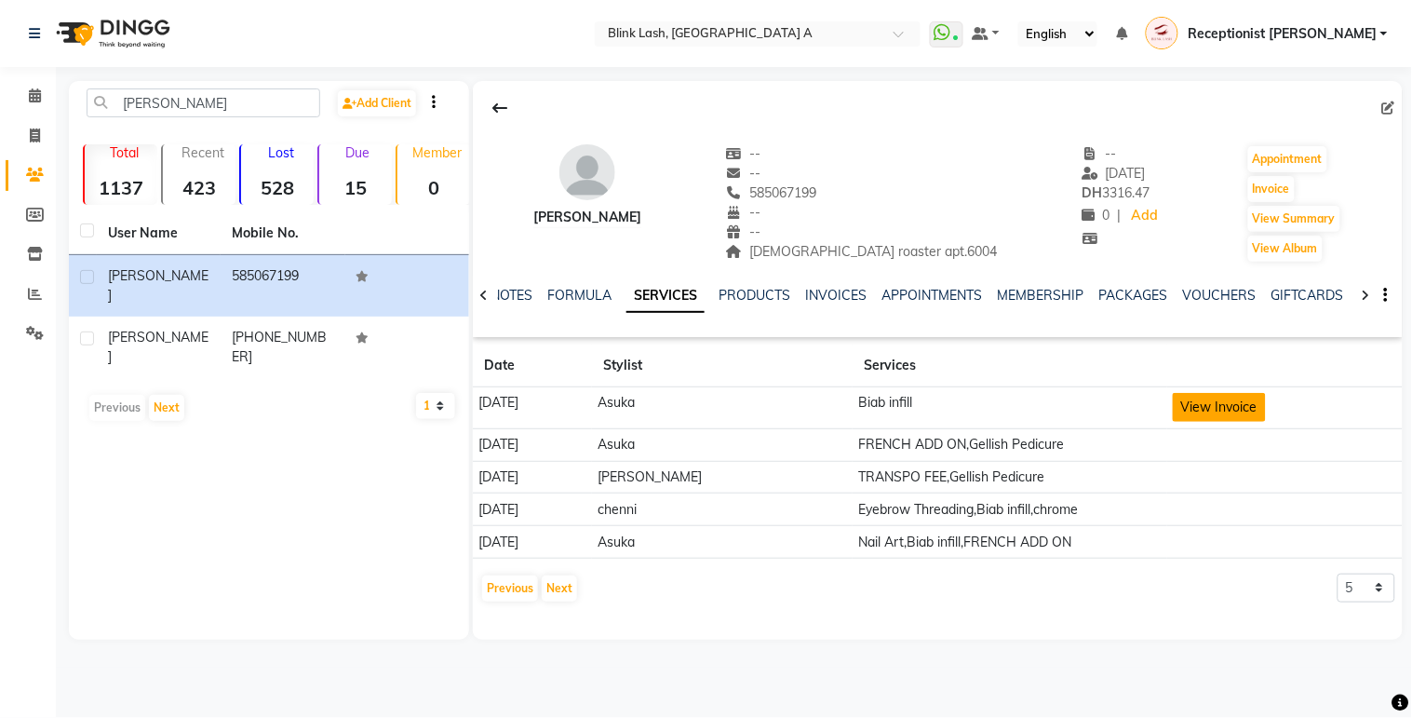
click at [1173, 413] on button "View Invoice" at bounding box center [1219, 407] width 93 height 29
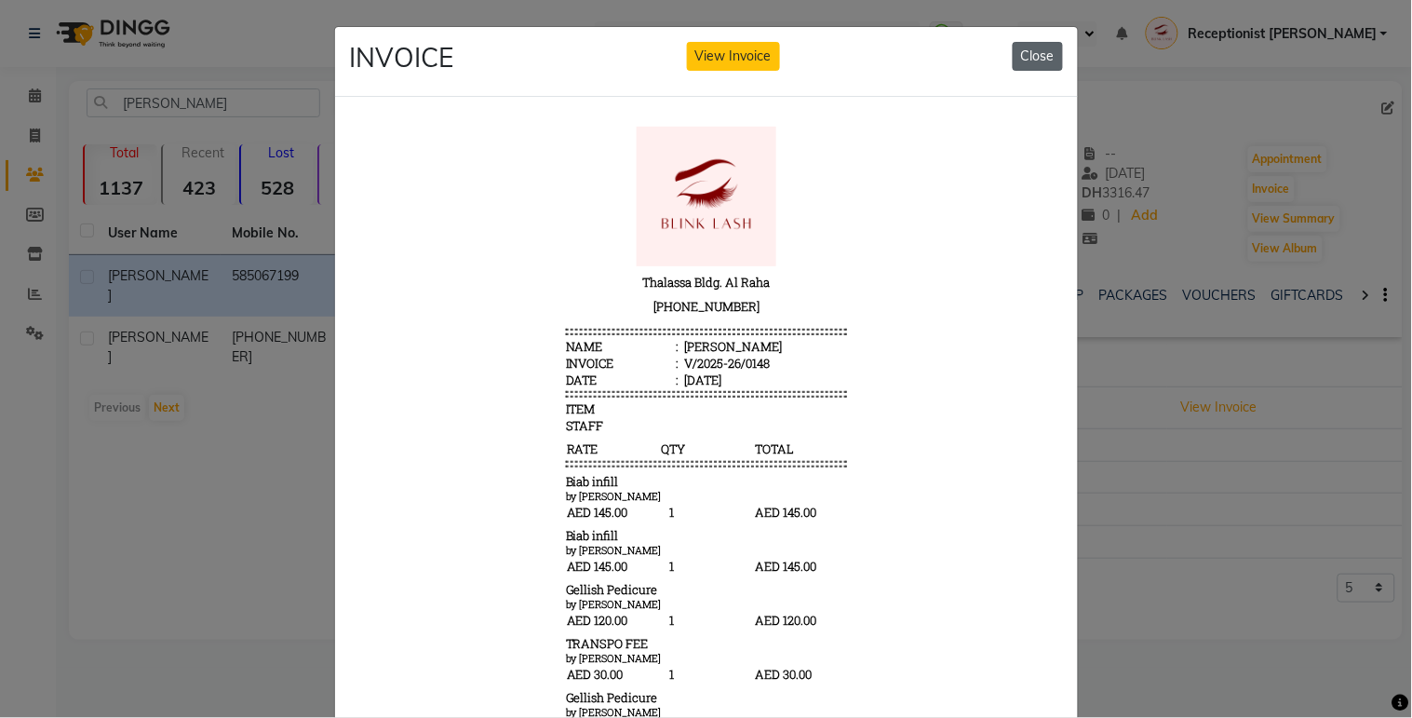
click at [1020, 52] on button "Close" at bounding box center [1038, 56] width 50 height 29
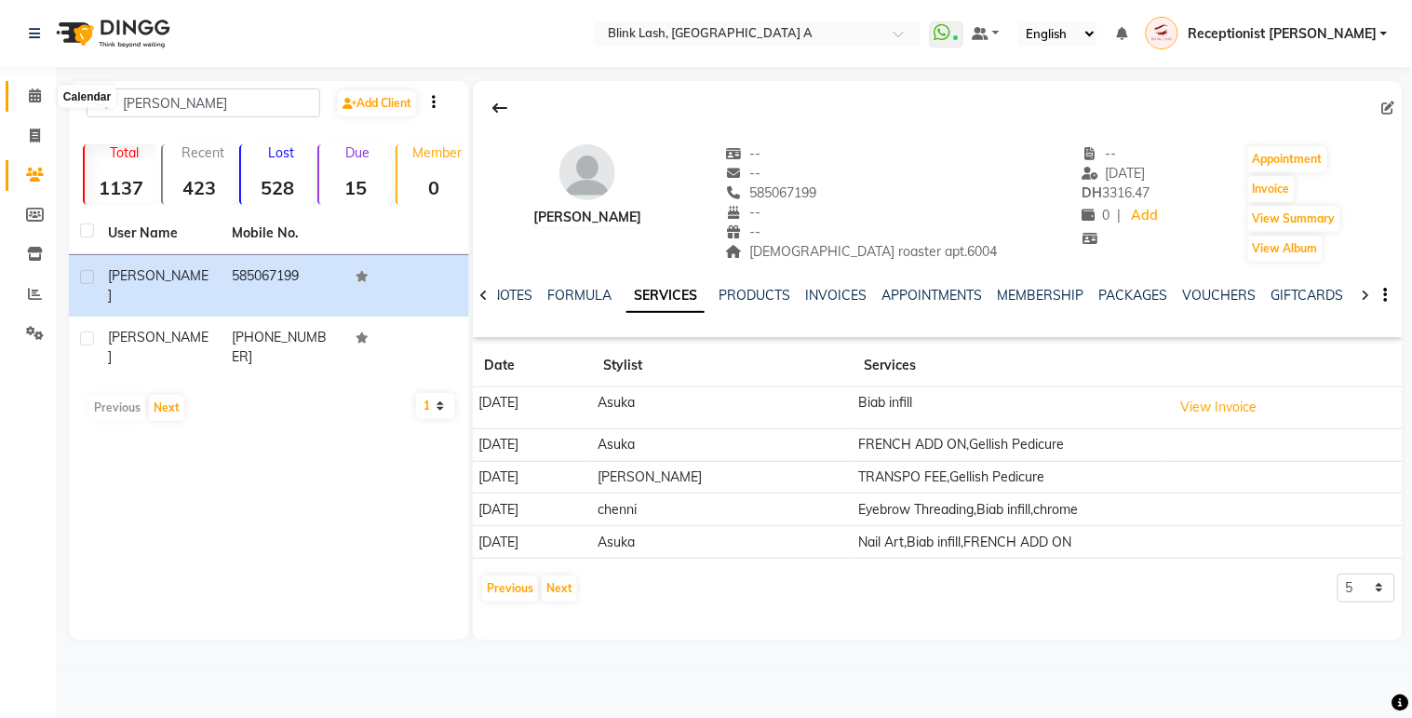
click at [33, 94] on icon at bounding box center [35, 95] width 12 height 14
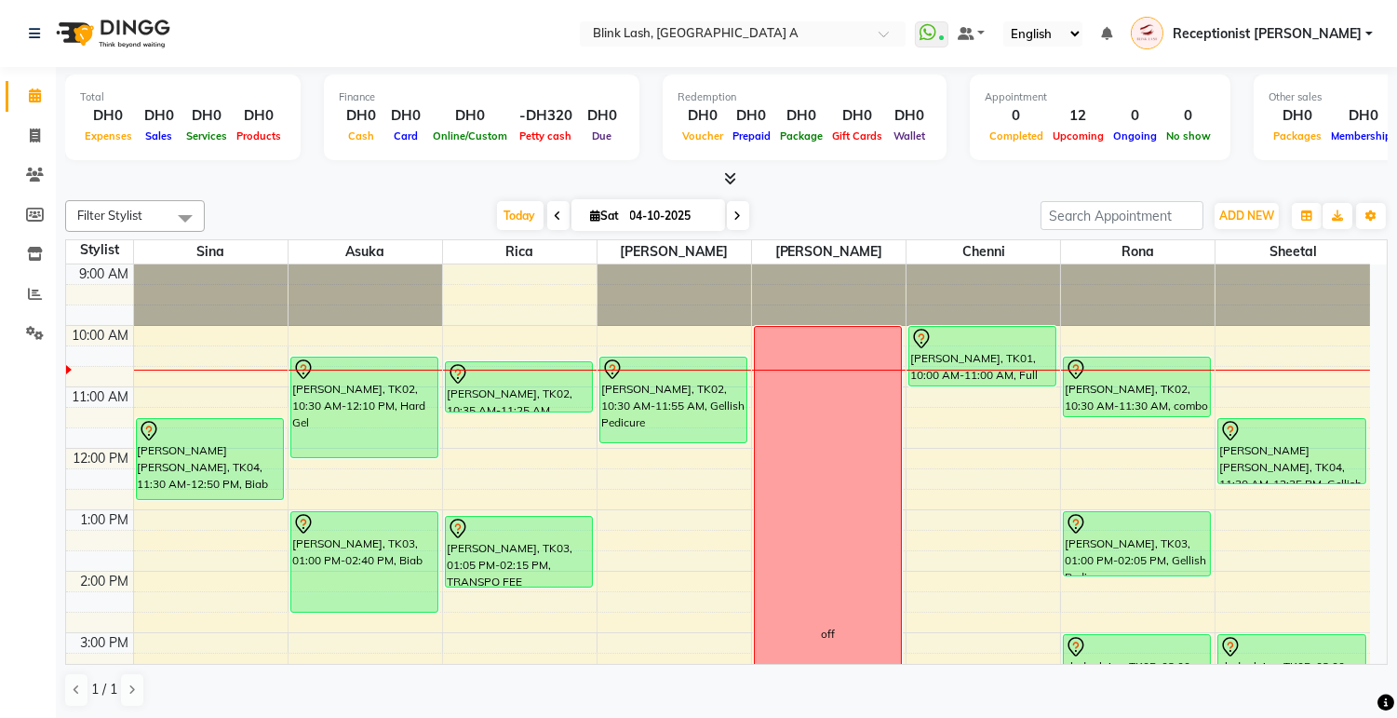
click at [727, 207] on span at bounding box center [738, 215] width 22 height 29
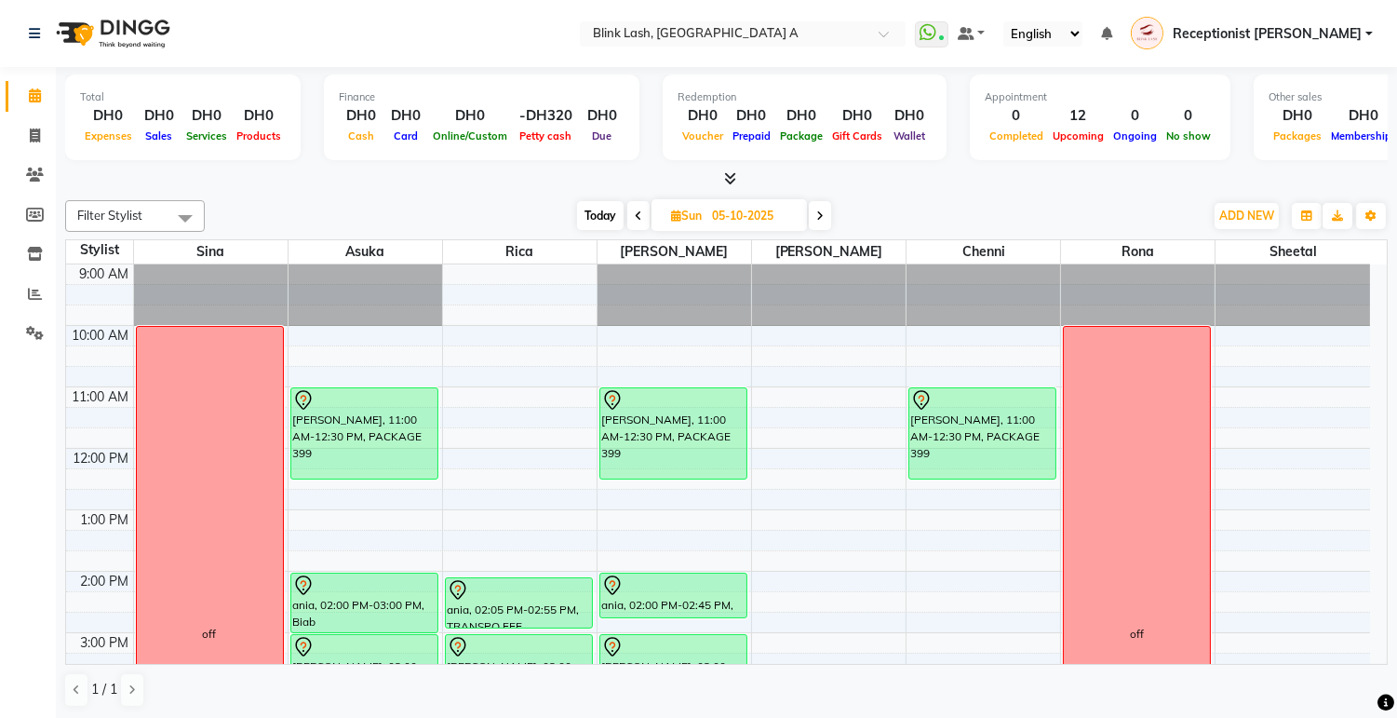
click at [596, 215] on span "Today" at bounding box center [600, 215] width 47 height 29
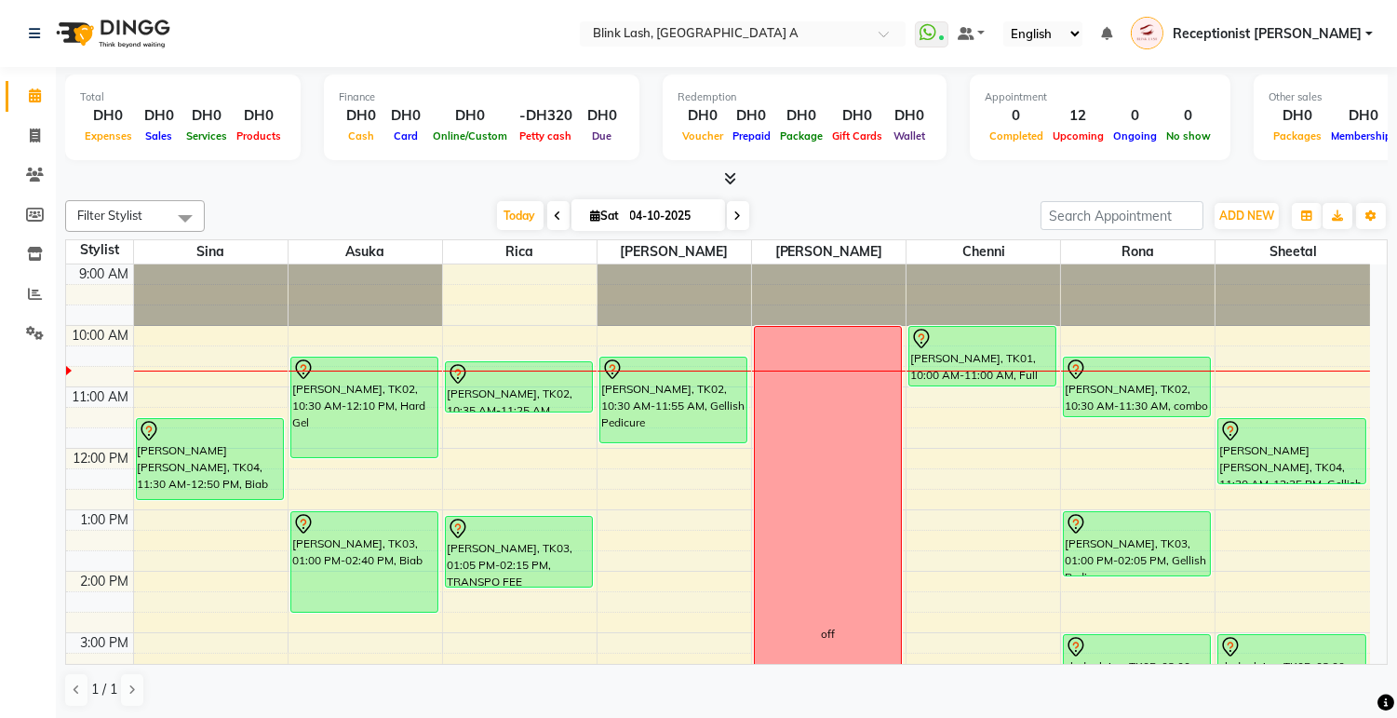
click at [728, 207] on span at bounding box center [738, 215] width 22 height 29
type input "05-10-2025"
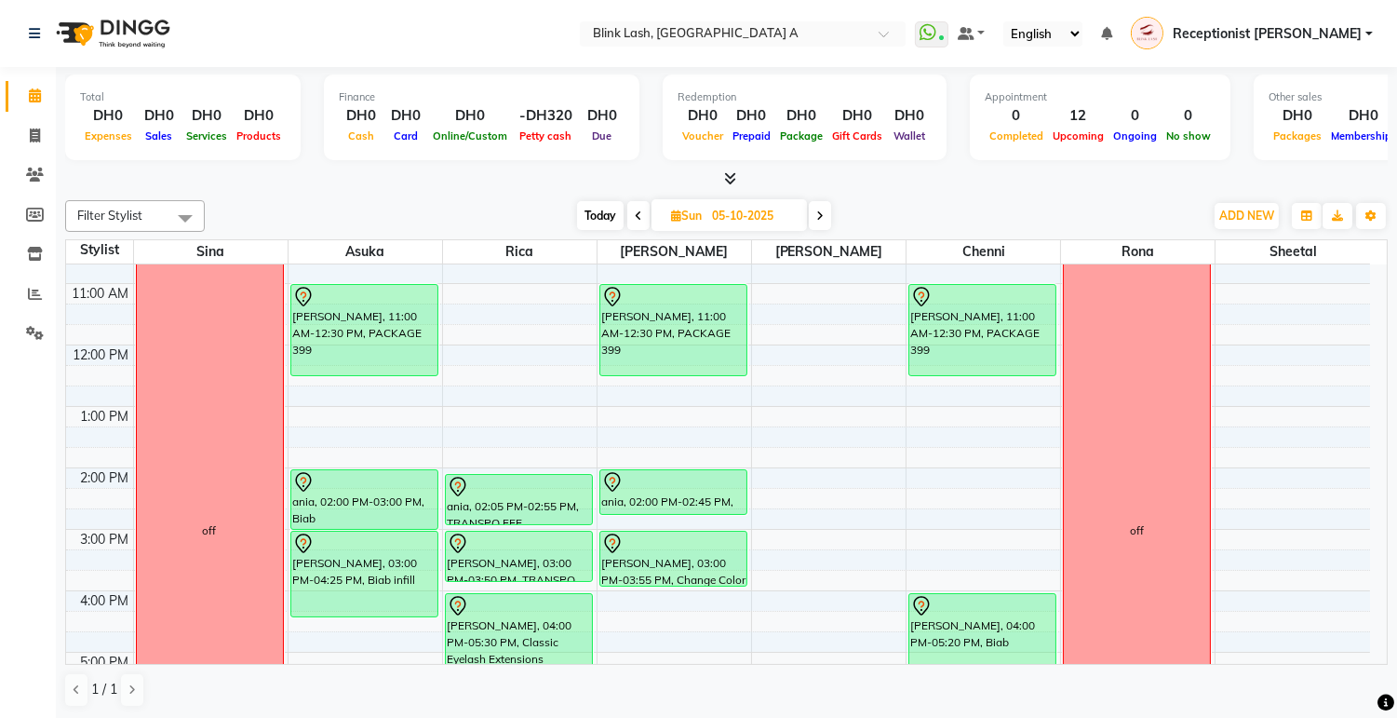
scroll to position [207, 0]
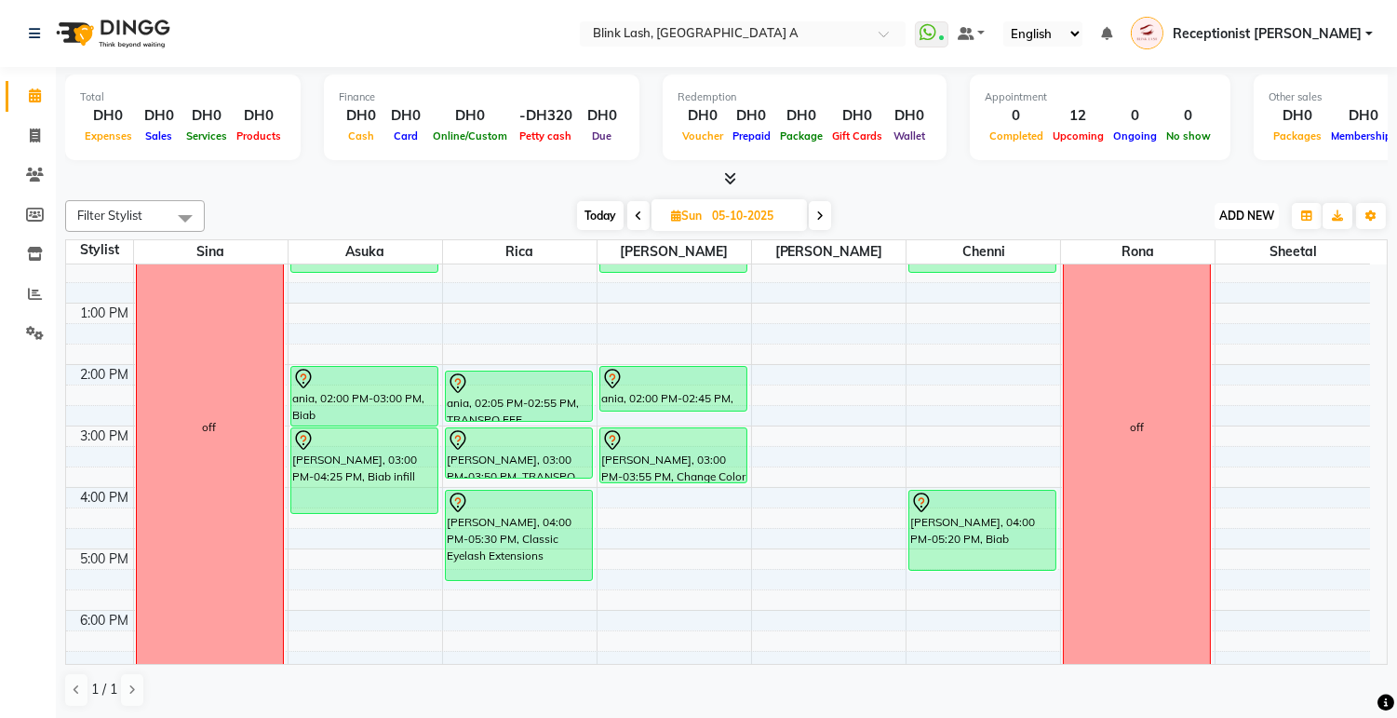
click at [1241, 217] on span "ADD NEW" at bounding box center [1247, 216] width 55 height 14
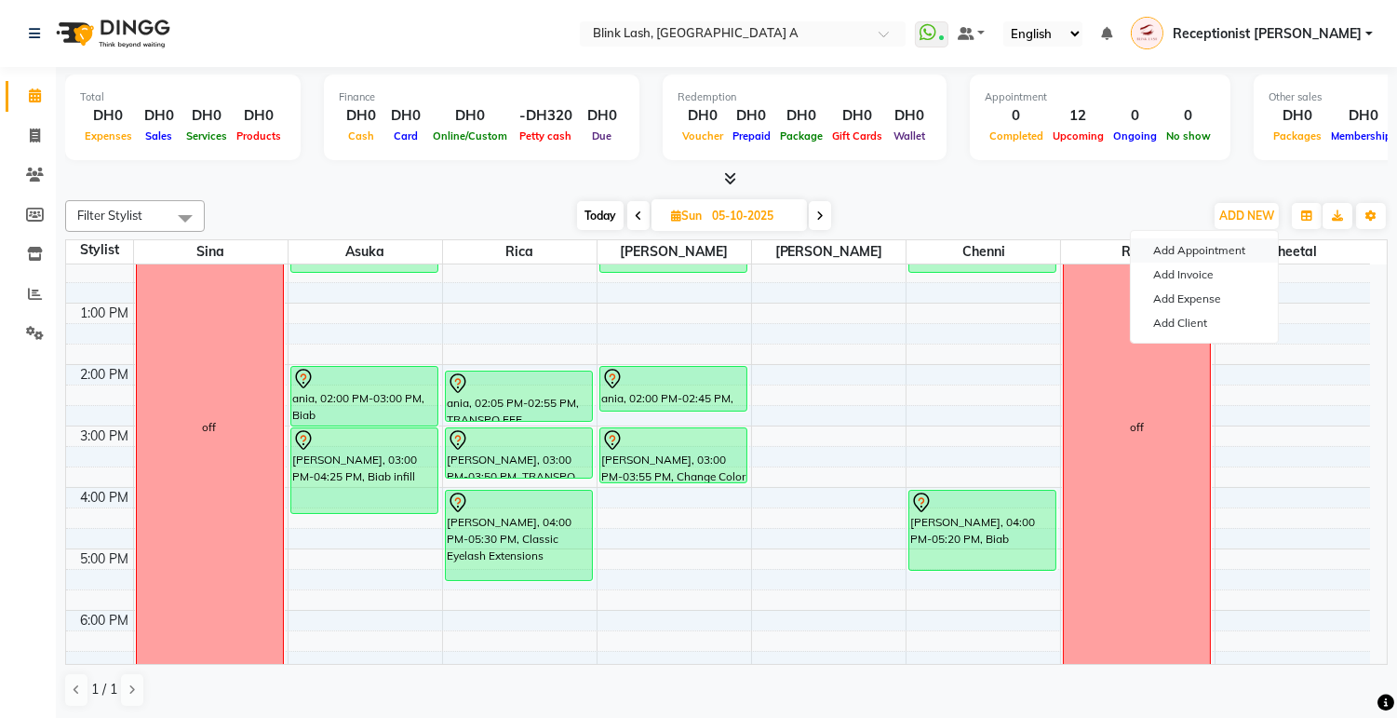
click at [1169, 240] on button "Add Appointment" at bounding box center [1204, 250] width 147 height 24
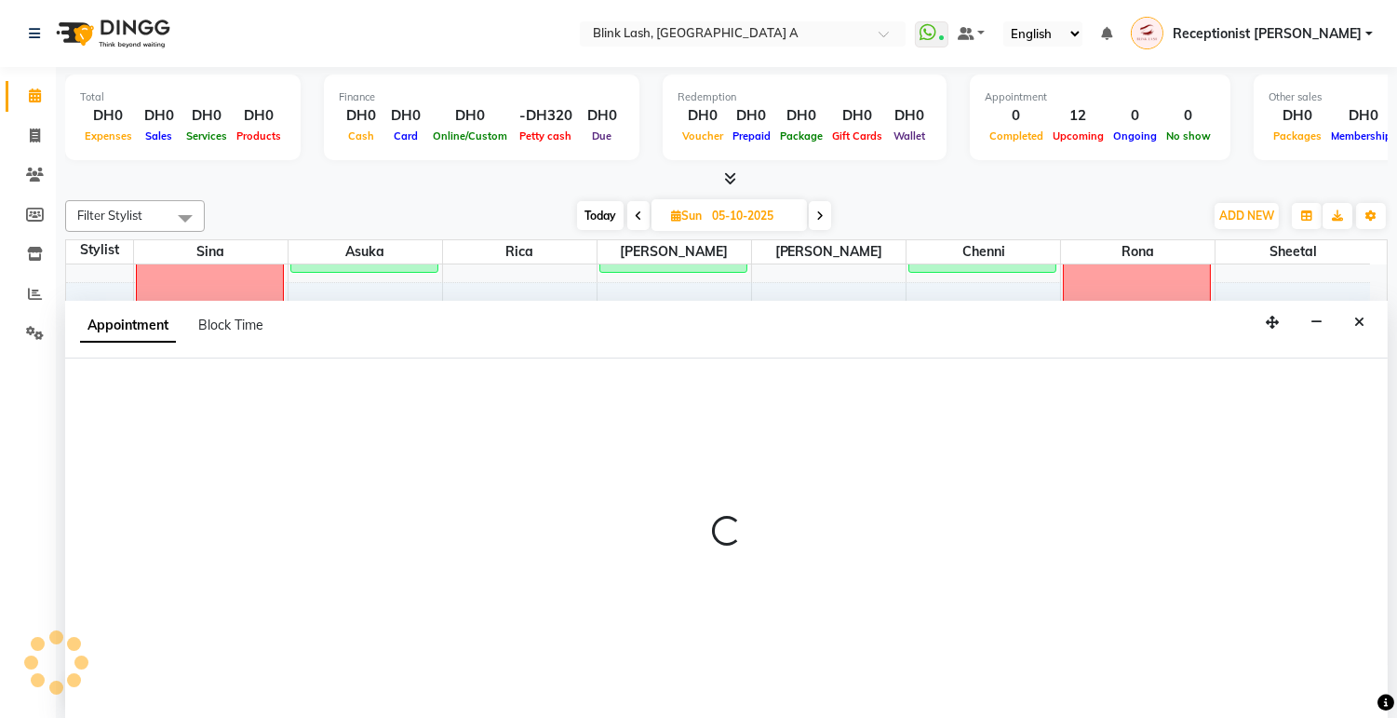
scroll to position [1, 0]
select select "600"
select select "tentative"
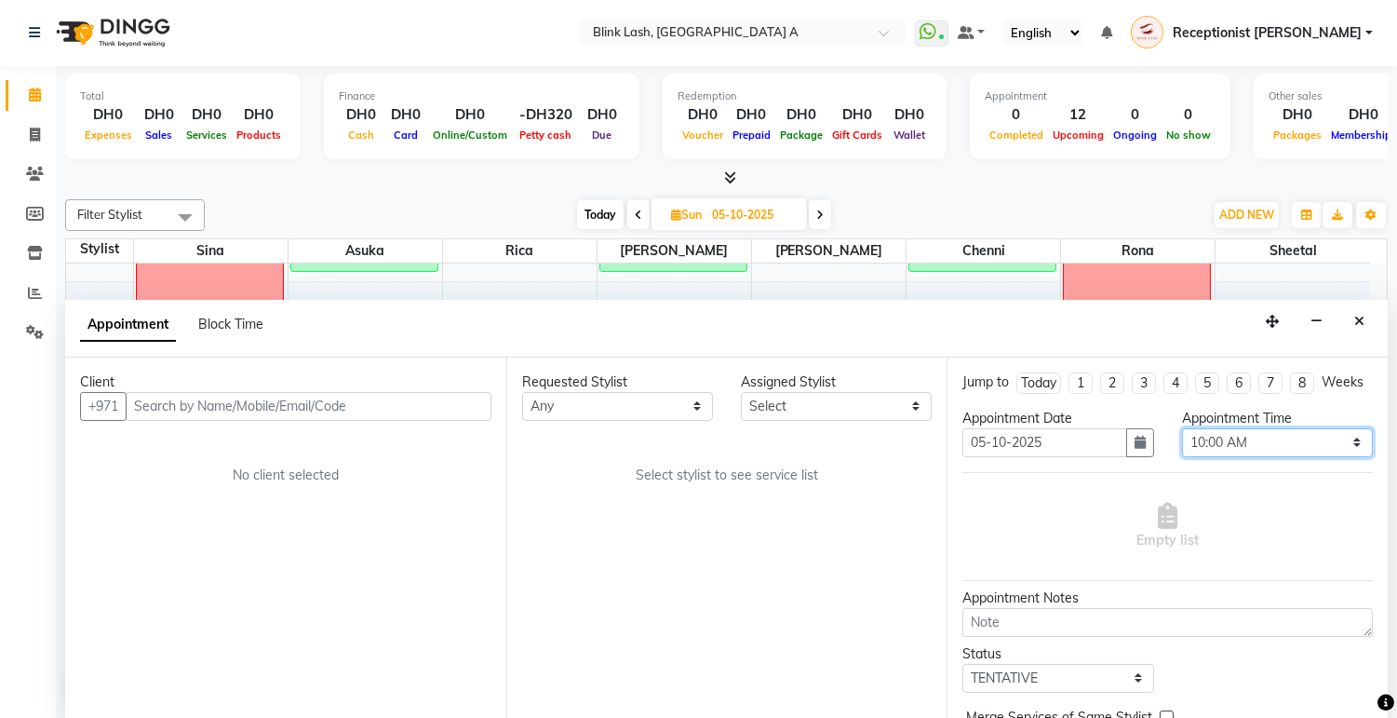
click at [1308, 457] on select "Select 10:00 AM 10:05 AM 10:10 AM 10:15 AM 10:20 AM 10:25 AM 10:30 AM 10:35 AM …" at bounding box center [1277, 442] width 191 height 29
select select "1080"
click at [1182, 444] on select "Select 10:00 AM 10:05 AM 10:10 AM 10:15 AM 10:20 AM 10:25 AM 10:30 AM 10:35 AM …" at bounding box center [1277, 442] width 191 height 29
click at [909, 410] on select "Select [PERSON_NAME] [PERSON_NAME] Rica [PERSON_NAME]" at bounding box center [836, 406] width 191 height 29
select select "42462"
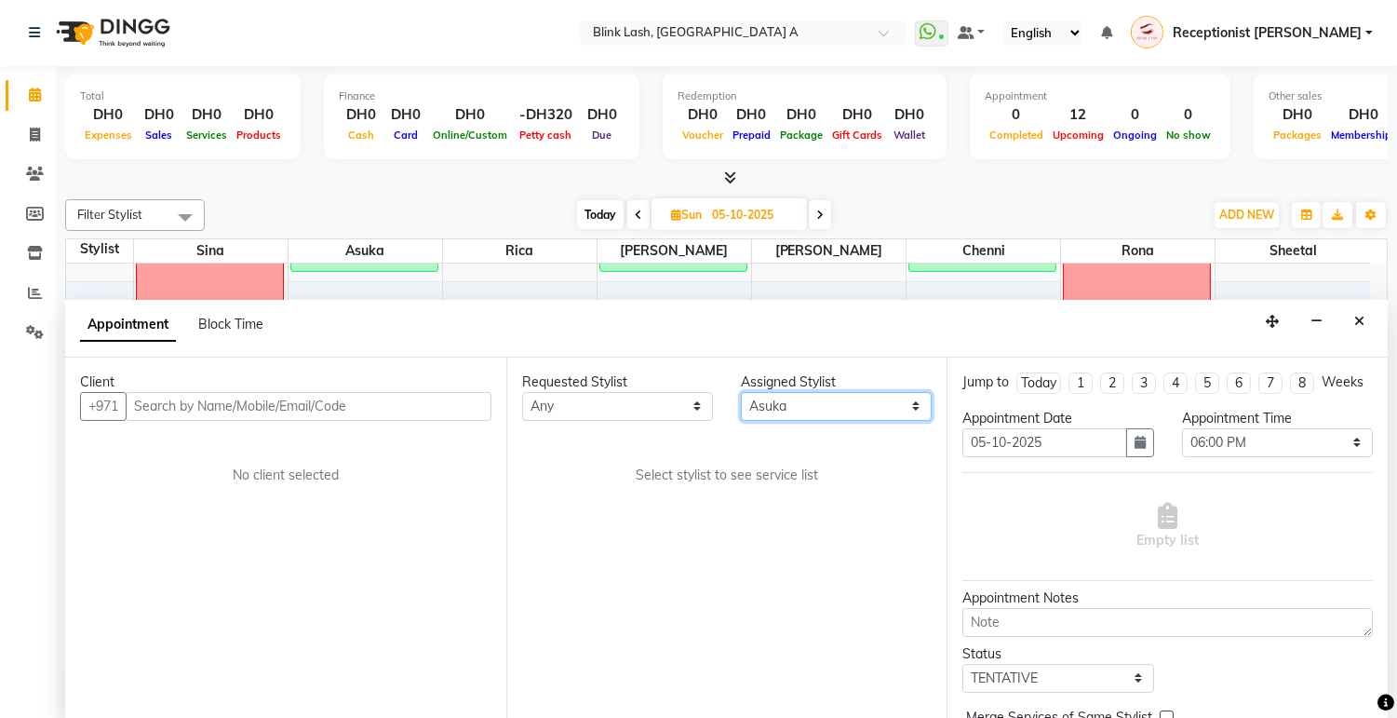
click at [741, 392] on select "Select [PERSON_NAME] [PERSON_NAME] Rica [PERSON_NAME]" at bounding box center [836, 406] width 191 height 29
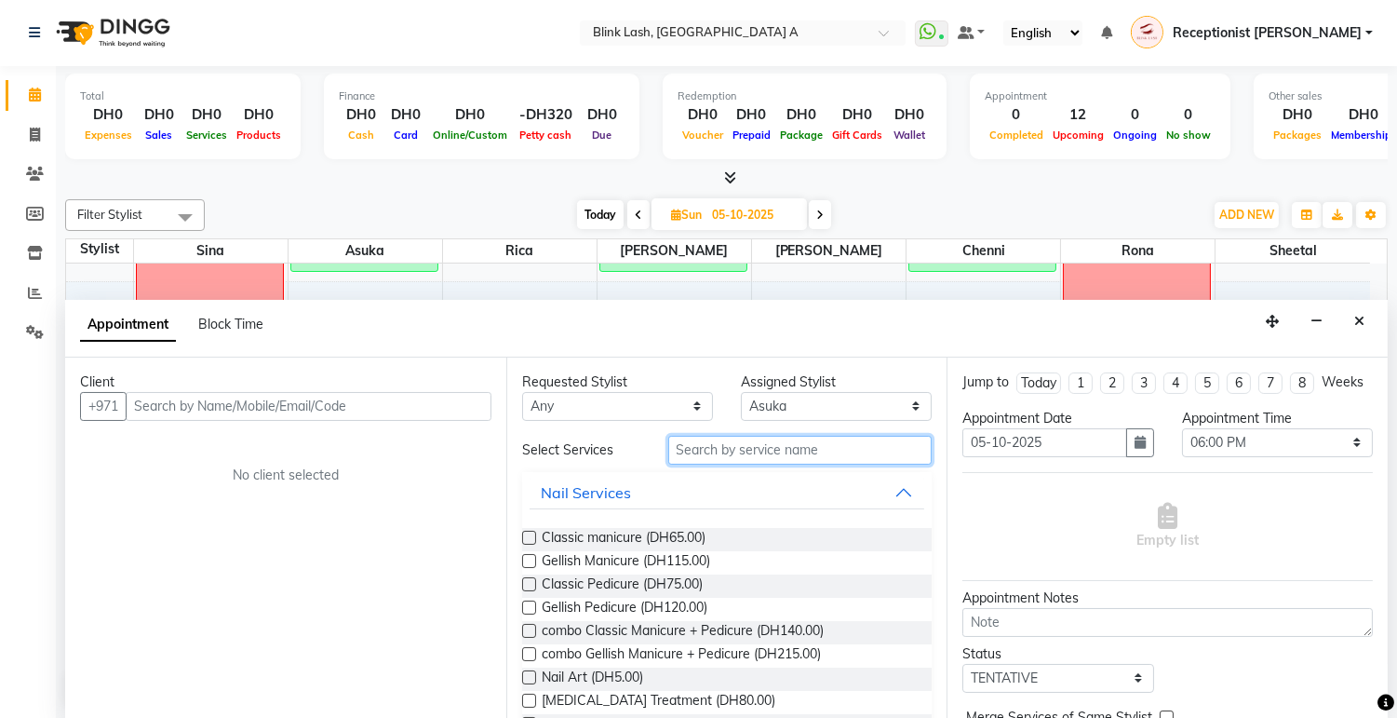
click at [823, 452] on input "text" at bounding box center [800, 450] width 264 height 29
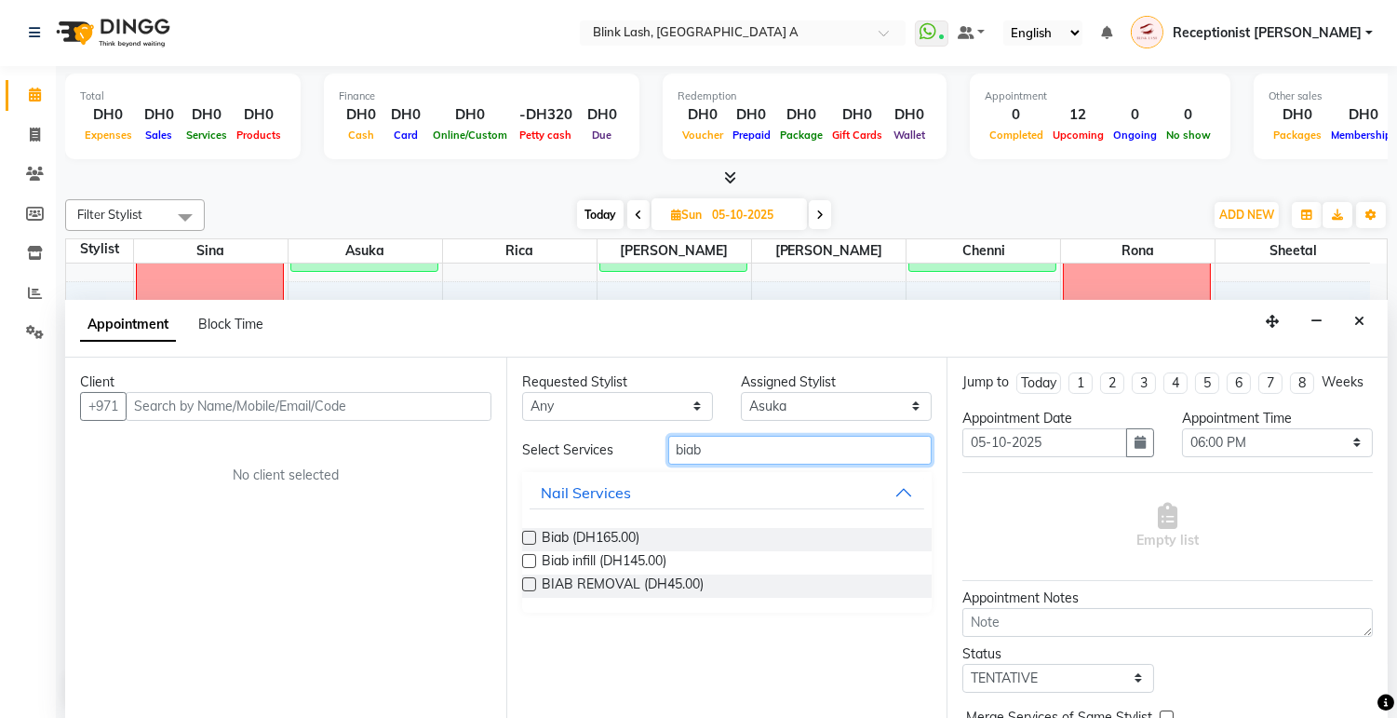
type input "biab"
click at [628, 522] on div "Biab (DH165.00) Biab infill (DH145.00) BIAB REMOVAL (DH45.00)" at bounding box center [727, 563] width 411 height 100
click at [625, 534] on span "Biab (DH165.00)" at bounding box center [591, 539] width 98 height 23
checkbox input "false"
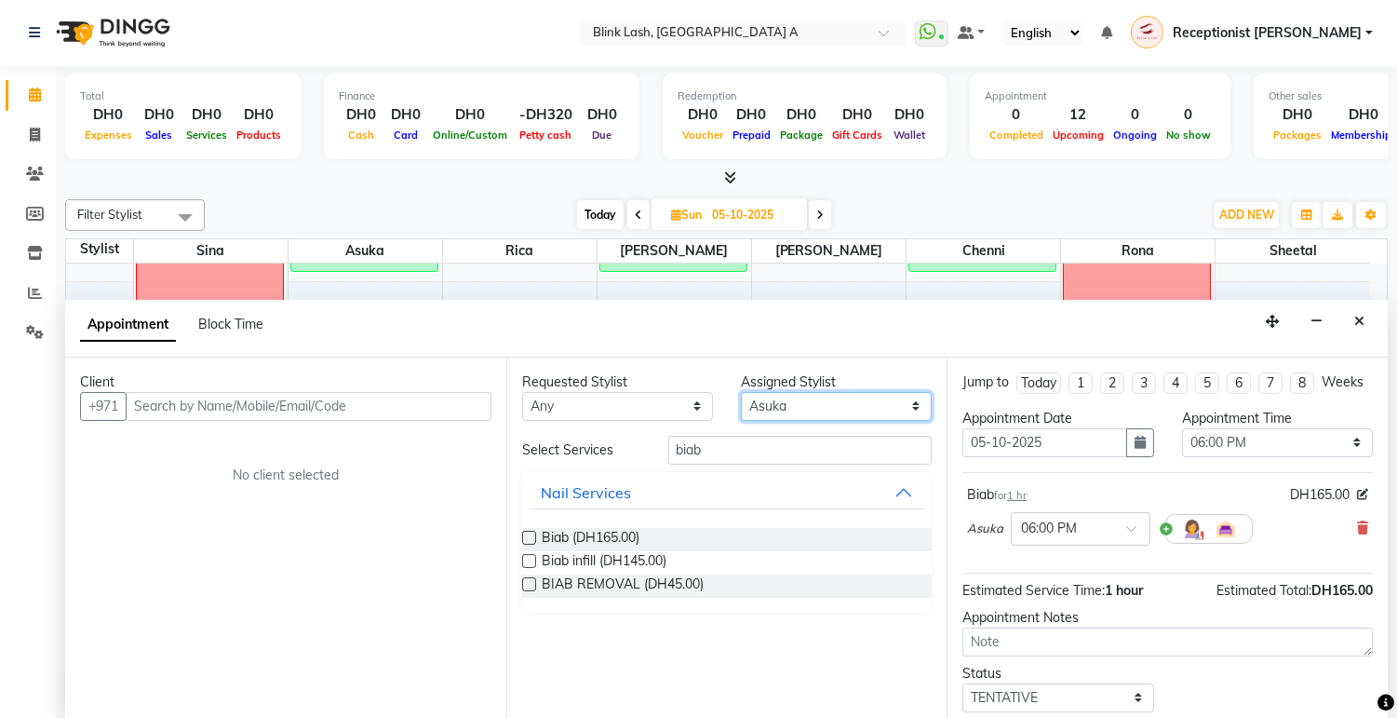
click at [829, 401] on select "Select [PERSON_NAME] [PERSON_NAME] Rica [PERSON_NAME]" at bounding box center [836, 406] width 191 height 29
select select "46934"
click at [741, 392] on select "Select [PERSON_NAME] [PERSON_NAME] Rica [PERSON_NAME]" at bounding box center [836, 406] width 191 height 29
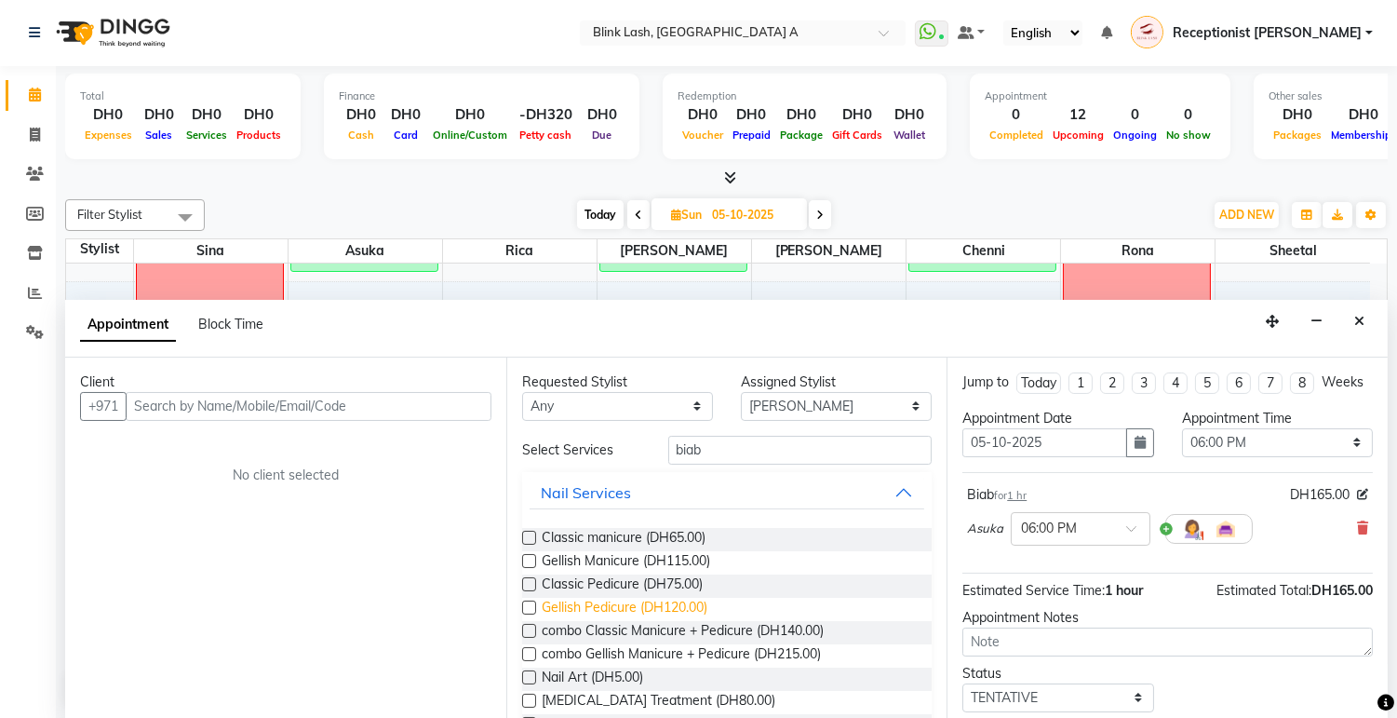
click at [680, 607] on span "Gellish Pedicure (DH120.00)" at bounding box center [625, 609] width 166 height 23
checkbox input "false"
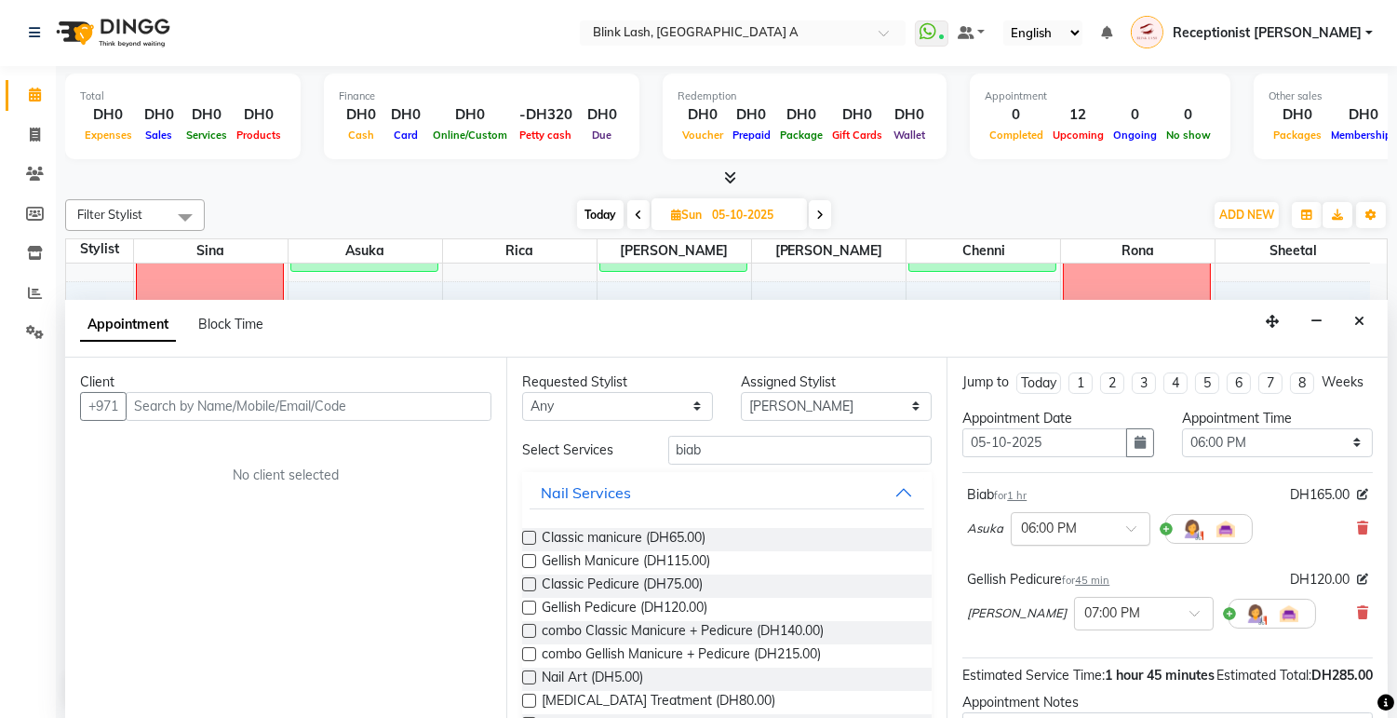
scroll to position [207, 0]
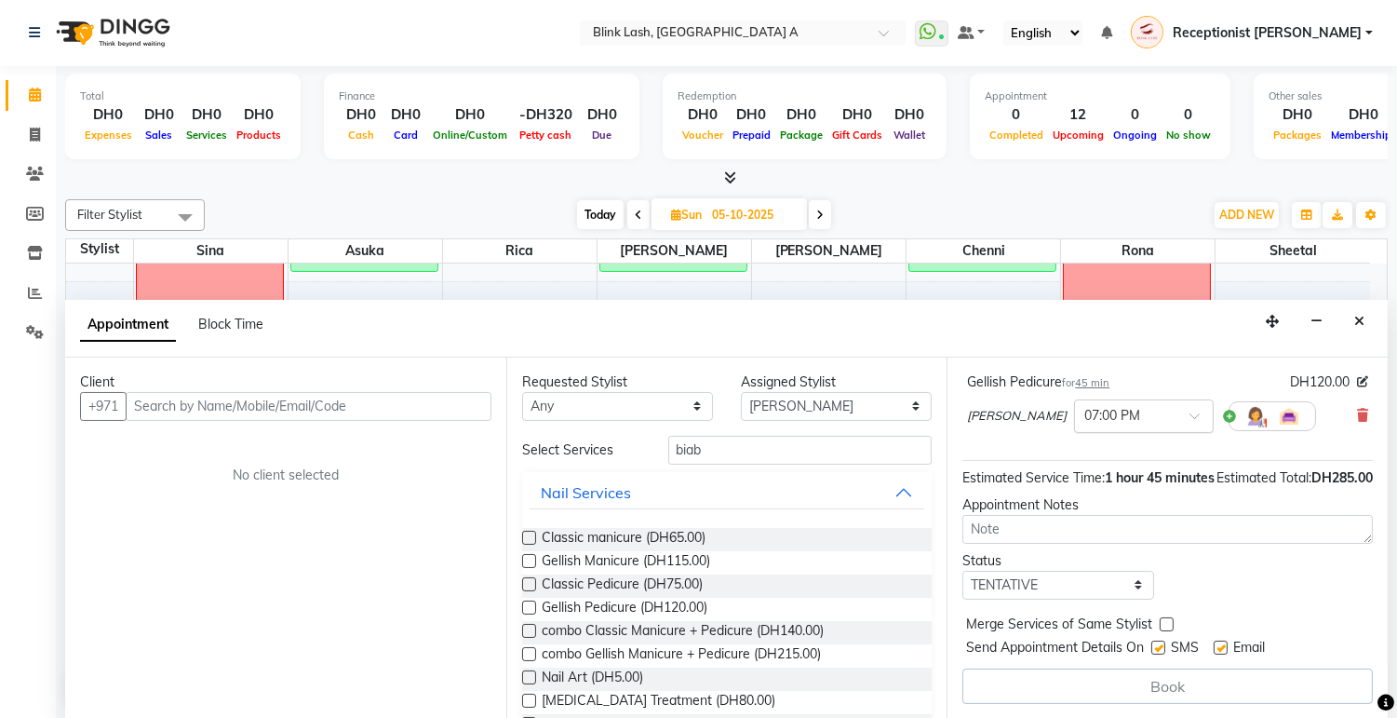
click at [1112, 415] on div at bounding box center [1144, 415] width 138 height 20
click at [1075, 460] on div "06:00 PM" at bounding box center [1144, 451] width 138 height 34
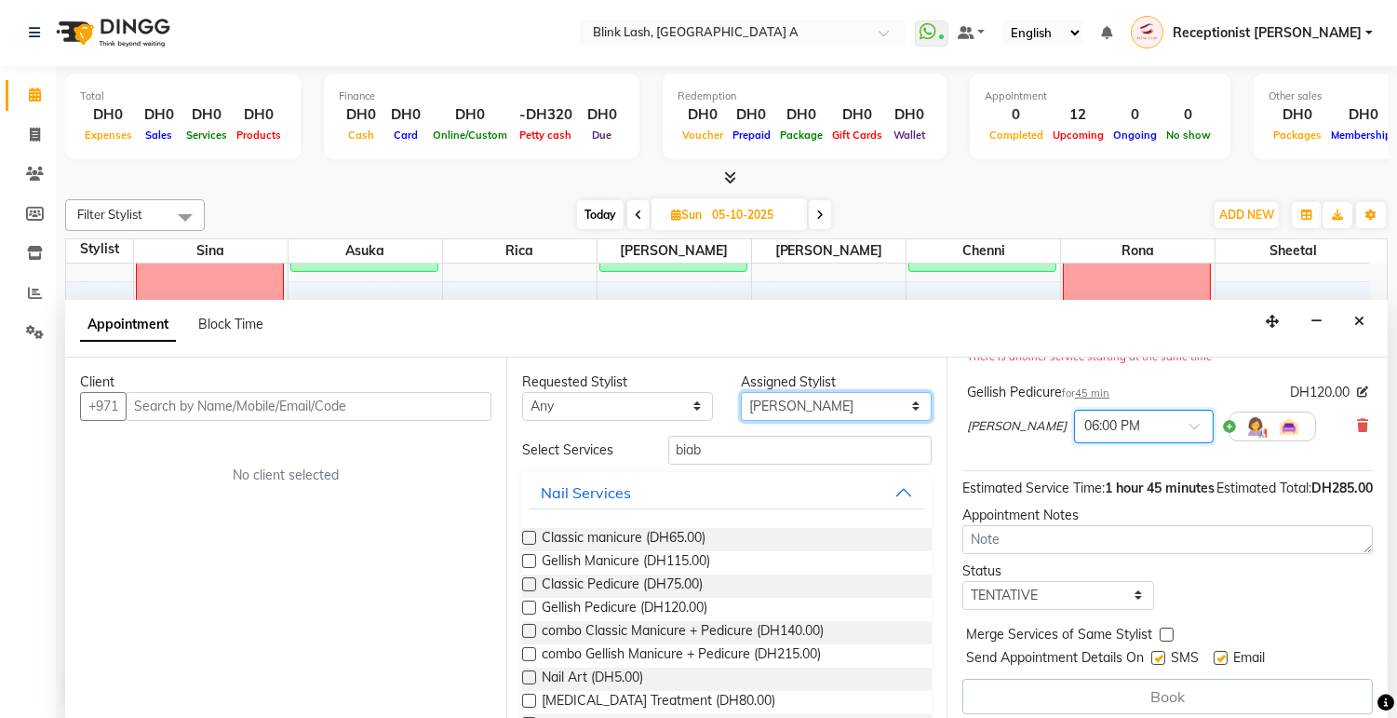
click at [833, 402] on select "Select [PERSON_NAME] [PERSON_NAME] Rica [PERSON_NAME]" at bounding box center [836, 406] width 191 height 29
select select "42464"
click at [741, 392] on select "Select [PERSON_NAME] [PERSON_NAME] Rica [PERSON_NAME]" at bounding box center [836, 406] width 191 height 29
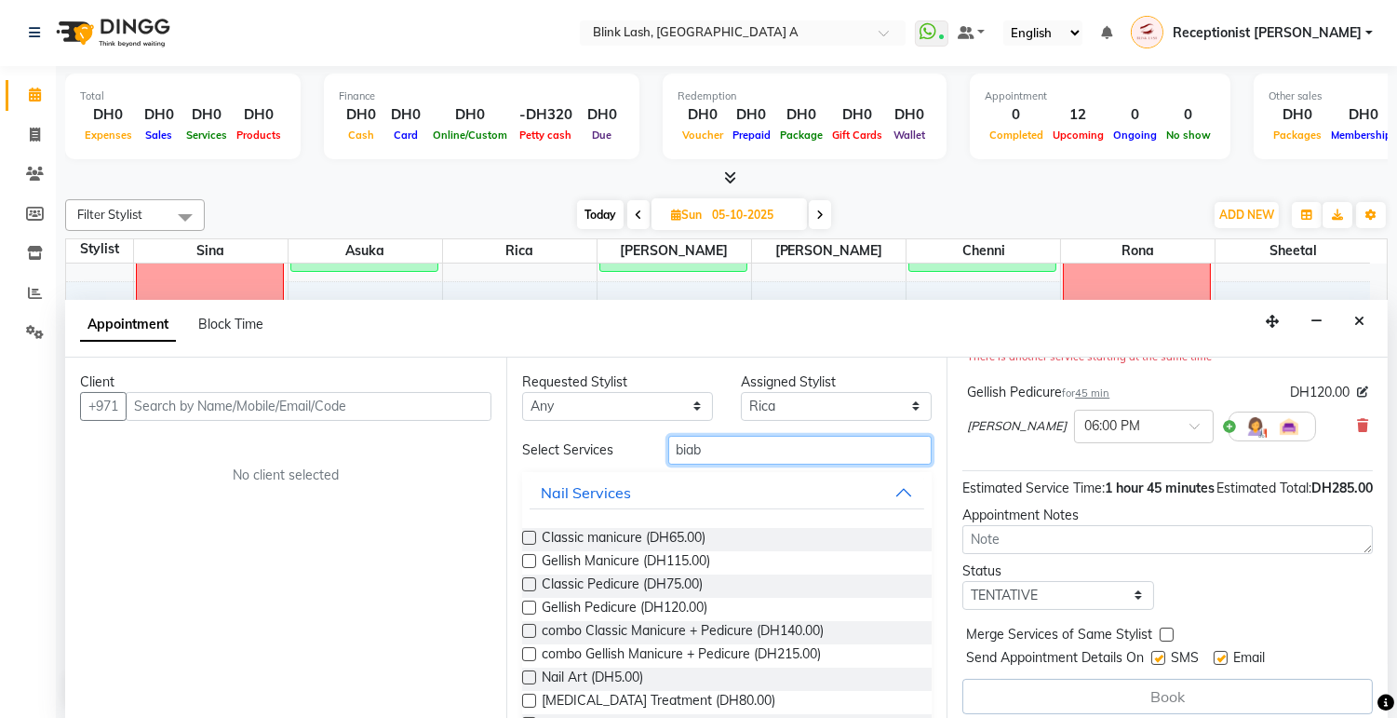
click at [766, 452] on input "biab" at bounding box center [800, 450] width 264 height 29
type input "b"
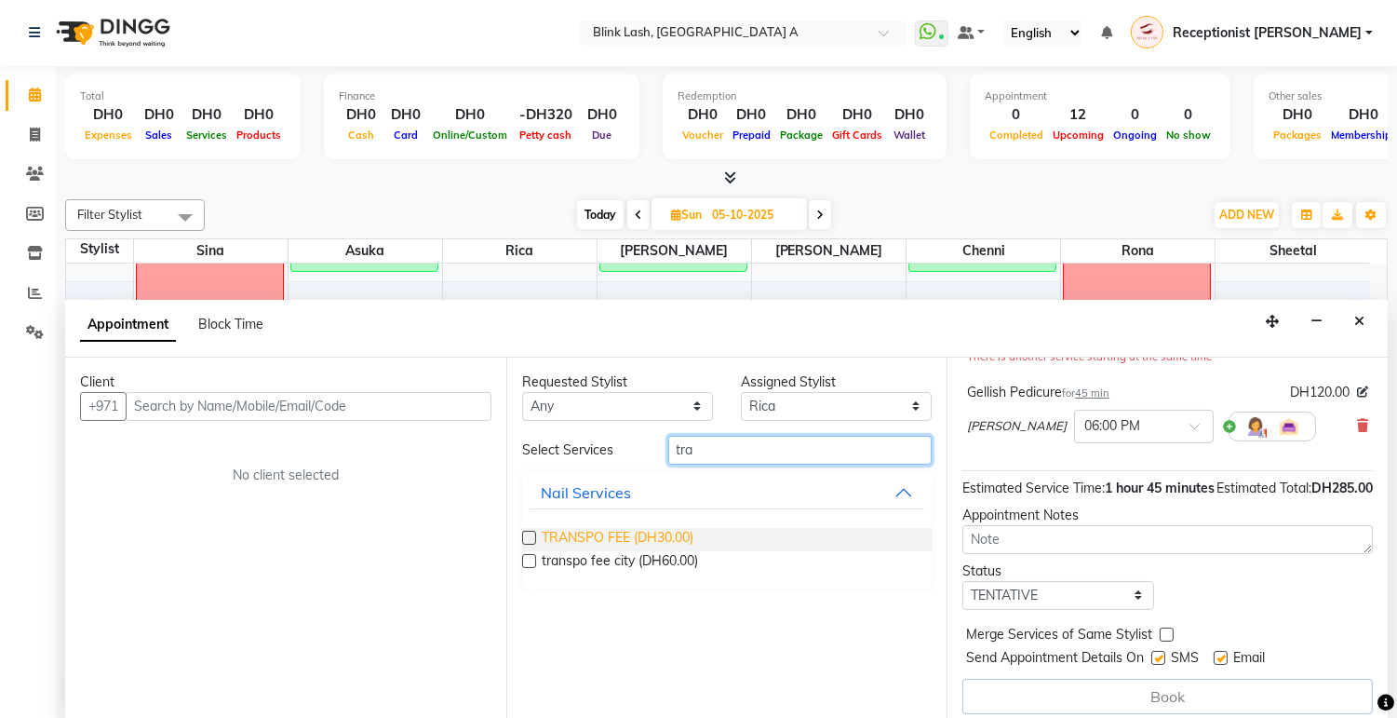
type input "tra"
click at [587, 532] on span "TRANSPO FEE (DH30.00)" at bounding box center [618, 539] width 152 height 23
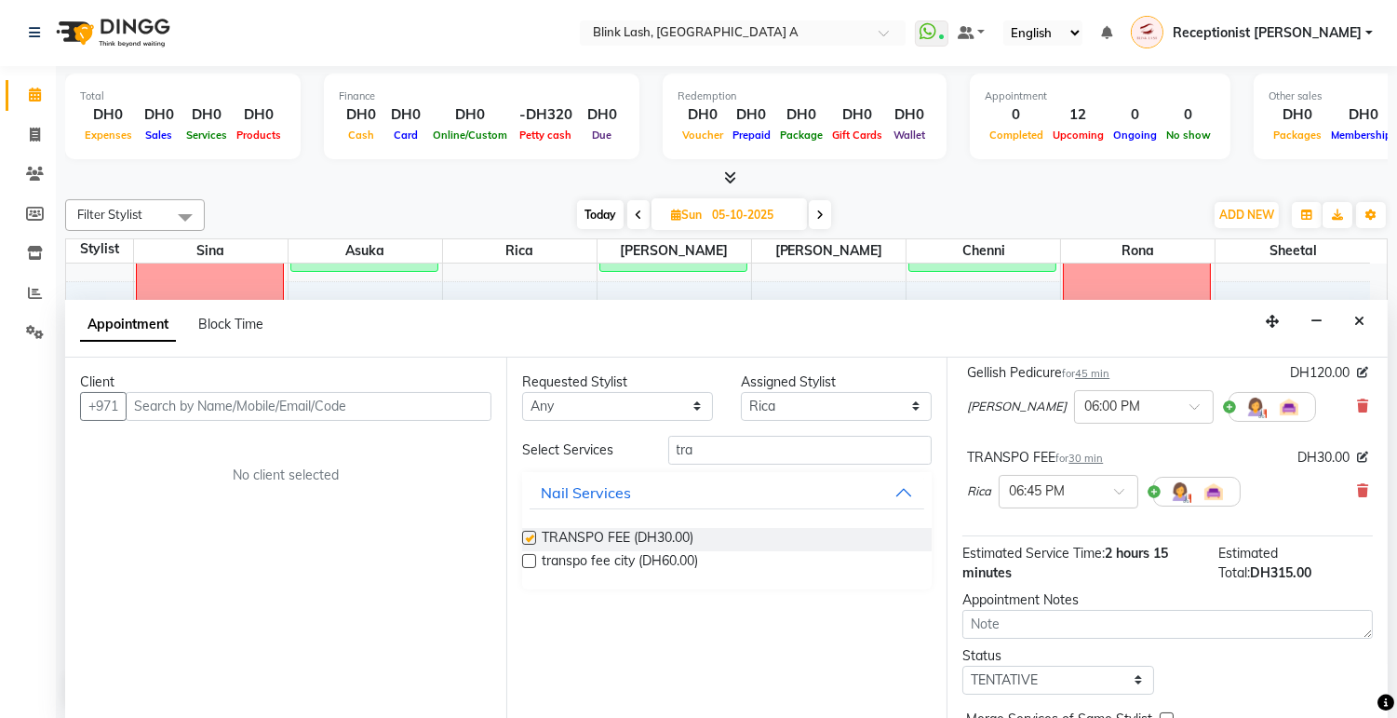
checkbox input "false"
click at [1121, 506] on span at bounding box center [1125, 497] width 23 height 20
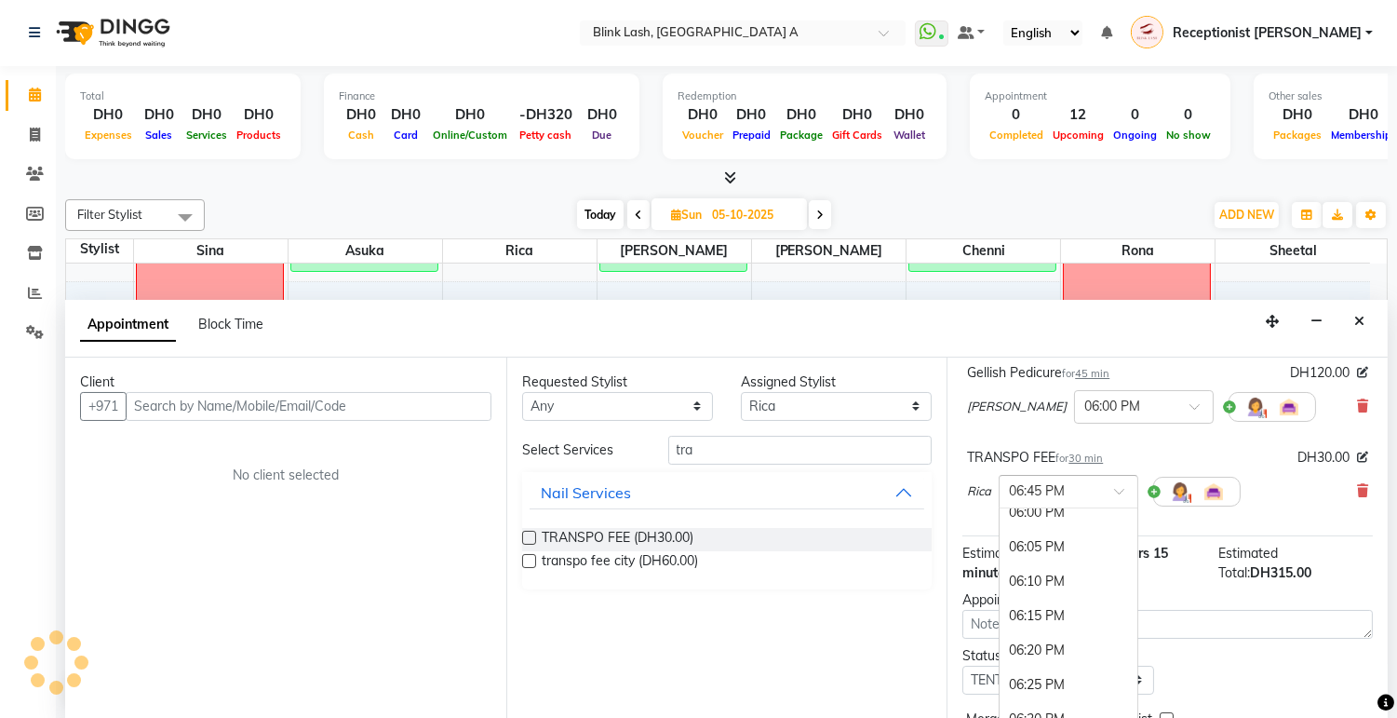
scroll to position [3381, 0]
click at [1063, 529] on div "06:00 PM" at bounding box center [1069, 522] width 138 height 34
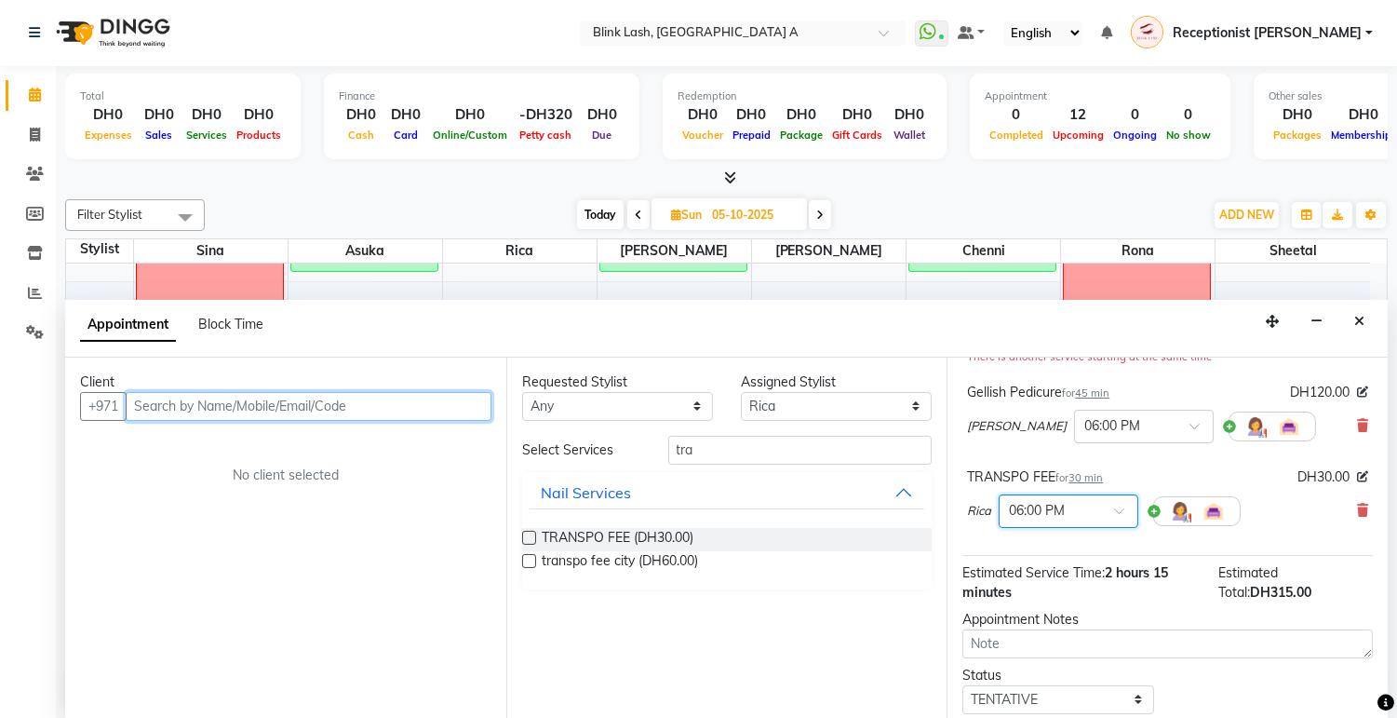
click at [249, 407] on input "text" at bounding box center [309, 406] width 366 height 29
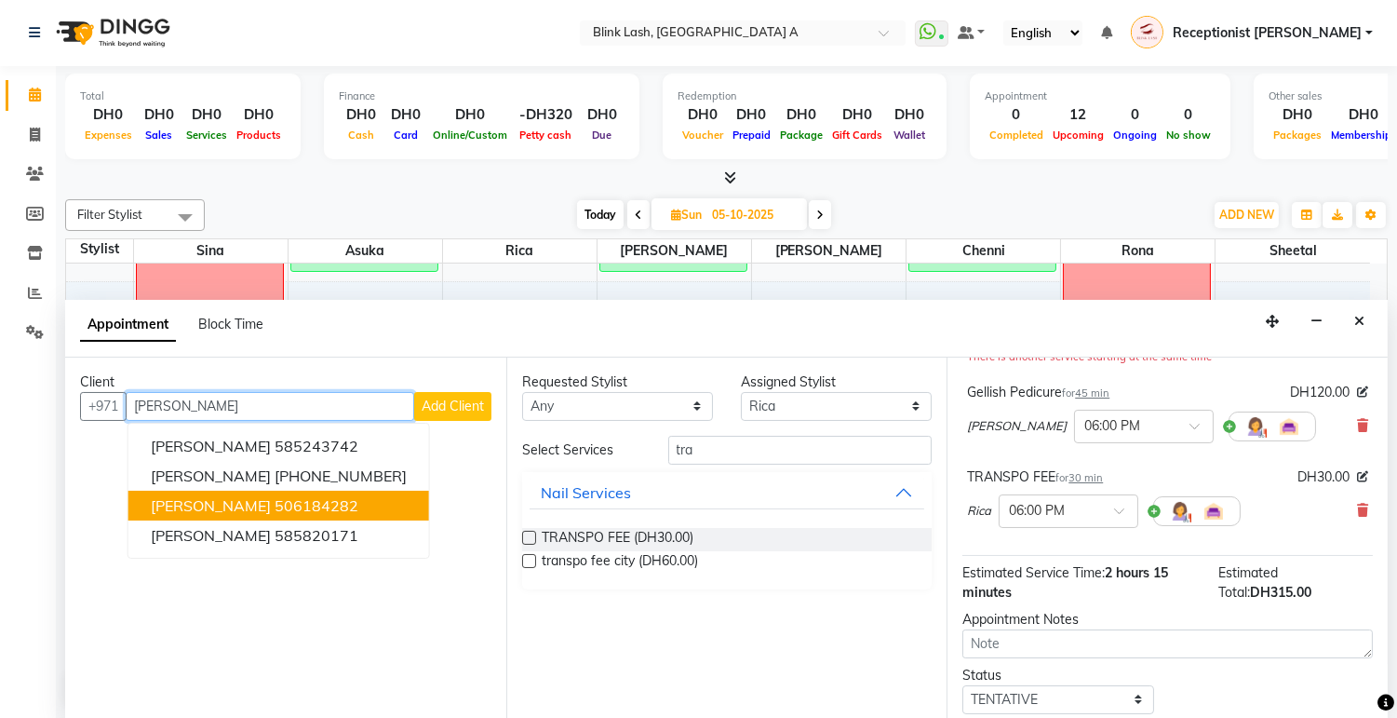
click at [275, 508] on ngb-highlight "506184282" at bounding box center [317, 505] width 84 height 19
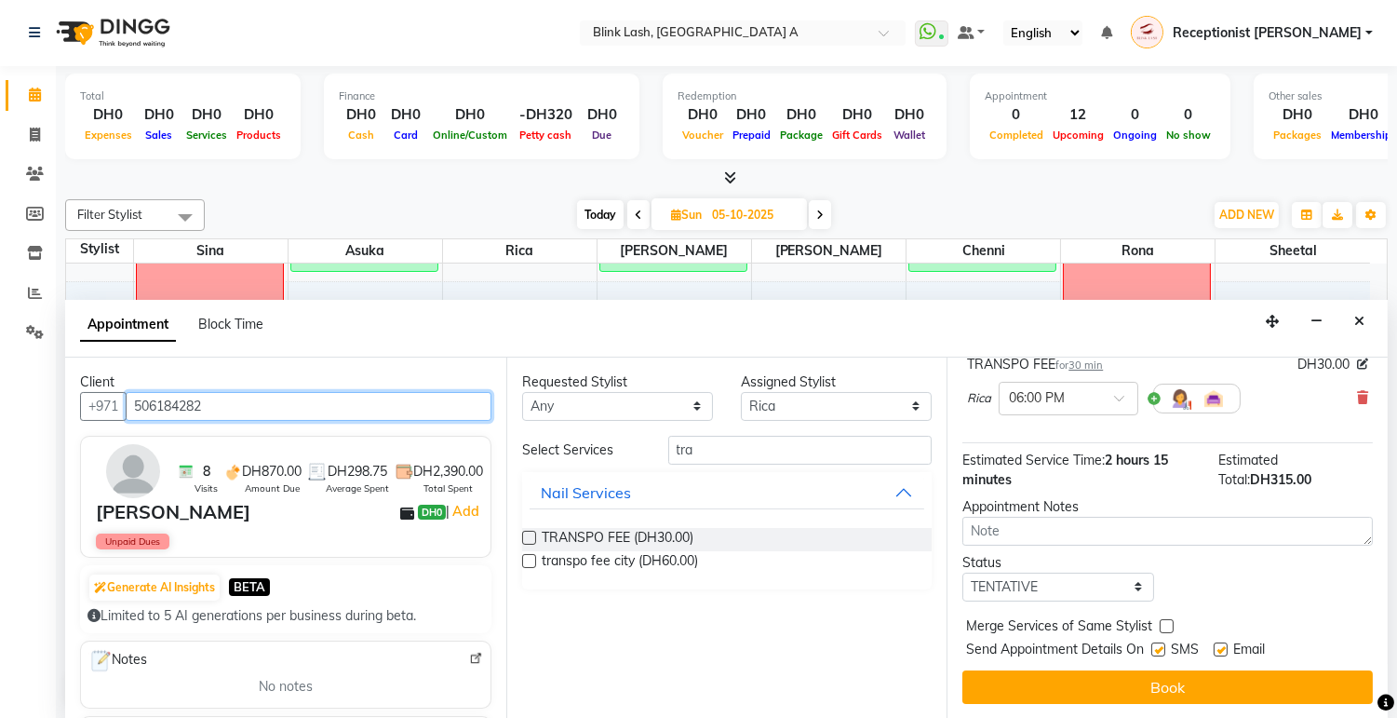
scroll to position [337, 0]
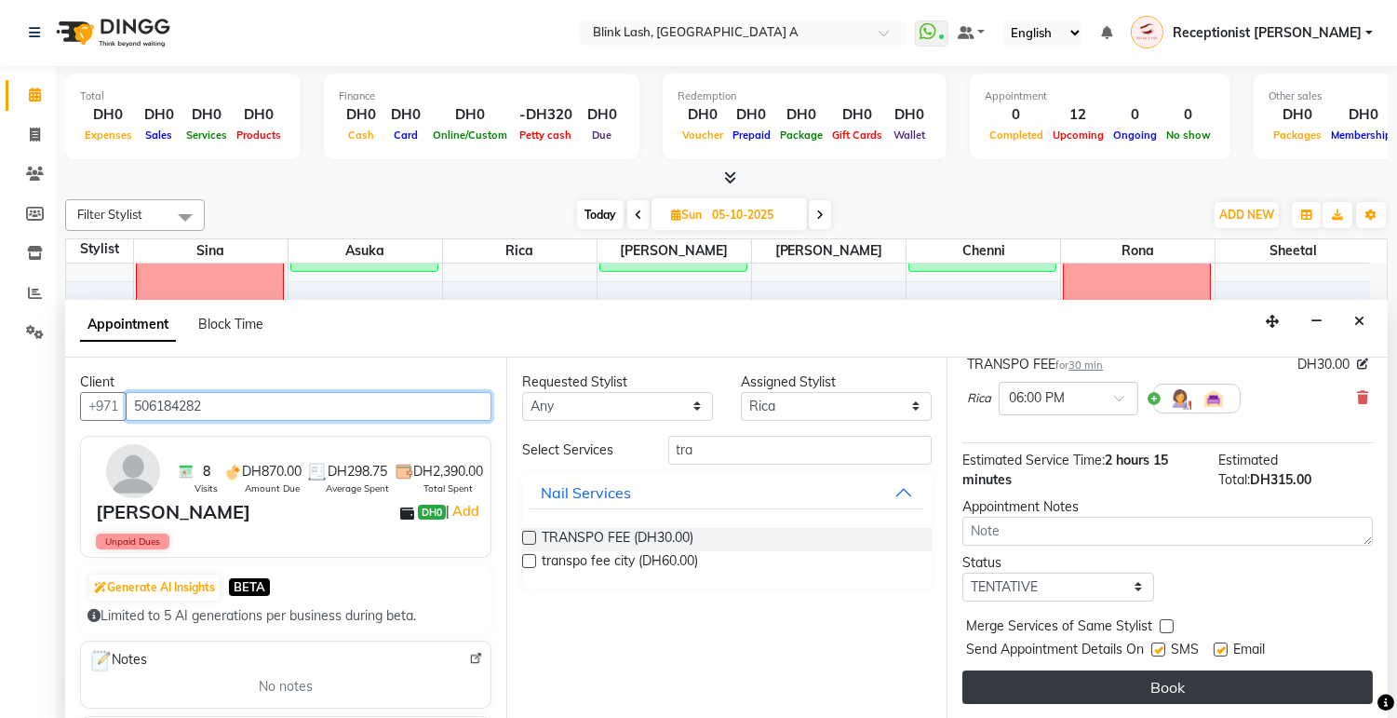
type input "506184282"
click at [1263, 682] on button "Book" at bounding box center [1168, 687] width 411 height 34
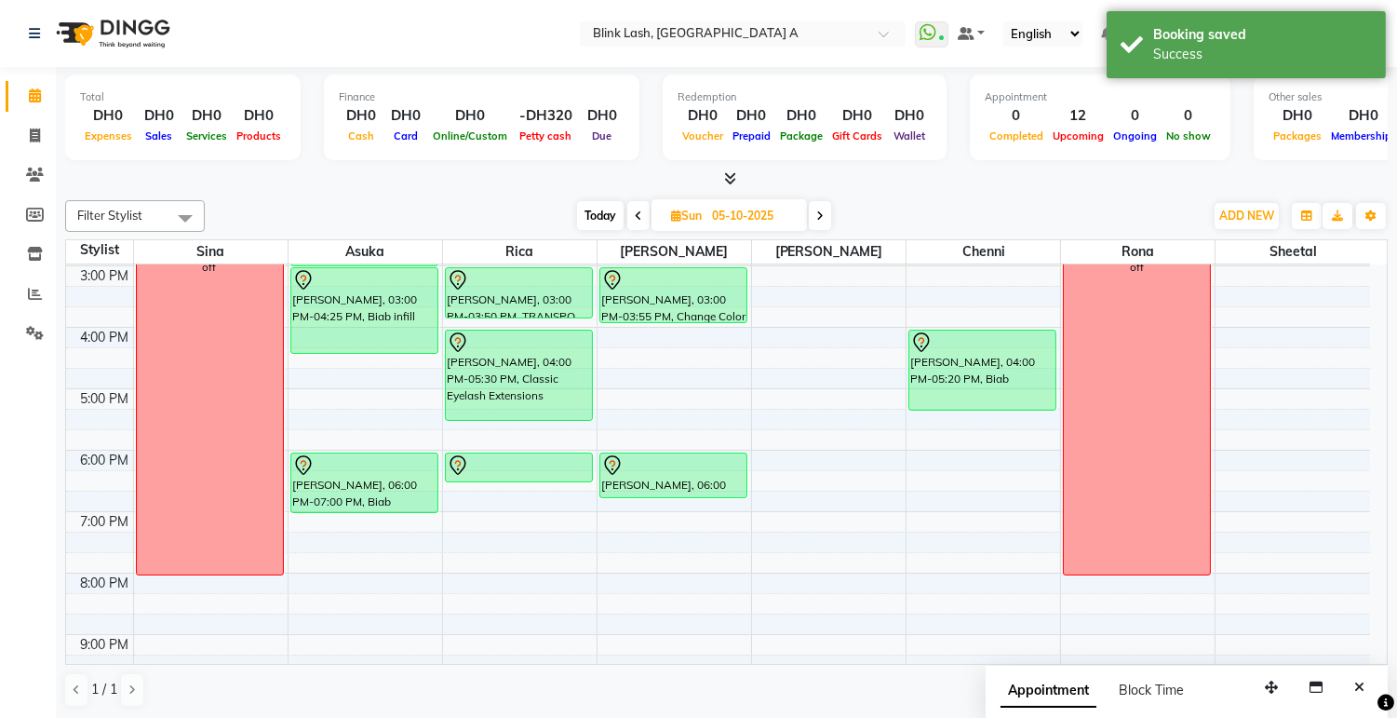
scroll to position [517, 0]
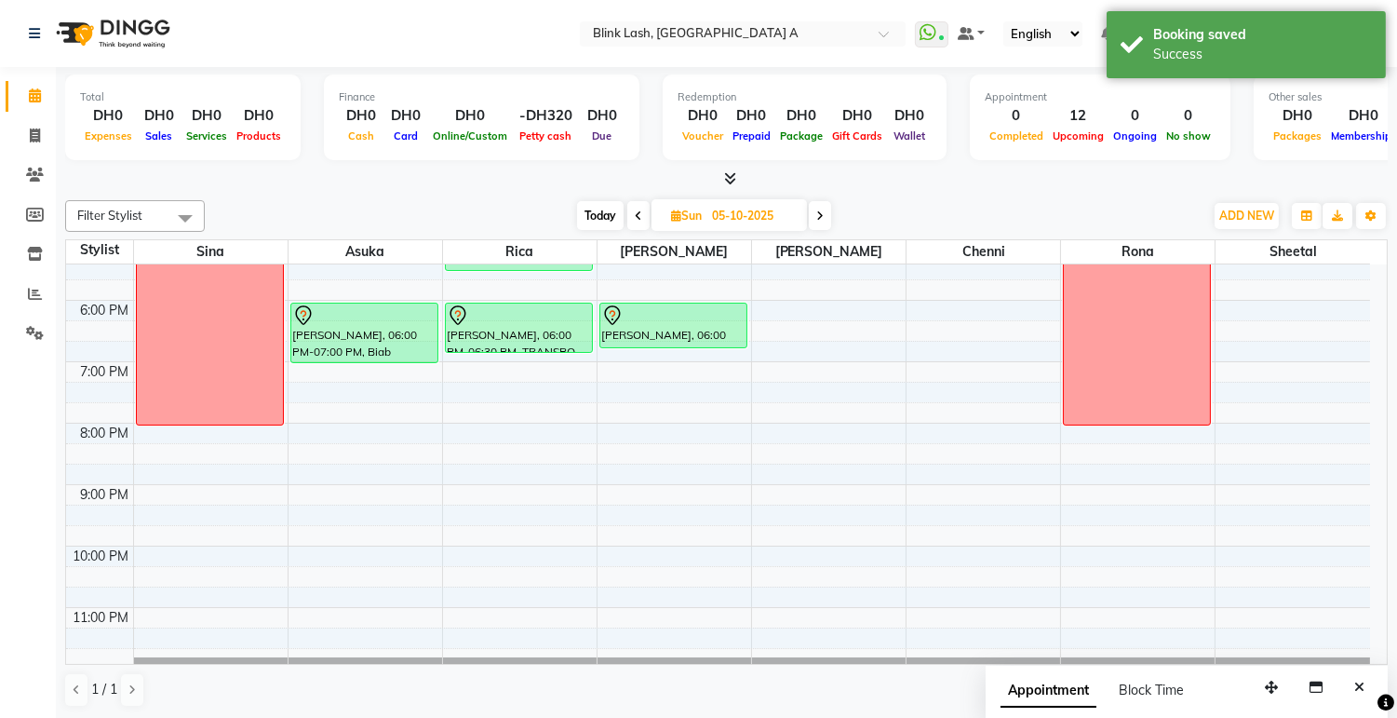
drag, startPoint x: 507, startPoint y: 332, endPoint x: 507, endPoint y: 346, distance: 14.0
click at [507, 349] on div "ania, 02:05 PM-02:55 PM, TRANSPO FEE [PERSON_NAME], 03:00 PM-03:50 PM, TRANSPO …" at bounding box center [520, 208] width 154 height 921
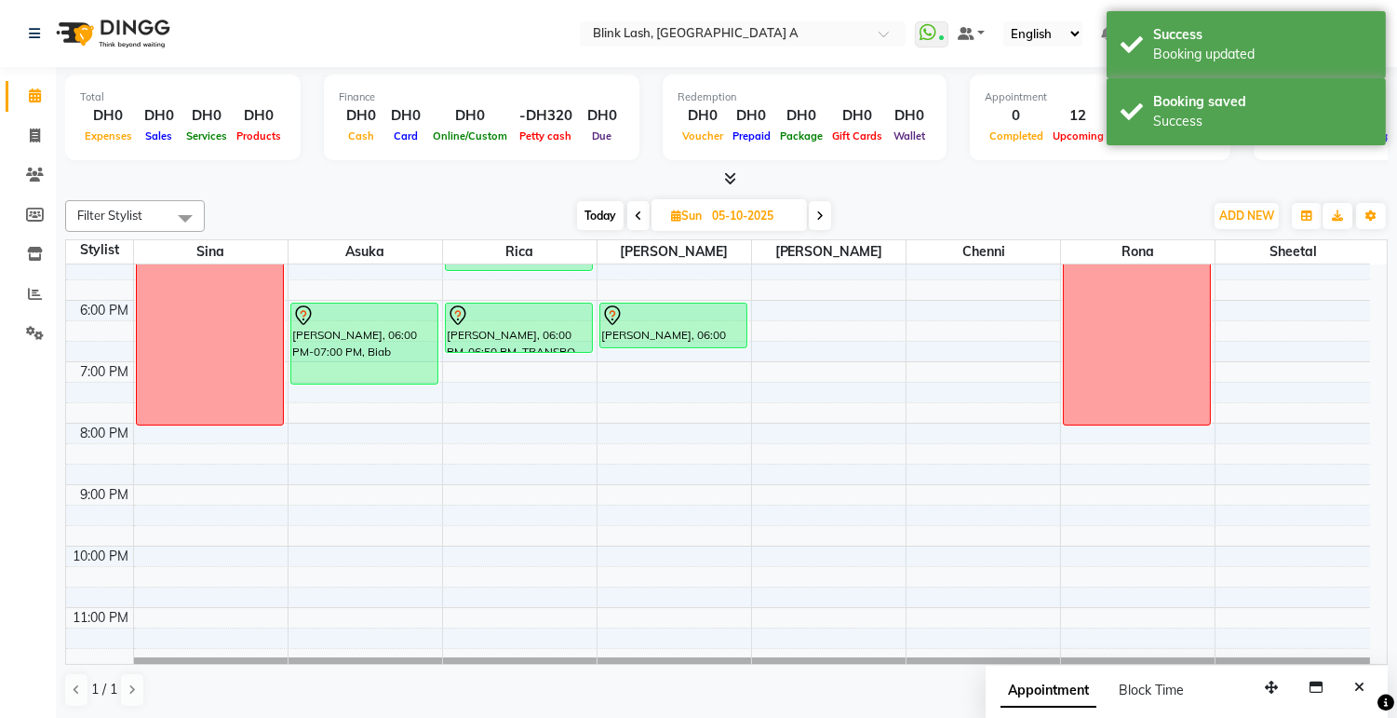
click at [378, 377] on div "[PERSON_NAME], 11:00 AM-12:30 PM, PACKAGE 399 ania, 02:00 PM-03:00 PM, Biab [PE…" at bounding box center [366, 208] width 154 height 921
drag, startPoint x: 655, startPoint y: 344, endPoint x: 655, endPoint y: 369, distance: 24.2
click at [655, 369] on div "[PERSON_NAME], 11:00 AM-12:30 PM, PACKAGE 399 ania, 02:00 PM-02:45 PM, Gellish …" at bounding box center [675, 208] width 154 height 921
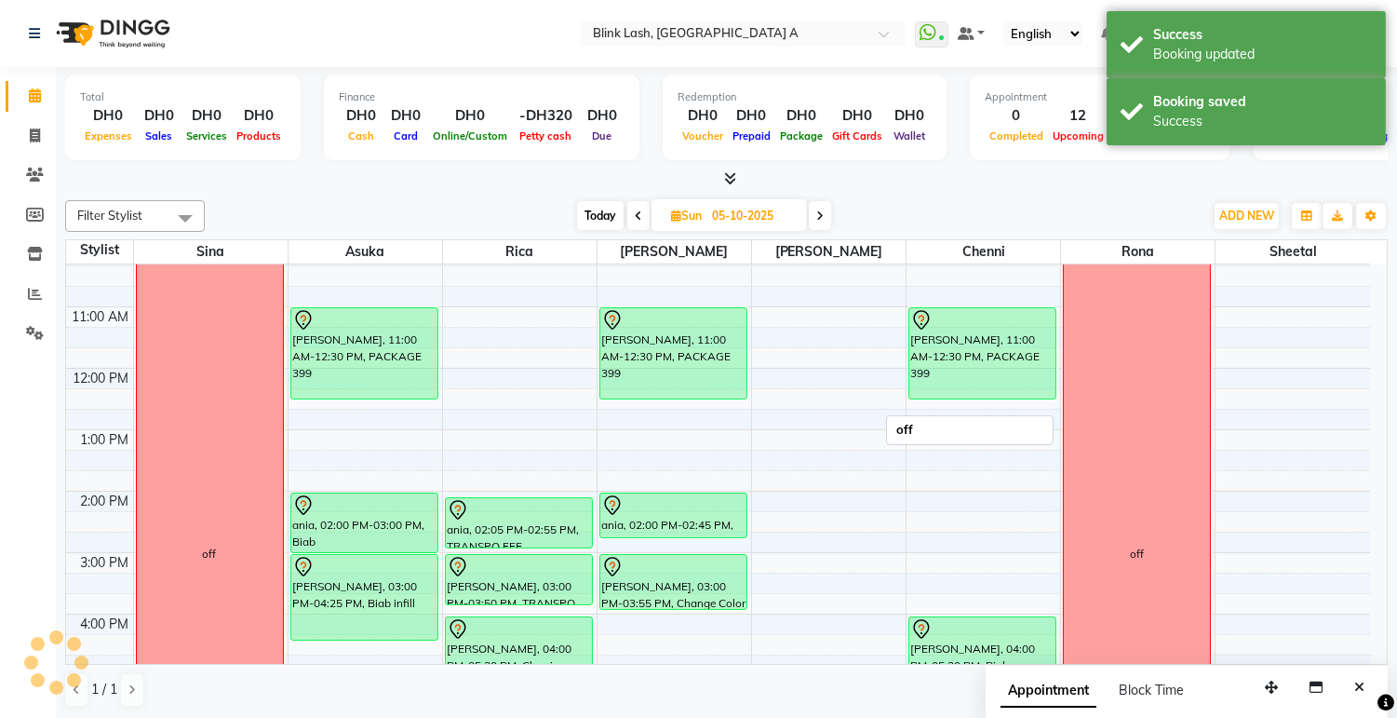
scroll to position [0, 0]
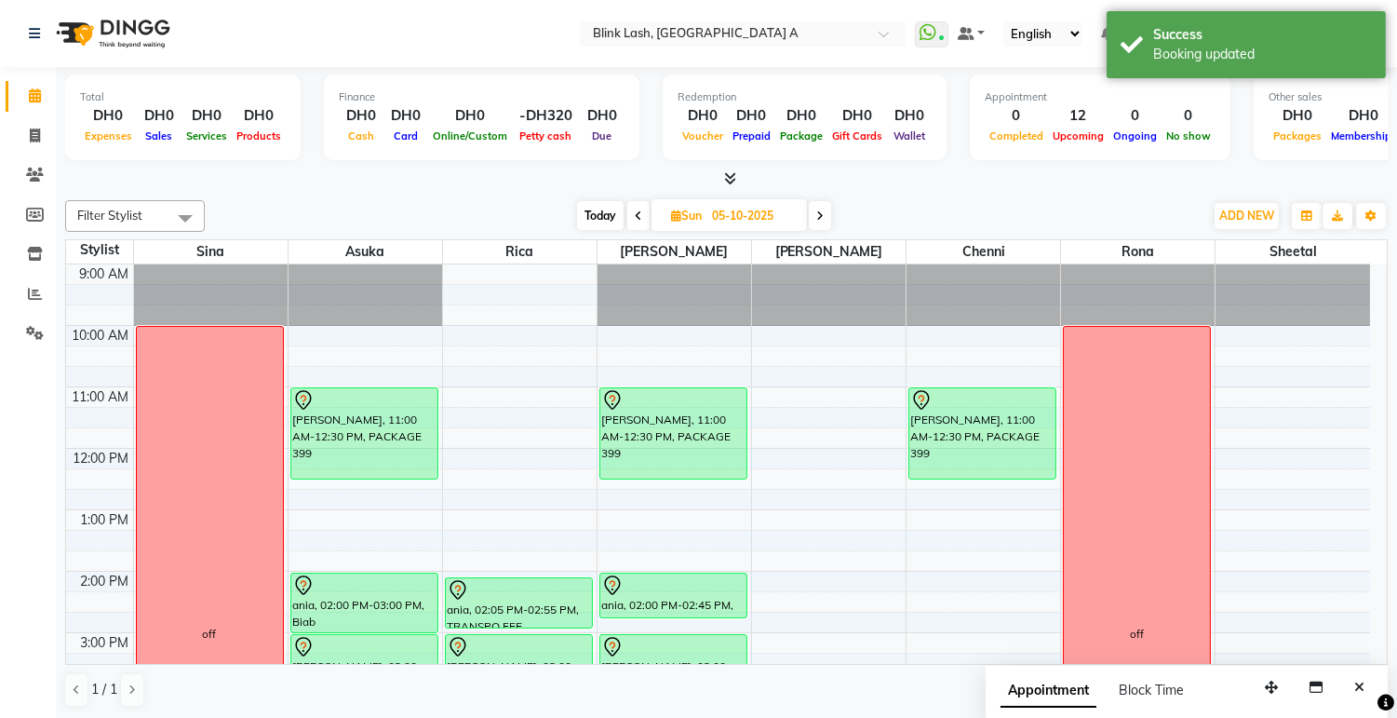
click at [613, 217] on span "Today" at bounding box center [600, 215] width 47 height 29
type input "04-10-2025"
